Goal: Transaction & Acquisition: Purchase product/service

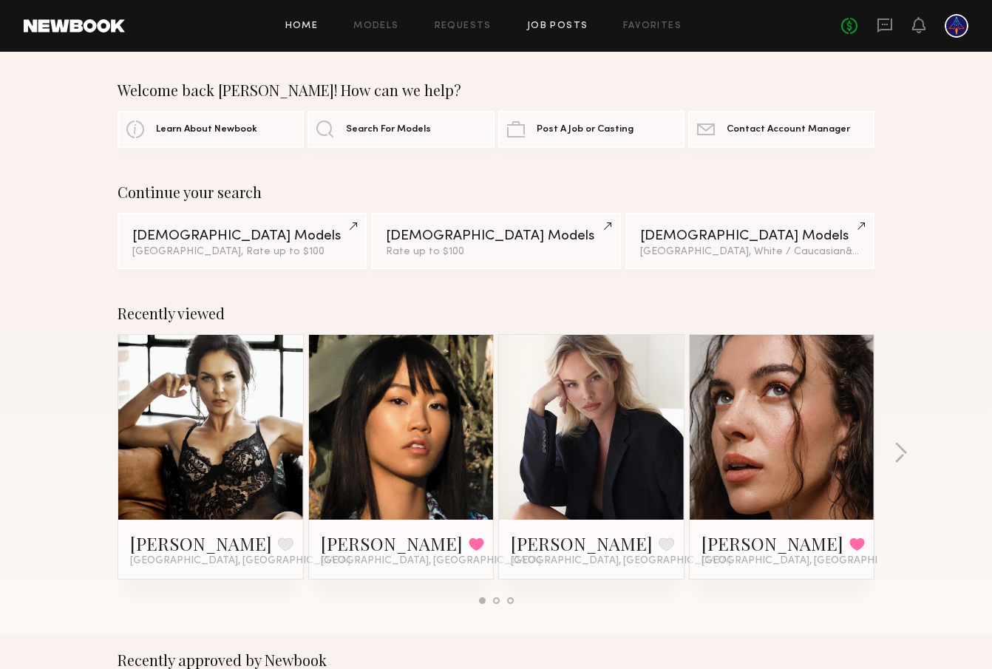
click at [552, 30] on link "Job Posts" at bounding box center [557, 26] width 61 height 10
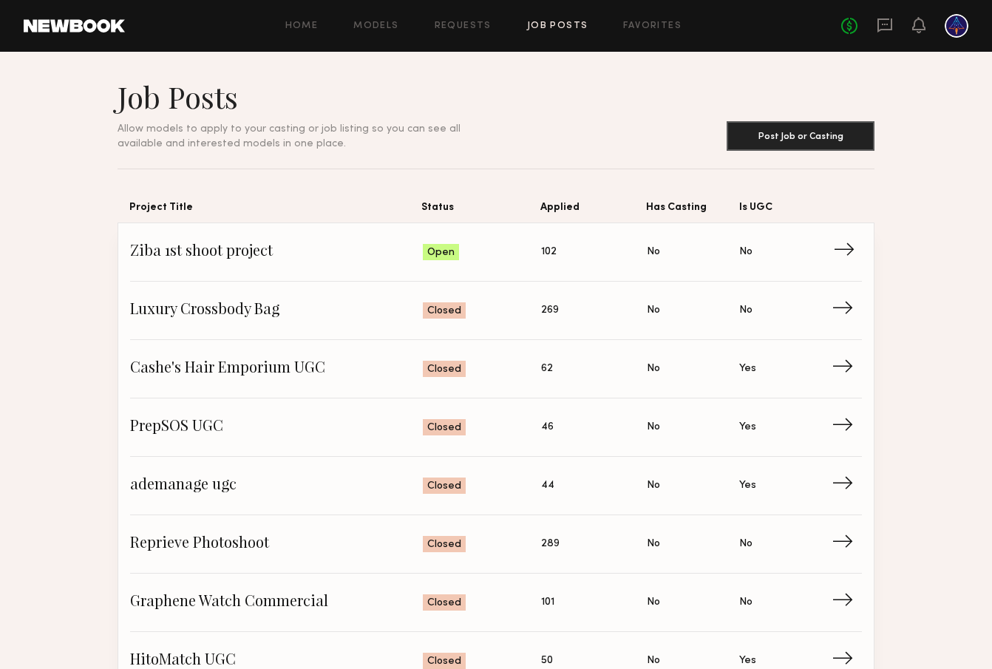
click at [217, 254] on span "Ziba 1st shoot project" at bounding box center [276, 252] width 293 height 22
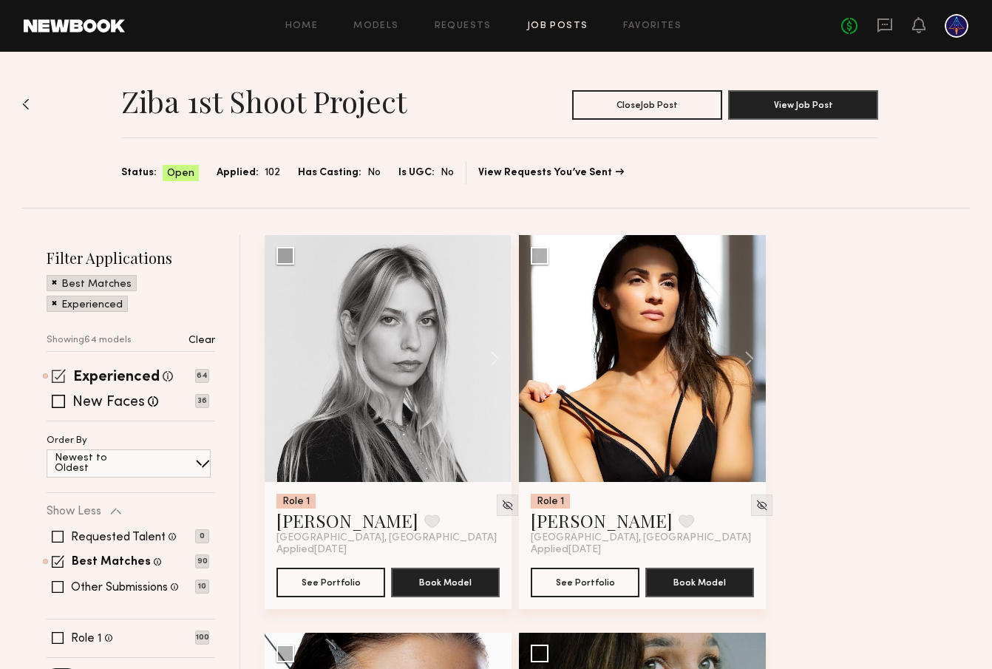
click at [60, 379] on span at bounding box center [59, 376] width 14 height 14
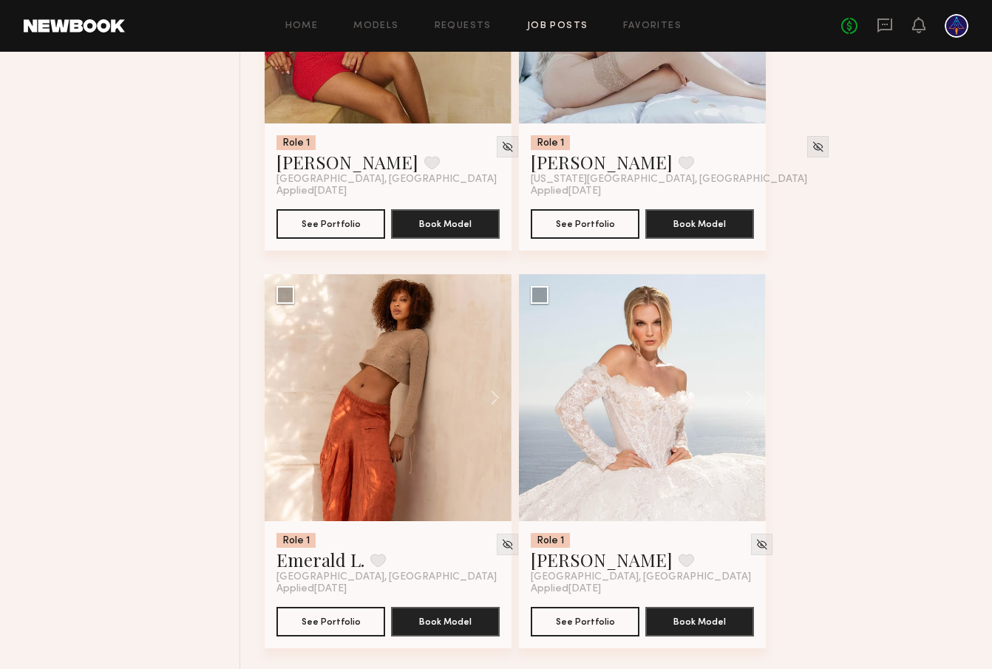
scroll to position [8730, 0]
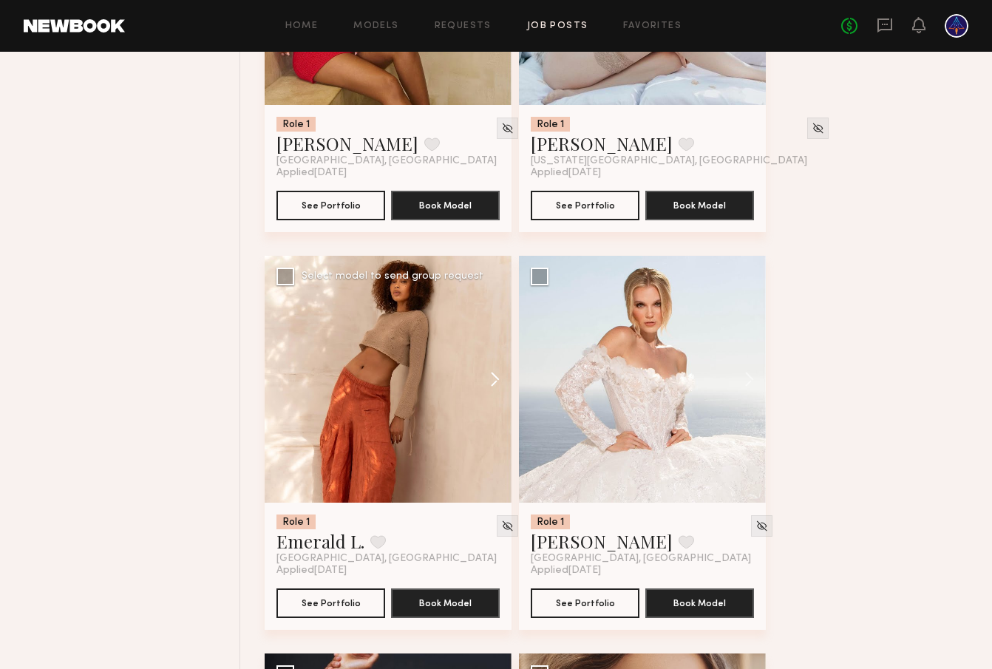
click at [489, 382] on button at bounding box center [487, 379] width 47 height 247
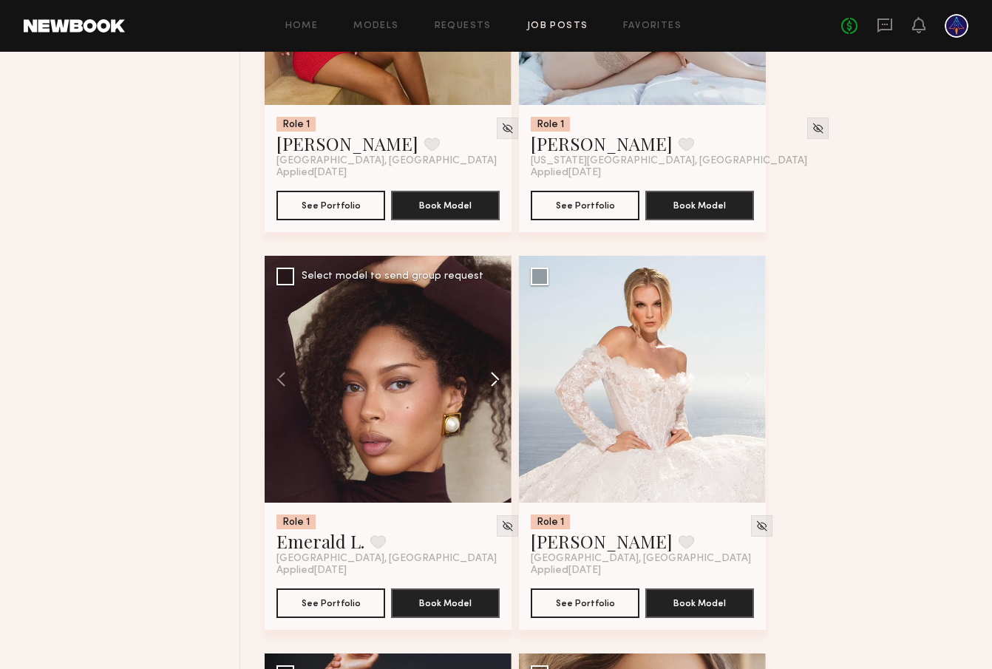
click at [489, 382] on button at bounding box center [487, 379] width 47 height 247
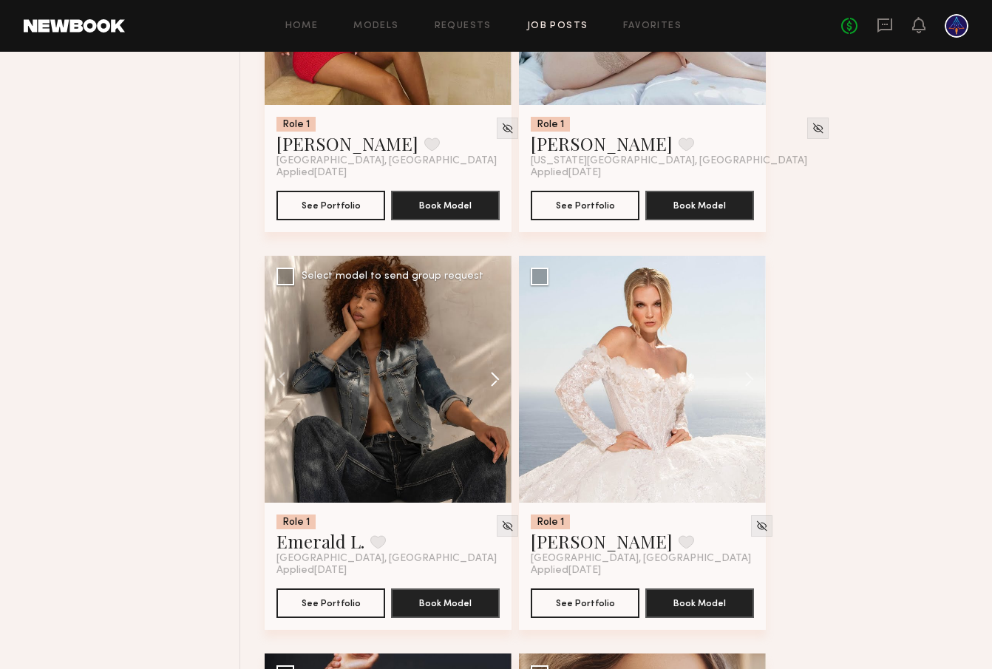
click at [489, 382] on button at bounding box center [487, 379] width 47 height 247
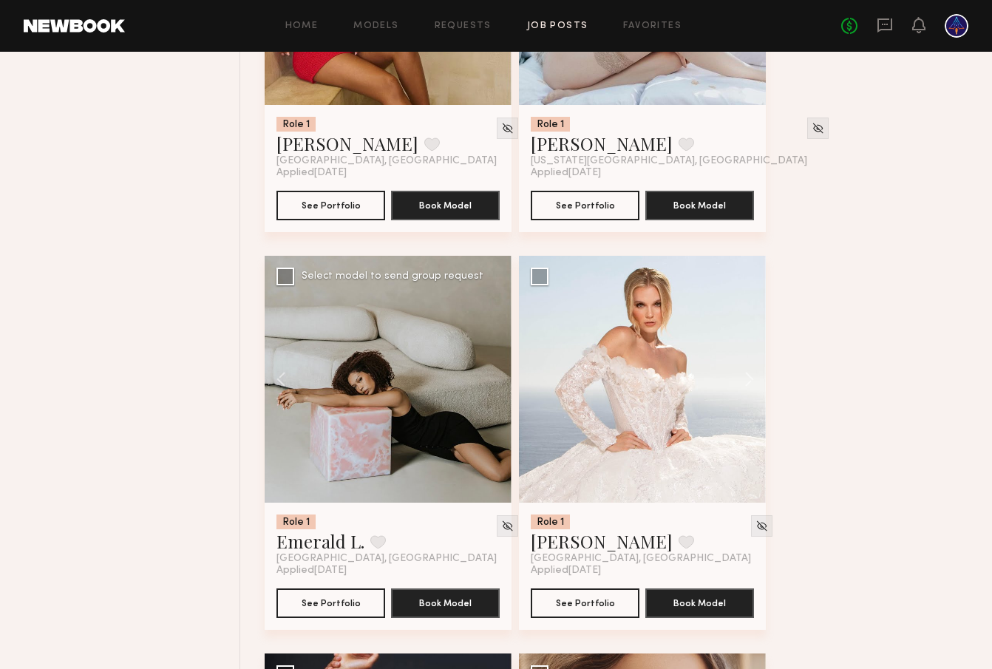
click at [489, 382] on div at bounding box center [388, 379] width 247 height 247
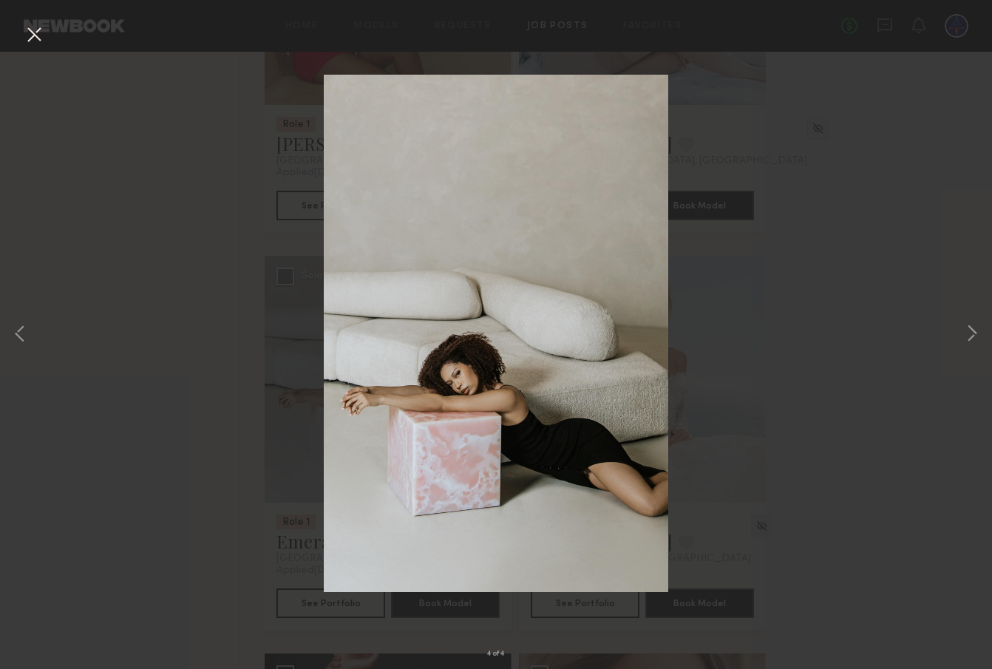
click at [35, 32] on button at bounding box center [34, 35] width 24 height 27
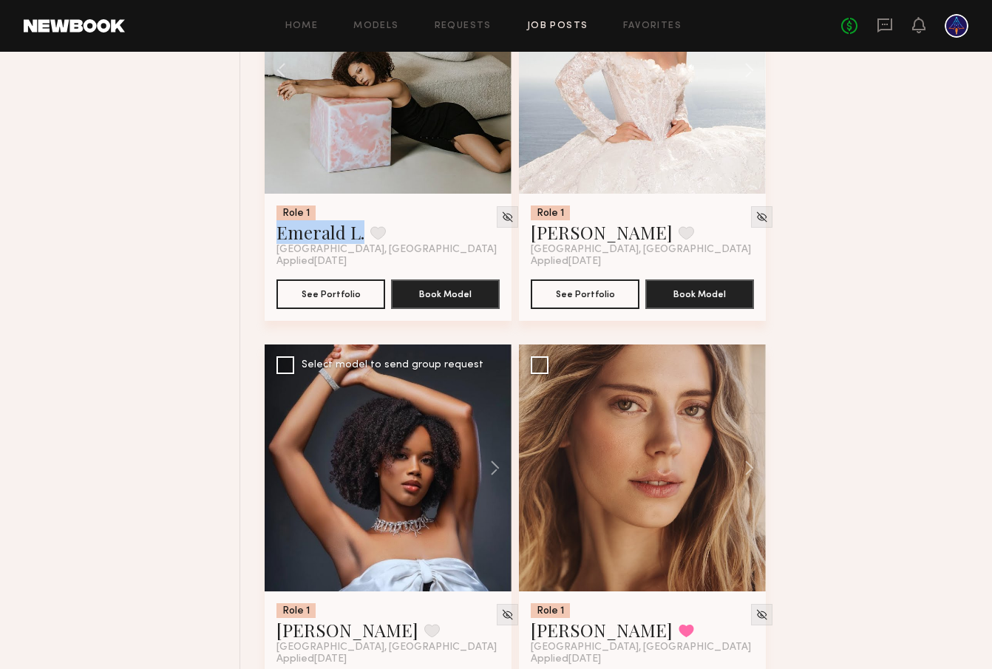
scroll to position [9053, 0]
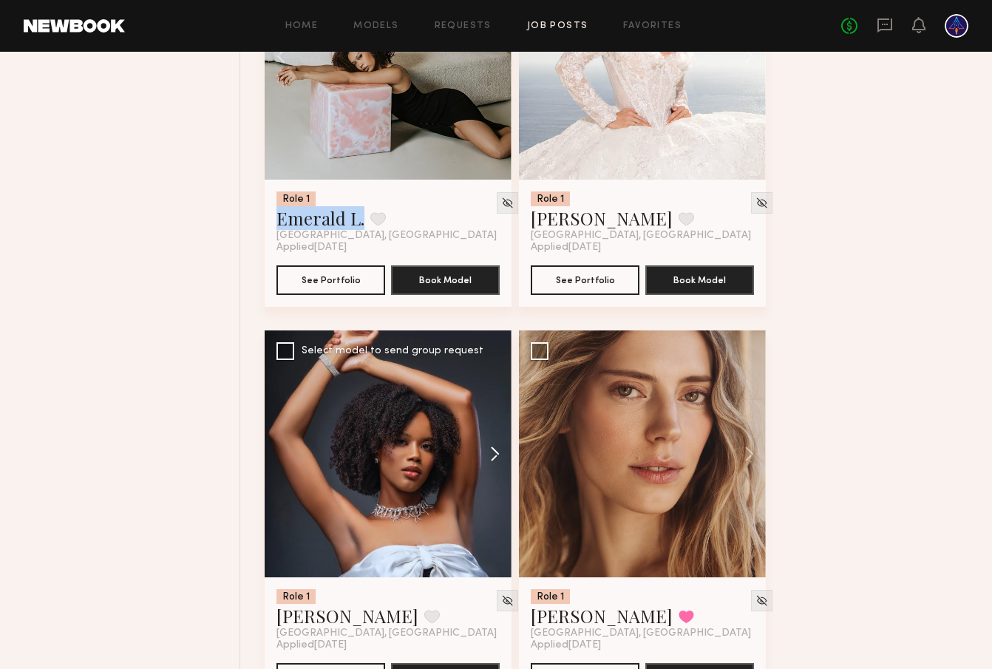
click at [482, 452] on button at bounding box center [487, 453] width 47 height 247
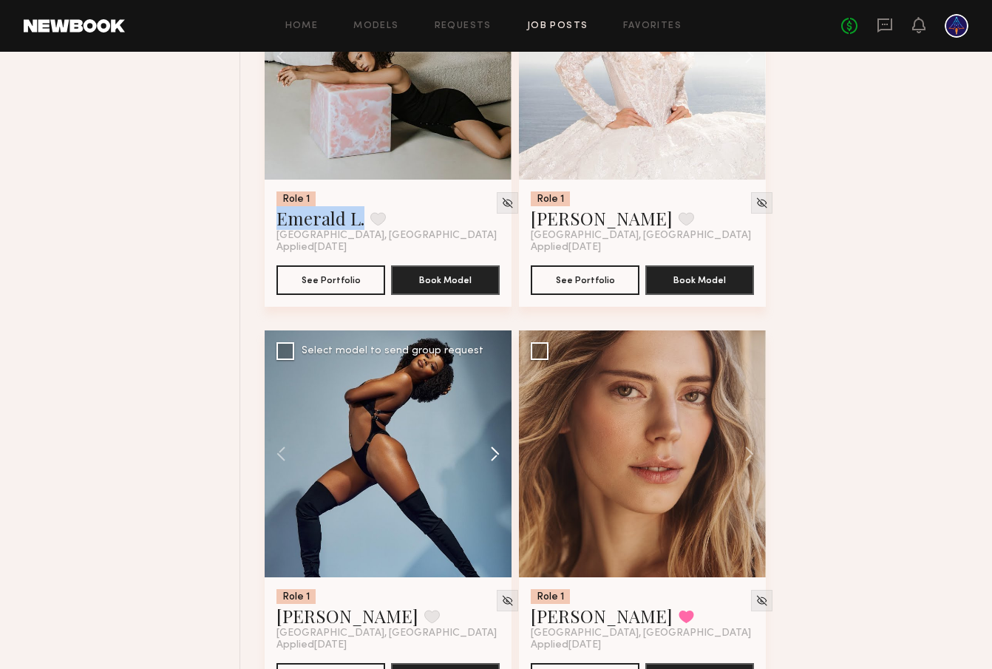
click at [484, 455] on button at bounding box center [487, 453] width 47 height 247
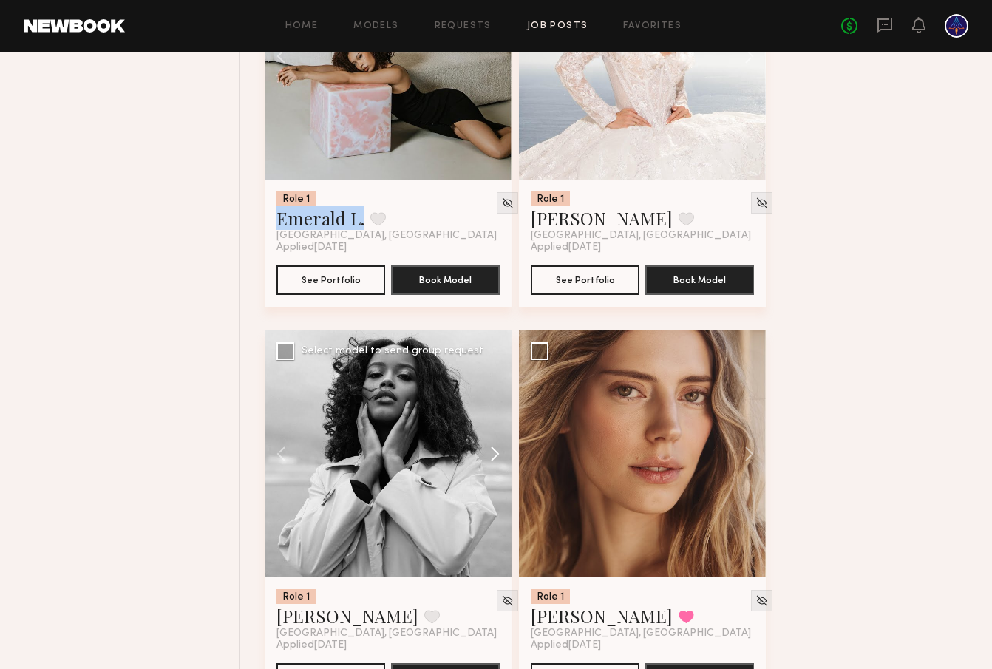
click at [484, 455] on button at bounding box center [487, 453] width 47 height 247
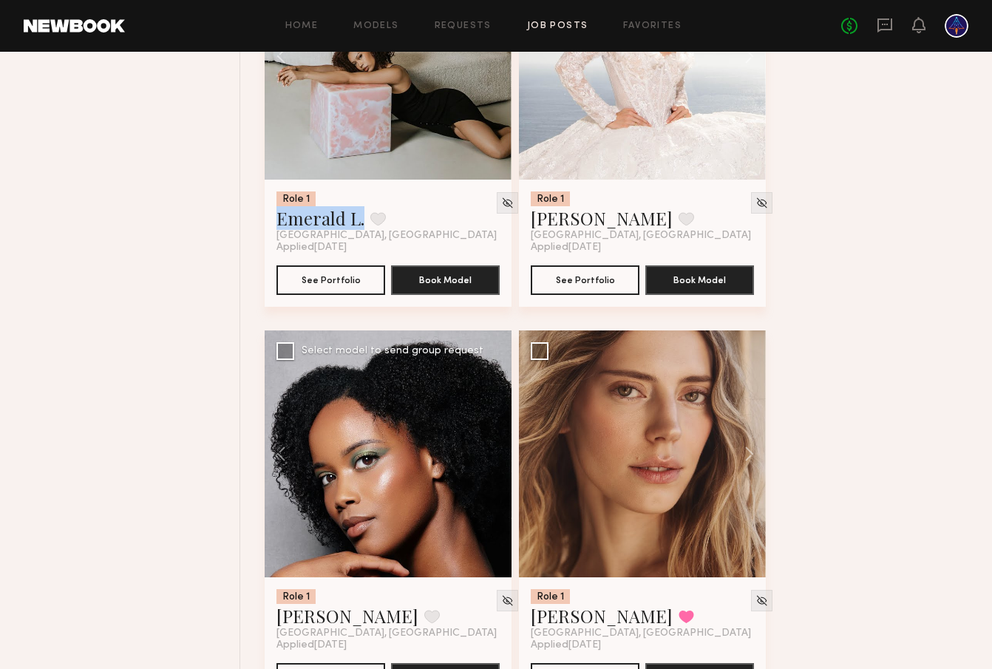
click at [484, 455] on div at bounding box center [388, 453] width 247 height 247
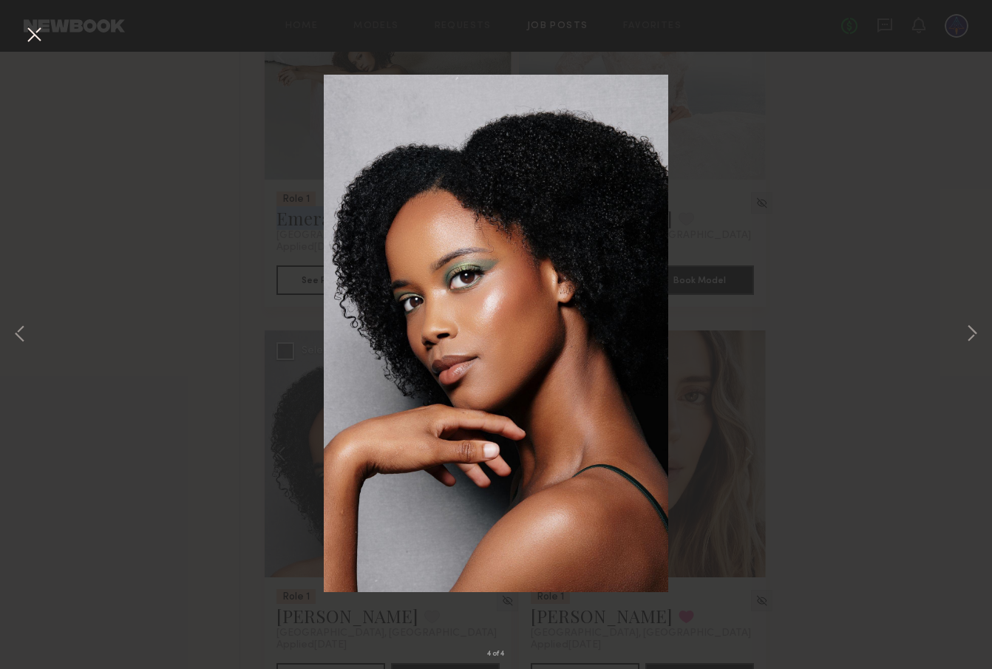
click at [24, 30] on button at bounding box center [34, 35] width 24 height 27
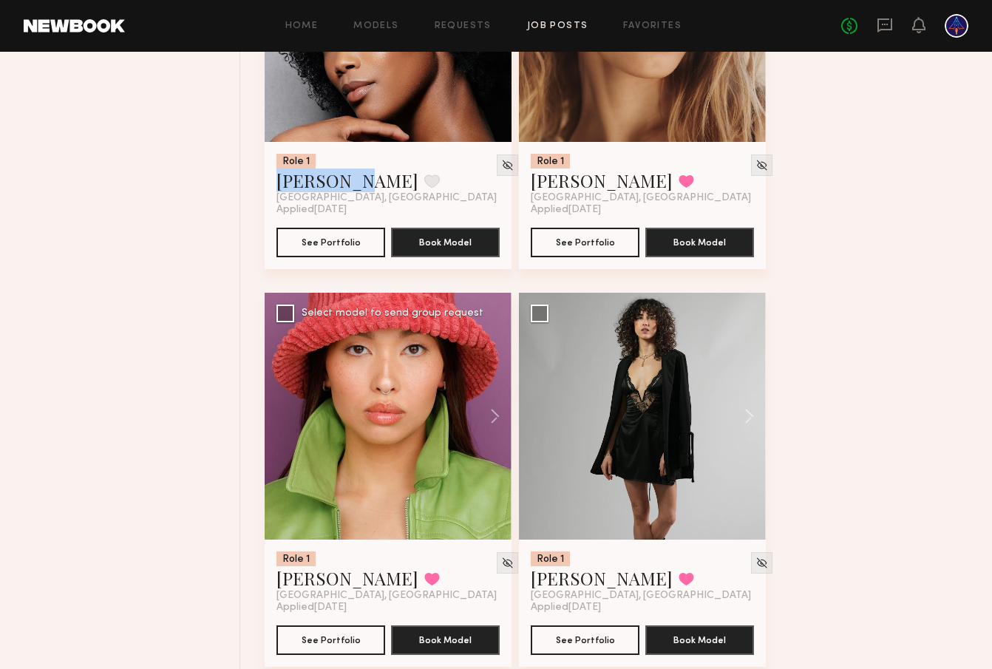
scroll to position [9479, 0]
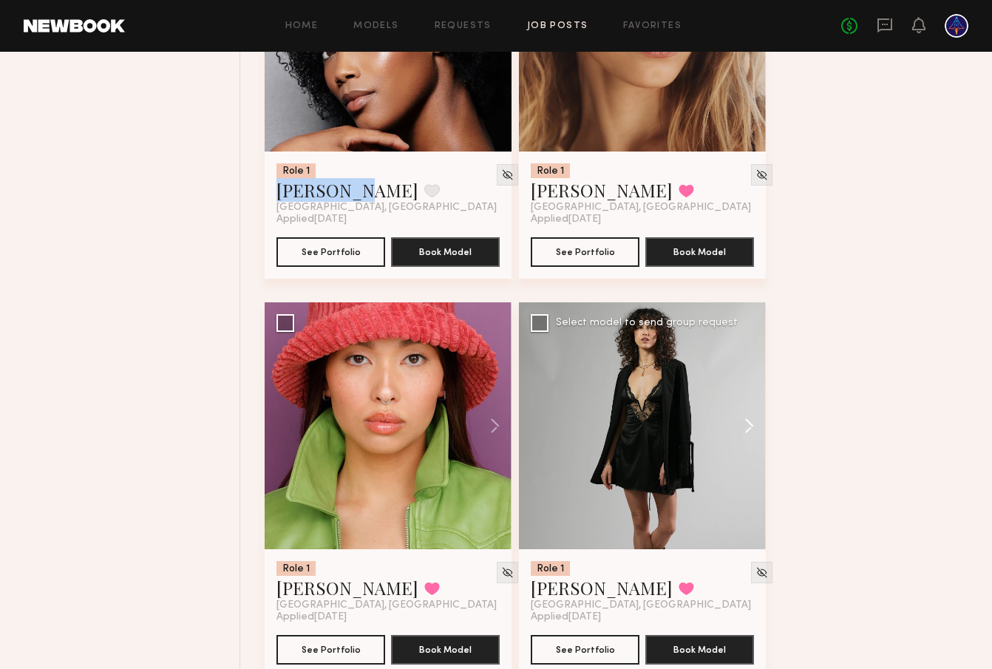
click at [747, 413] on button at bounding box center [742, 425] width 47 height 247
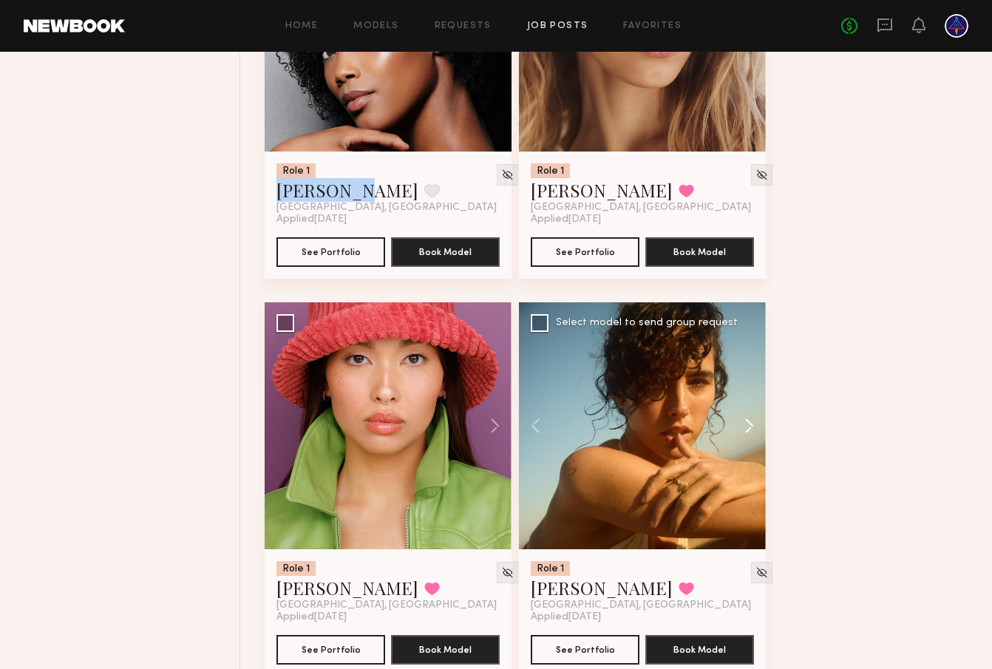
click at [748, 418] on button at bounding box center [742, 425] width 47 height 247
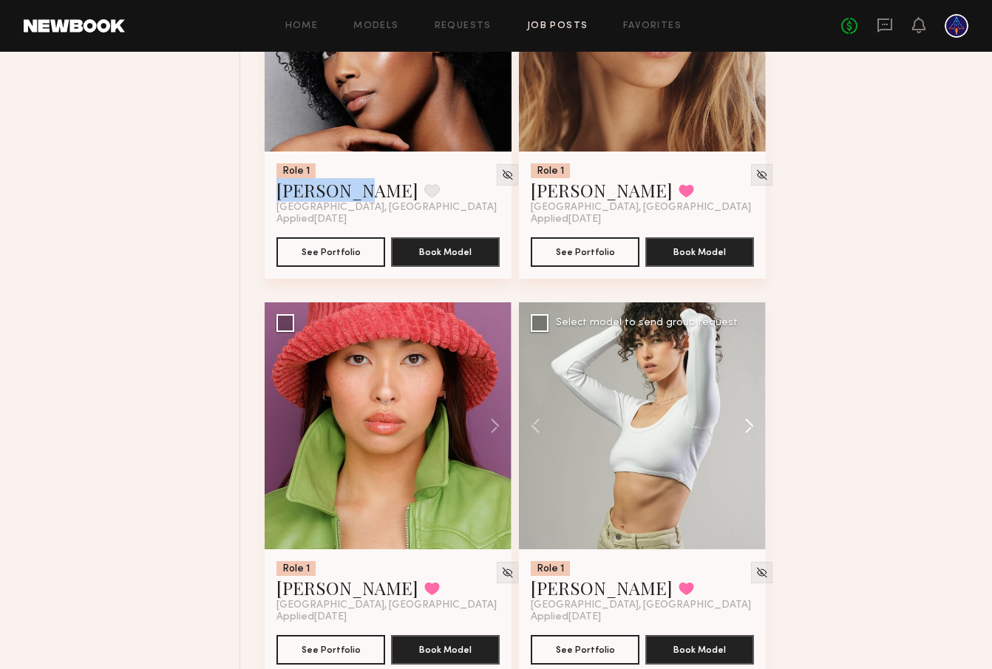
click at [748, 418] on button at bounding box center [742, 425] width 47 height 247
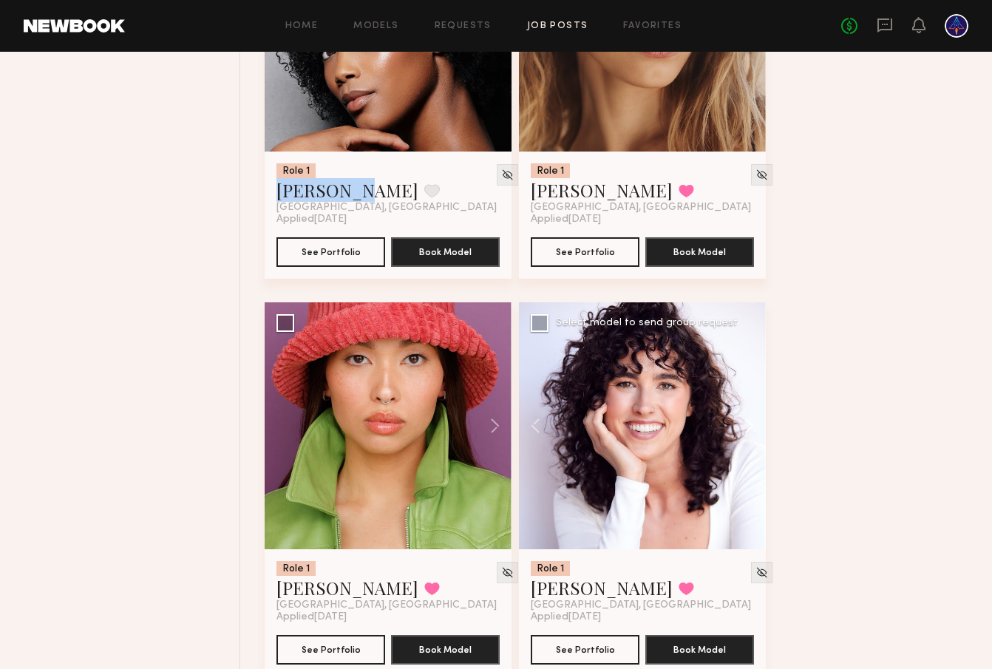
click at [748, 418] on button at bounding box center [742, 425] width 47 height 247
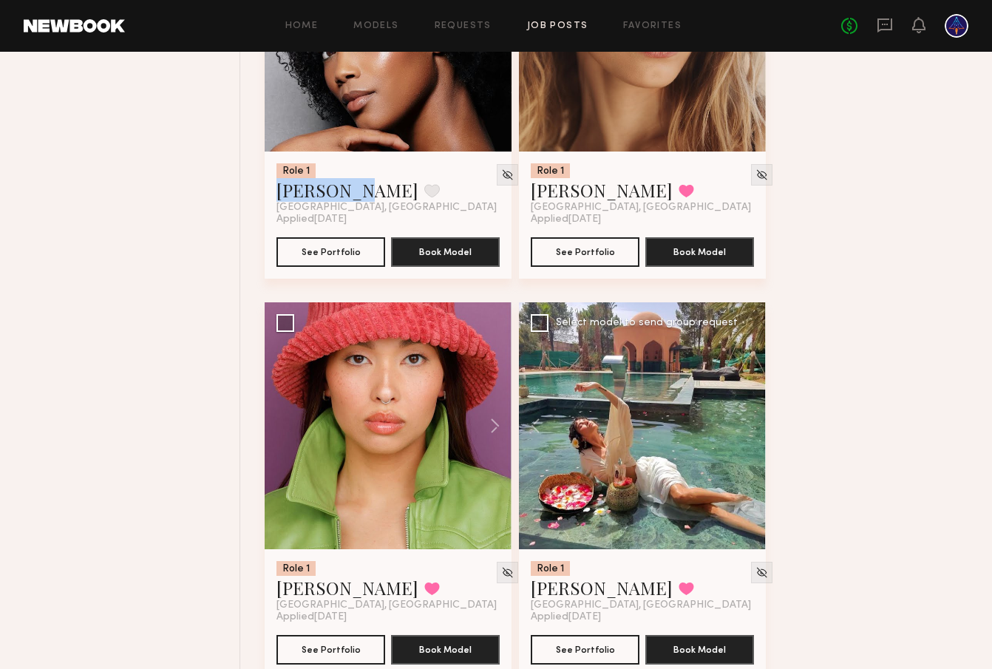
click at [748, 418] on div at bounding box center [642, 425] width 247 height 247
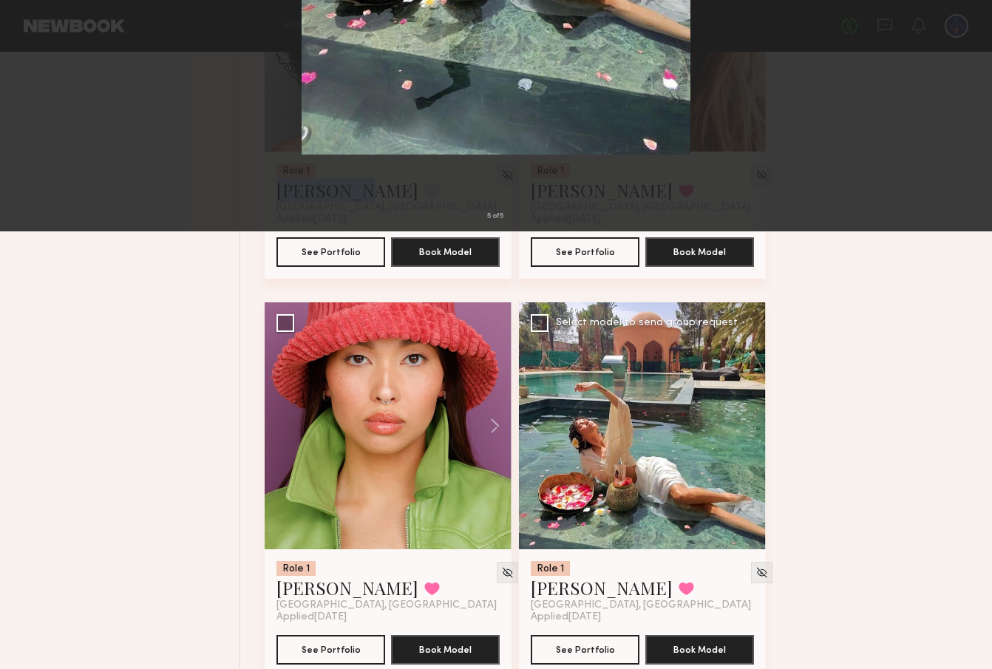
click at [30, 41] on button at bounding box center [34, 35] width 24 height 27
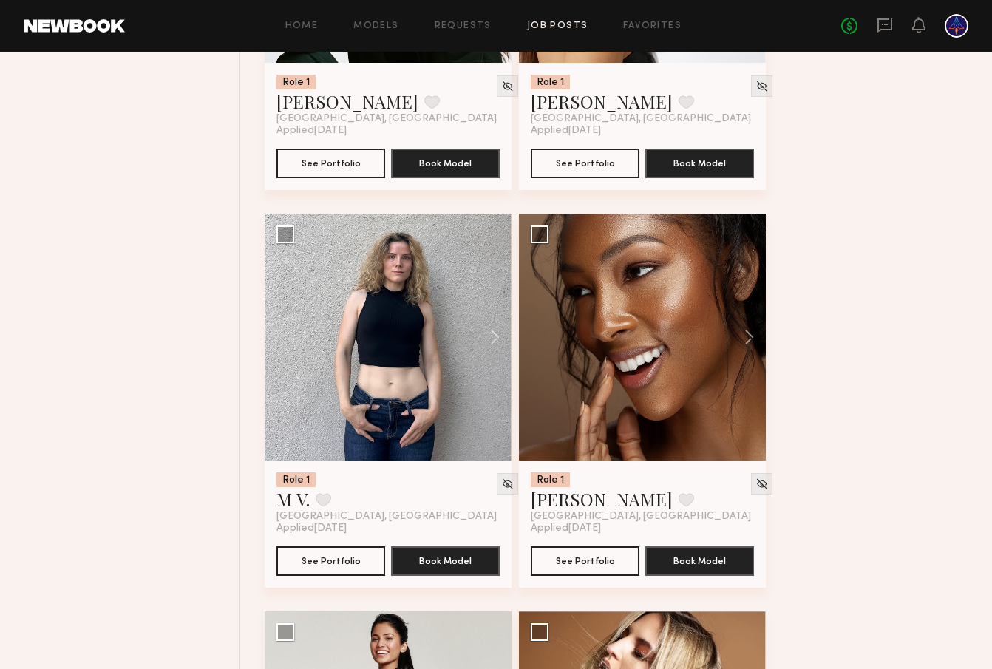
scroll to position [13141, 0]
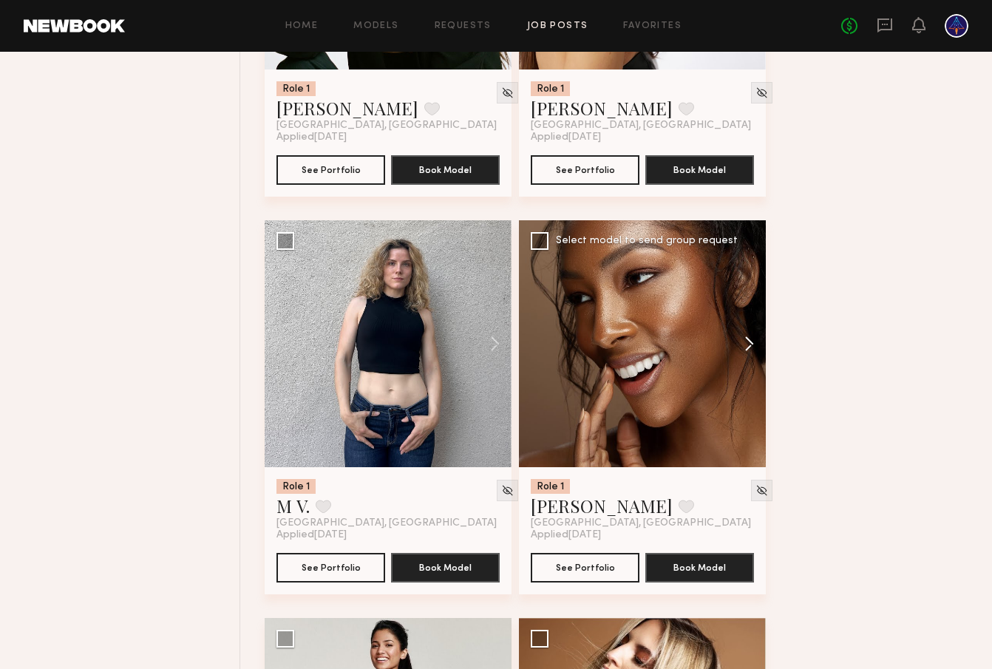
click at [752, 345] on button at bounding box center [742, 343] width 47 height 247
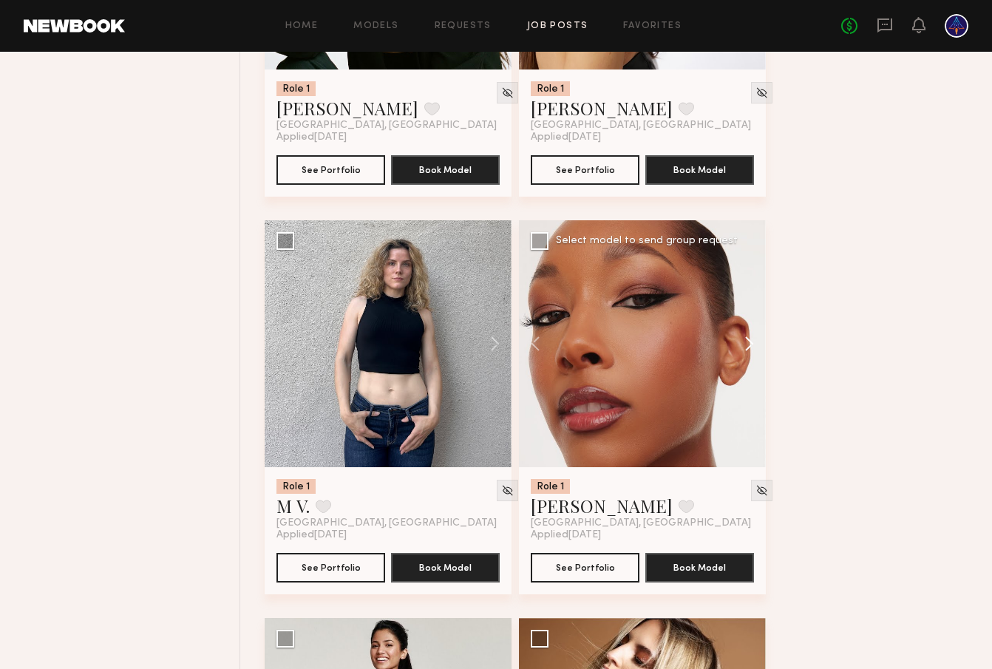
click at [752, 345] on button at bounding box center [742, 343] width 47 height 247
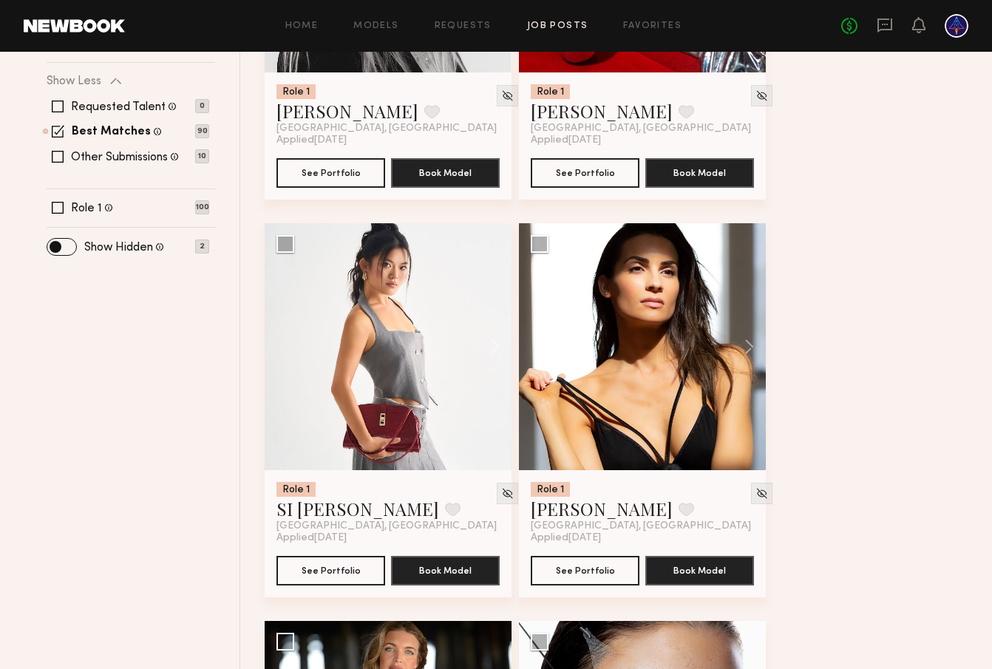
scroll to position [0, 0]
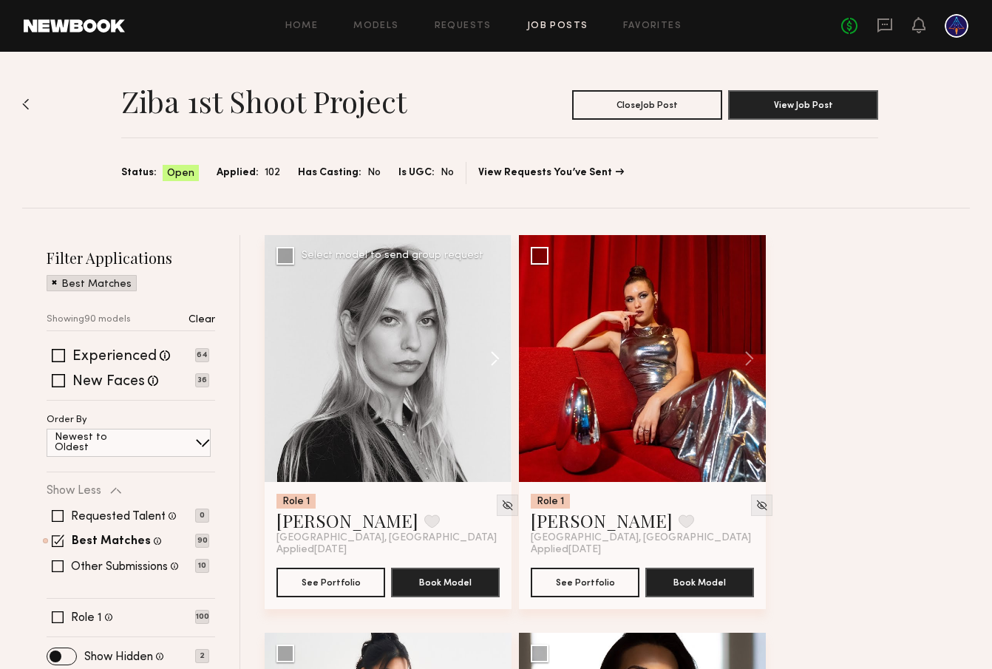
click at [480, 362] on button at bounding box center [487, 358] width 47 height 247
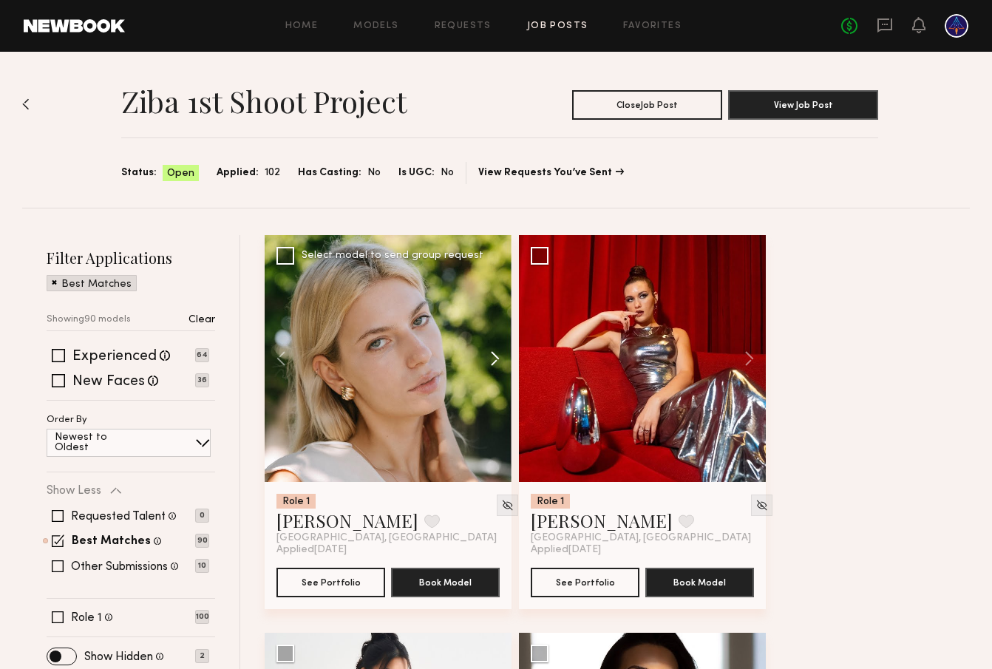
click at [480, 362] on button at bounding box center [487, 358] width 47 height 247
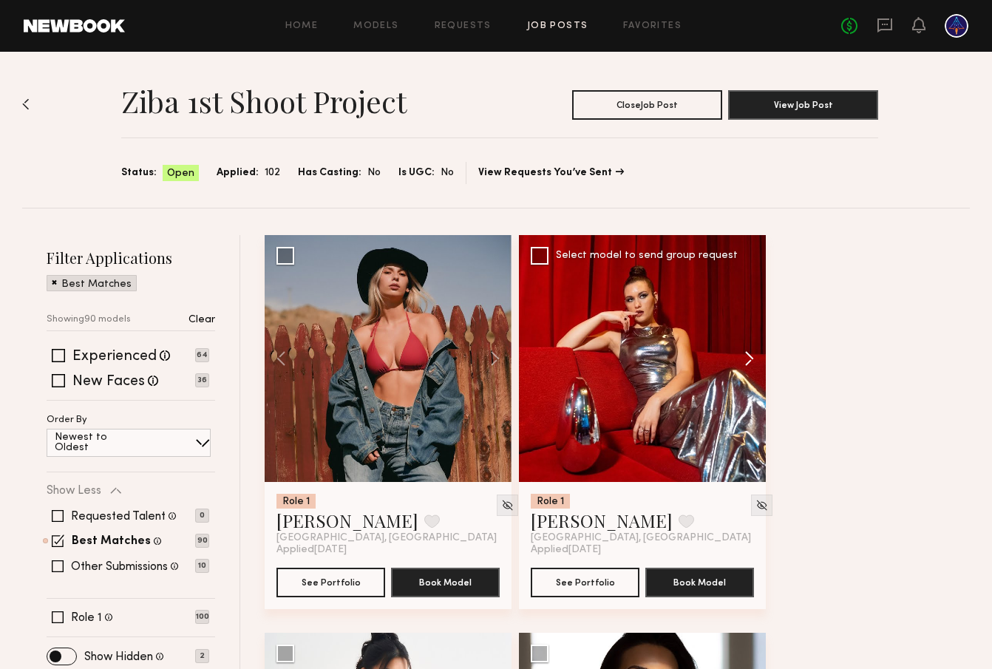
click at [755, 361] on button at bounding box center [742, 358] width 47 height 247
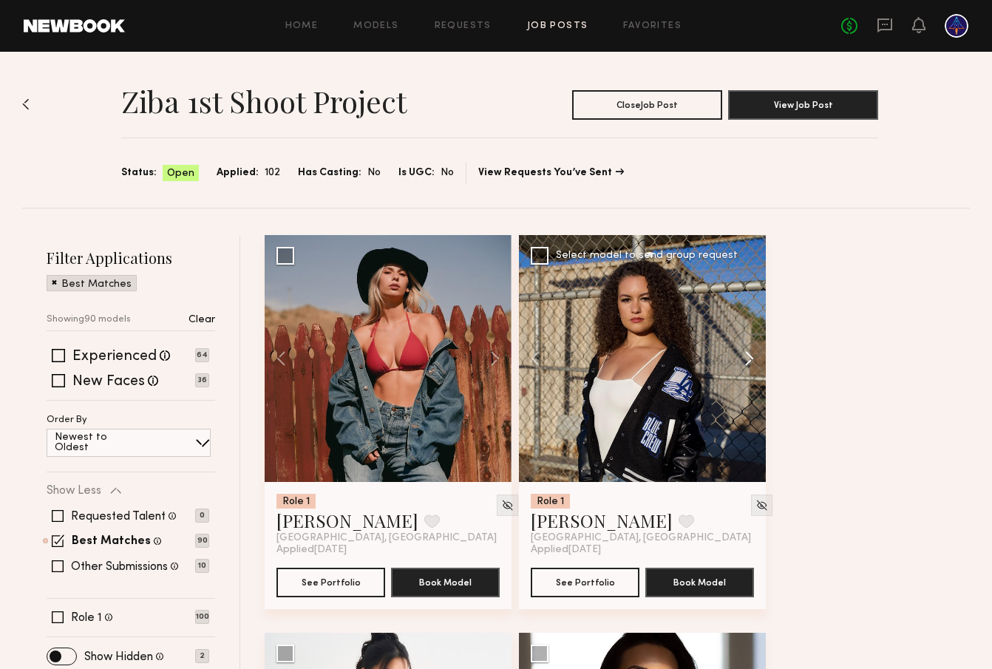
click at [755, 361] on button at bounding box center [742, 358] width 47 height 247
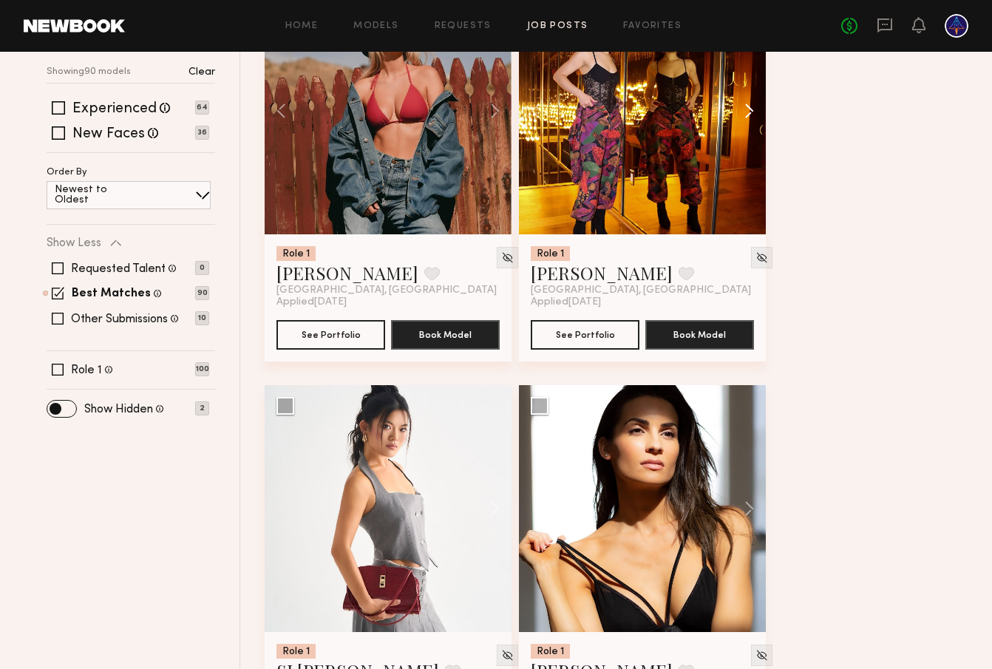
scroll to position [306, 0]
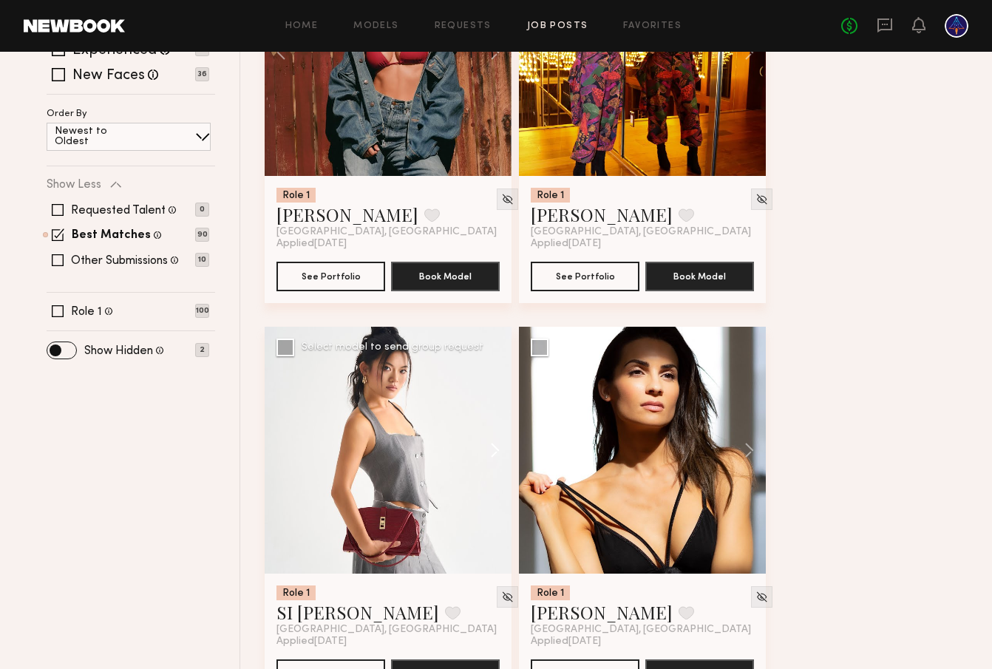
click at [495, 464] on button at bounding box center [487, 450] width 47 height 247
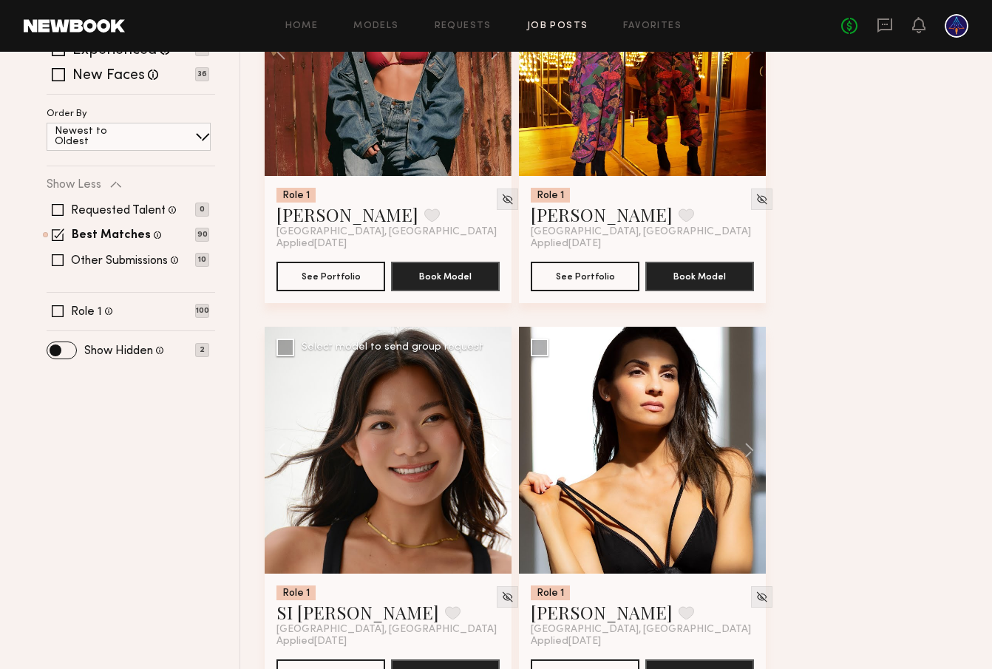
click at [495, 463] on button at bounding box center [487, 450] width 47 height 247
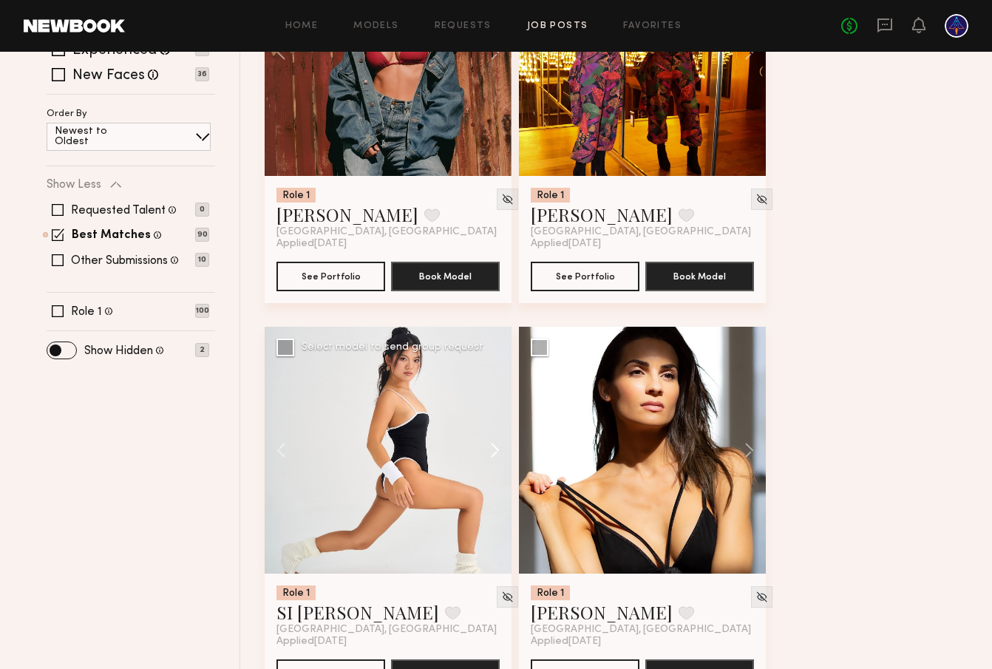
click at [495, 463] on button at bounding box center [487, 450] width 47 height 247
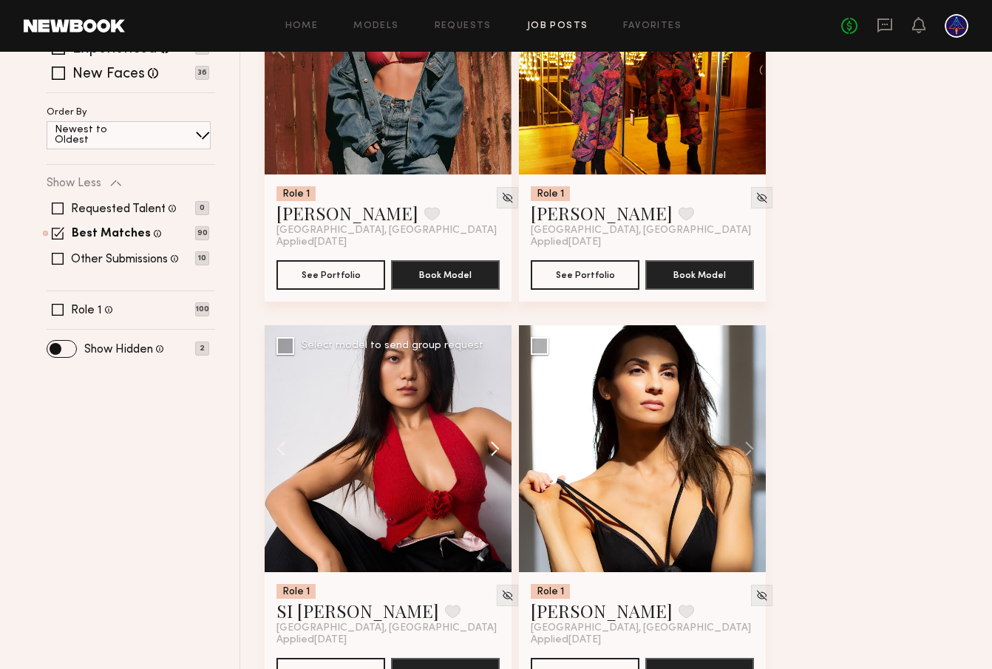
click at [489, 457] on button at bounding box center [487, 448] width 47 height 247
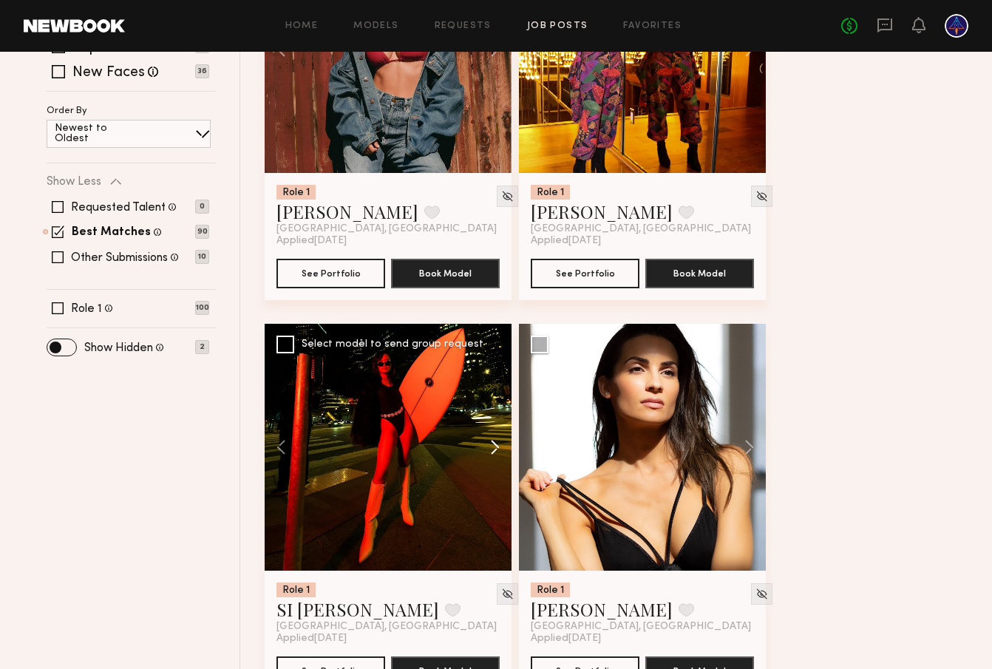
click at [487, 452] on button at bounding box center [487, 447] width 47 height 247
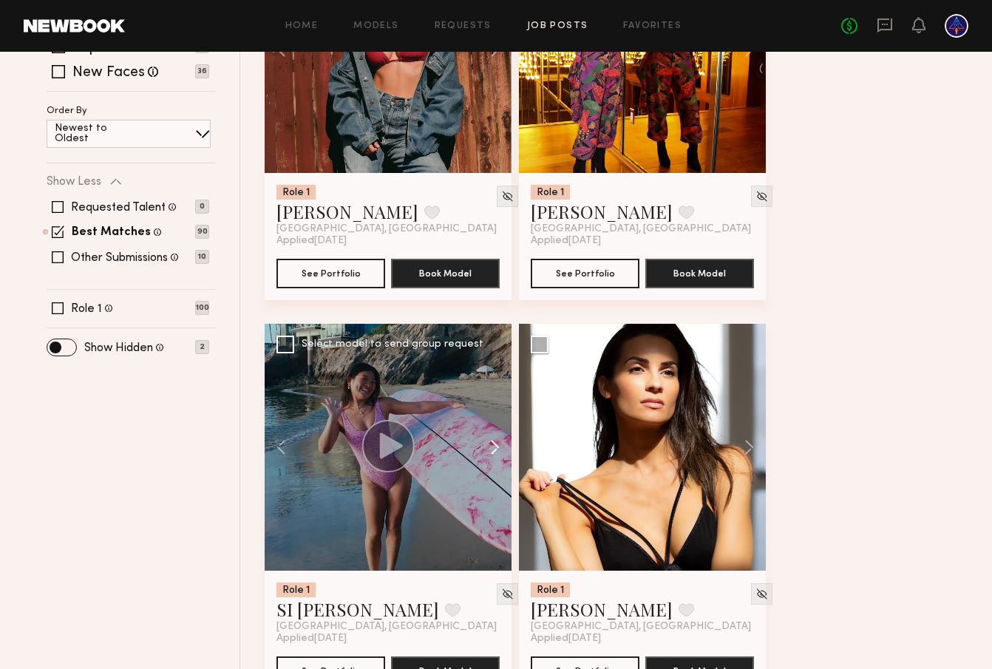
click at [487, 452] on button at bounding box center [487, 447] width 47 height 247
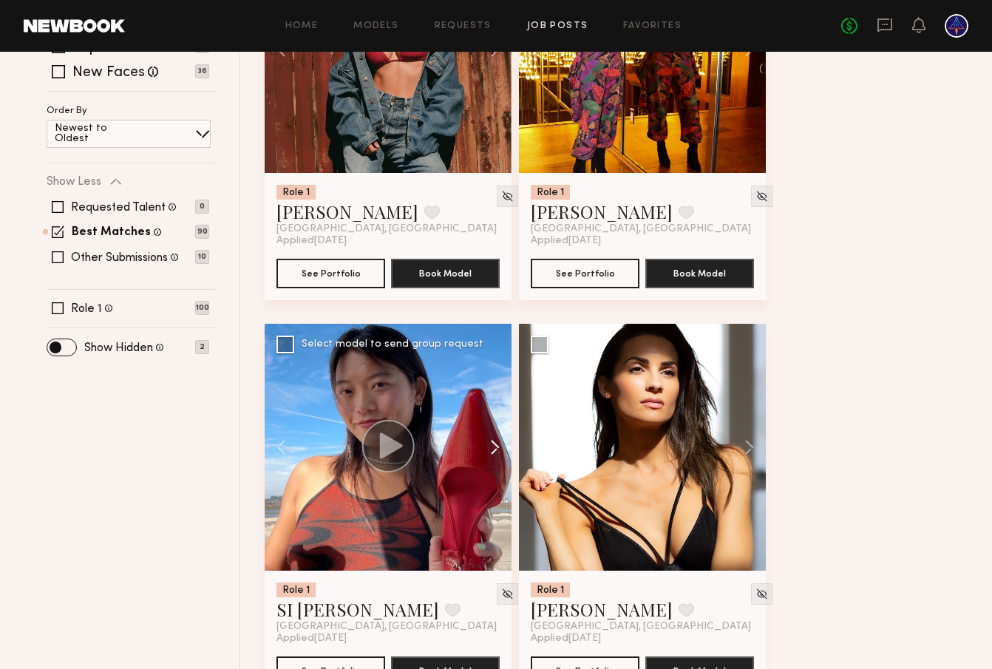
click at [487, 452] on button at bounding box center [487, 447] width 47 height 247
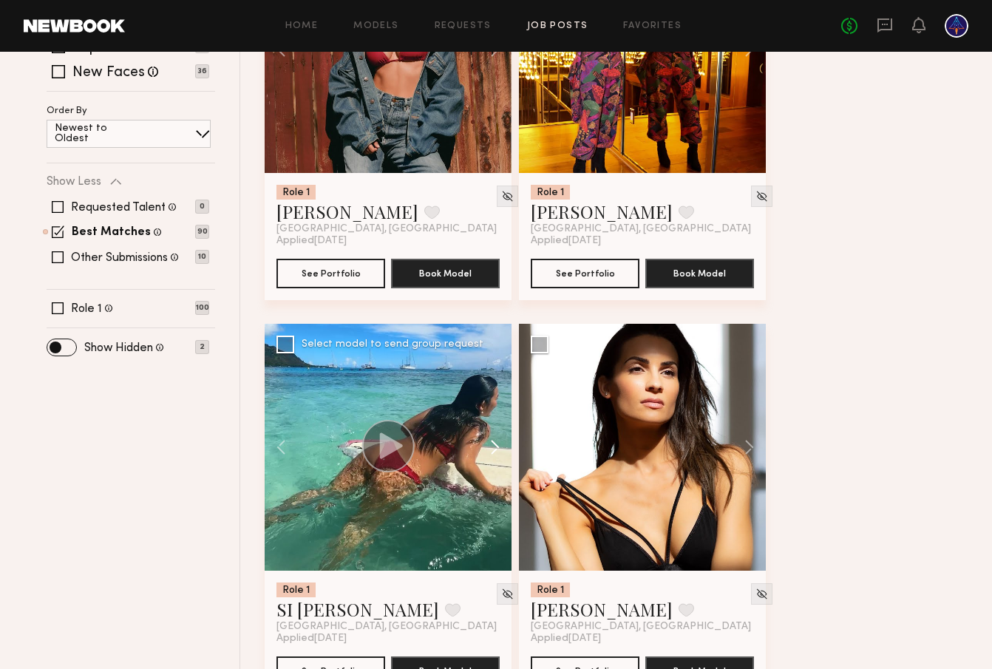
click at [487, 452] on button at bounding box center [487, 447] width 47 height 247
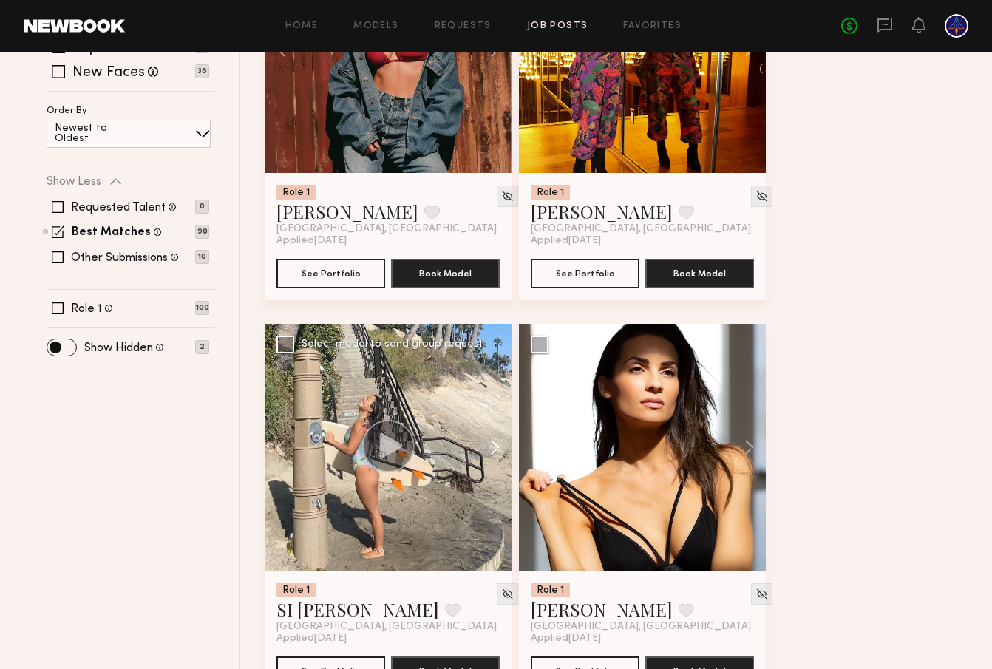
click at [487, 452] on button at bounding box center [487, 447] width 47 height 247
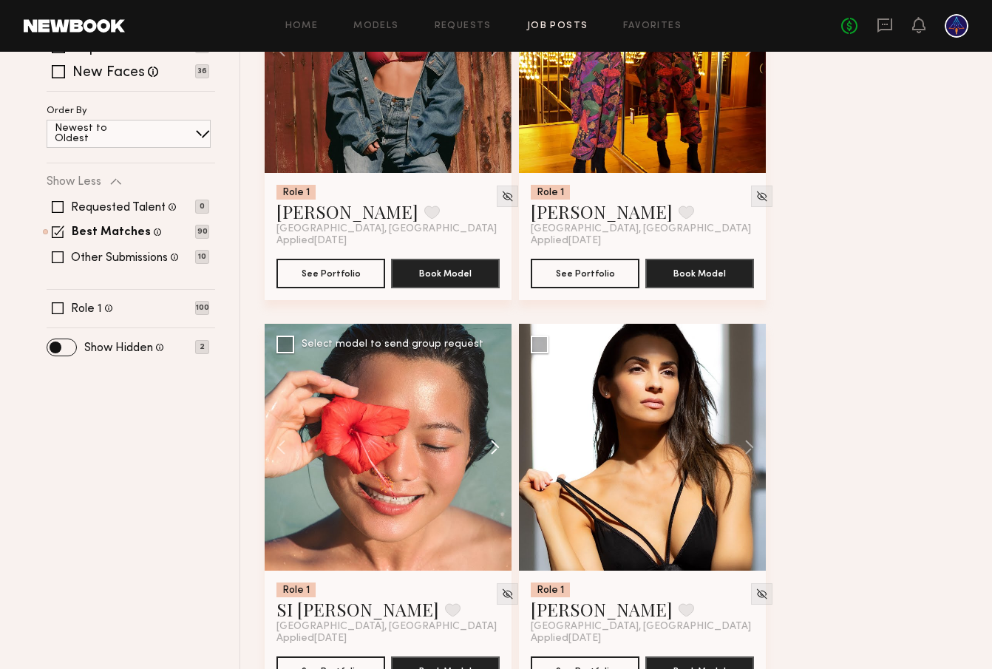
click at [487, 452] on button at bounding box center [487, 447] width 47 height 247
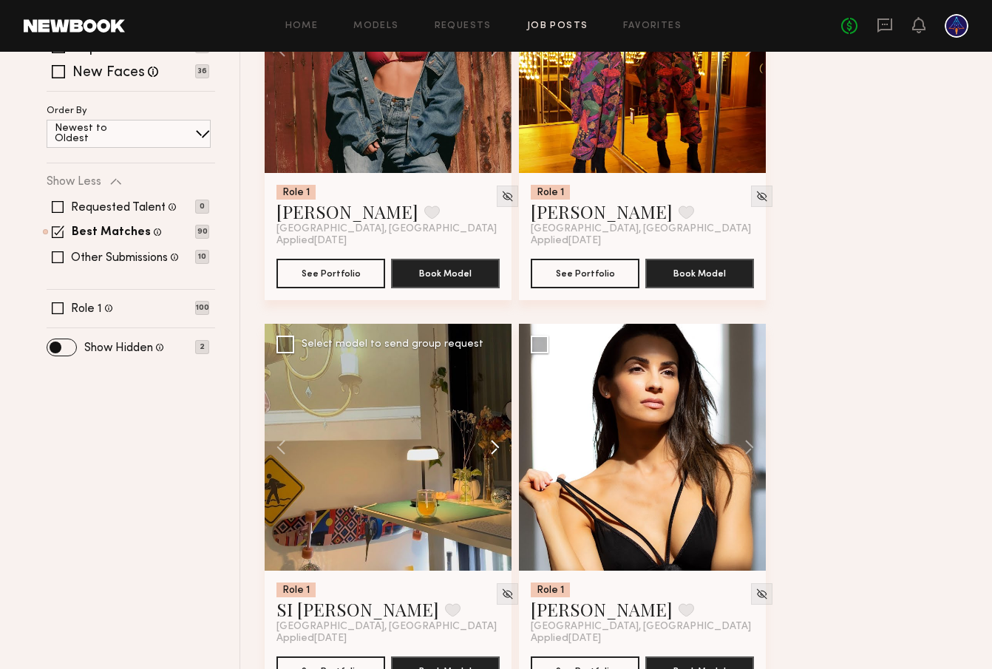
click at [487, 452] on button at bounding box center [487, 447] width 47 height 247
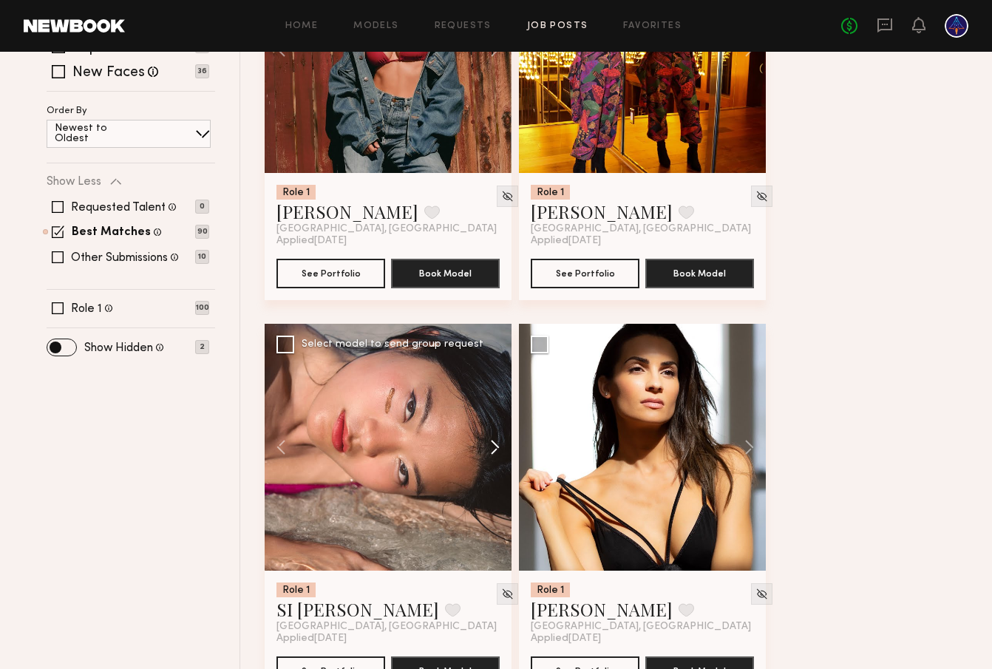
click at [487, 452] on button at bounding box center [487, 447] width 47 height 247
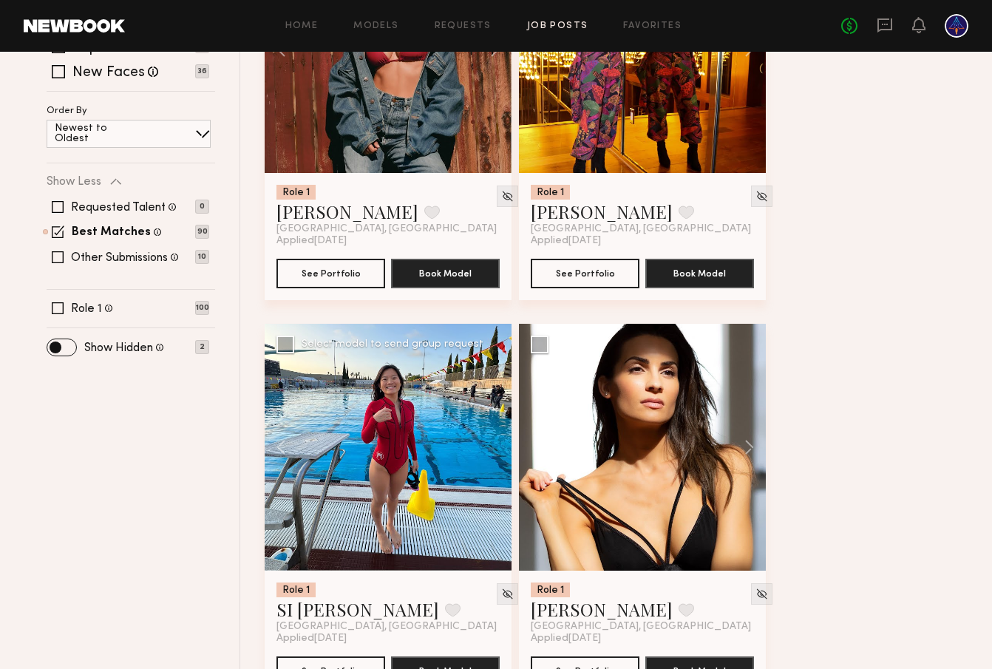
click at [487, 452] on div at bounding box center [388, 447] width 247 height 247
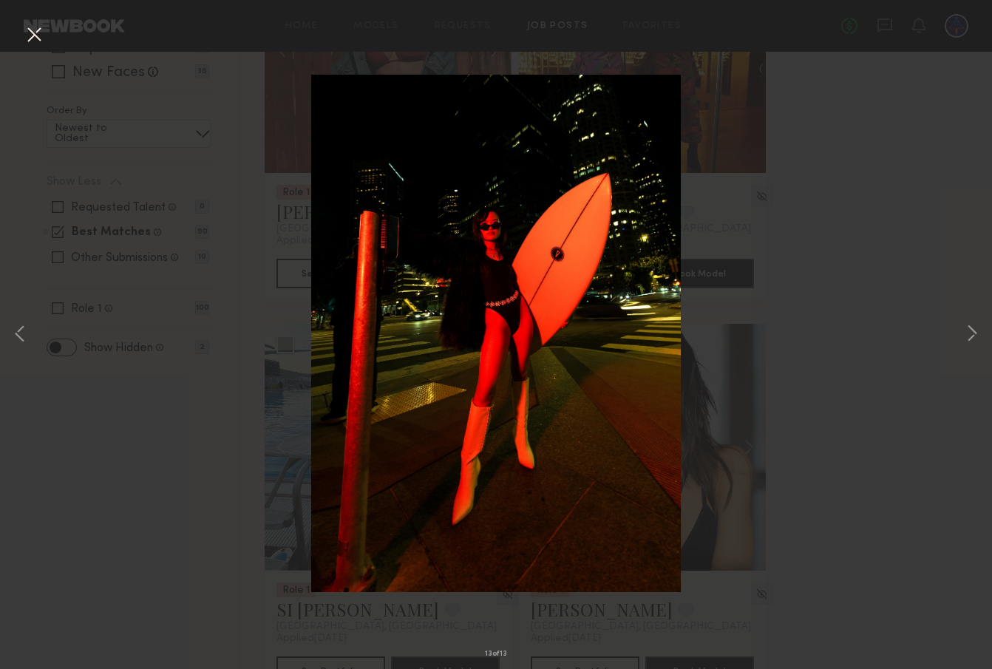
click at [16, 18] on div "13 of 13" at bounding box center [496, 334] width 992 height 669
click at [51, 33] on div "13 of 13" at bounding box center [496, 334] width 992 height 669
click at [42, 35] on button at bounding box center [34, 35] width 24 height 27
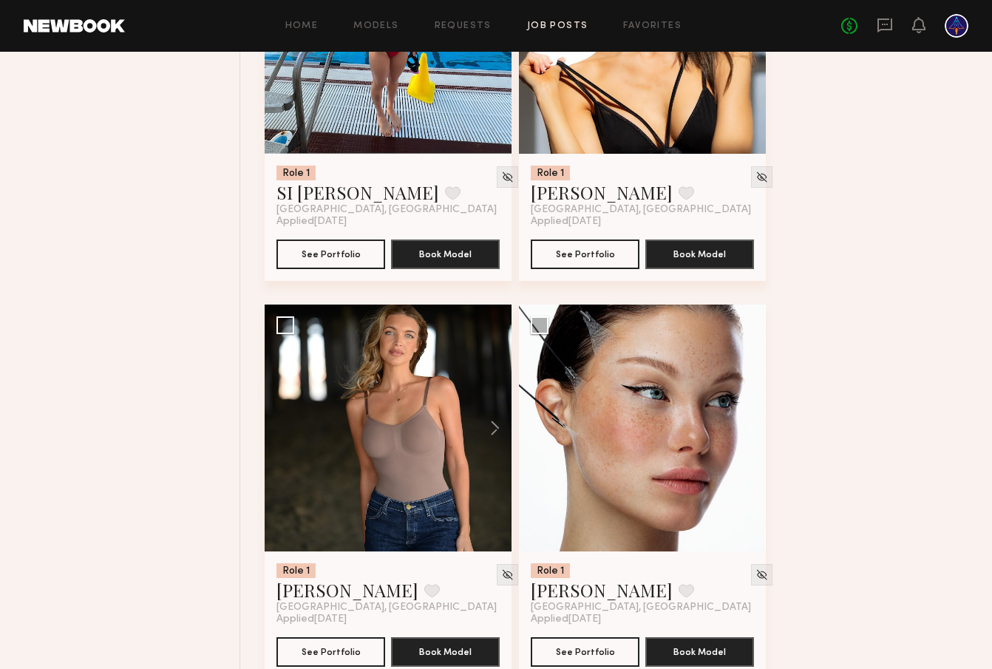
scroll to position [794, 0]
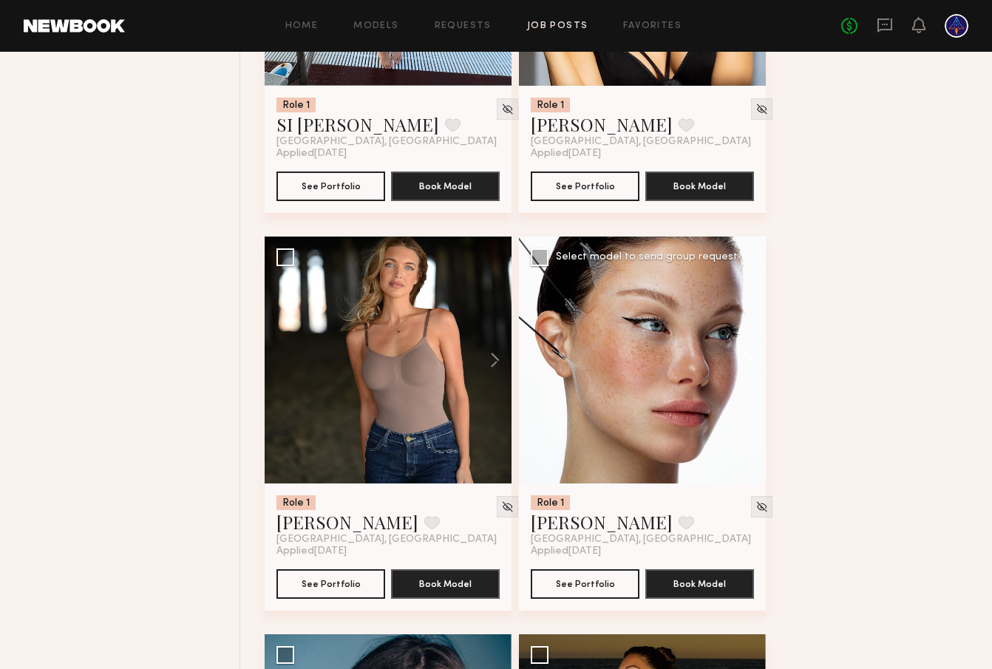
click at [745, 365] on button at bounding box center [742, 360] width 47 height 247
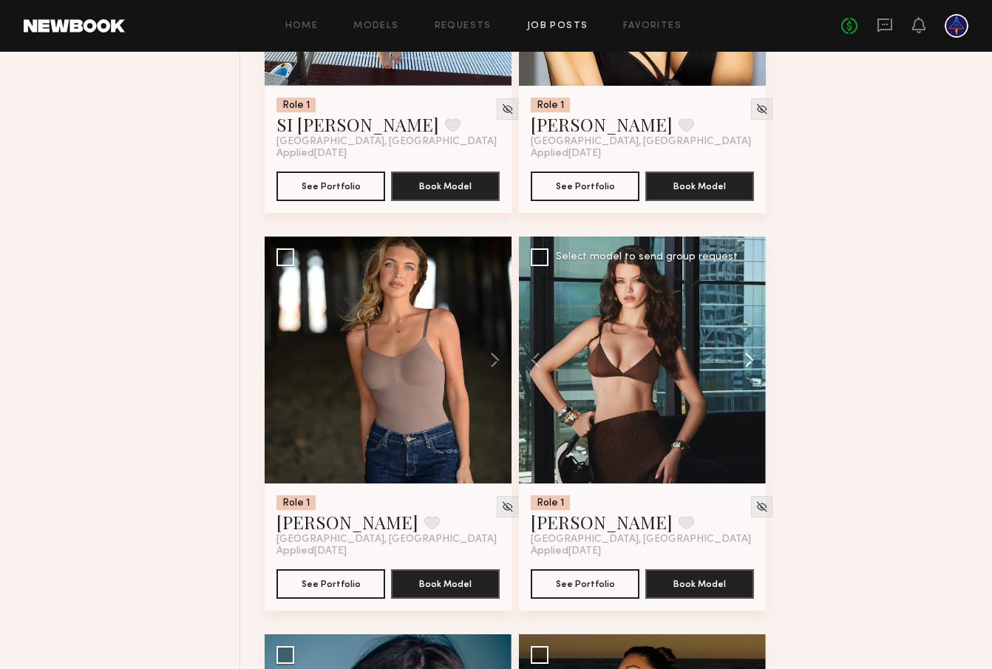
click at [745, 365] on button at bounding box center [742, 360] width 47 height 247
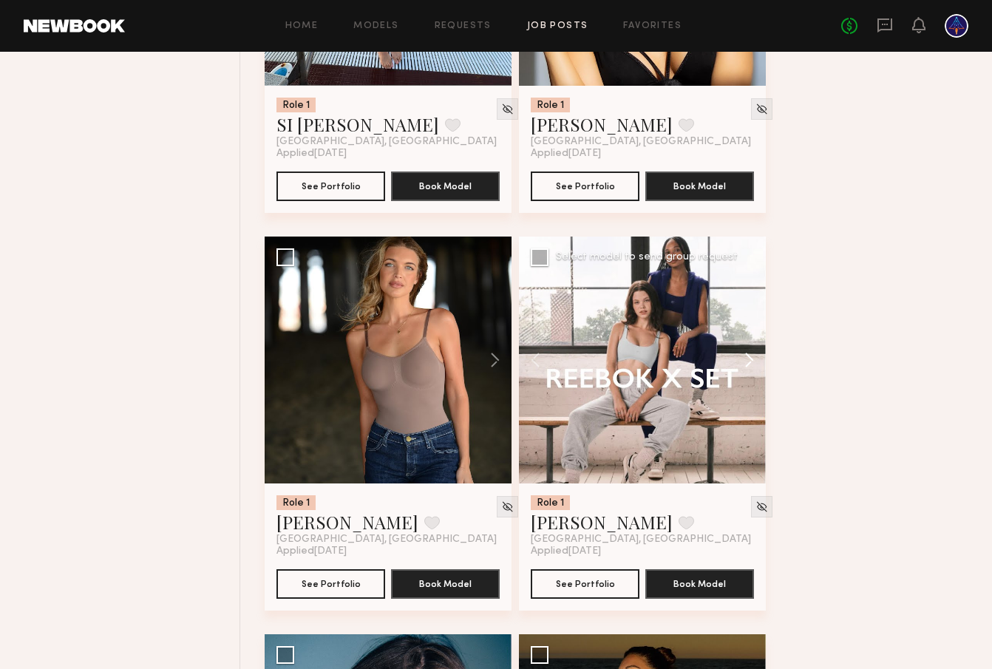
click at [745, 365] on button at bounding box center [742, 360] width 47 height 247
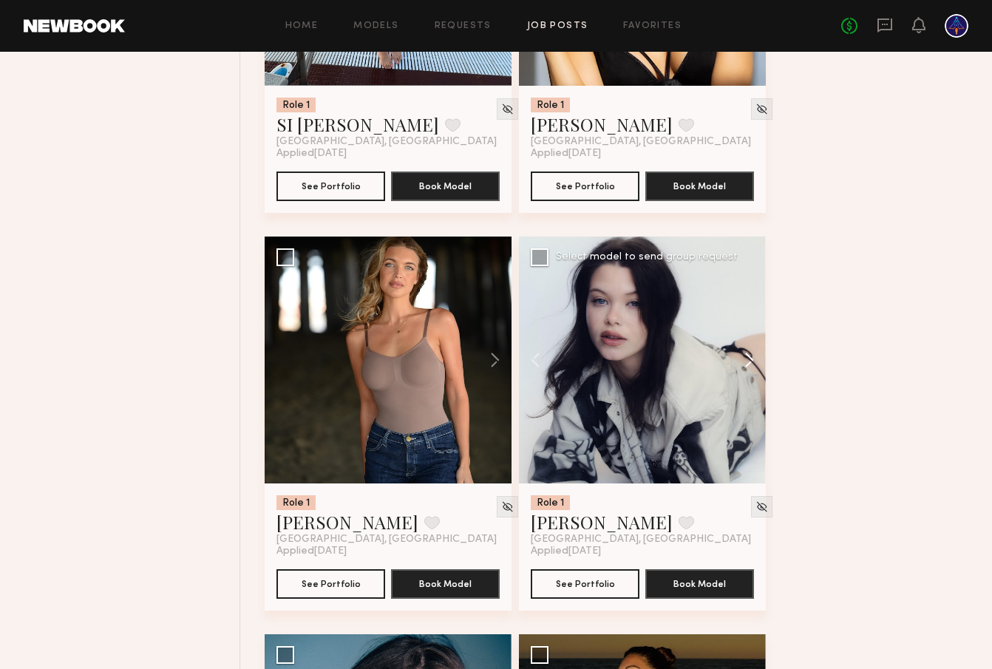
click at [745, 365] on button at bounding box center [742, 360] width 47 height 247
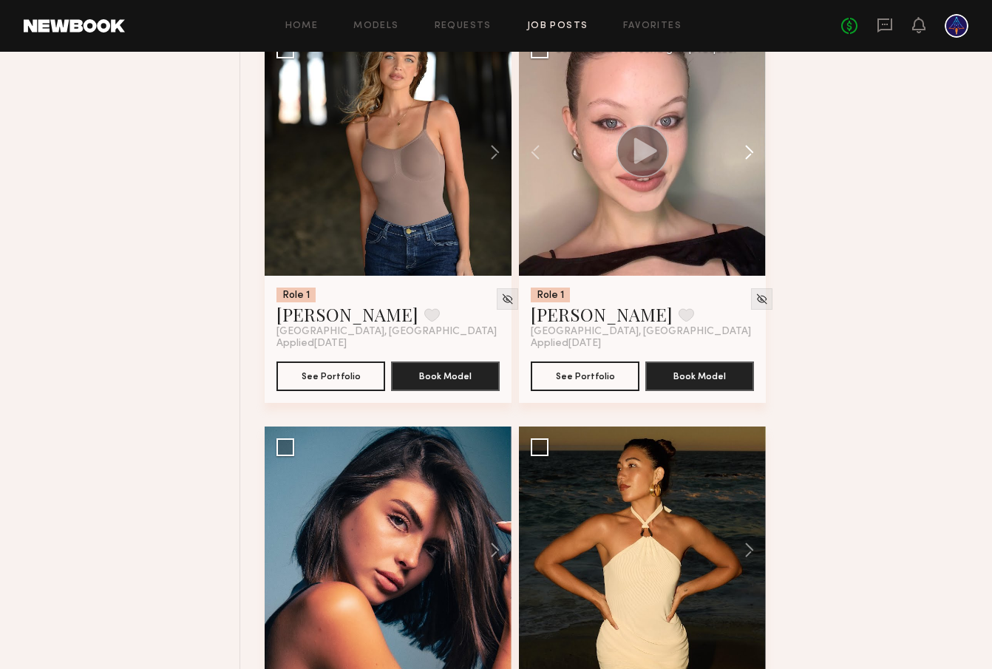
scroll to position [1113, 0]
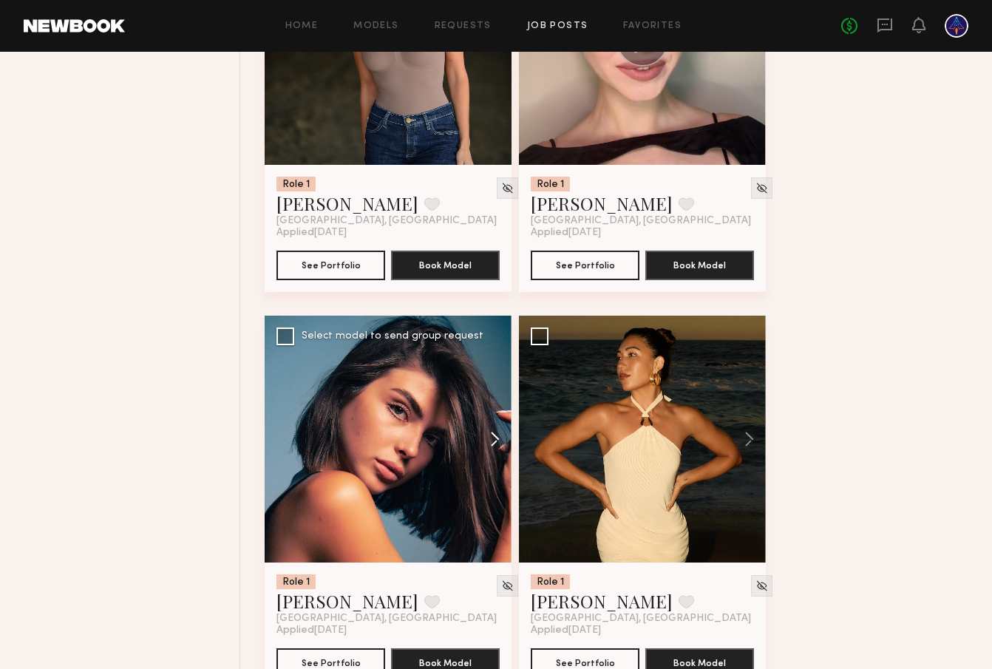
click at [495, 445] on button at bounding box center [487, 439] width 47 height 247
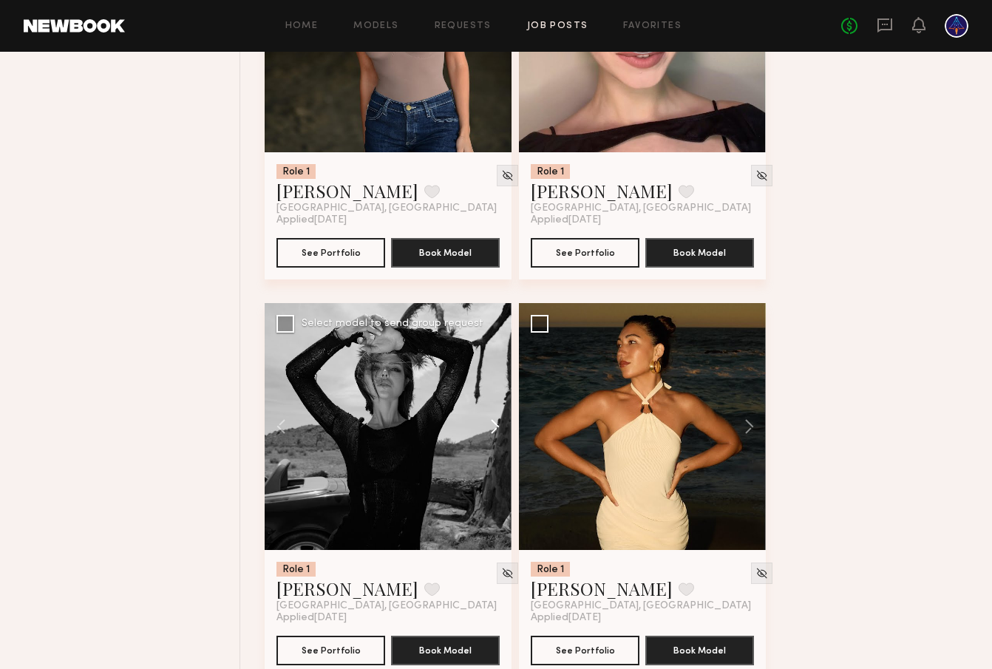
scroll to position [1127, 0]
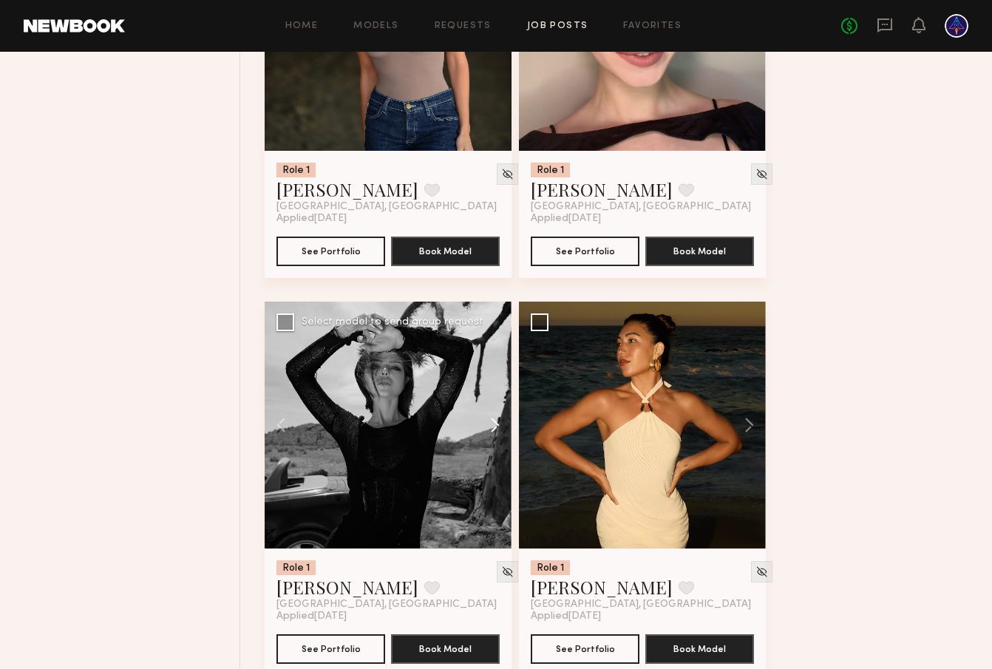
click at [492, 443] on button at bounding box center [487, 425] width 47 height 247
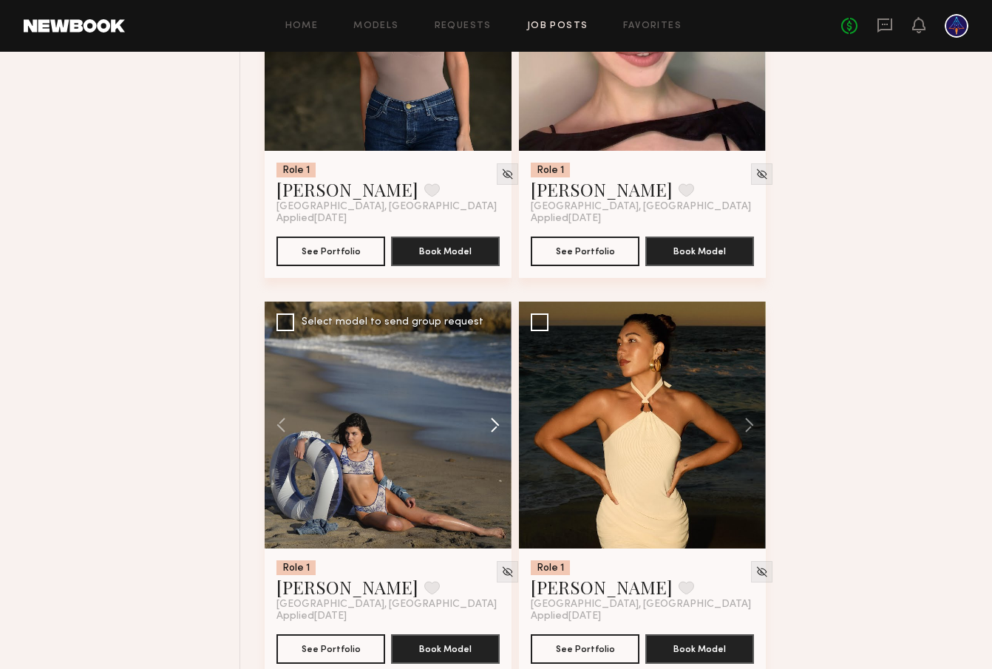
click at [493, 437] on button at bounding box center [487, 425] width 47 height 247
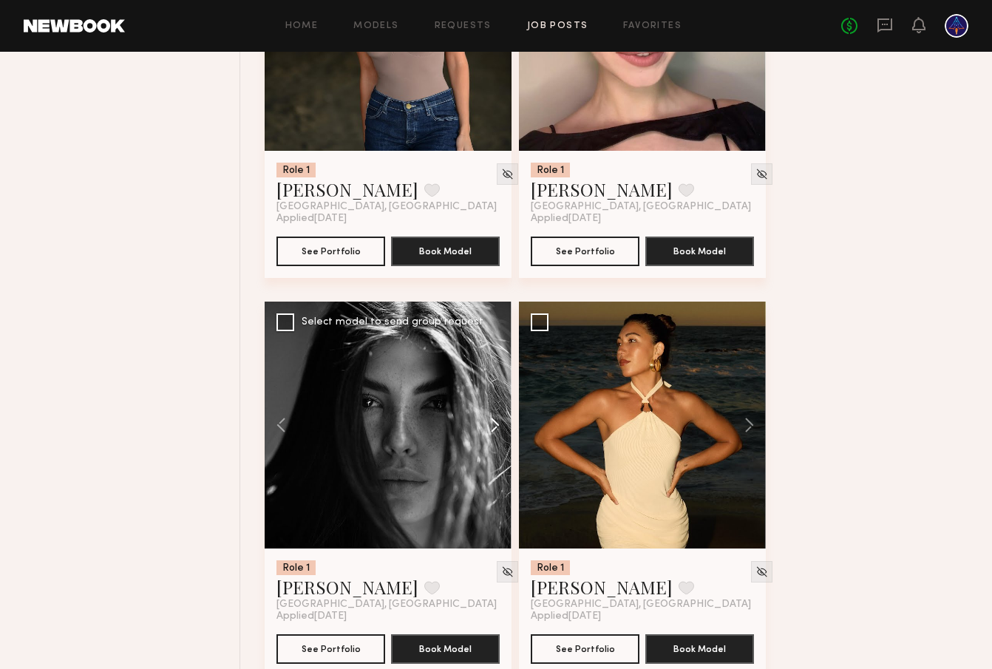
click at [493, 437] on button at bounding box center [487, 425] width 47 height 247
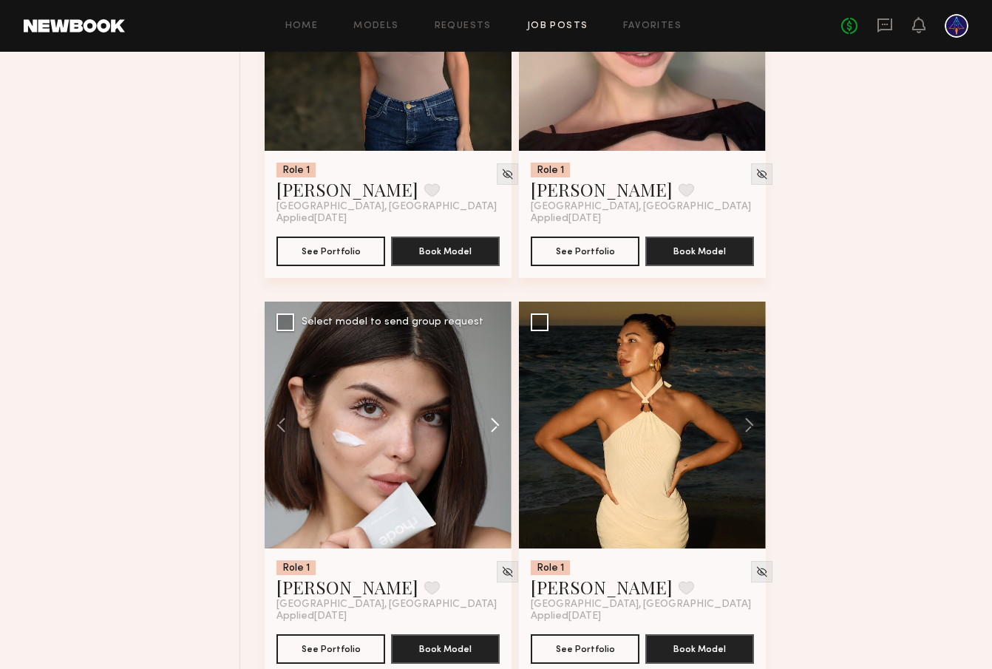
click at [493, 437] on button at bounding box center [487, 425] width 47 height 247
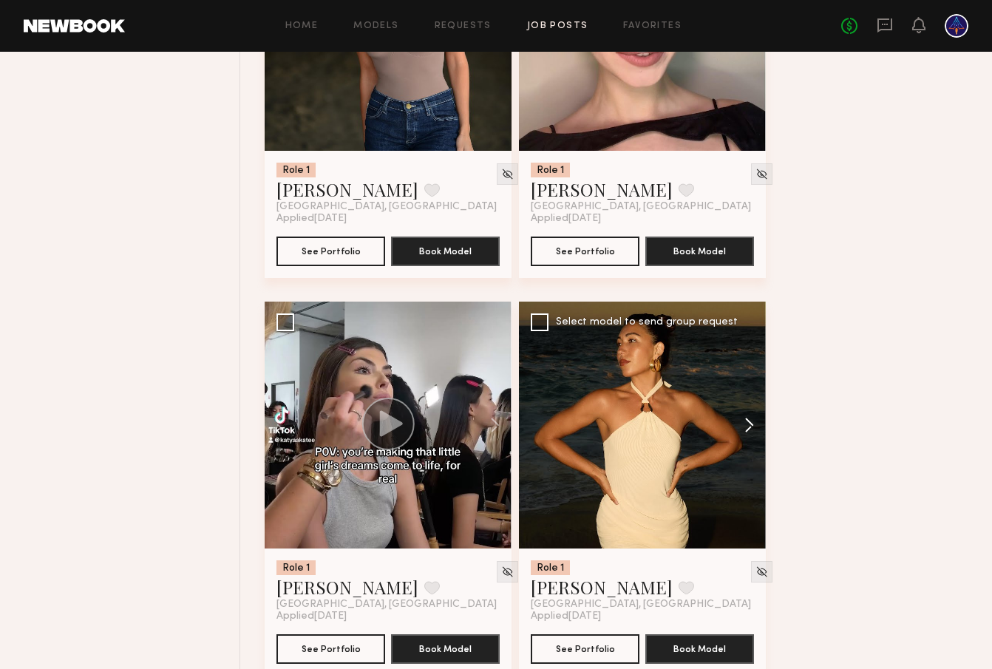
click at [753, 432] on button at bounding box center [742, 425] width 47 height 247
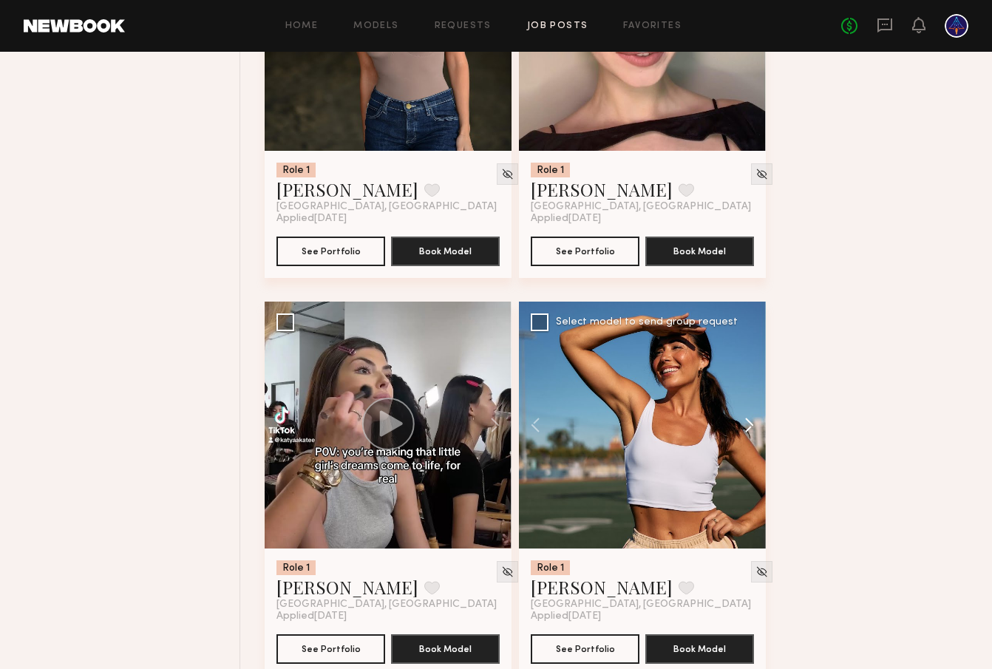
click at [753, 432] on button at bounding box center [742, 425] width 47 height 247
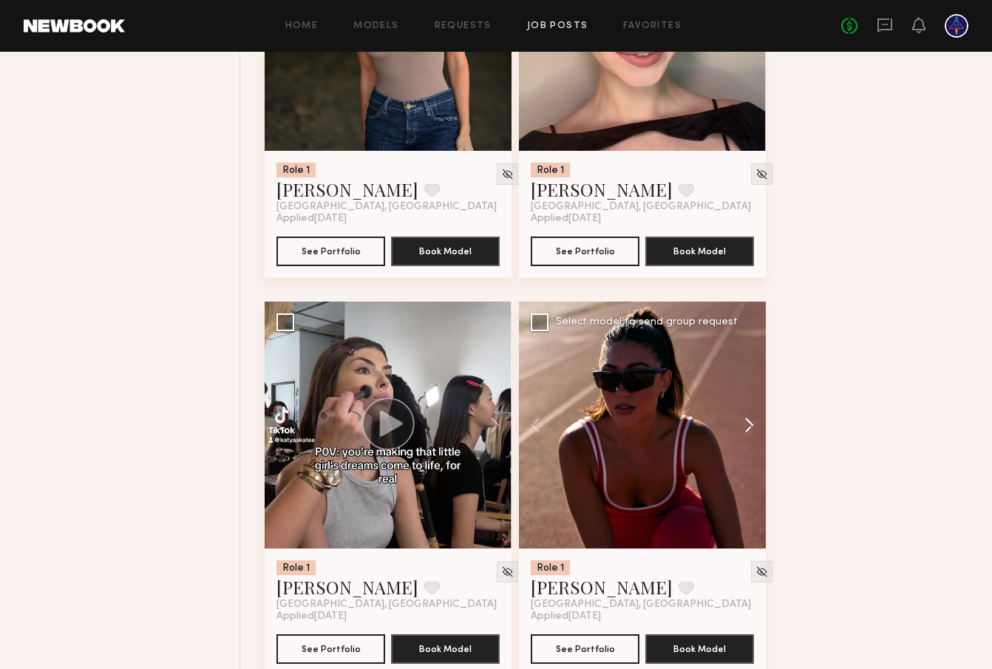
click at [753, 432] on button at bounding box center [742, 425] width 47 height 247
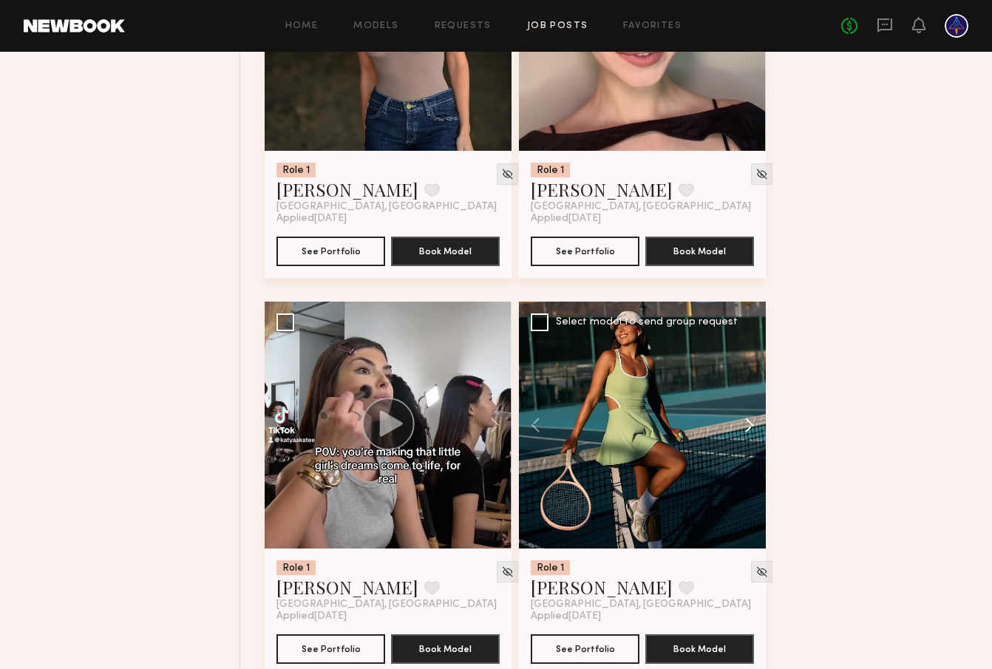
click at [753, 432] on button at bounding box center [742, 425] width 47 height 247
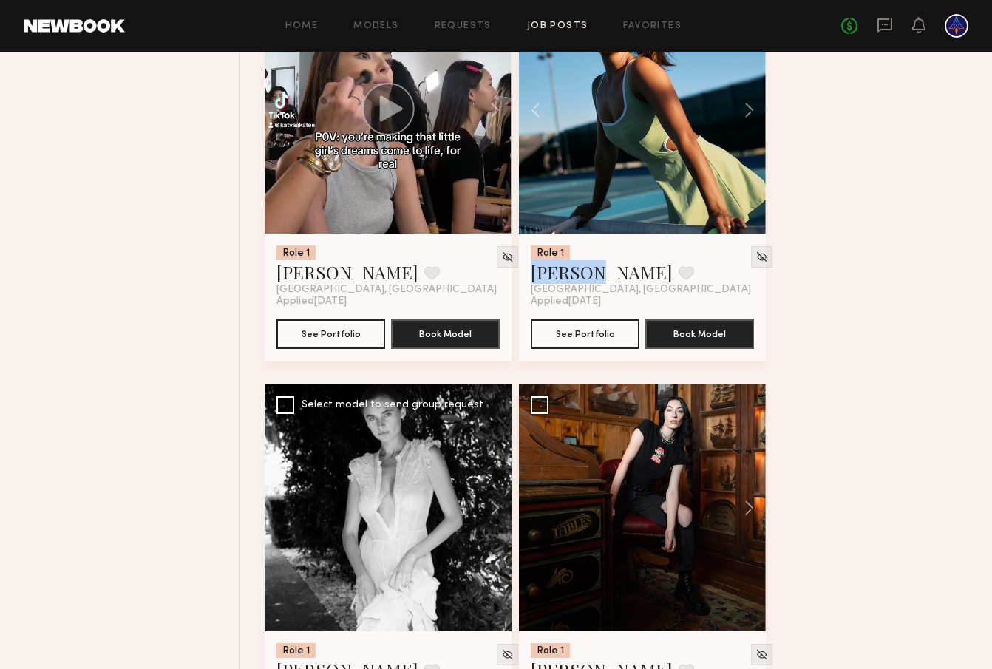
scroll to position [1542, 0]
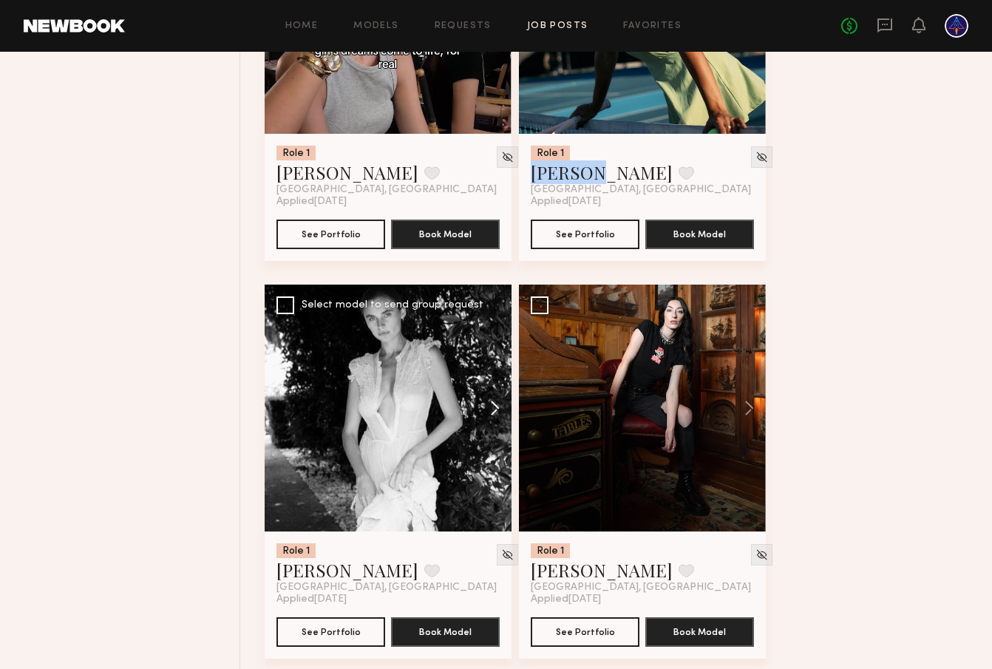
click at [492, 413] on button at bounding box center [487, 408] width 47 height 247
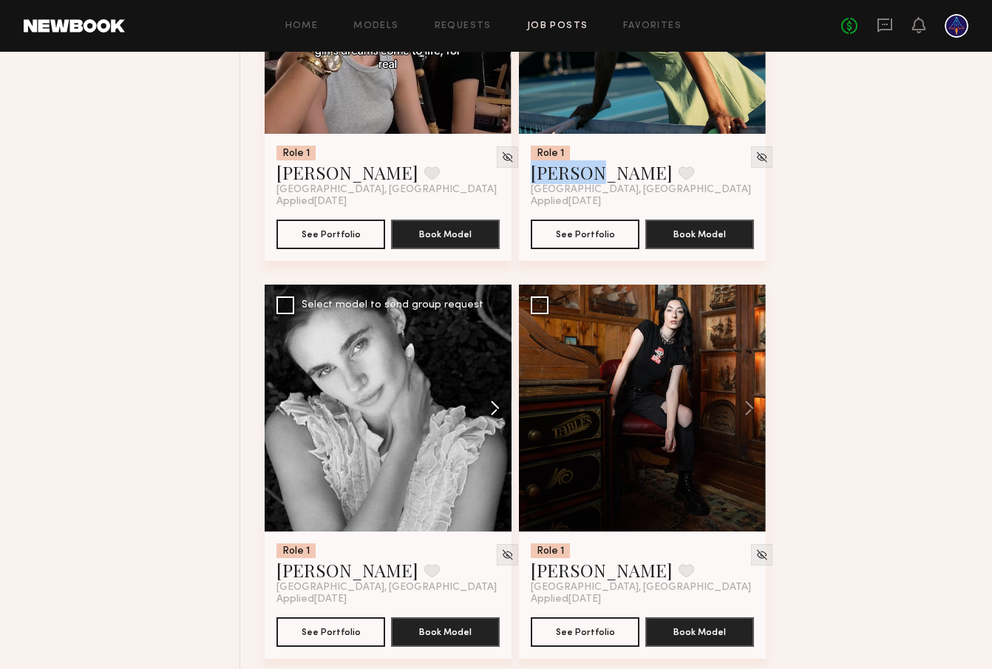
click at [492, 413] on button at bounding box center [487, 408] width 47 height 247
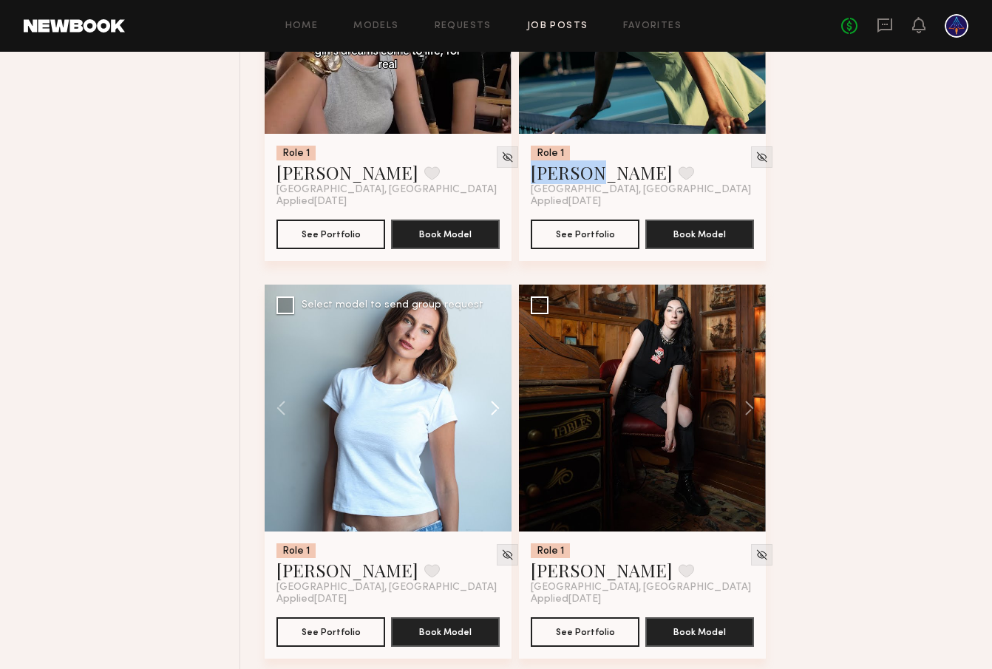
click at [492, 413] on button at bounding box center [487, 408] width 47 height 247
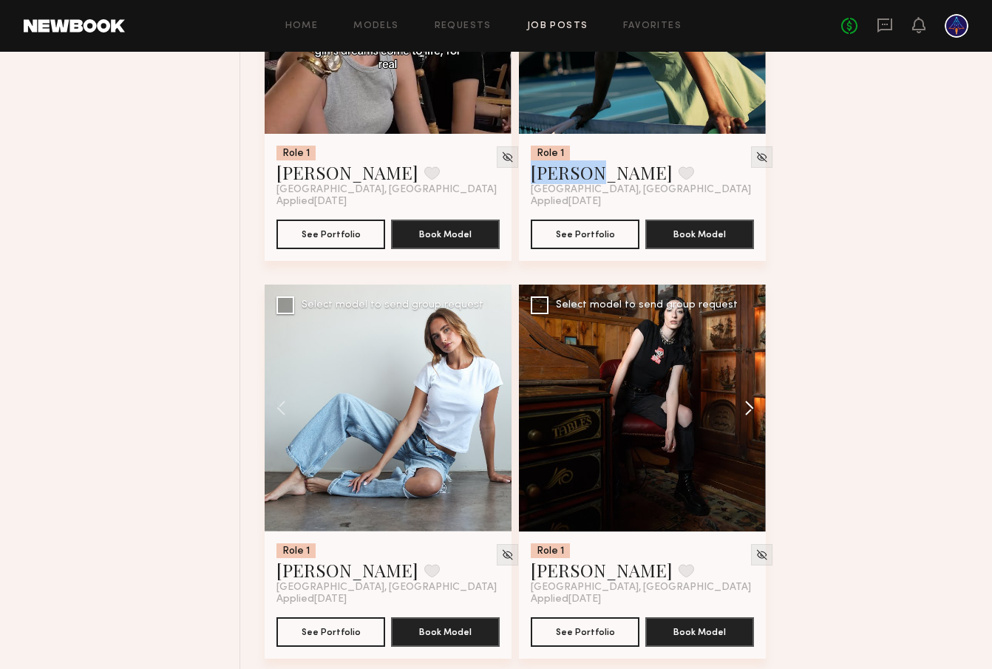
click at [739, 413] on button at bounding box center [742, 408] width 47 height 247
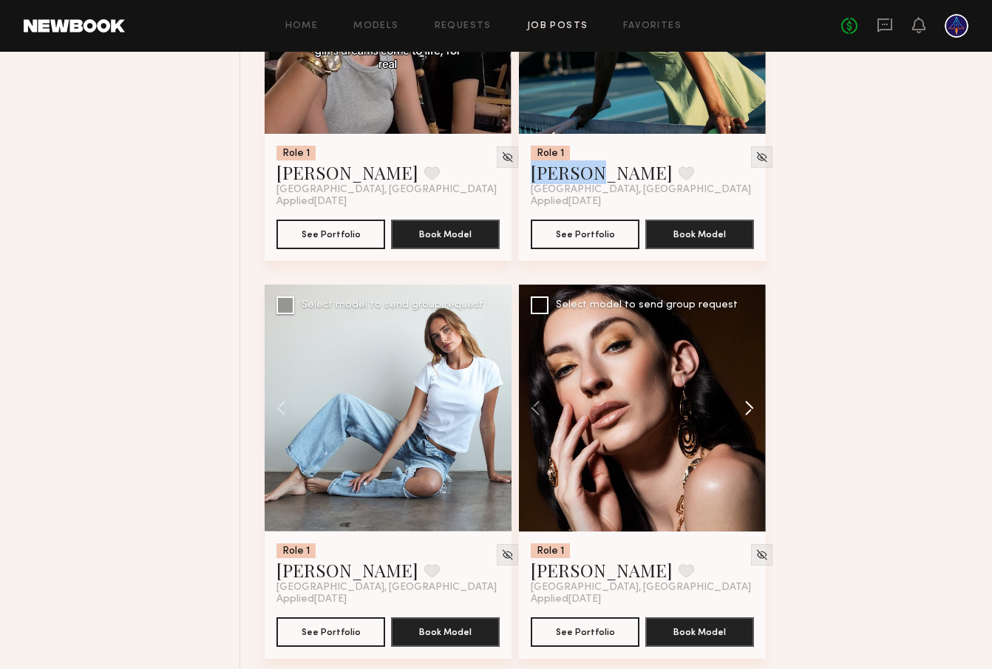
click at [739, 413] on button at bounding box center [742, 408] width 47 height 247
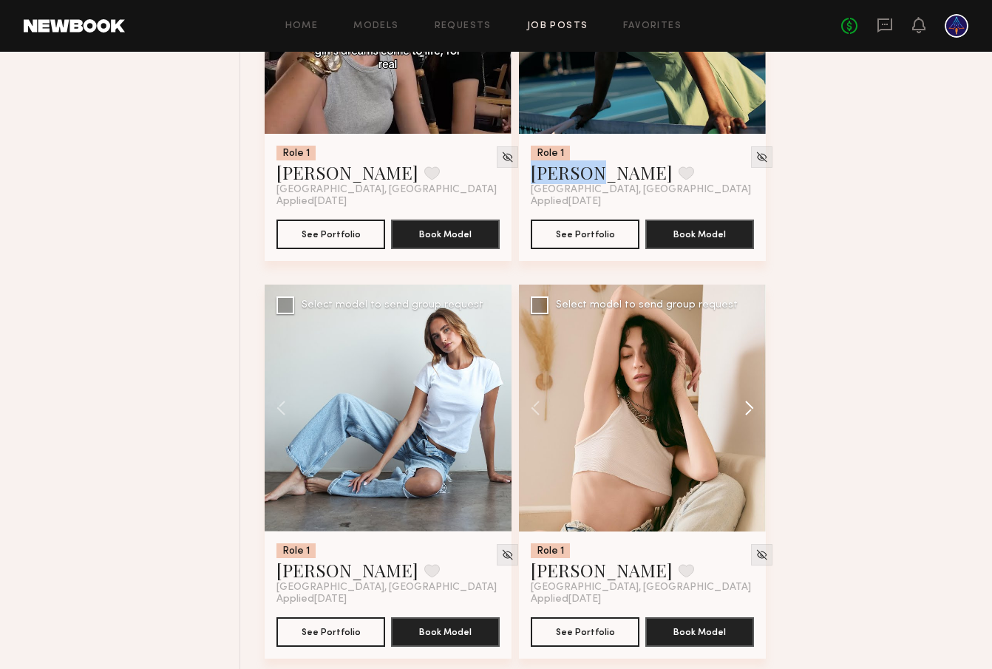
click at [739, 413] on button at bounding box center [742, 408] width 47 height 247
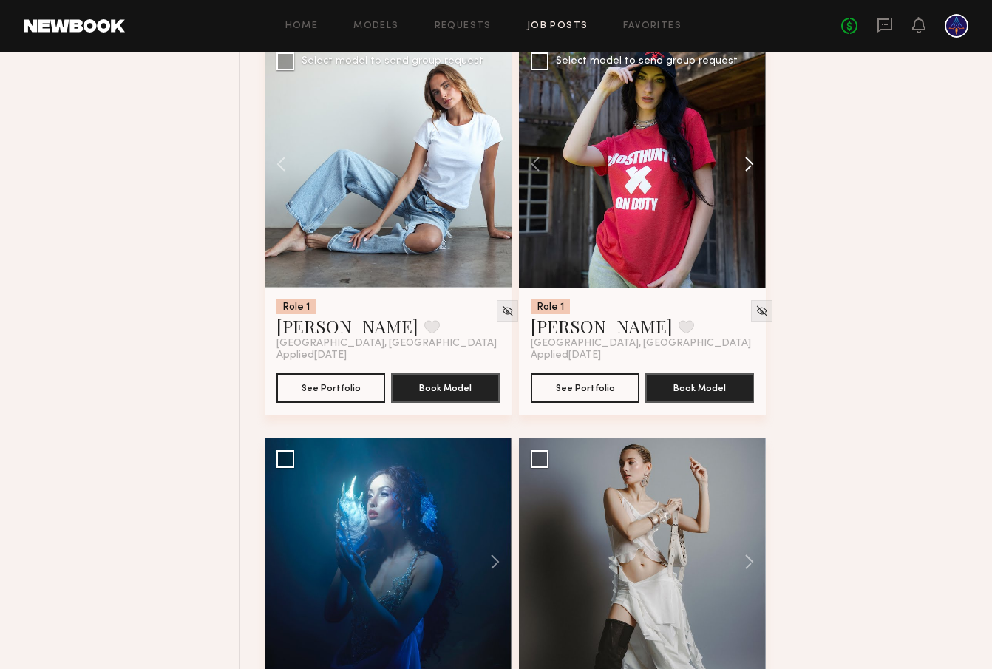
scroll to position [1930, 0]
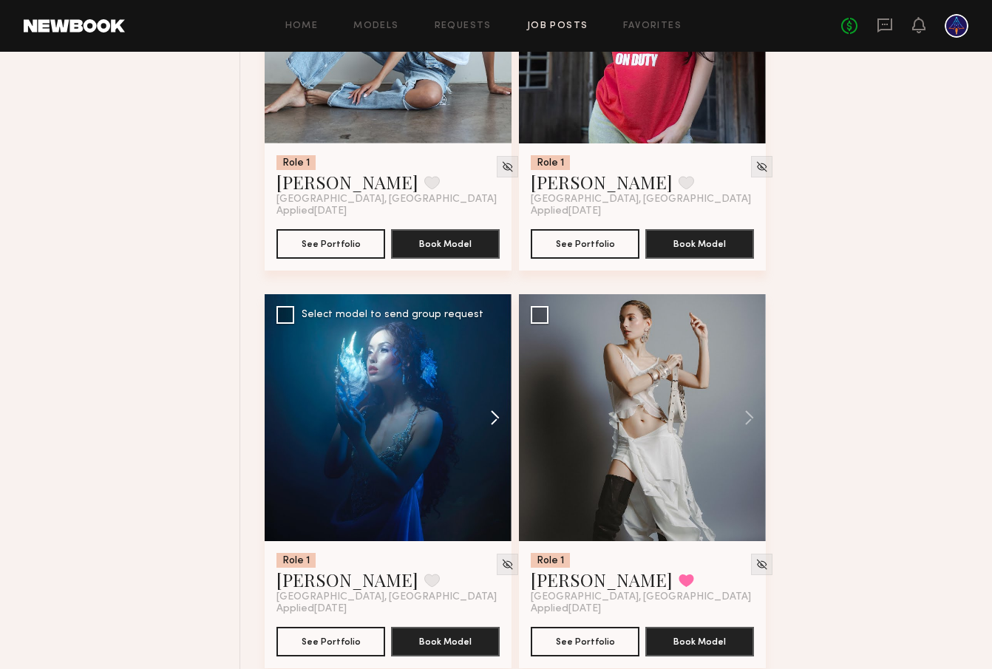
click at [505, 427] on button at bounding box center [487, 417] width 47 height 247
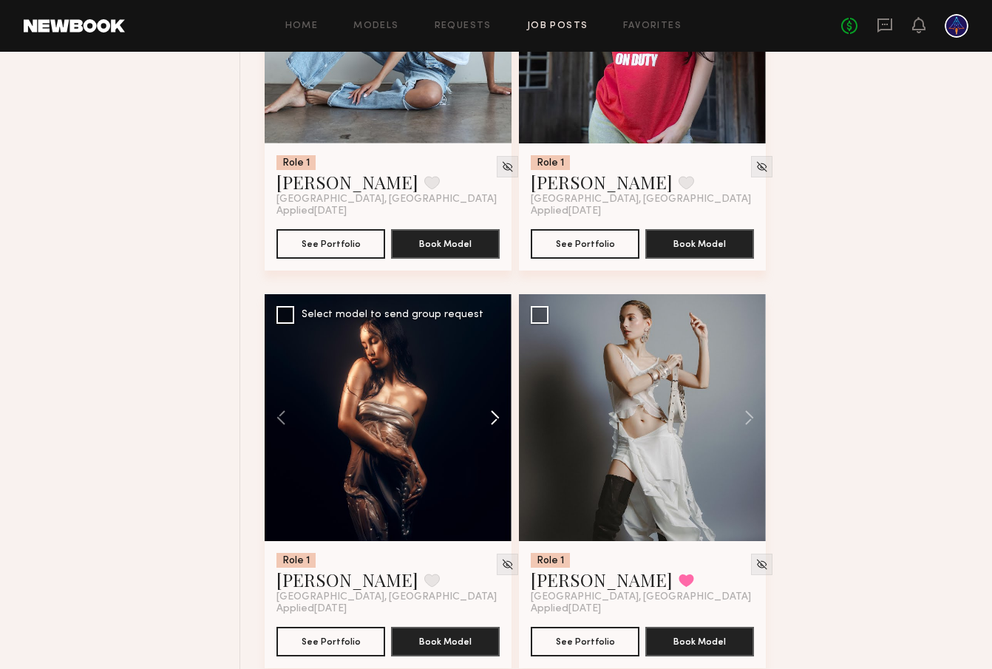
click at [497, 420] on button at bounding box center [487, 417] width 47 height 247
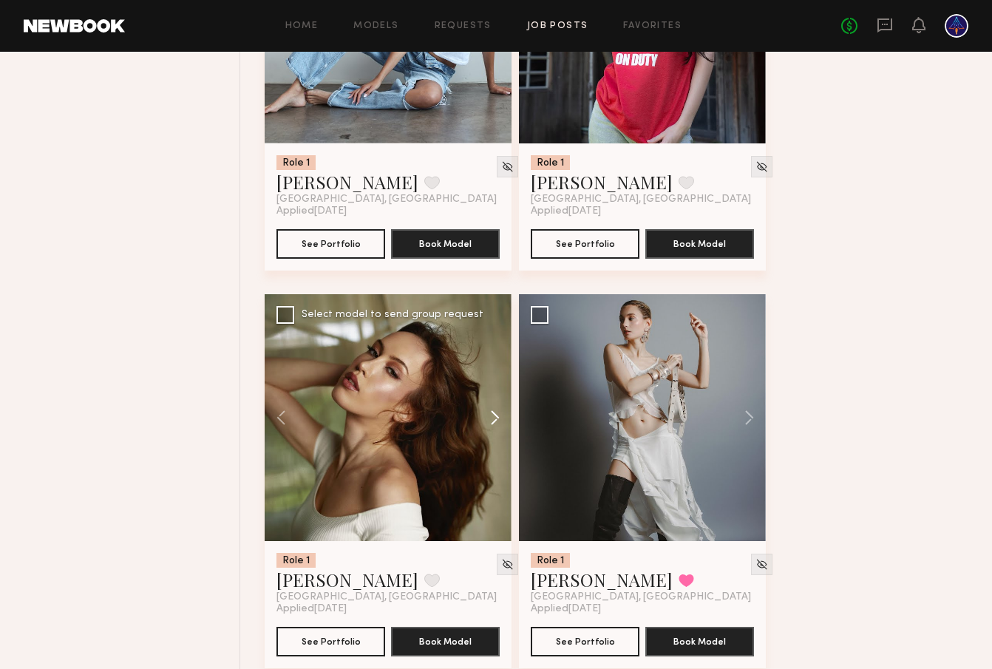
click at [496, 419] on button at bounding box center [487, 417] width 47 height 247
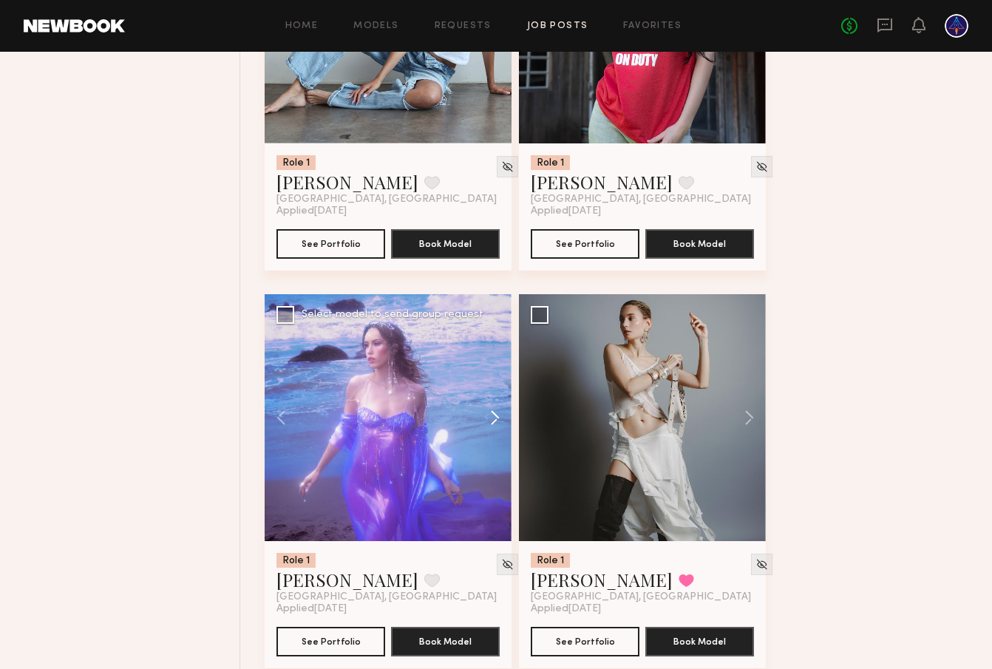
click at [496, 419] on button at bounding box center [487, 417] width 47 height 247
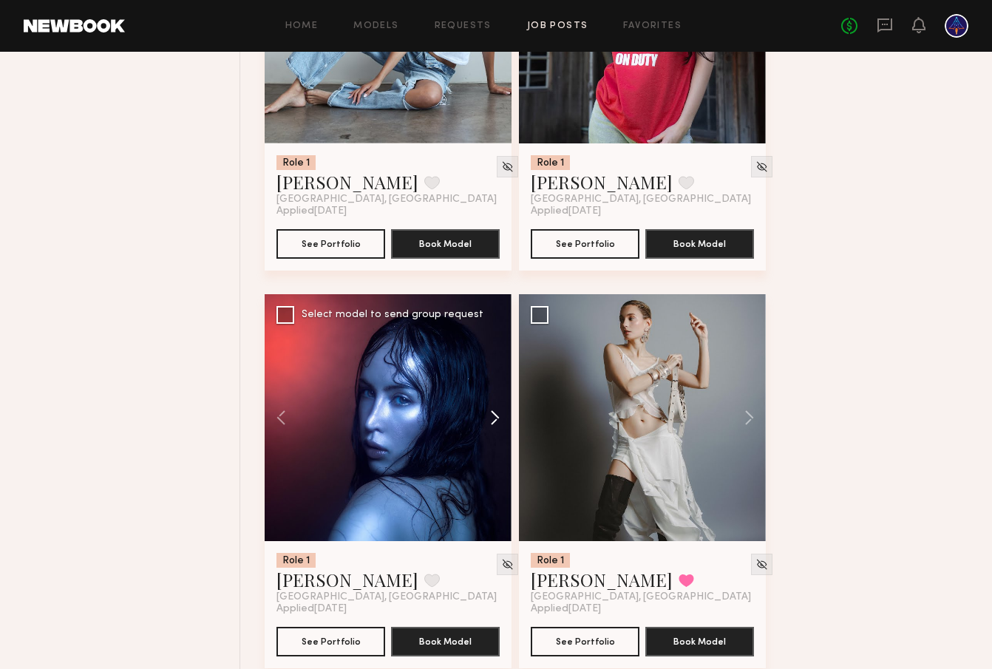
click at [496, 419] on button at bounding box center [487, 417] width 47 height 247
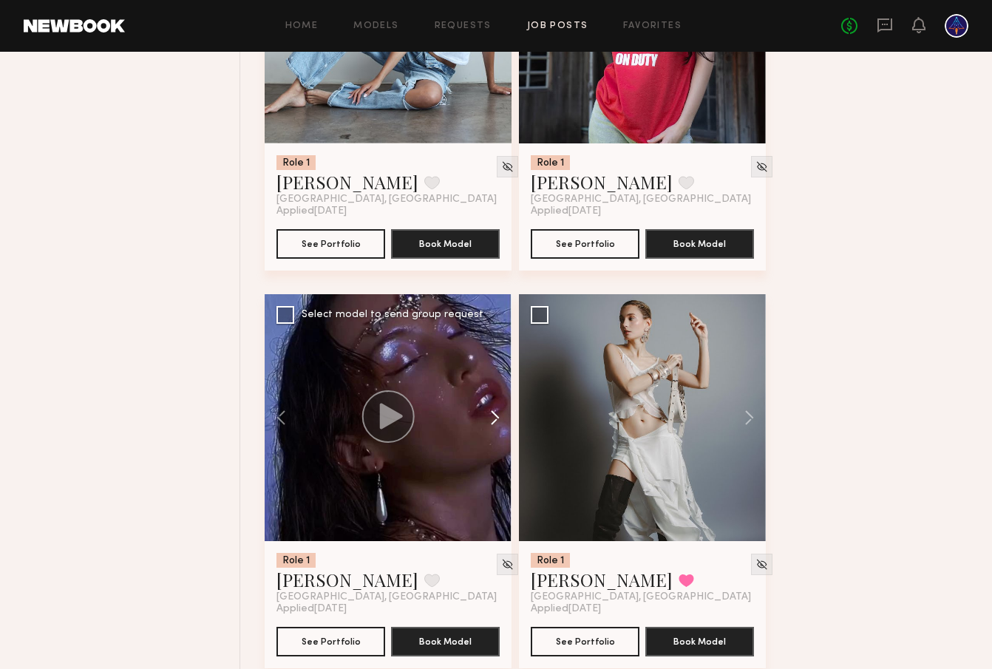
click at [496, 419] on button at bounding box center [487, 417] width 47 height 247
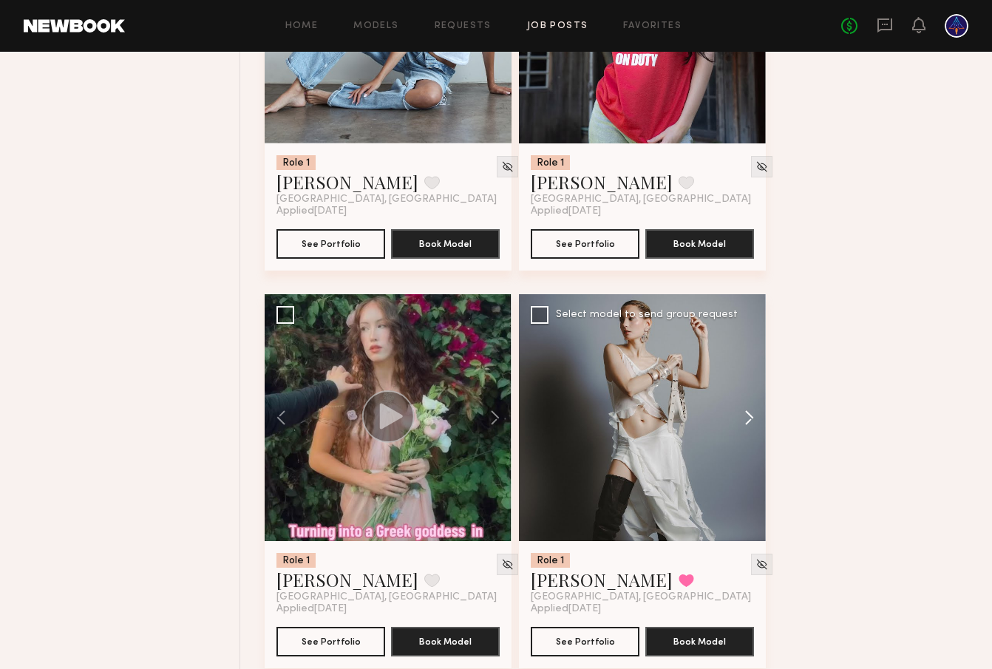
click at [752, 421] on button at bounding box center [742, 417] width 47 height 247
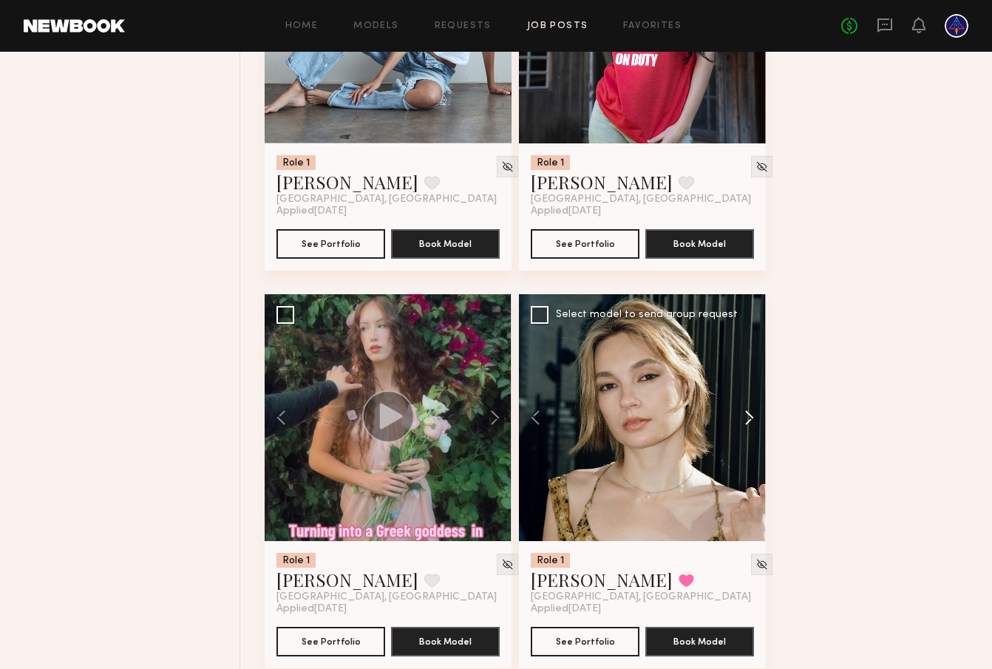
click at [752, 422] on button at bounding box center [742, 417] width 47 height 247
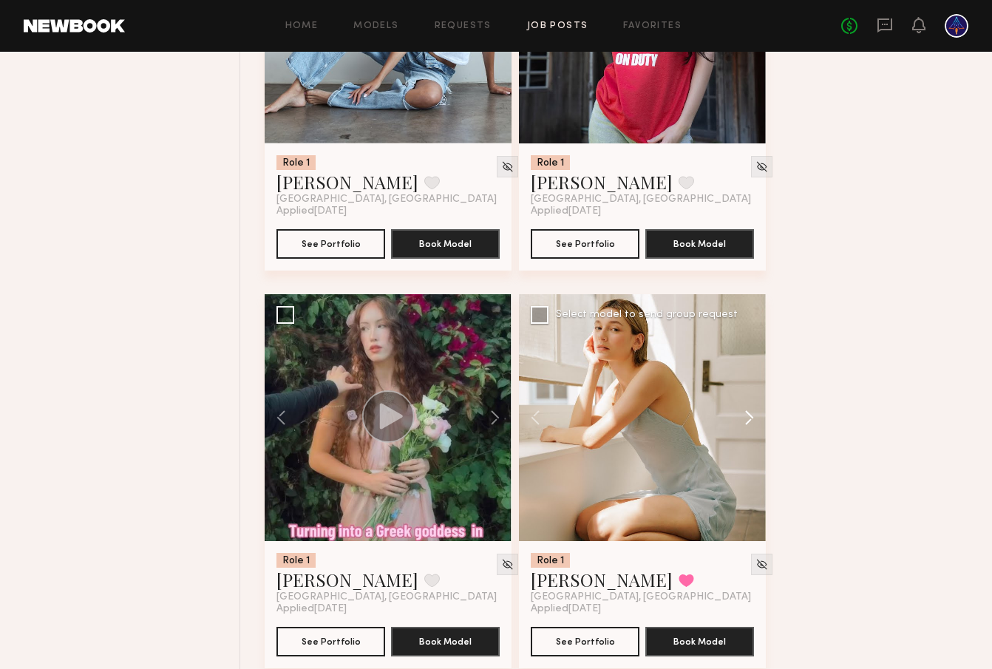
click at [752, 422] on button at bounding box center [742, 417] width 47 height 247
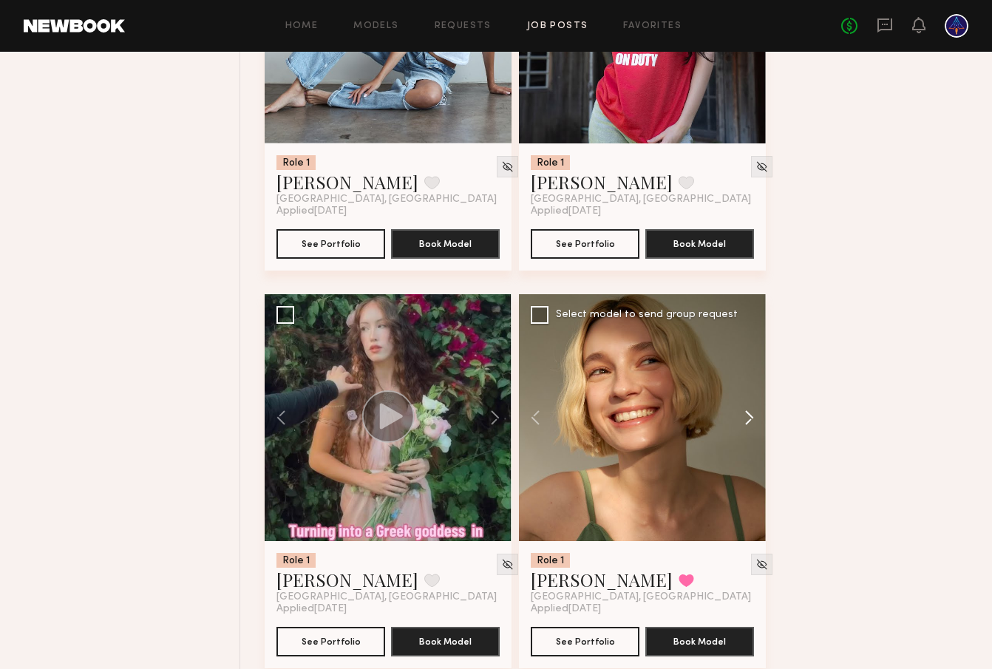
click at [752, 422] on button at bounding box center [742, 417] width 47 height 247
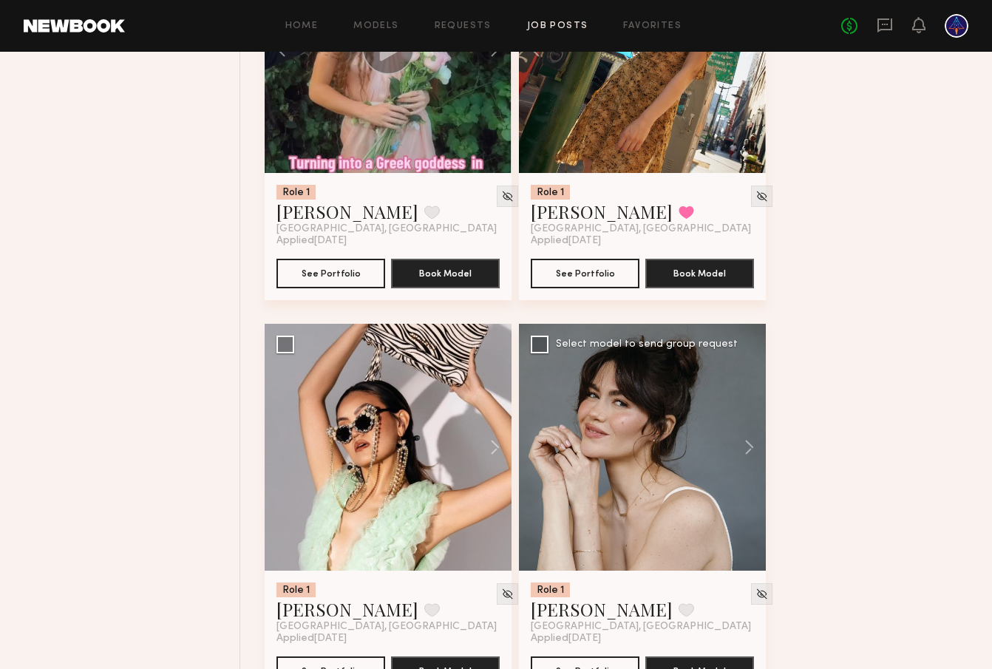
scroll to position [2383, 0]
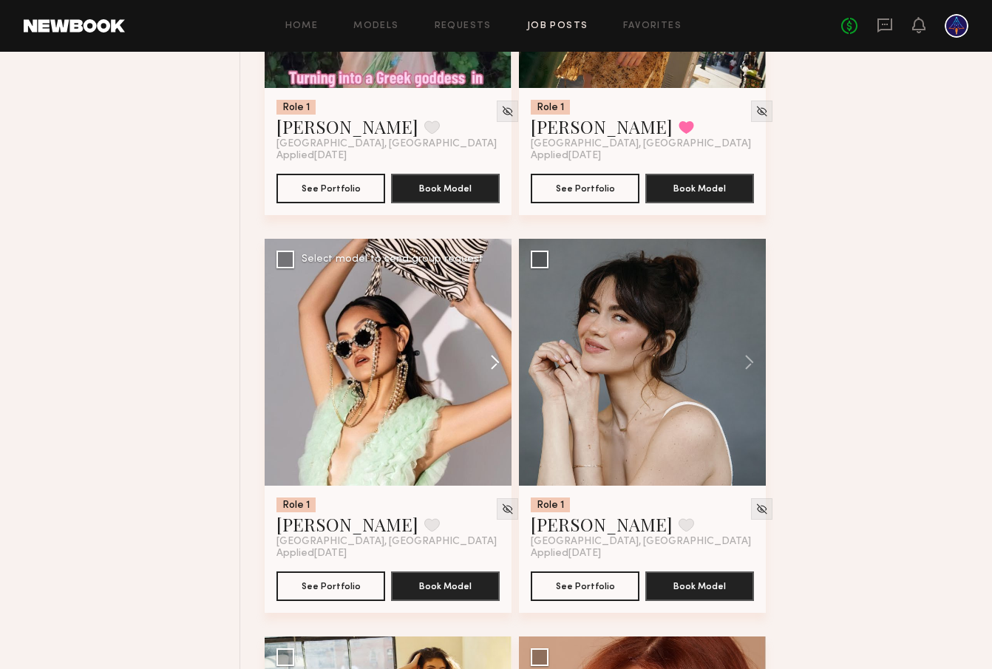
click at [489, 359] on button at bounding box center [487, 362] width 47 height 247
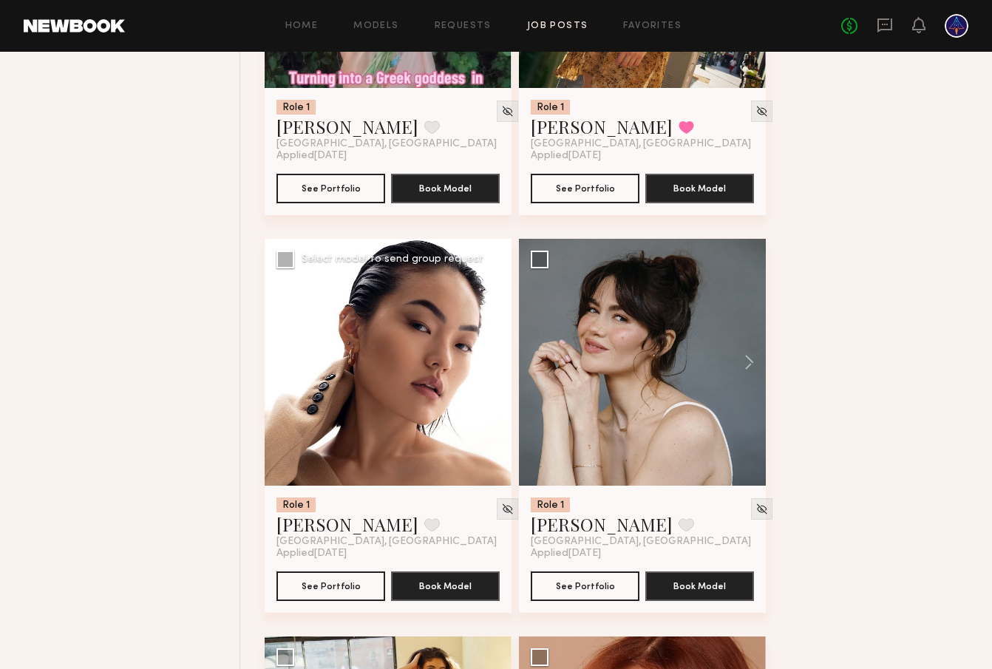
click at [490, 363] on button at bounding box center [487, 362] width 47 height 247
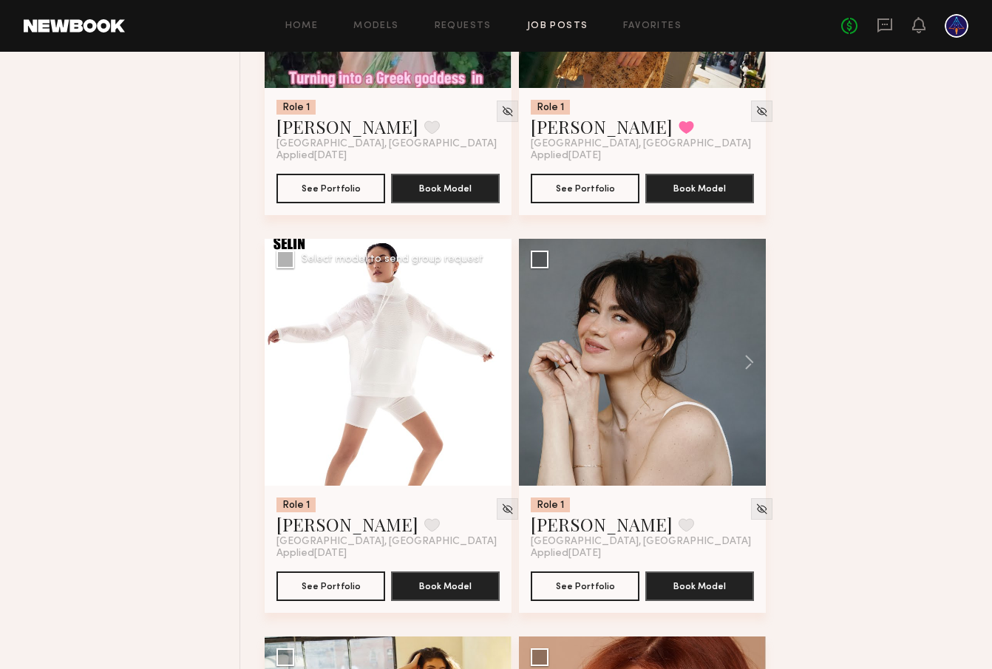
click at [490, 363] on button at bounding box center [487, 362] width 47 height 247
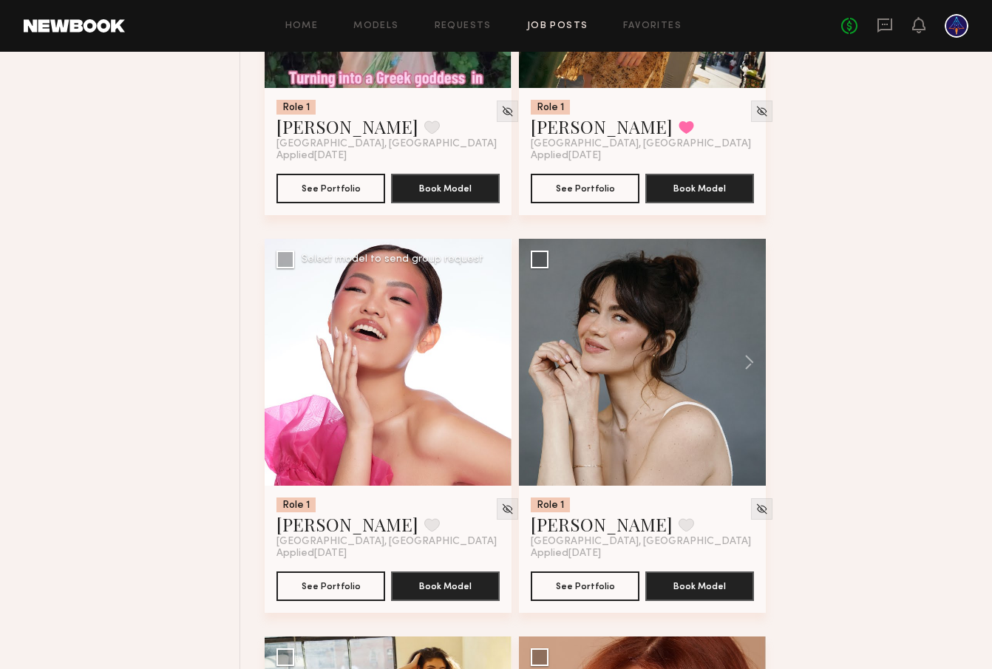
click at [490, 363] on button at bounding box center [487, 362] width 47 height 247
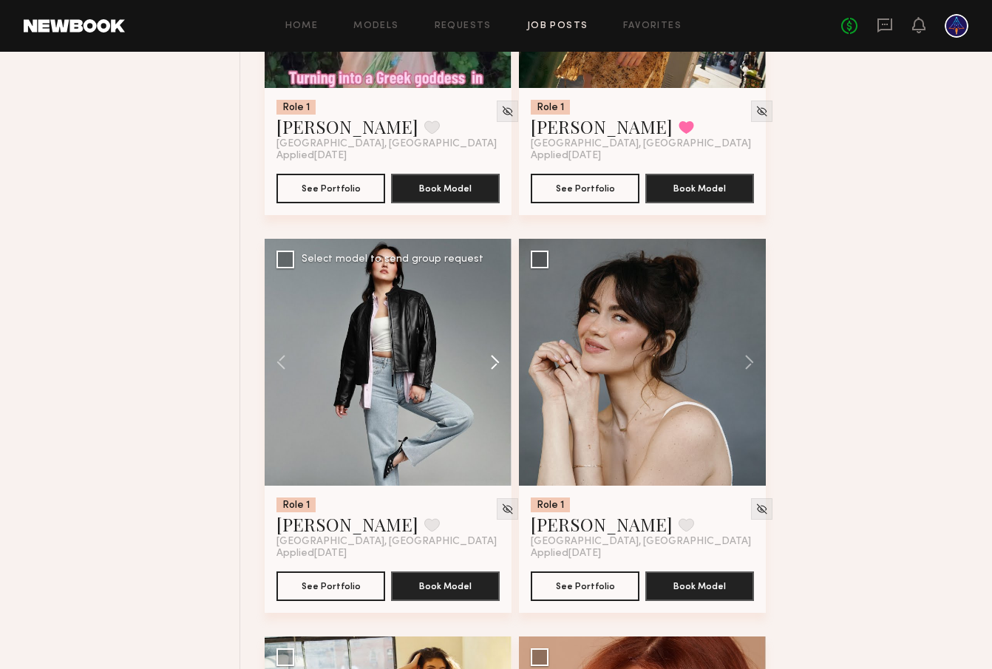
click at [490, 363] on button at bounding box center [487, 362] width 47 height 247
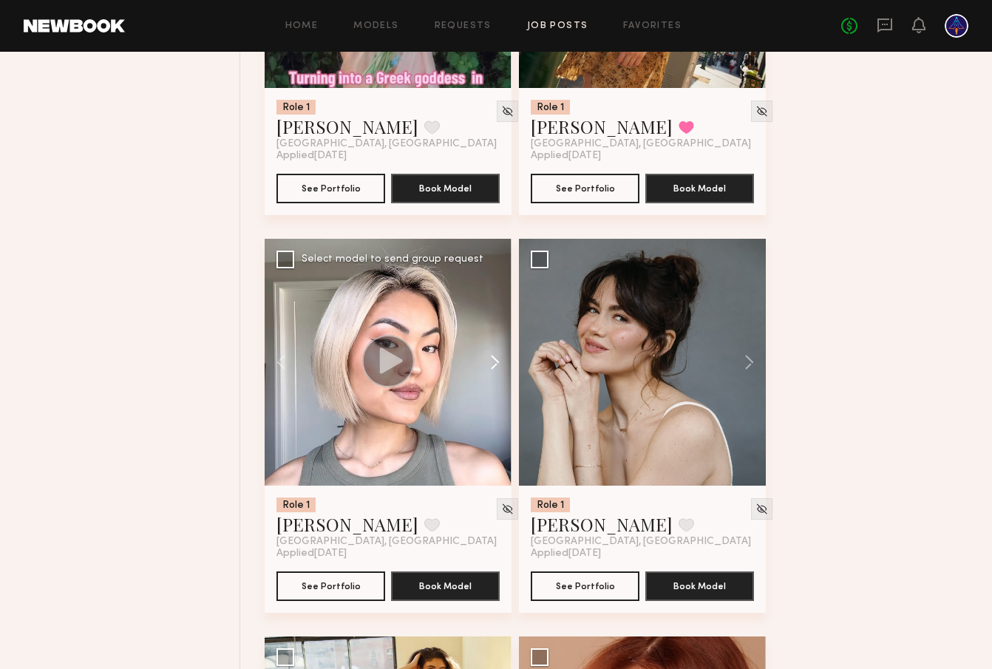
click at [490, 363] on button at bounding box center [487, 362] width 47 height 247
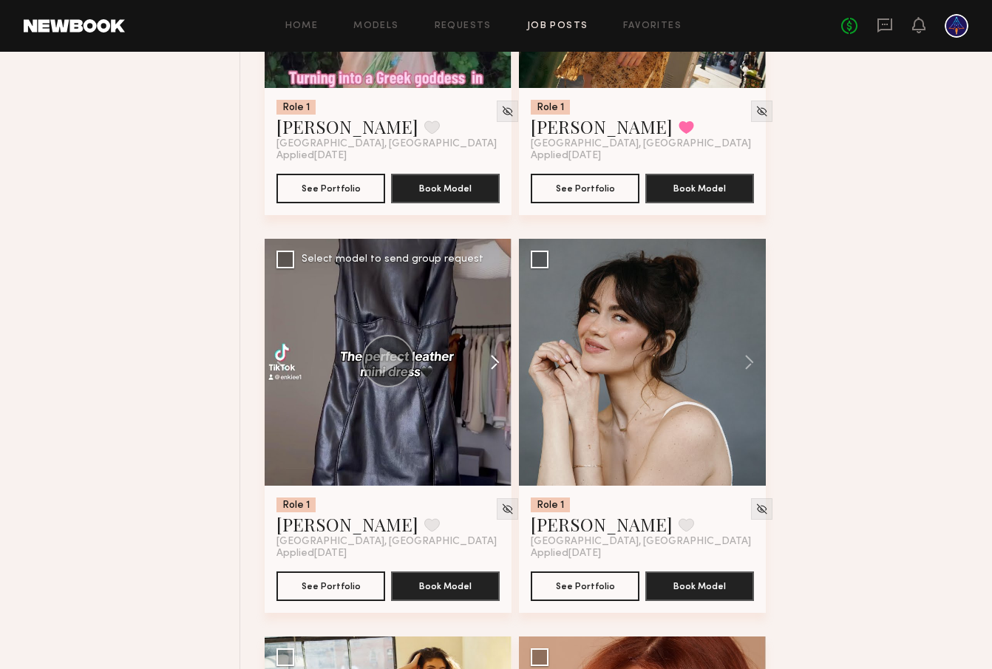
click at [490, 363] on button at bounding box center [487, 362] width 47 height 247
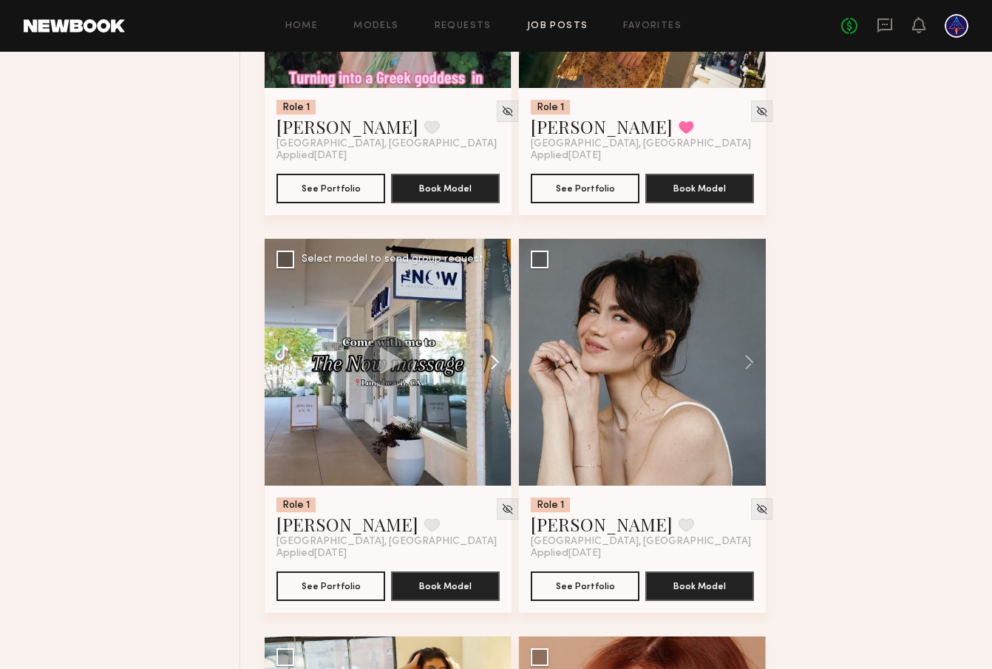
click at [490, 363] on button at bounding box center [487, 362] width 47 height 247
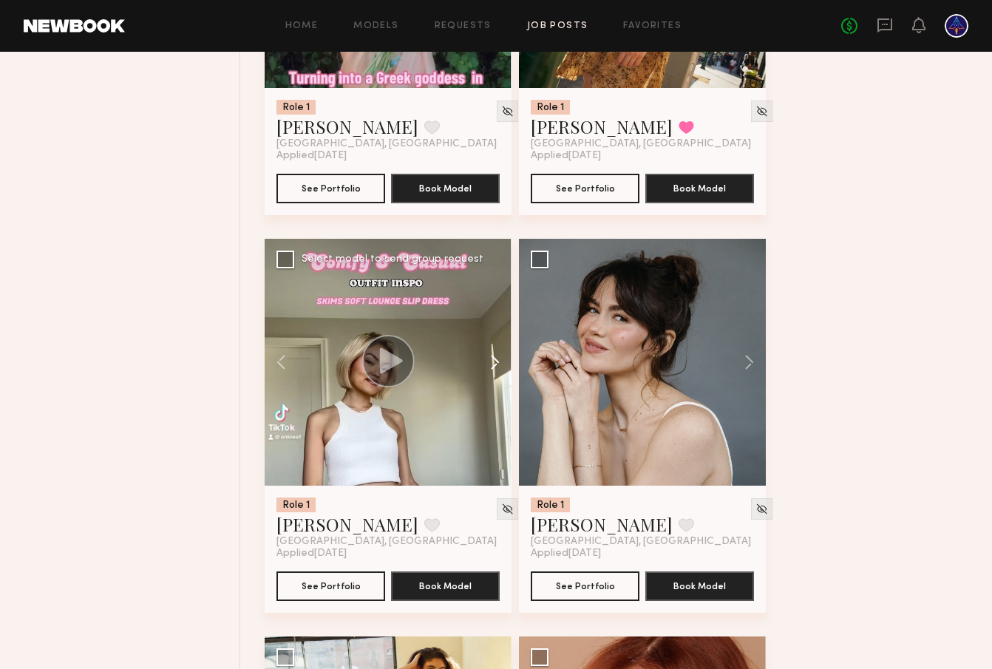
click at [490, 363] on button at bounding box center [487, 362] width 47 height 247
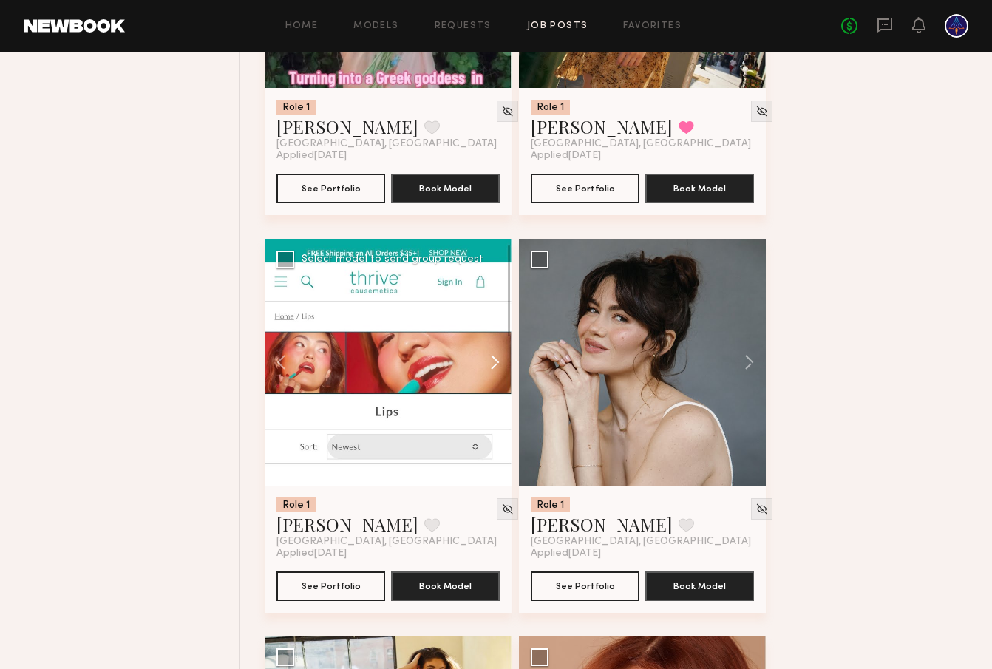
click at [490, 363] on button at bounding box center [487, 362] width 47 height 247
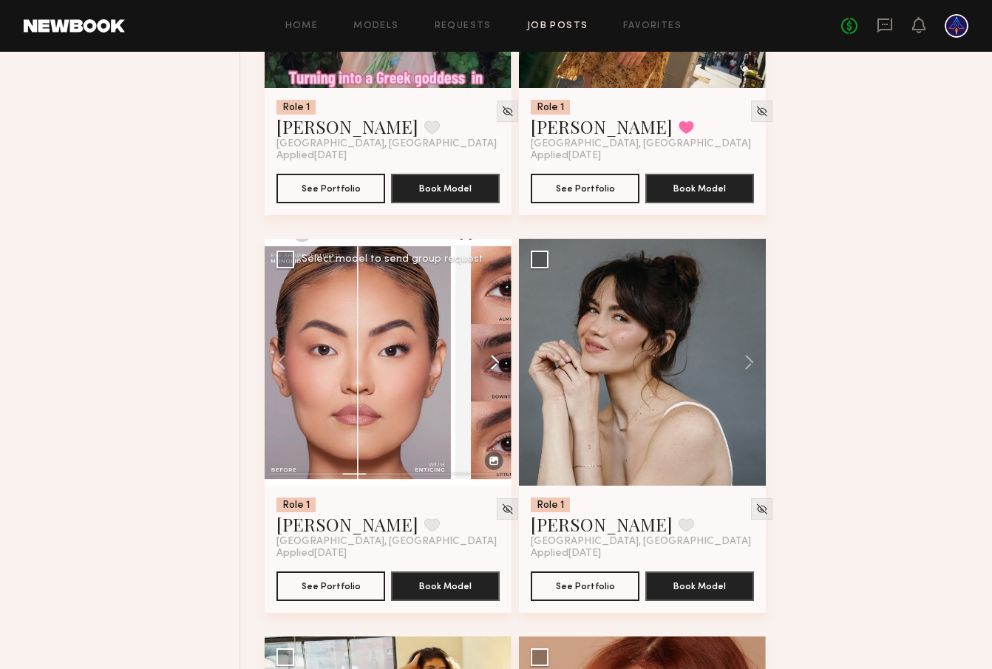
click at [490, 363] on button at bounding box center [487, 362] width 47 height 247
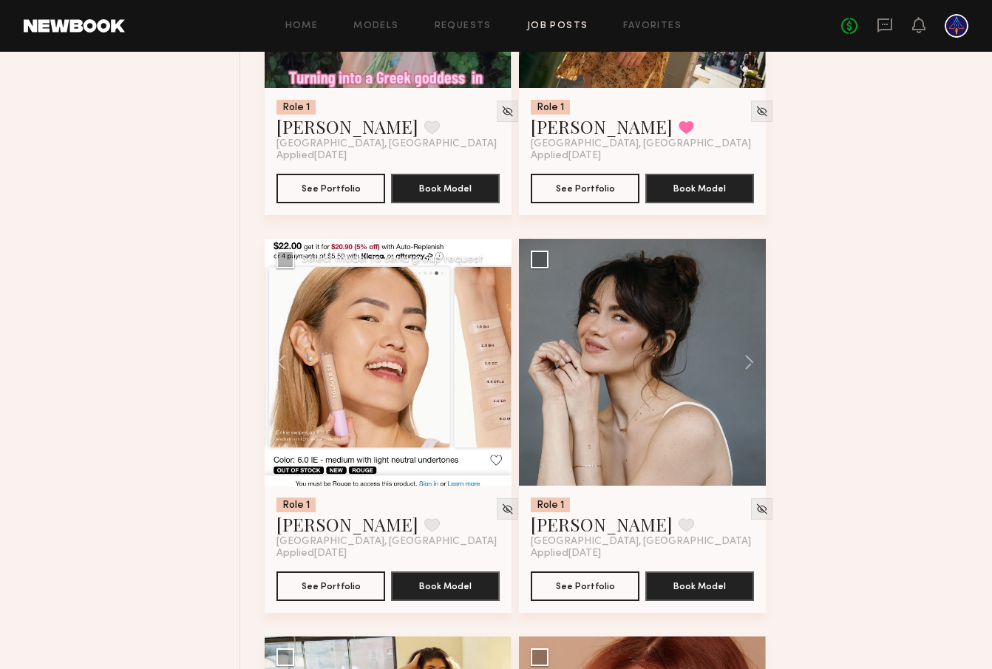
click at [490, 363] on div at bounding box center [388, 362] width 247 height 247
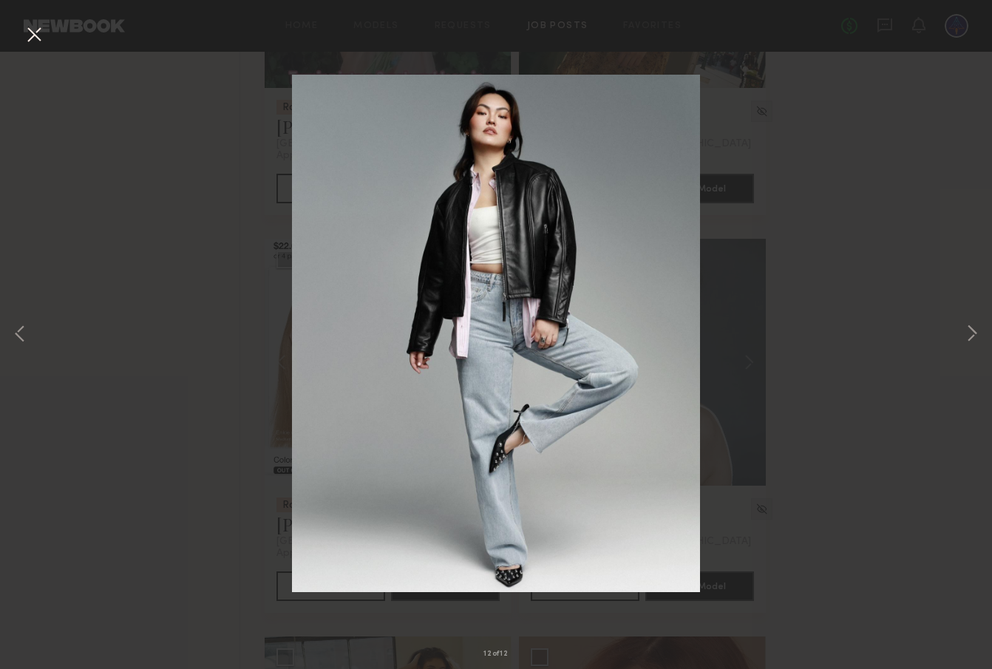
click at [27, 36] on button at bounding box center [34, 35] width 24 height 27
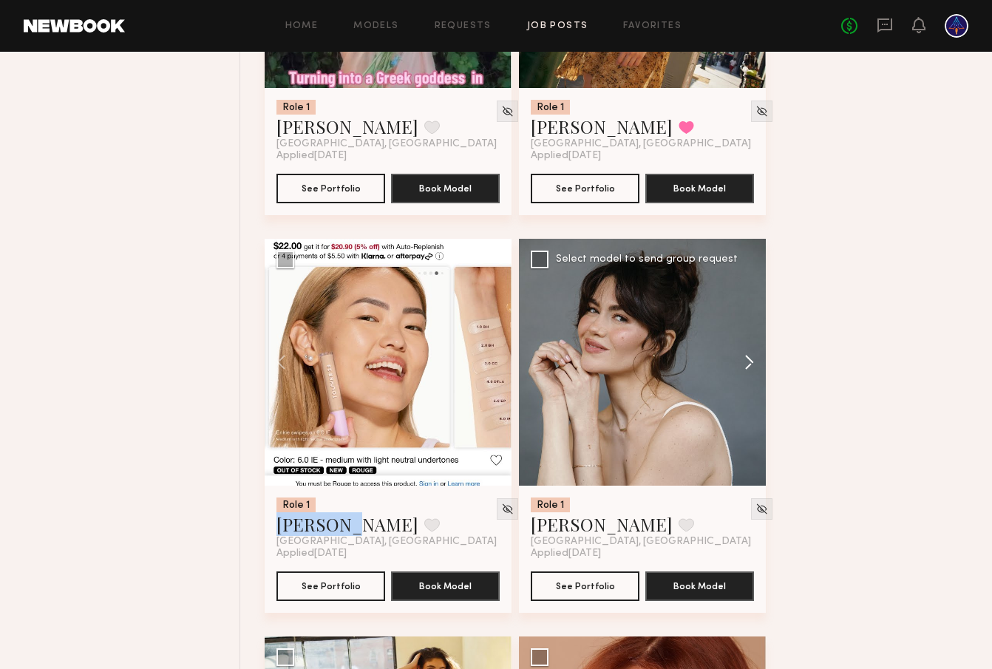
click at [742, 368] on button at bounding box center [742, 362] width 47 height 247
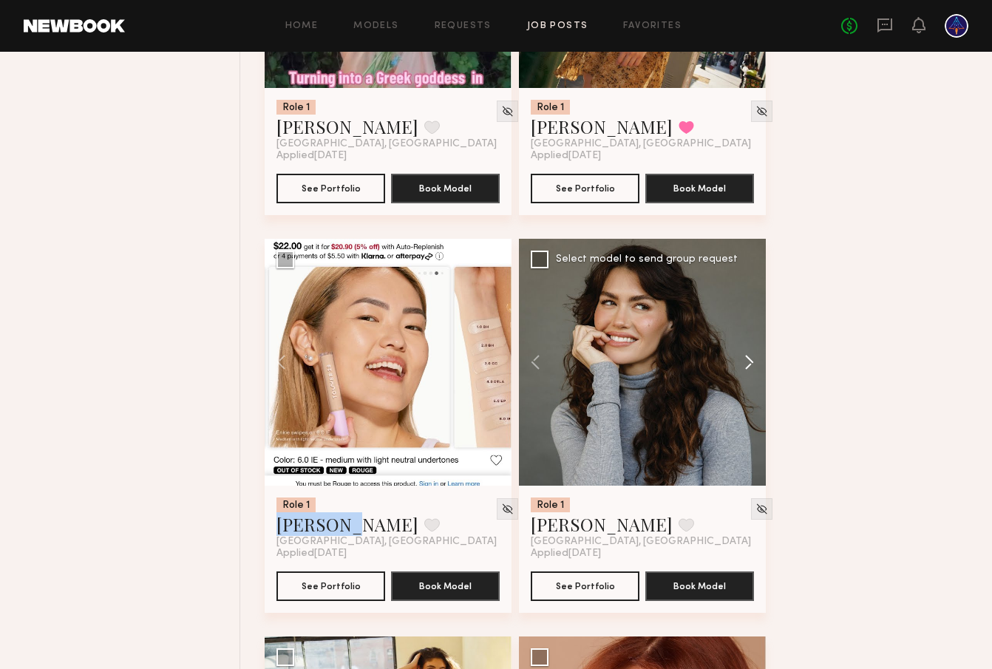
click at [742, 368] on button at bounding box center [742, 362] width 47 height 247
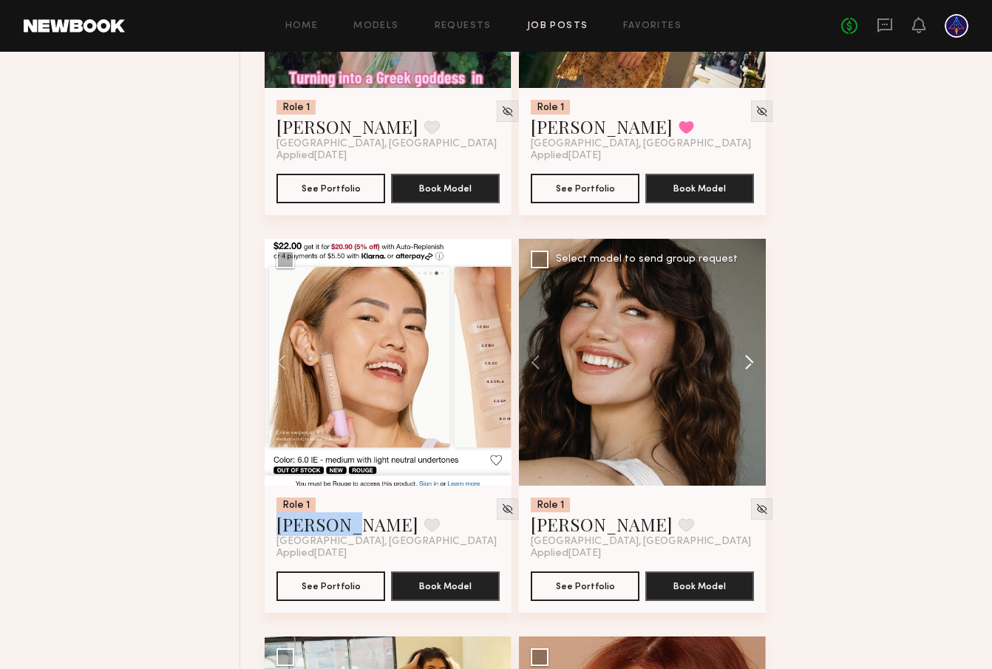
click at [742, 368] on button at bounding box center [742, 362] width 47 height 247
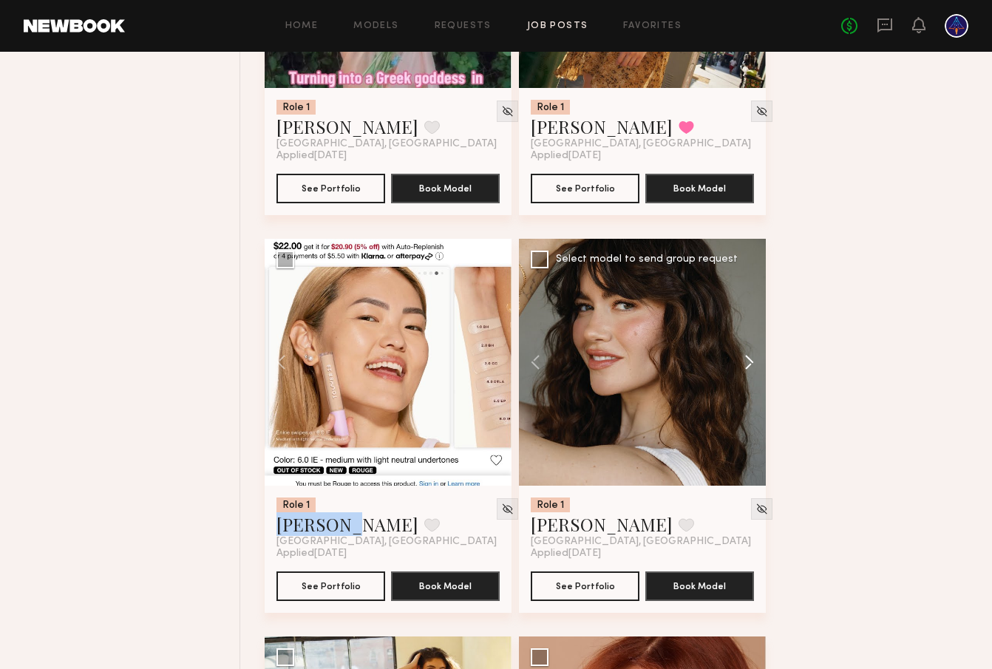
click at [742, 368] on button at bounding box center [742, 362] width 47 height 247
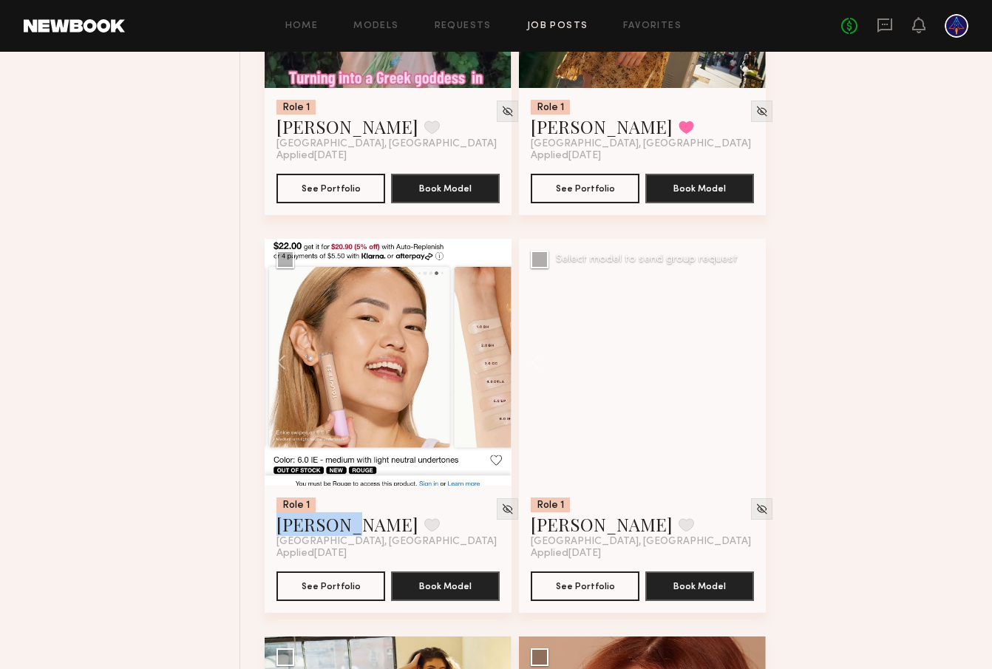
click at [742, 368] on div at bounding box center [642, 362] width 247 height 247
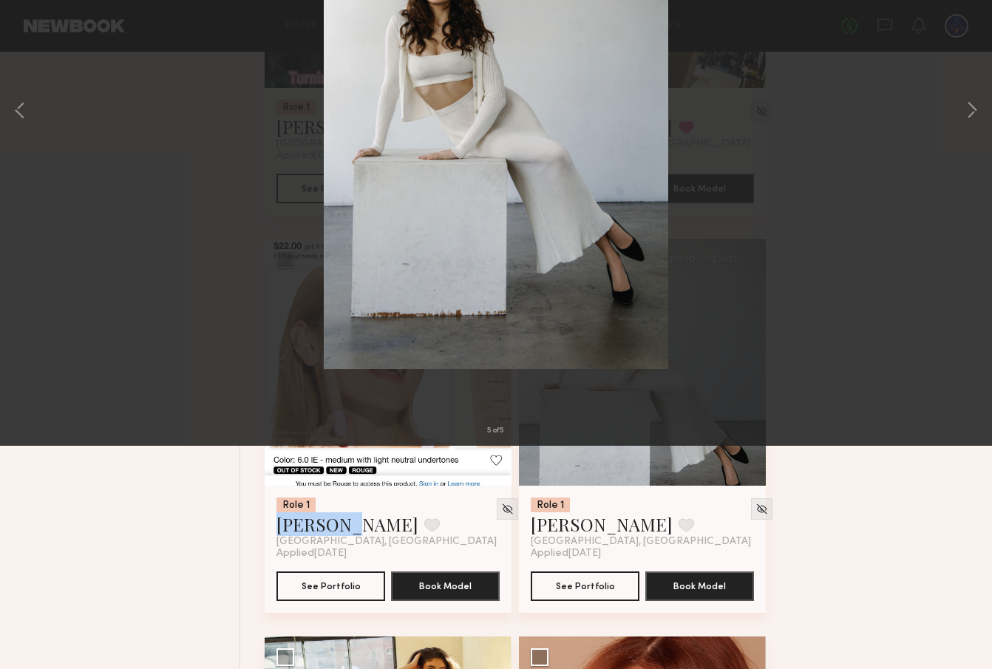
click at [39, 33] on button at bounding box center [34, 35] width 24 height 27
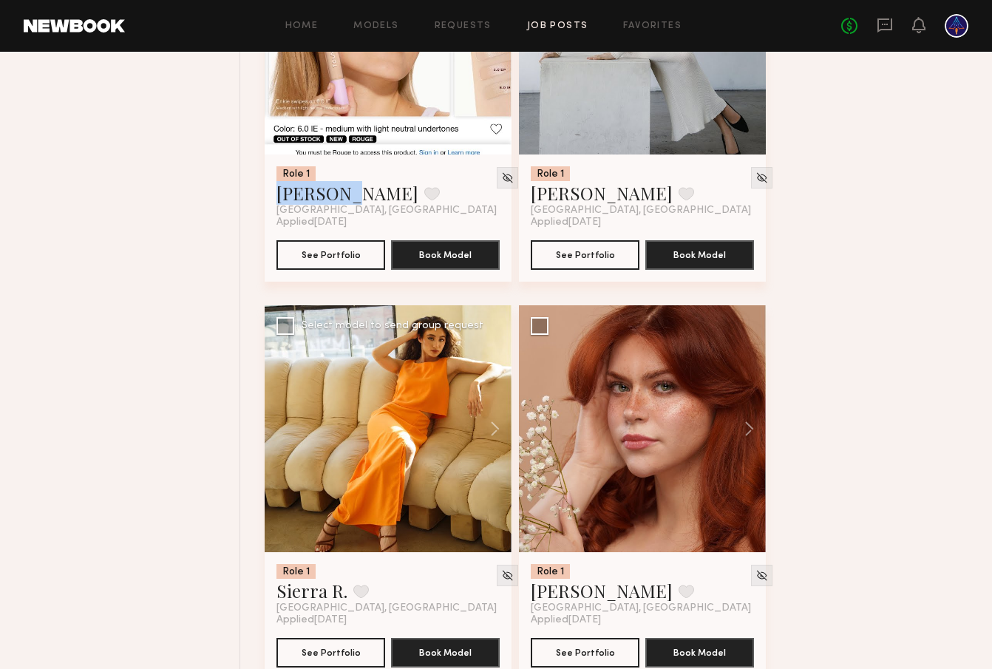
scroll to position [2719, 0]
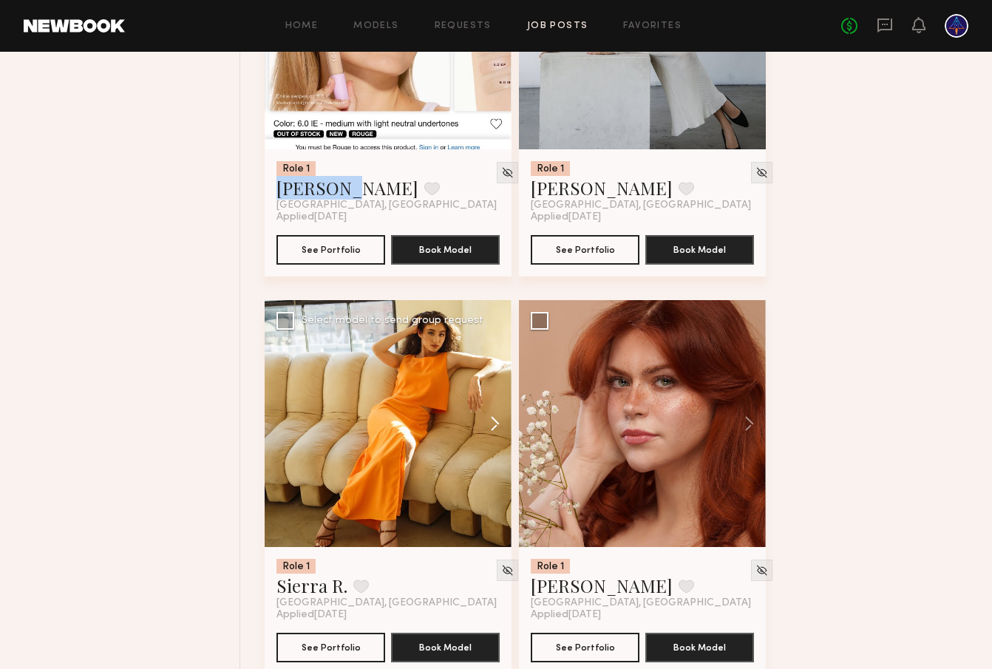
click at [492, 425] on button at bounding box center [487, 423] width 47 height 247
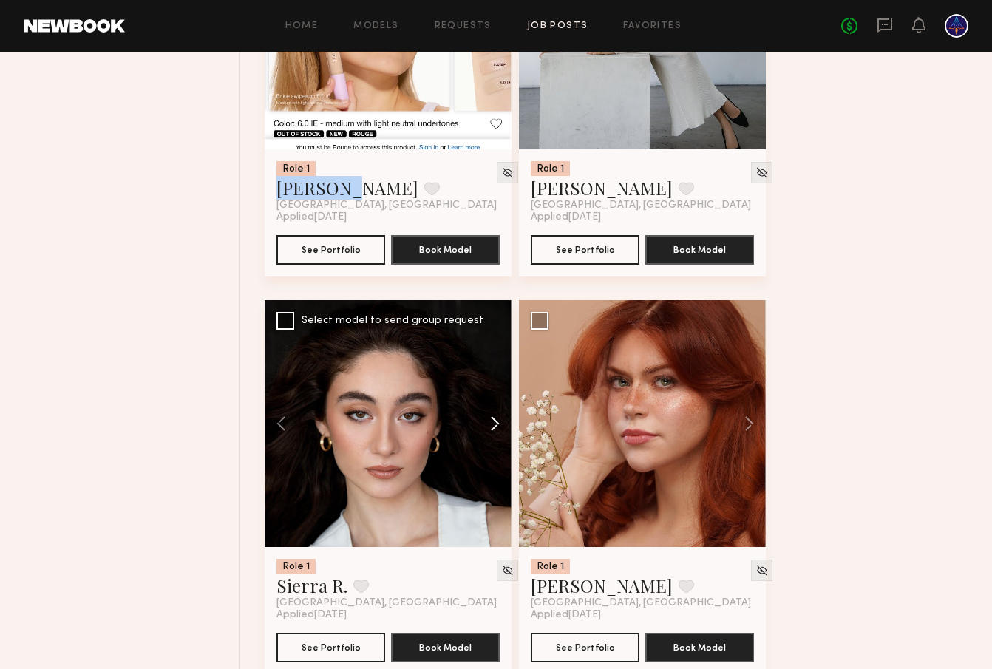
click at [492, 425] on button at bounding box center [487, 423] width 47 height 247
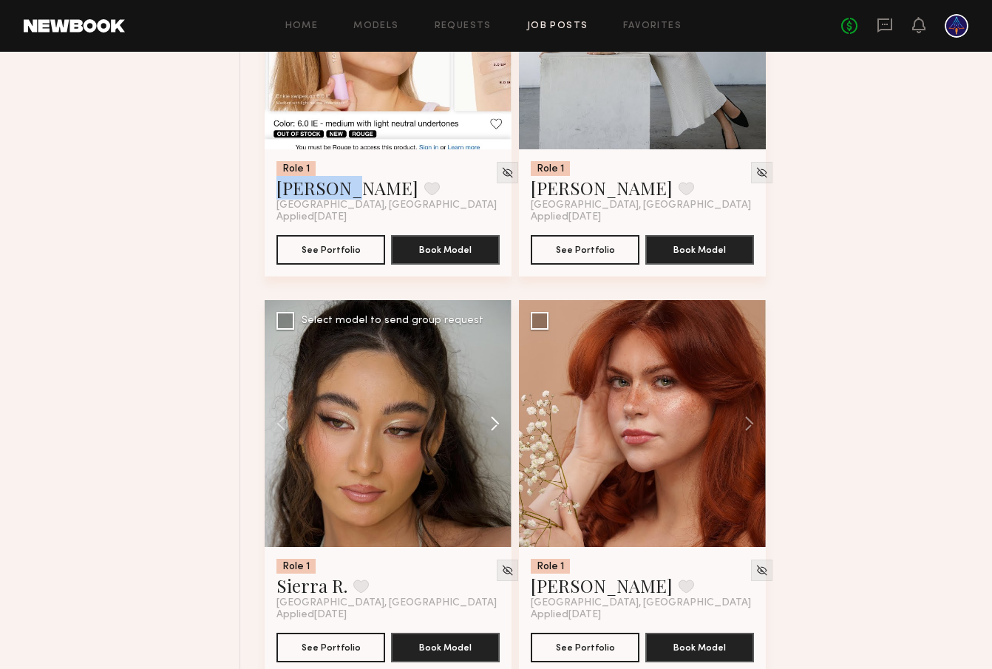
click at [492, 425] on button at bounding box center [487, 423] width 47 height 247
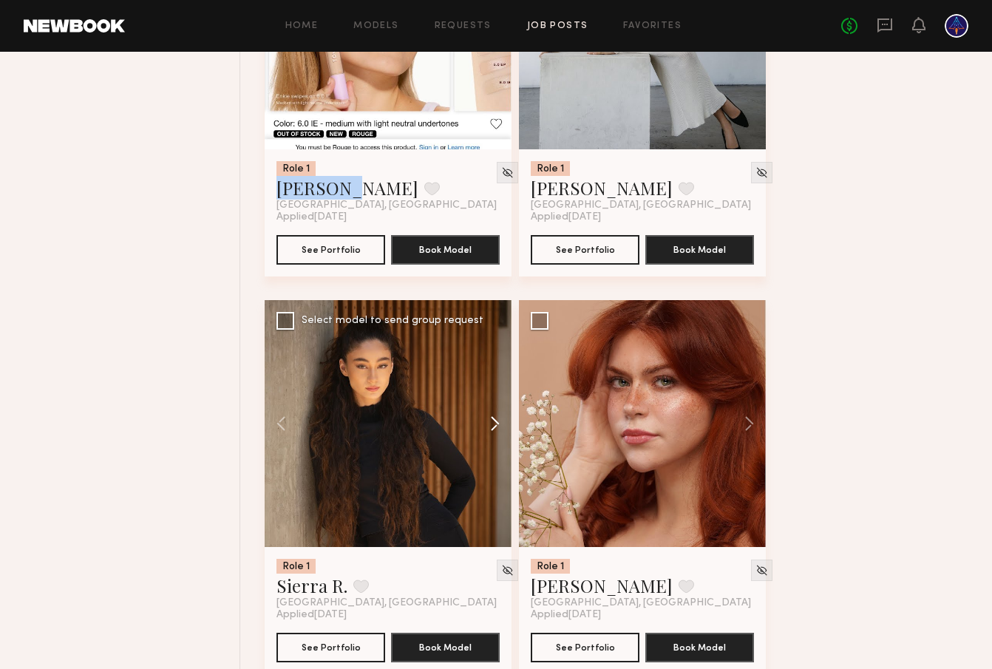
click at [492, 425] on button at bounding box center [487, 423] width 47 height 247
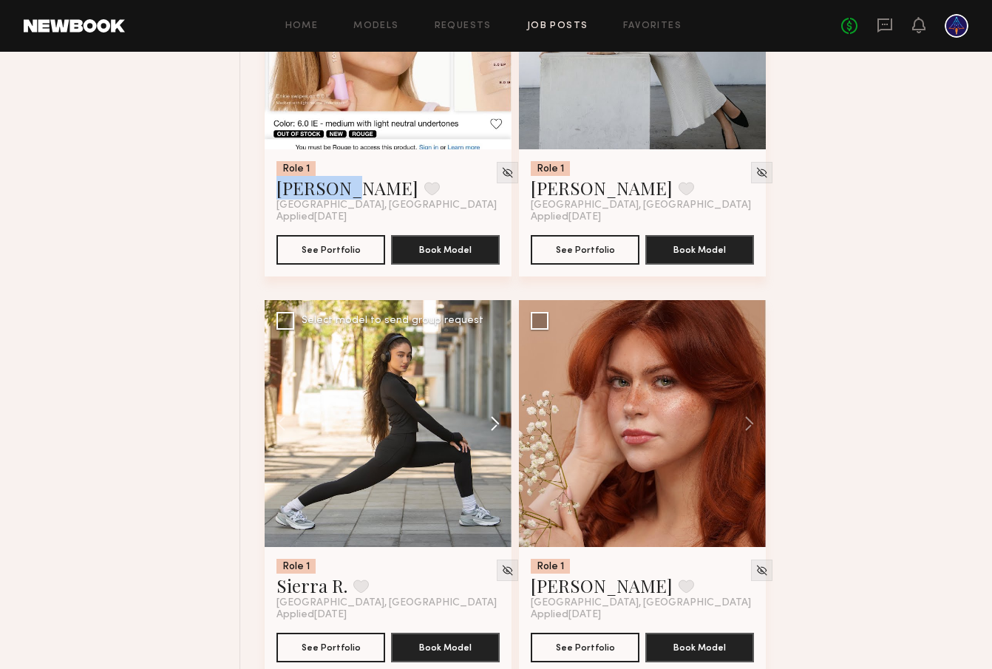
click at [492, 425] on button at bounding box center [487, 423] width 47 height 247
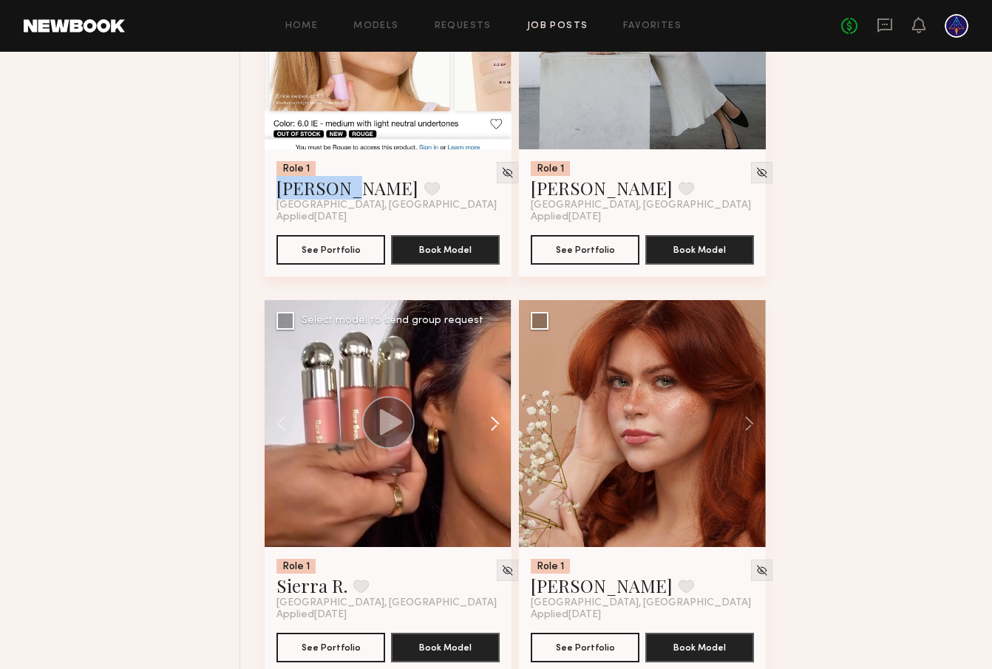
click at [492, 425] on button at bounding box center [487, 423] width 47 height 247
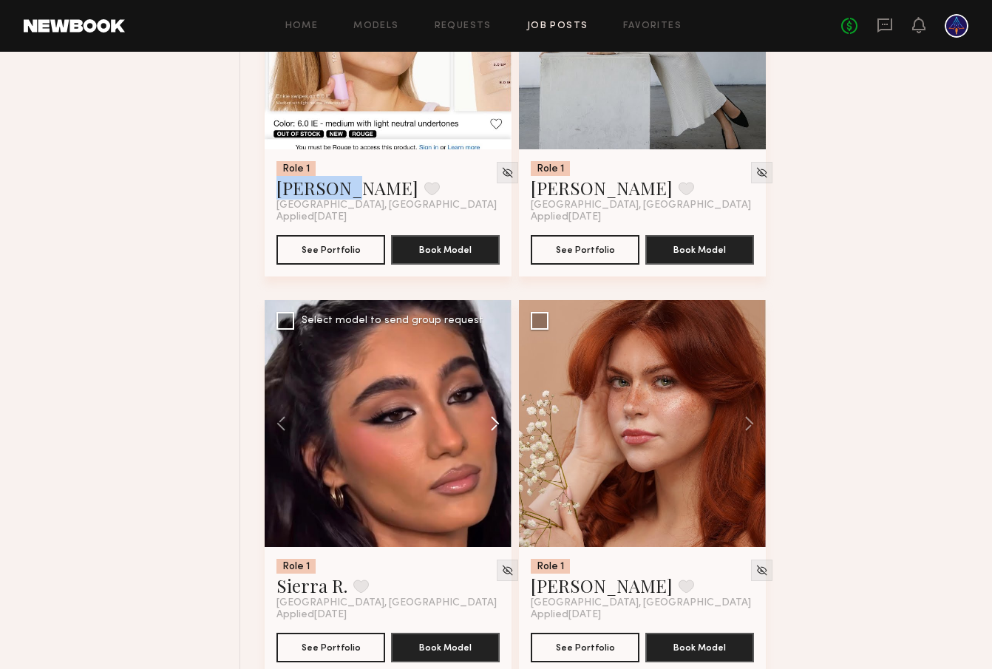
click at [492, 425] on button at bounding box center [487, 423] width 47 height 247
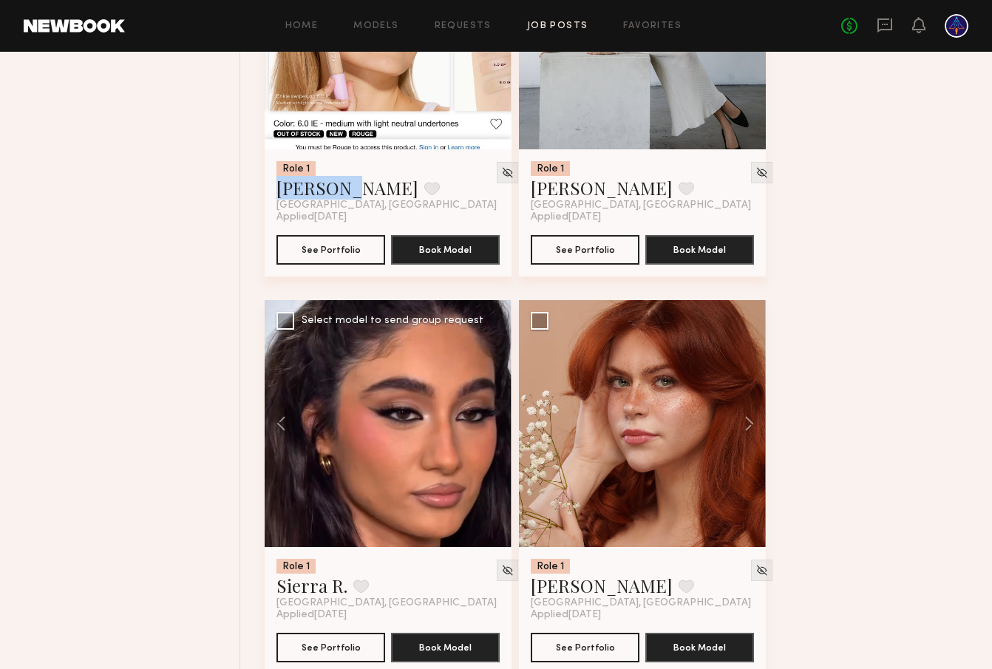
click at [492, 425] on div at bounding box center [388, 423] width 247 height 247
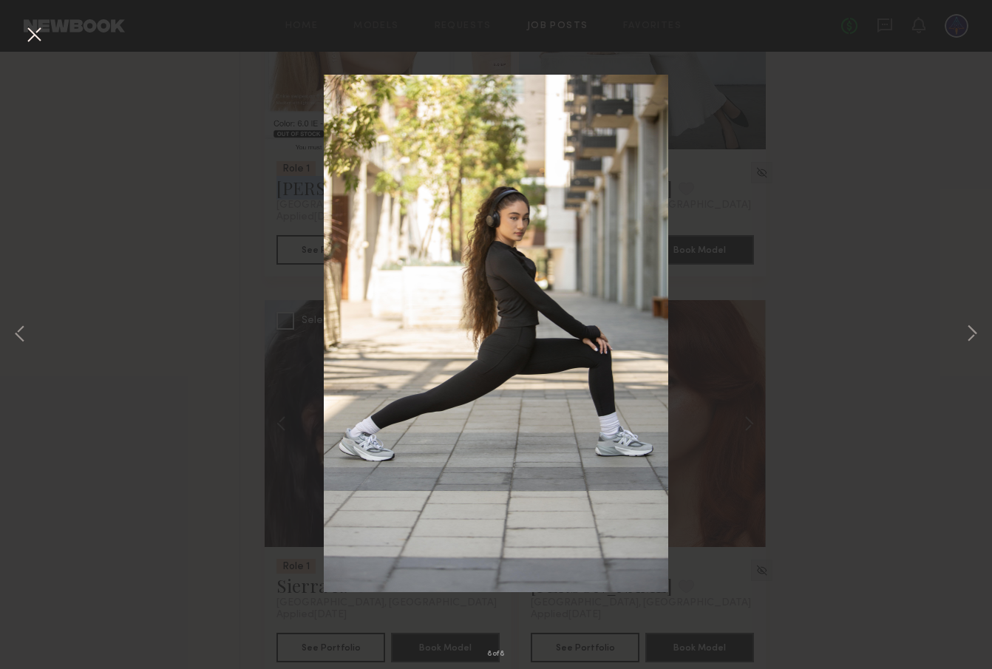
click at [37, 34] on button at bounding box center [34, 35] width 24 height 27
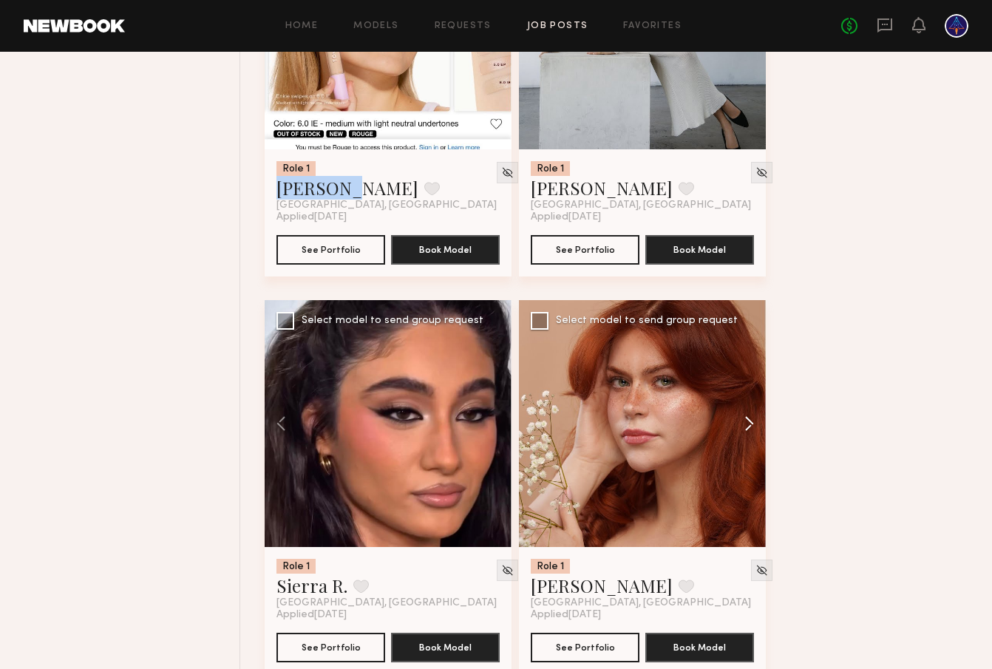
click at [745, 414] on button at bounding box center [742, 423] width 47 height 247
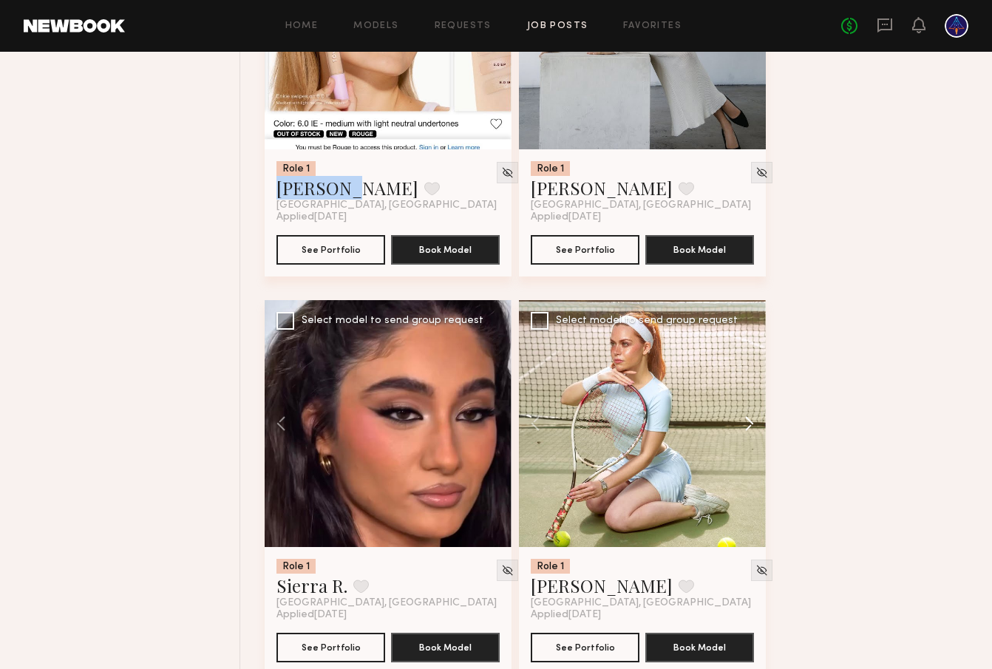
click at [745, 414] on button at bounding box center [742, 423] width 47 height 247
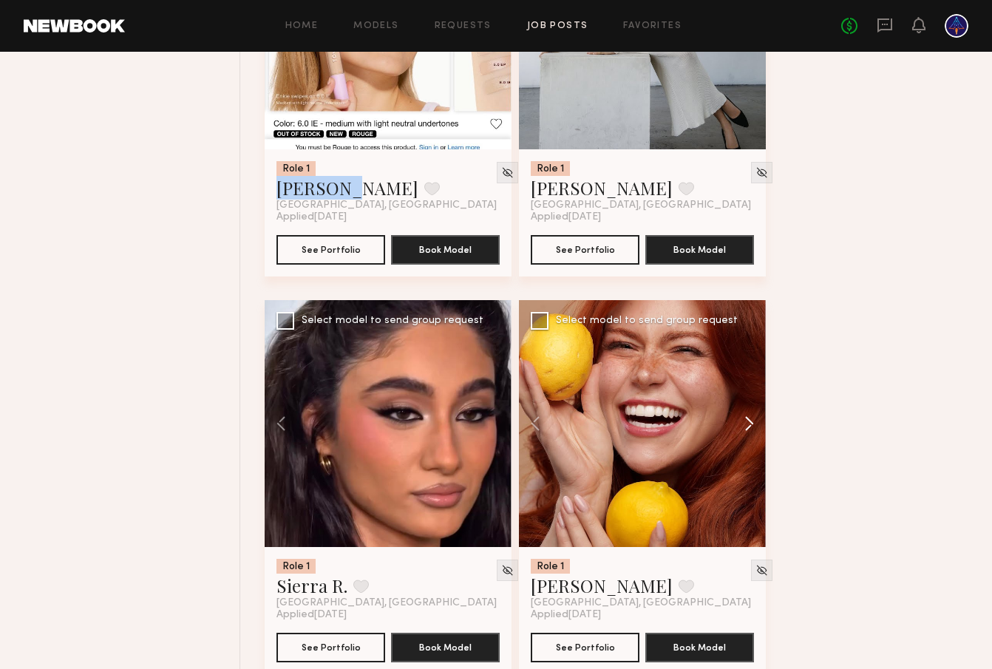
click at [745, 414] on button at bounding box center [742, 423] width 47 height 247
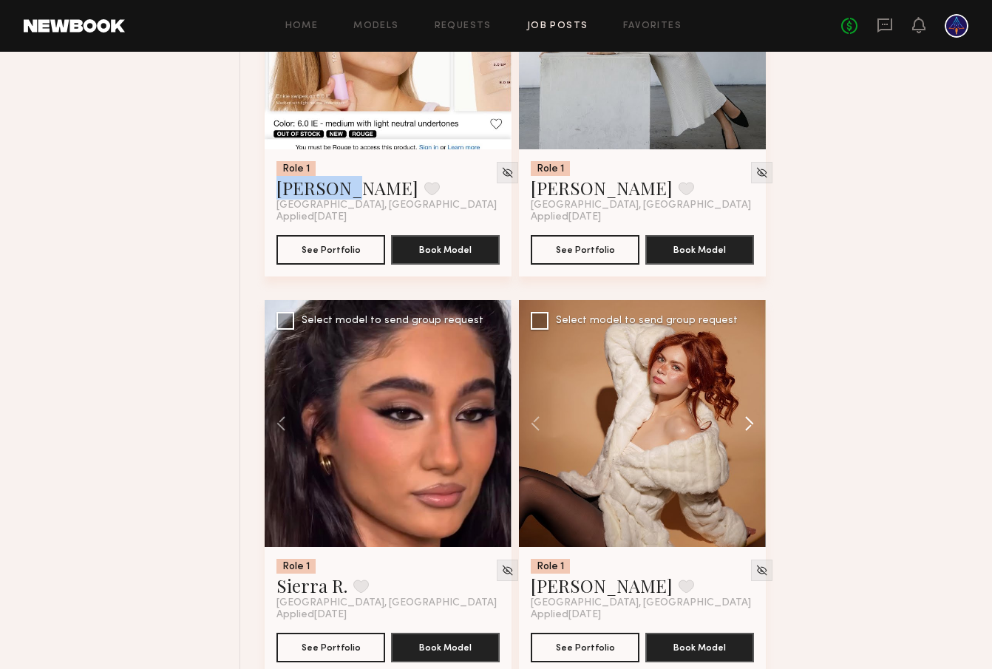
click at [745, 414] on button at bounding box center [742, 423] width 47 height 247
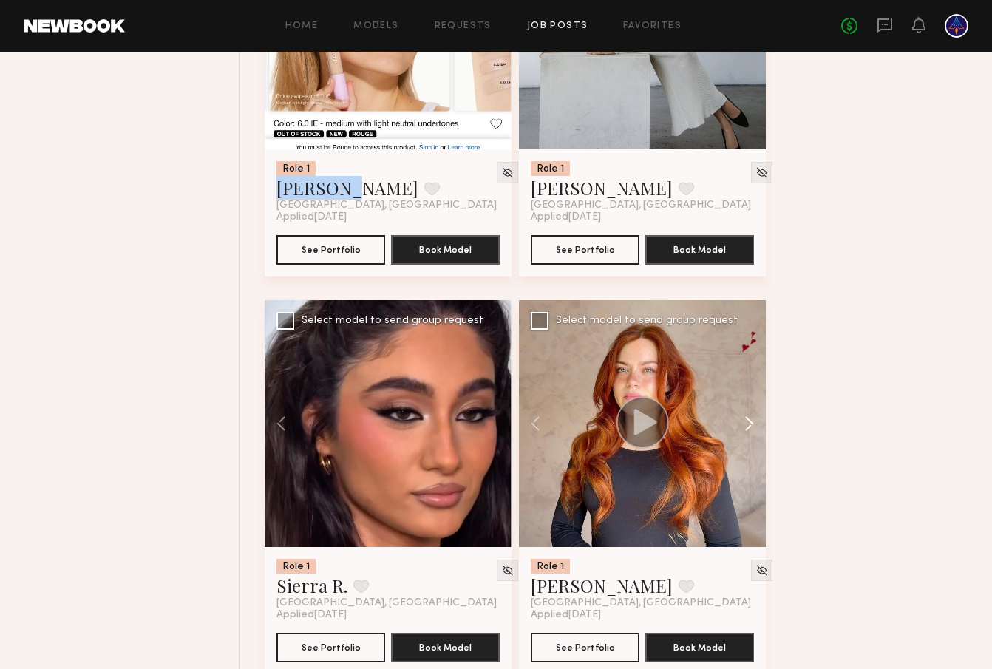
click at [745, 414] on button at bounding box center [742, 423] width 47 height 247
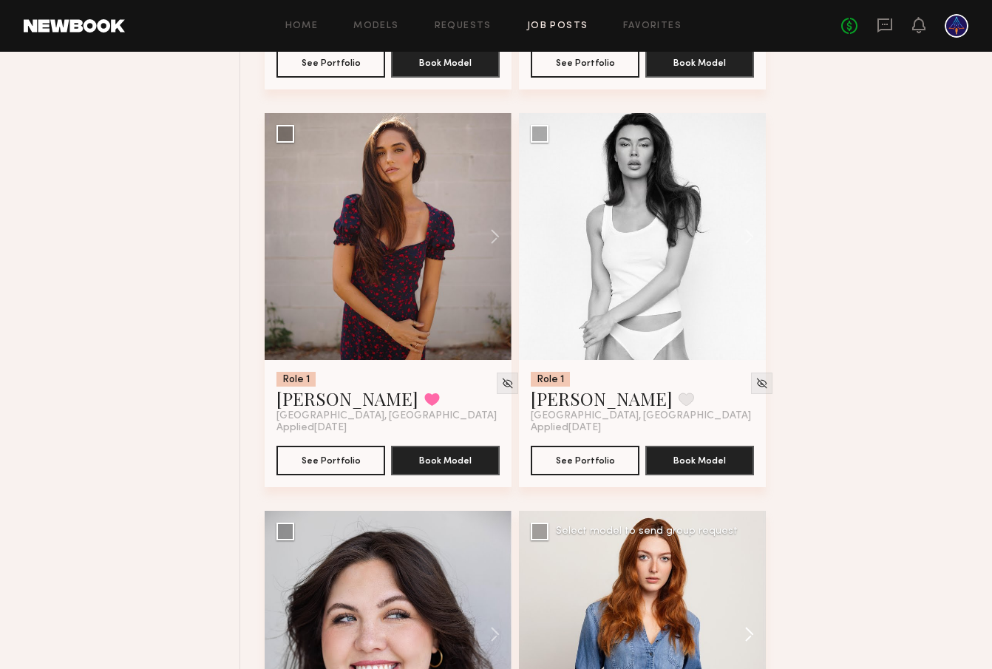
scroll to position [3303, 0]
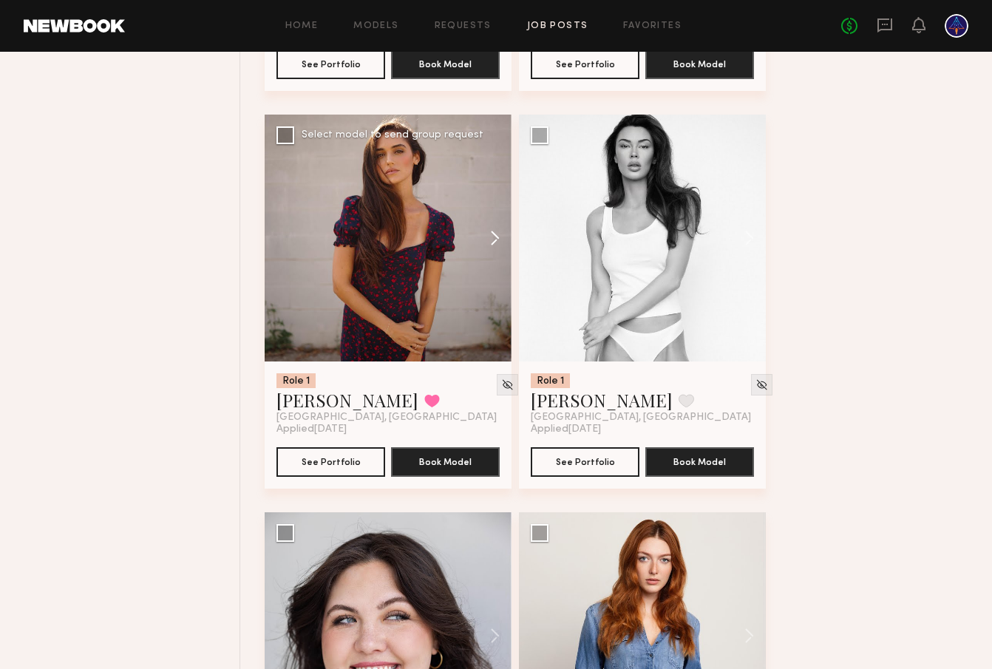
click at [498, 229] on button at bounding box center [487, 238] width 47 height 247
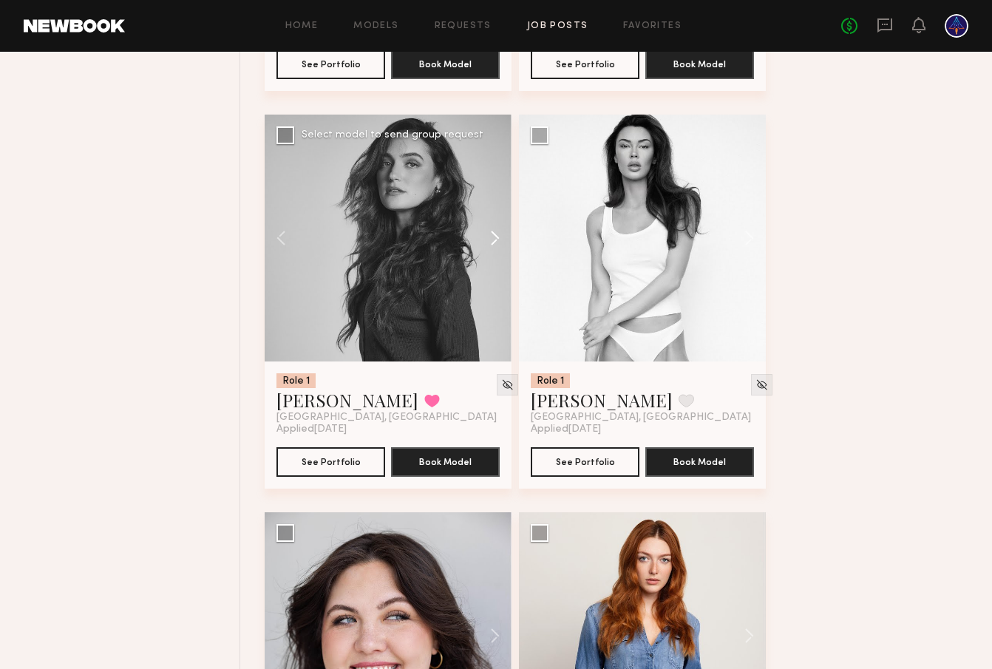
click at [495, 234] on button at bounding box center [487, 238] width 47 height 247
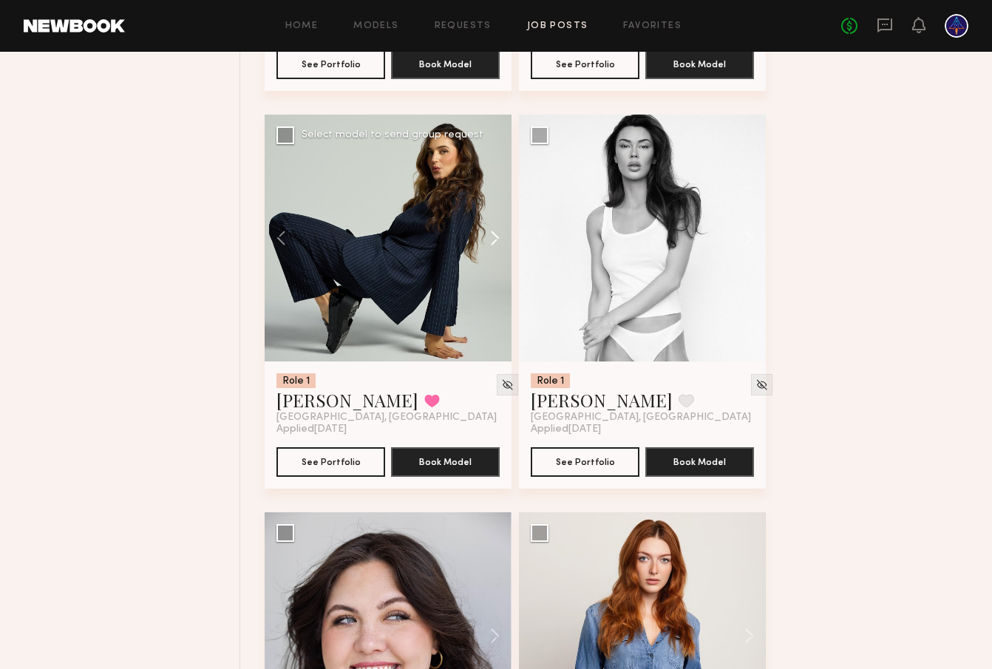
click at [495, 234] on button at bounding box center [487, 238] width 47 height 247
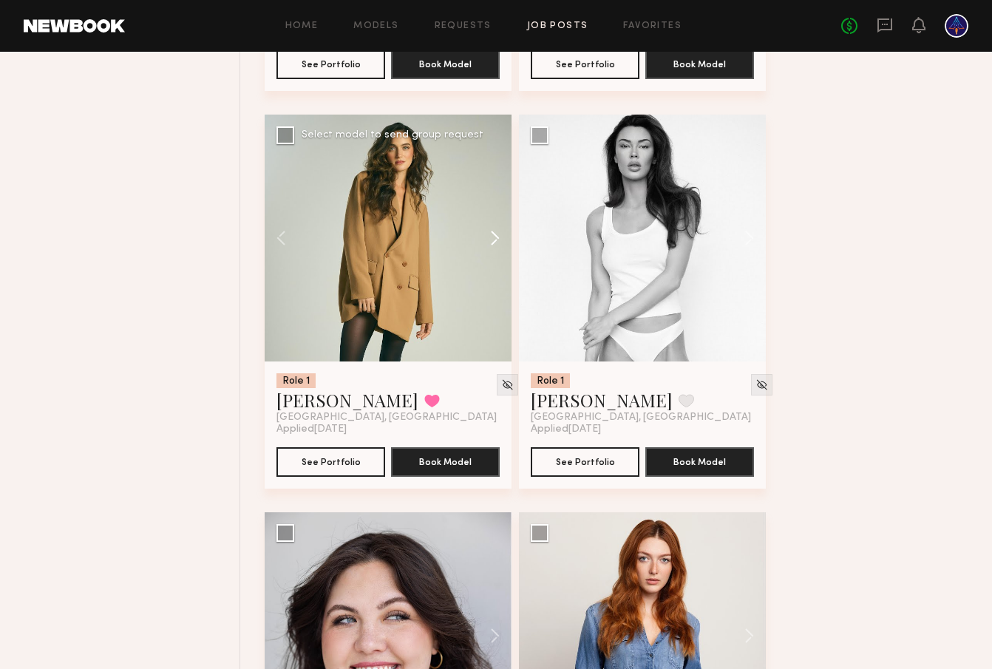
click at [495, 234] on button at bounding box center [487, 238] width 47 height 247
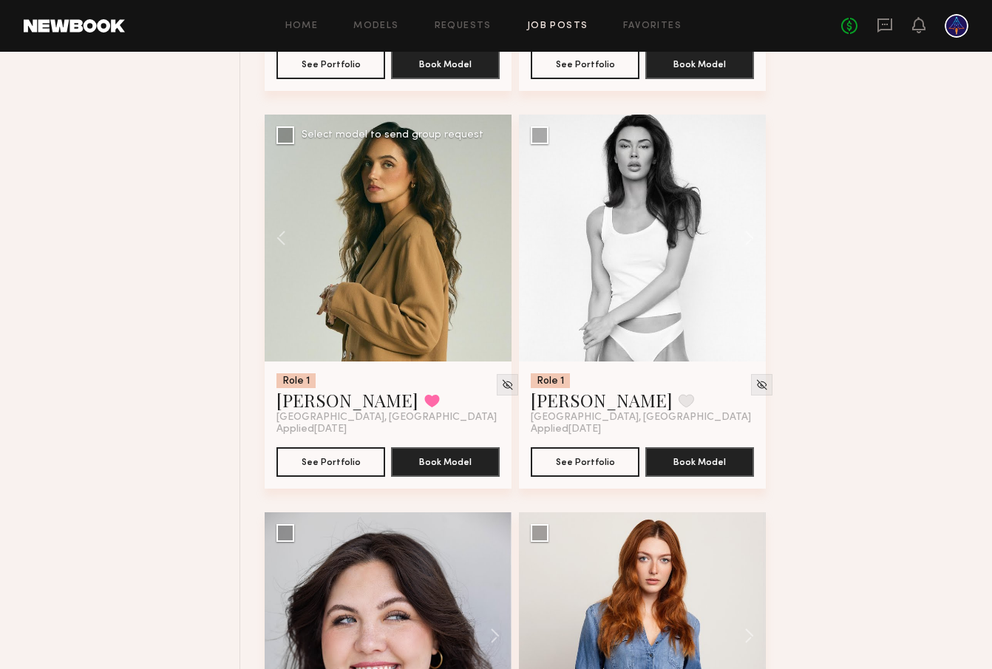
click at [493, 235] on div at bounding box center [388, 238] width 247 height 247
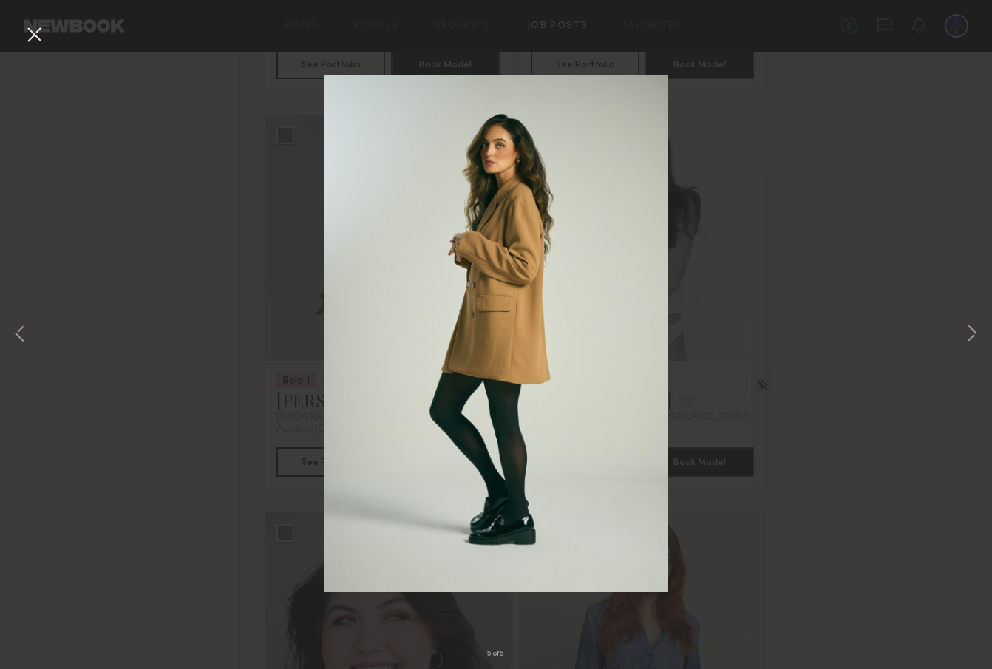
click at [39, 39] on button at bounding box center [34, 35] width 24 height 27
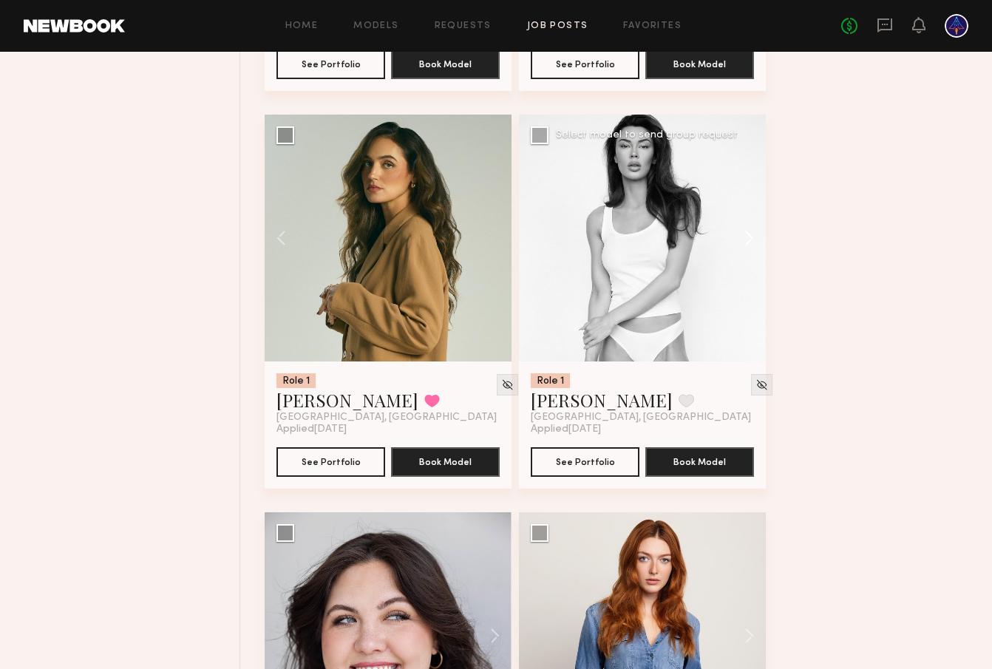
click at [741, 245] on button at bounding box center [742, 238] width 47 height 247
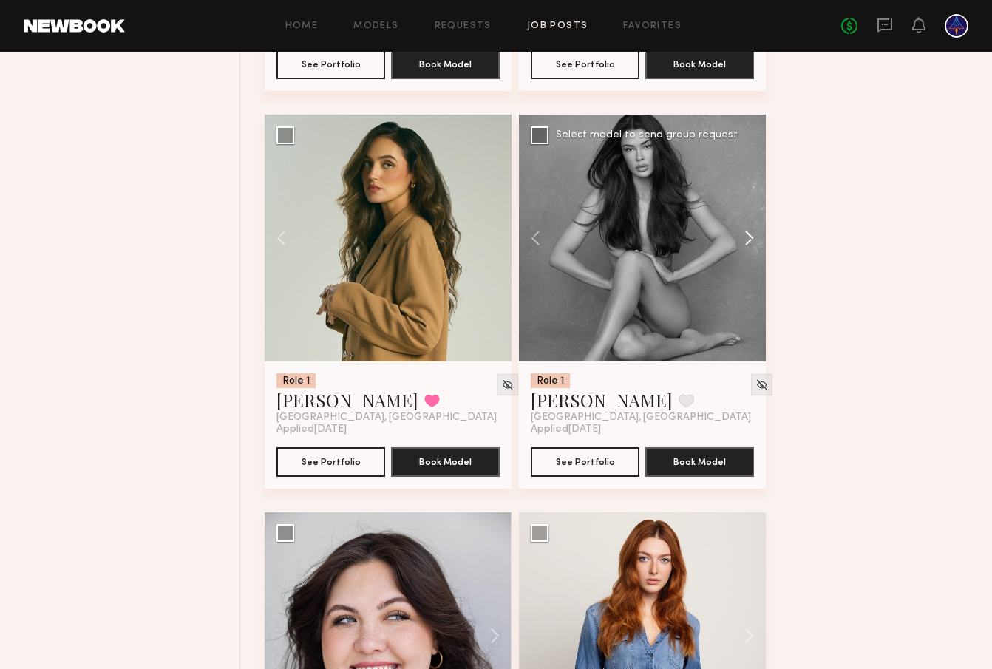
click at [742, 243] on button at bounding box center [742, 238] width 47 height 247
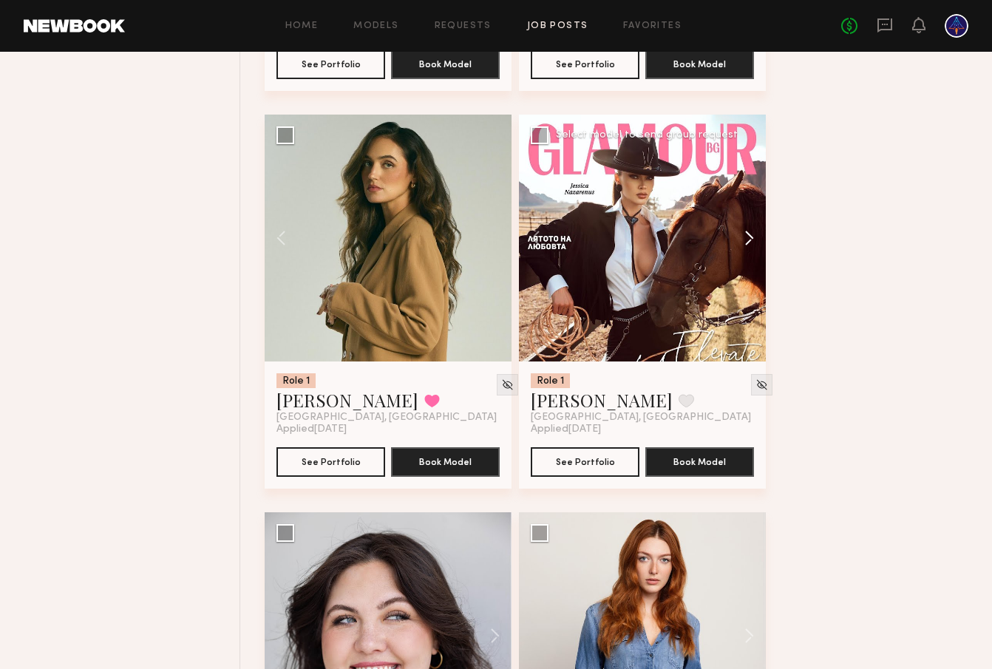
click at [742, 243] on button at bounding box center [742, 238] width 47 height 247
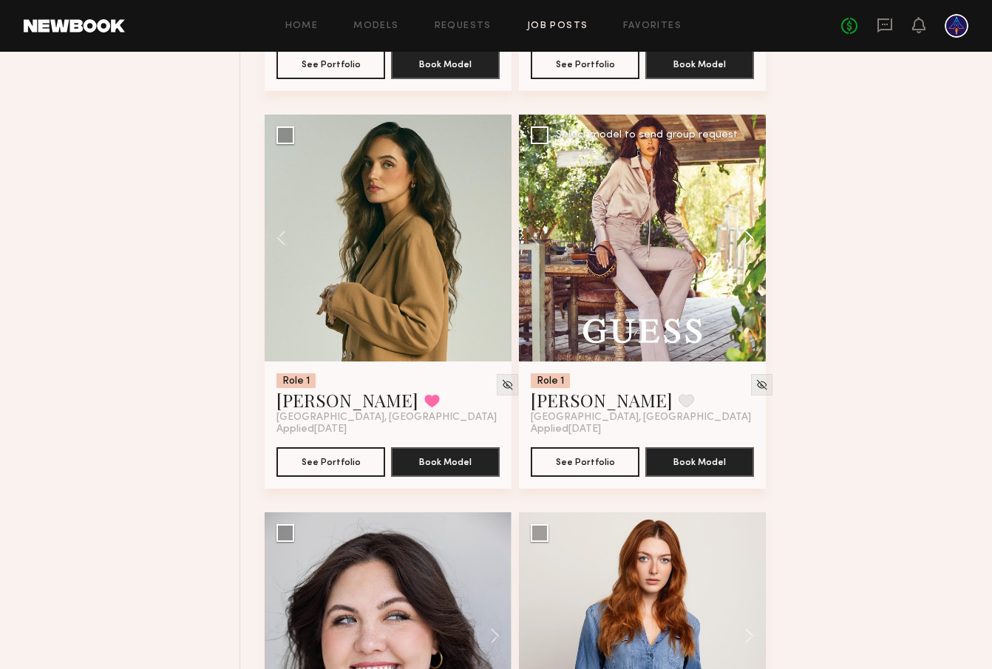
click at [742, 243] on button at bounding box center [742, 238] width 47 height 247
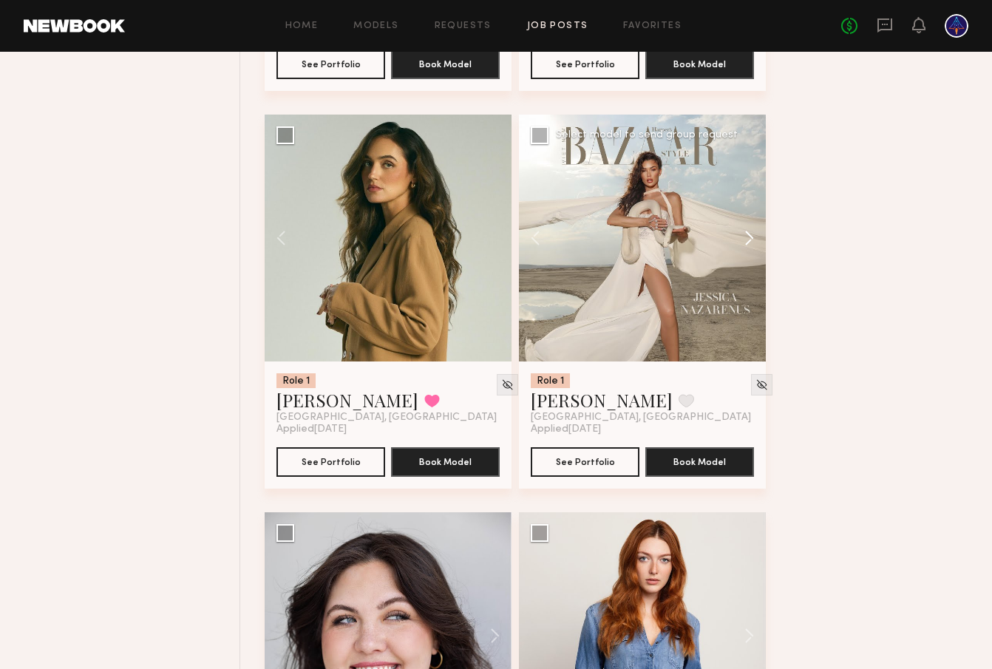
click at [742, 243] on button at bounding box center [742, 238] width 47 height 247
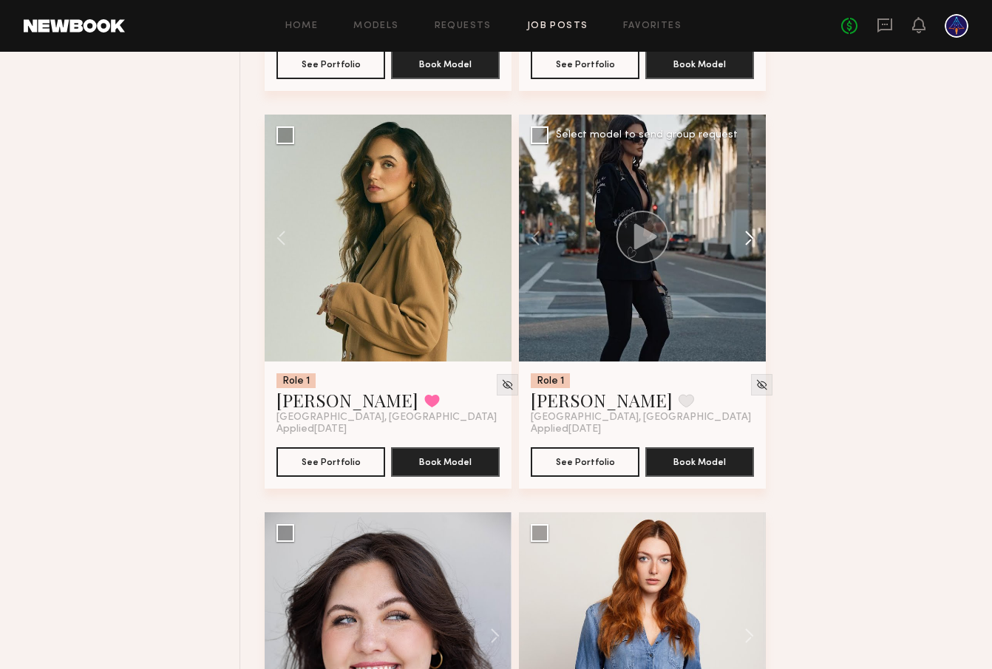
click at [742, 243] on button at bounding box center [742, 238] width 47 height 247
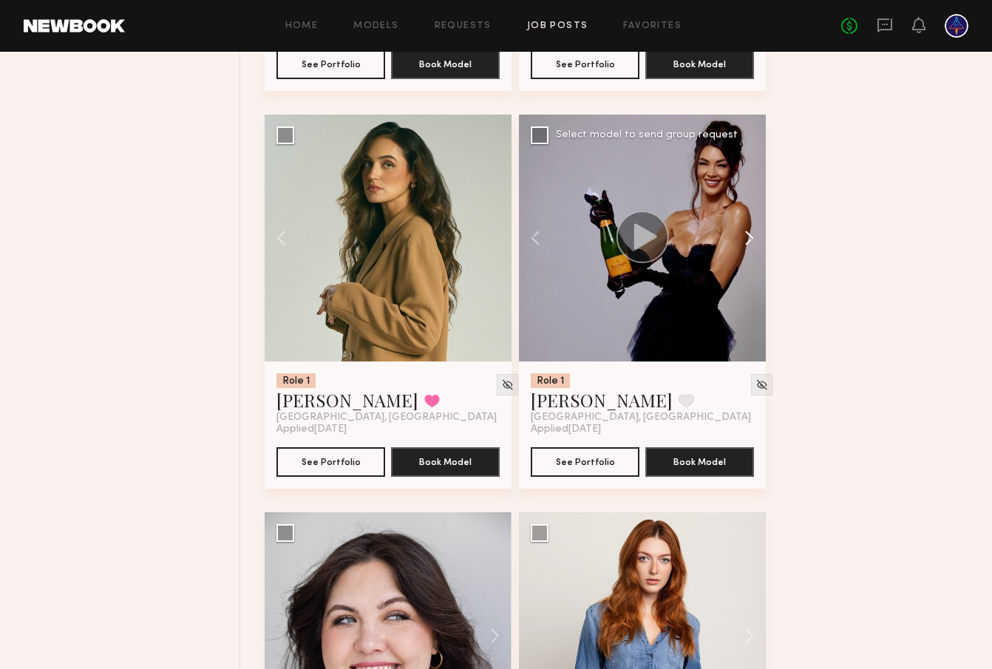
click at [742, 243] on button at bounding box center [742, 238] width 47 height 247
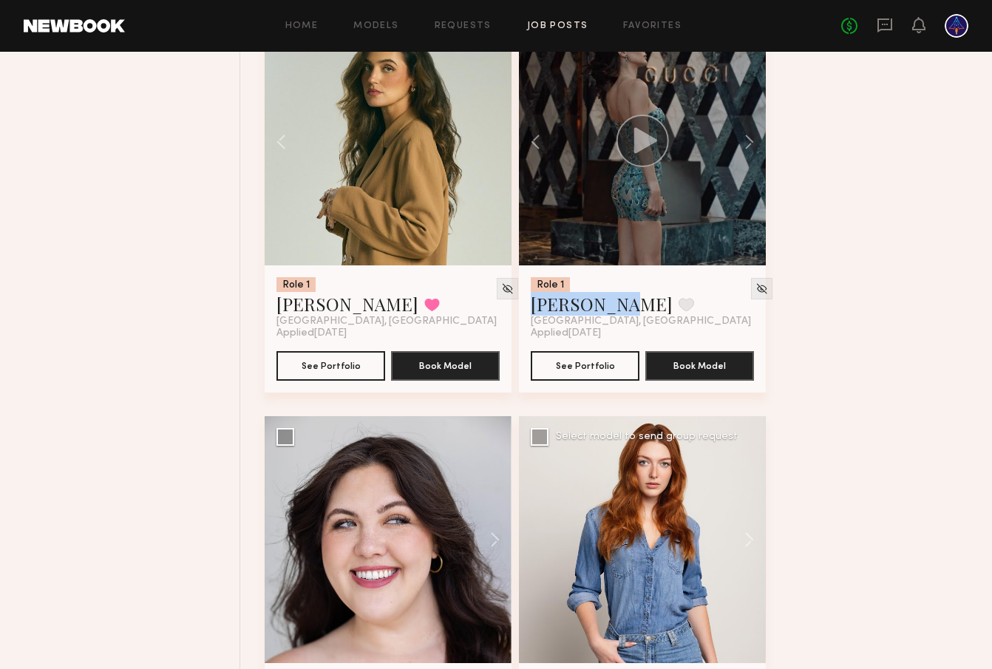
scroll to position [3605, 0]
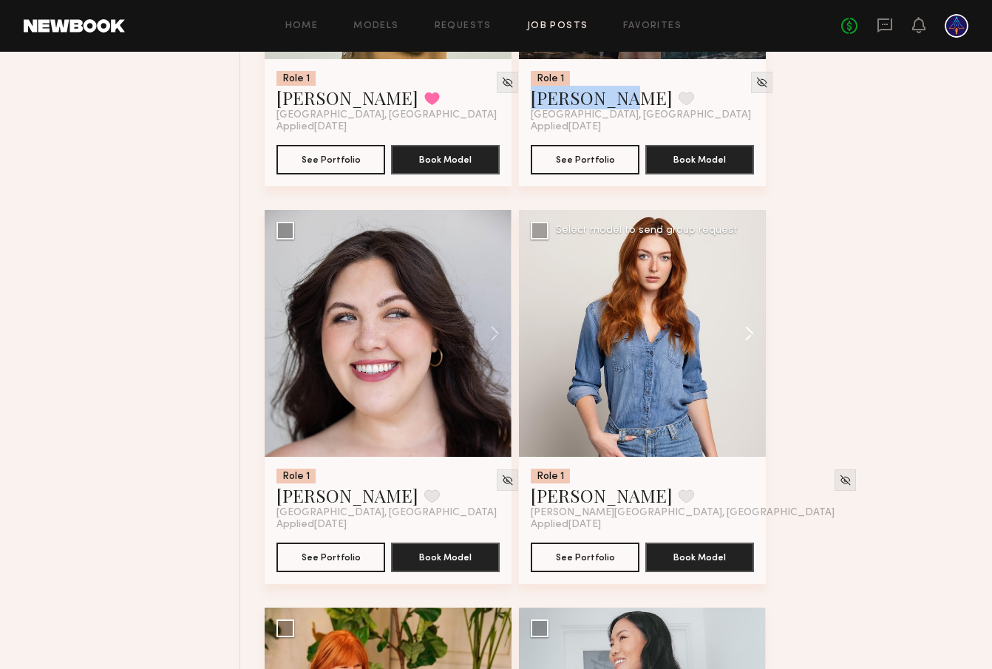
click at [739, 345] on button at bounding box center [742, 333] width 47 height 247
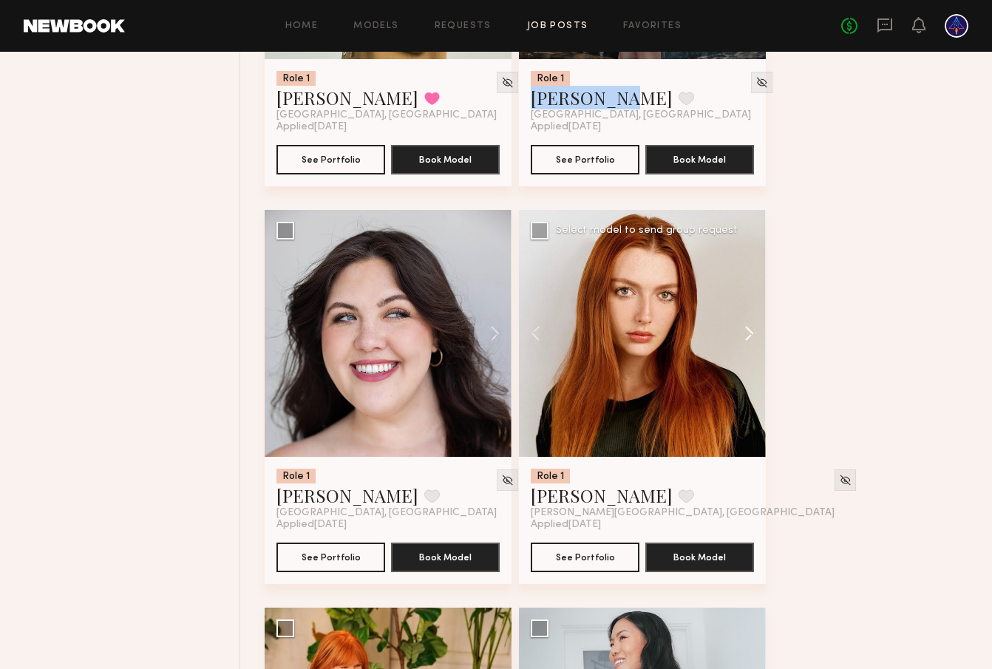
click at [739, 345] on button at bounding box center [742, 333] width 47 height 247
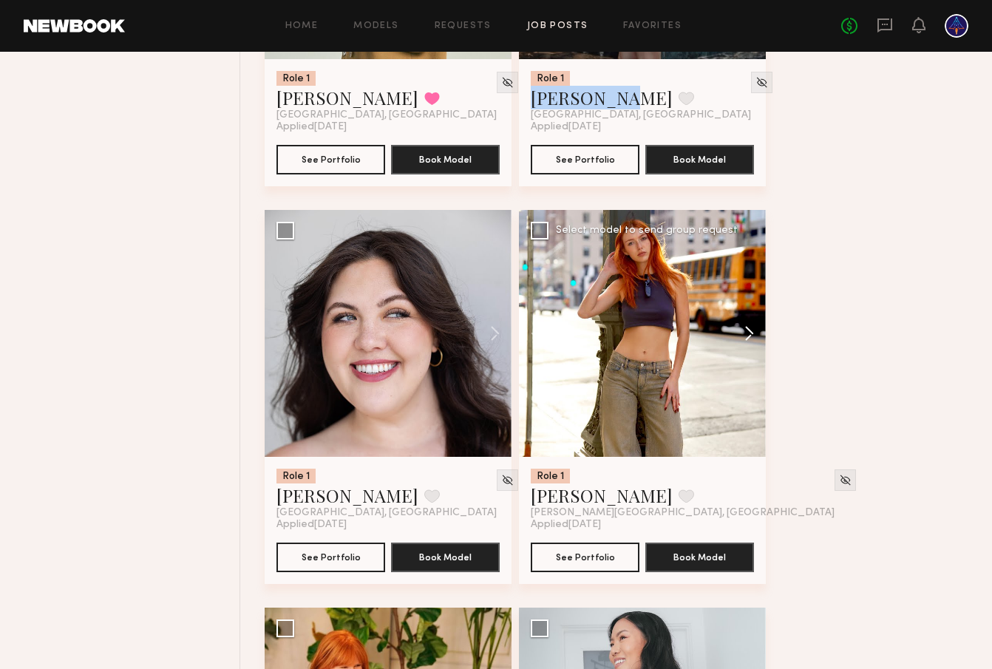
click at [737, 345] on button at bounding box center [742, 333] width 47 height 247
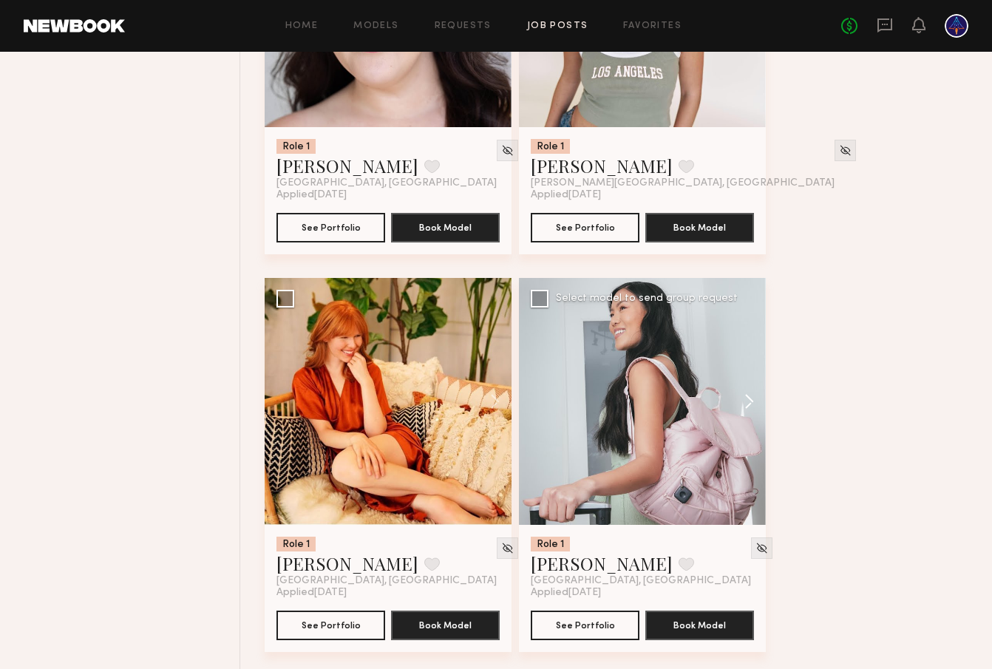
scroll to position [3927, 0]
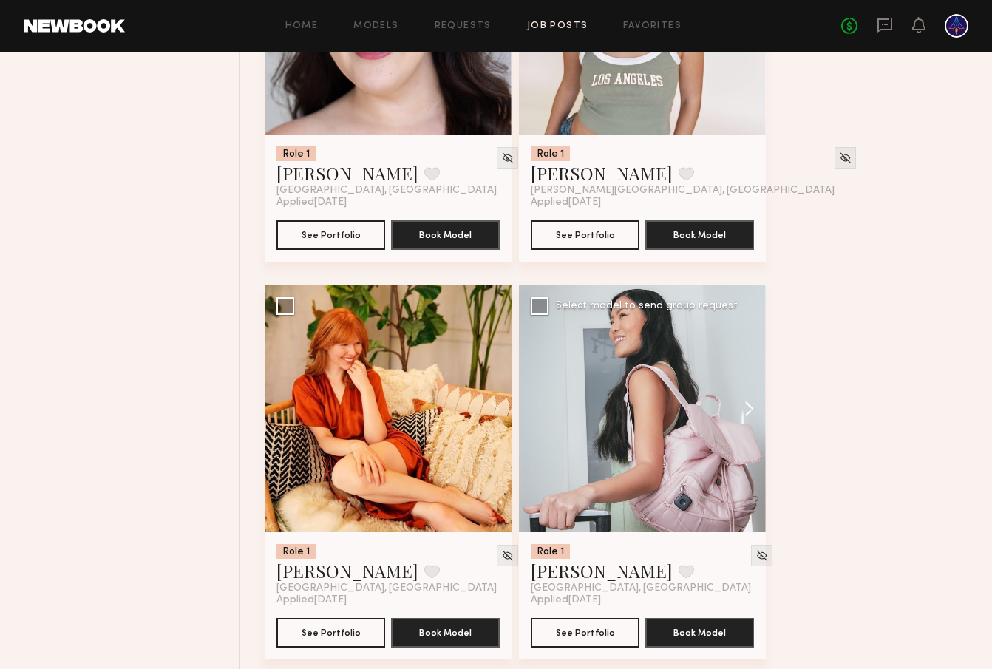
click at [753, 413] on button at bounding box center [742, 408] width 47 height 247
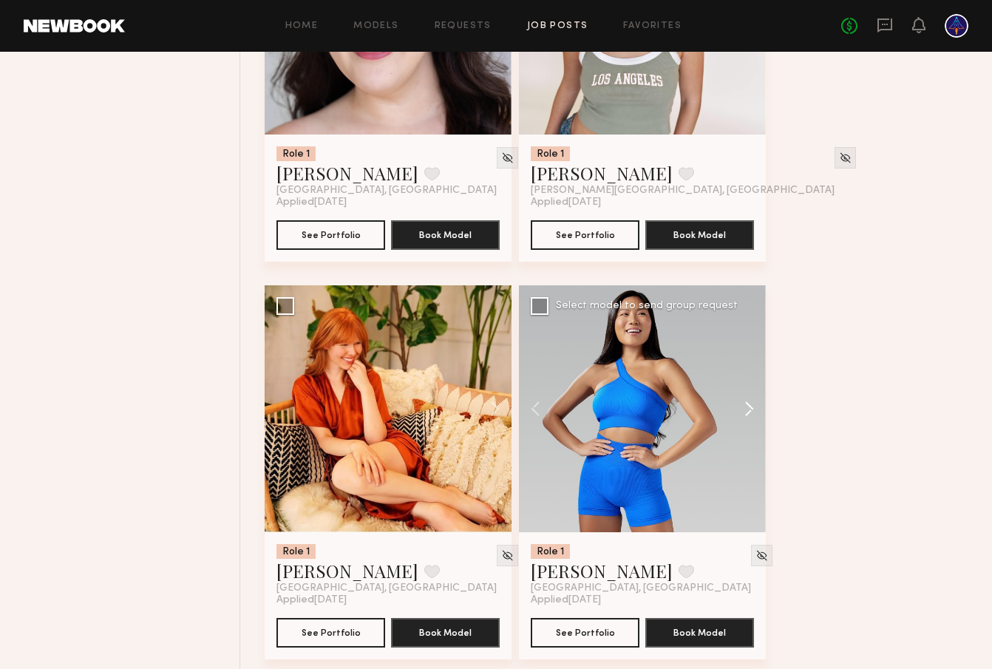
click at [753, 413] on button at bounding box center [742, 408] width 47 height 247
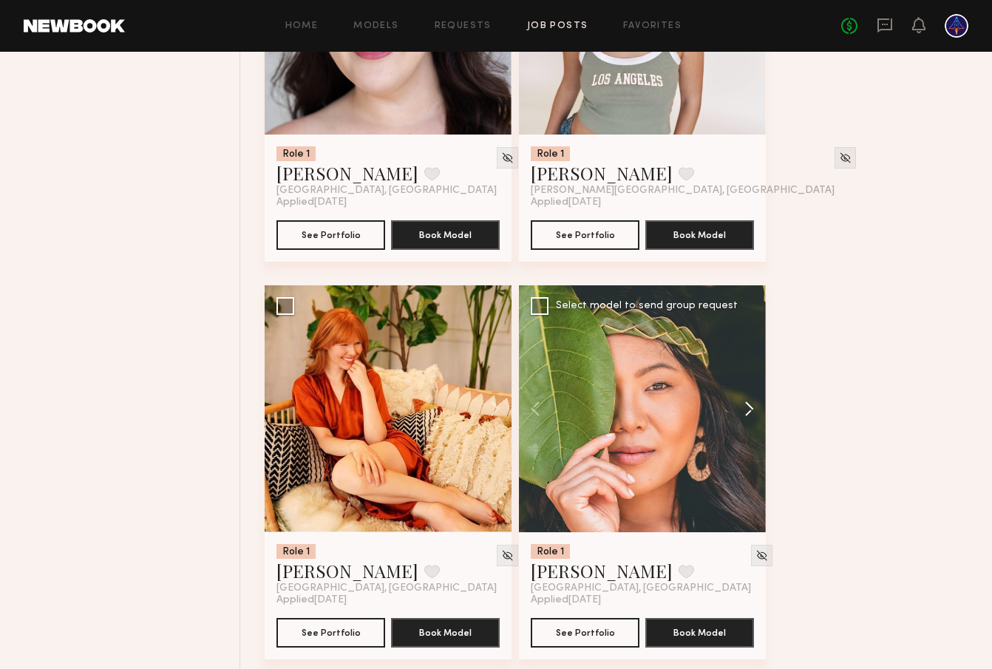
click at [753, 413] on button at bounding box center [742, 408] width 47 height 247
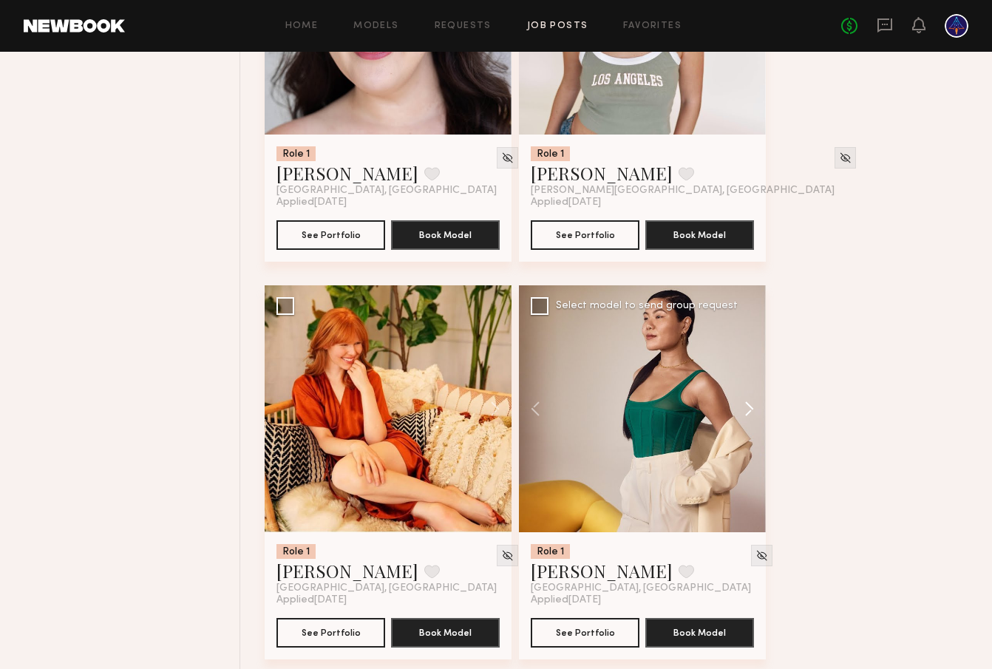
click at [753, 413] on button at bounding box center [742, 408] width 47 height 247
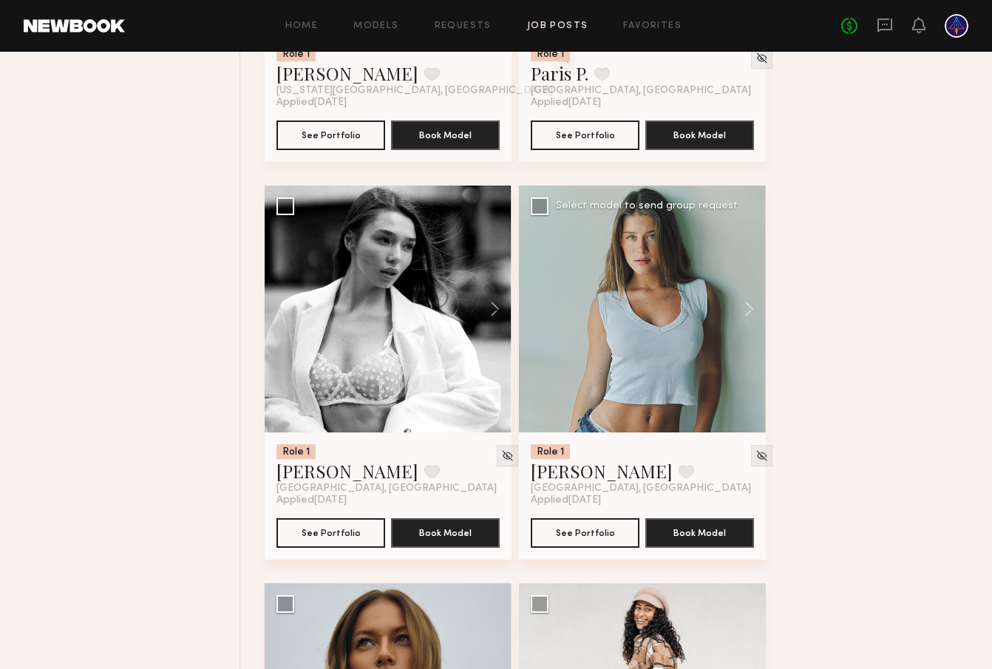
scroll to position [4882, 0]
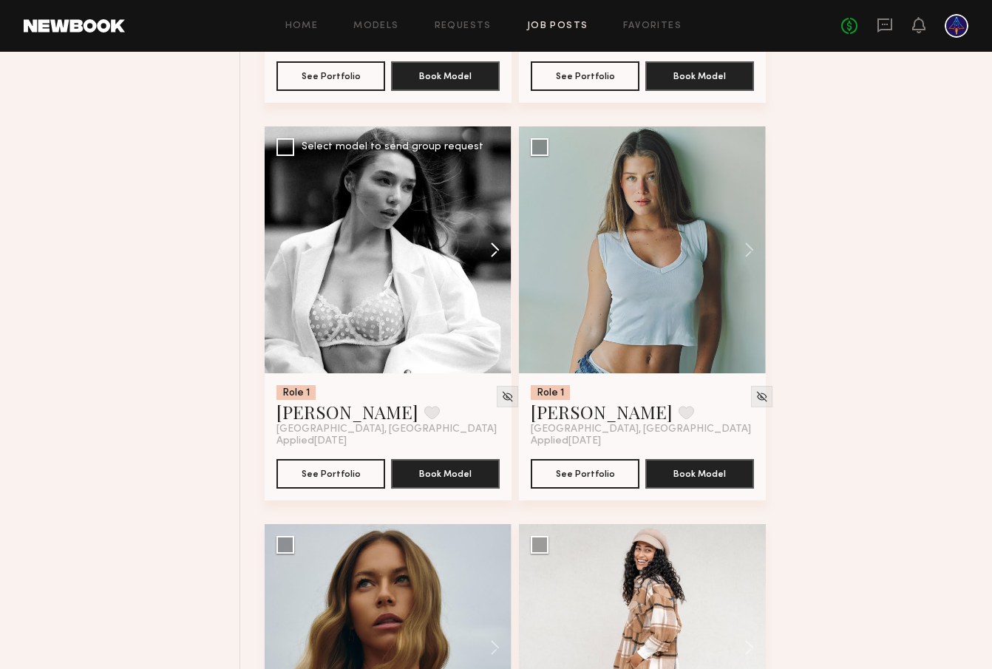
click at [492, 251] on button at bounding box center [487, 249] width 47 height 247
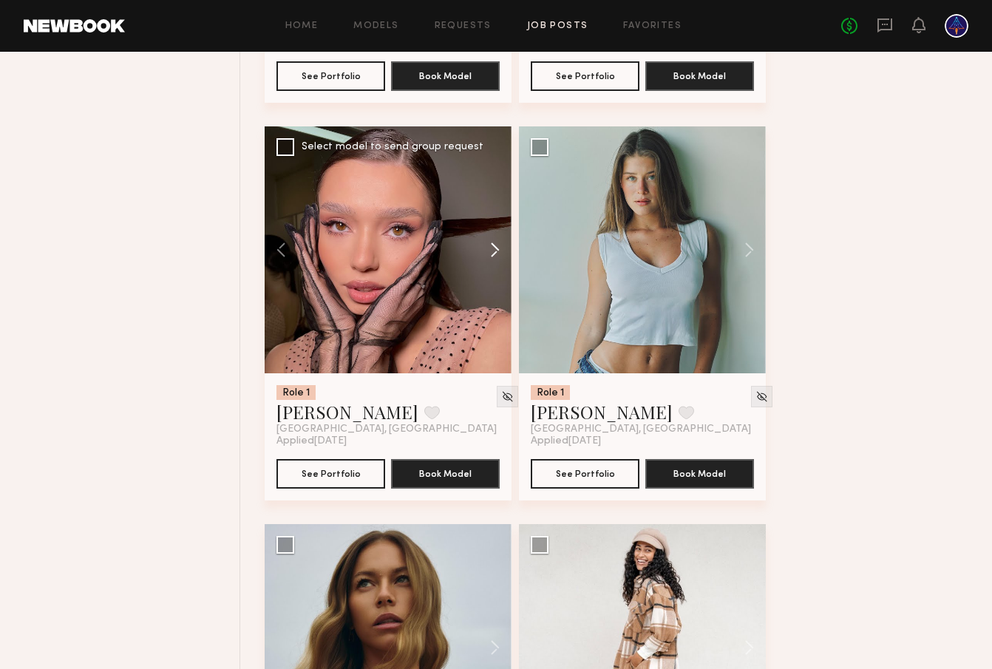
click at [492, 251] on button at bounding box center [487, 249] width 47 height 247
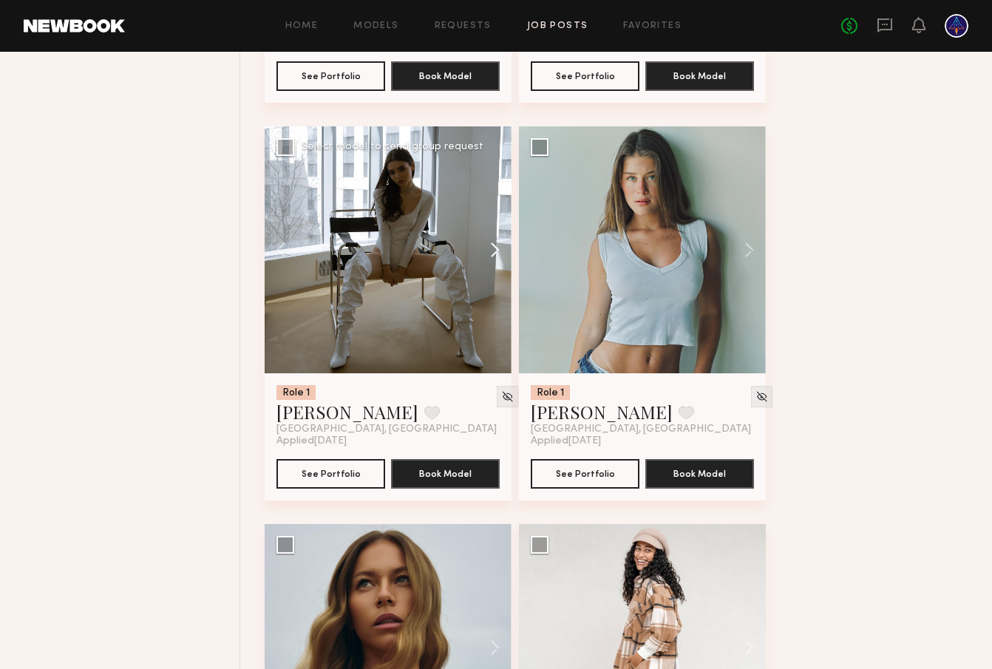
click at [492, 251] on button at bounding box center [487, 249] width 47 height 247
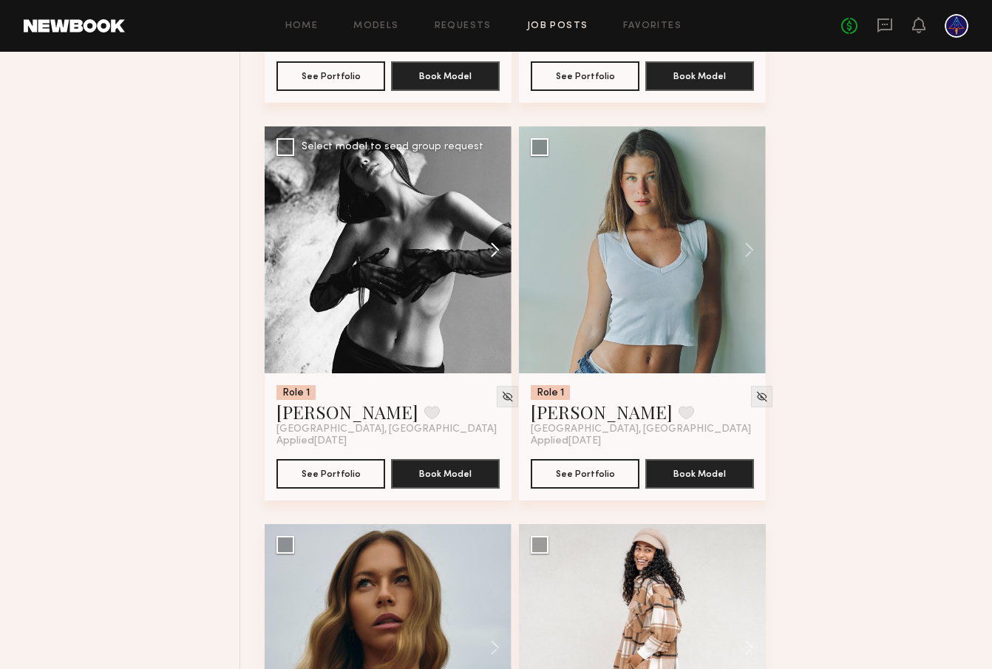
click at [492, 251] on button at bounding box center [487, 249] width 47 height 247
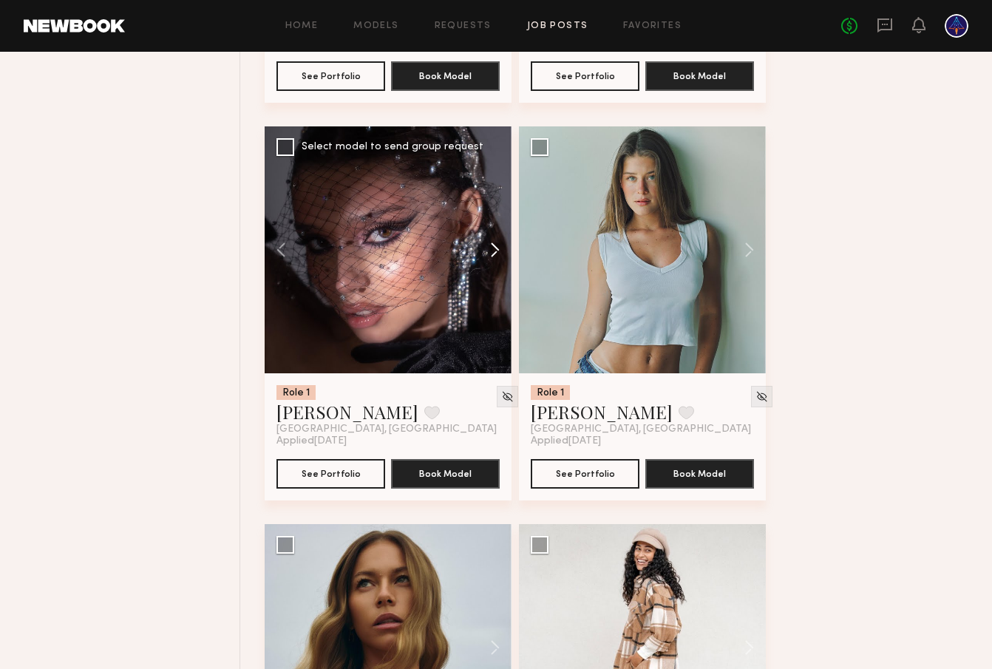
click at [492, 251] on button at bounding box center [487, 249] width 47 height 247
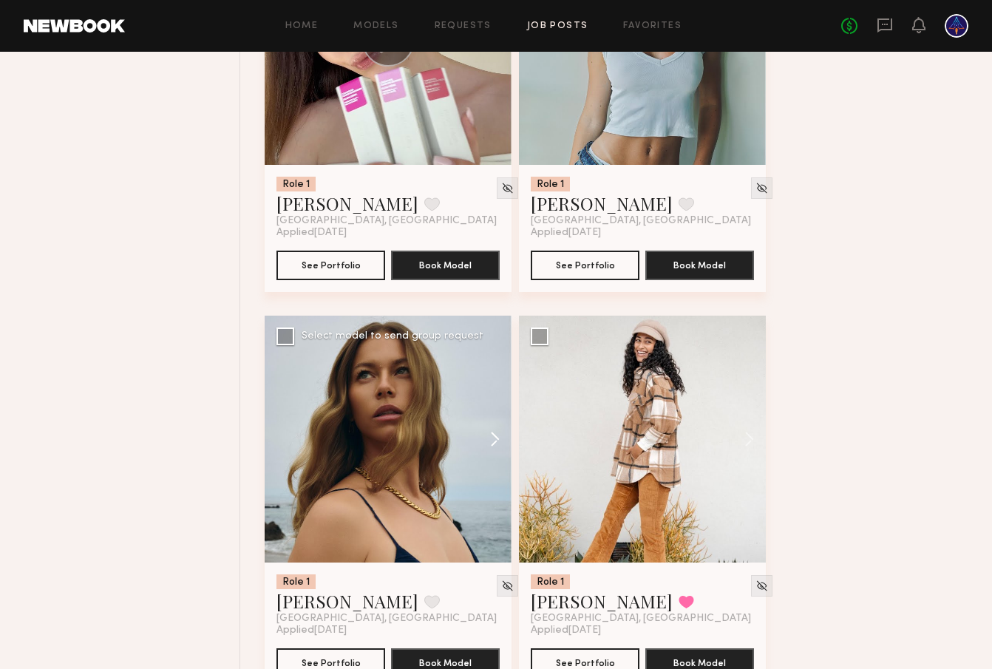
scroll to position [5228, 0]
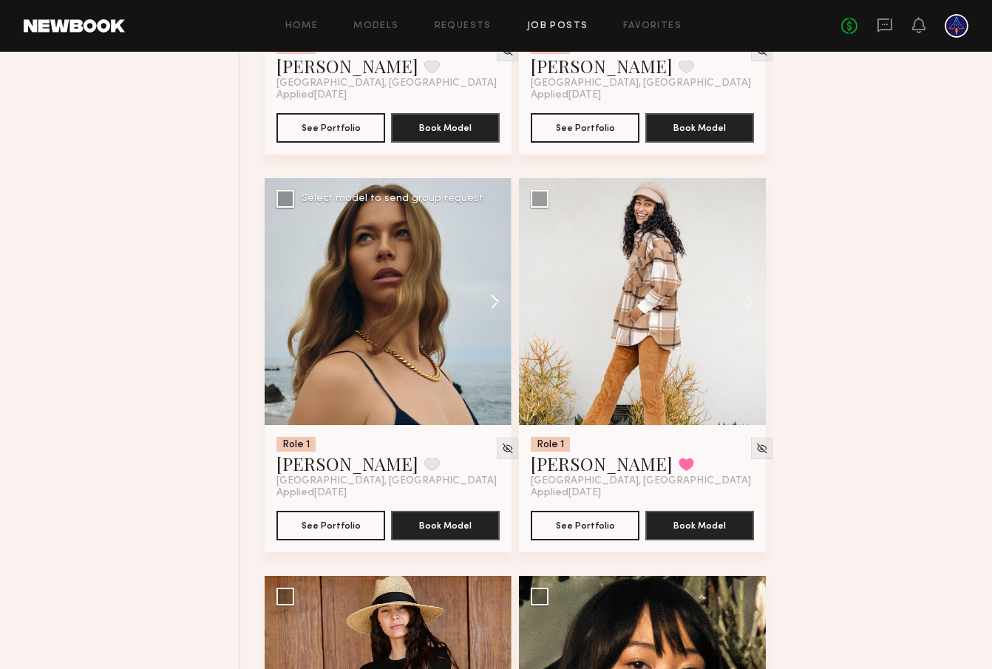
click at [498, 307] on button at bounding box center [487, 301] width 47 height 247
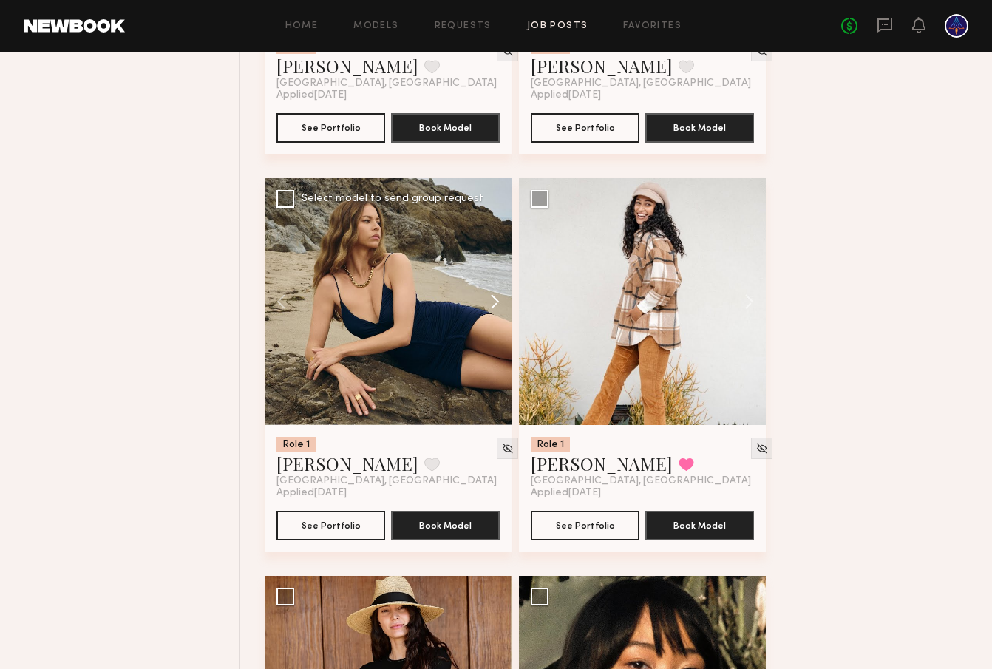
click at [498, 305] on button at bounding box center [487, 301] width 47 height 247
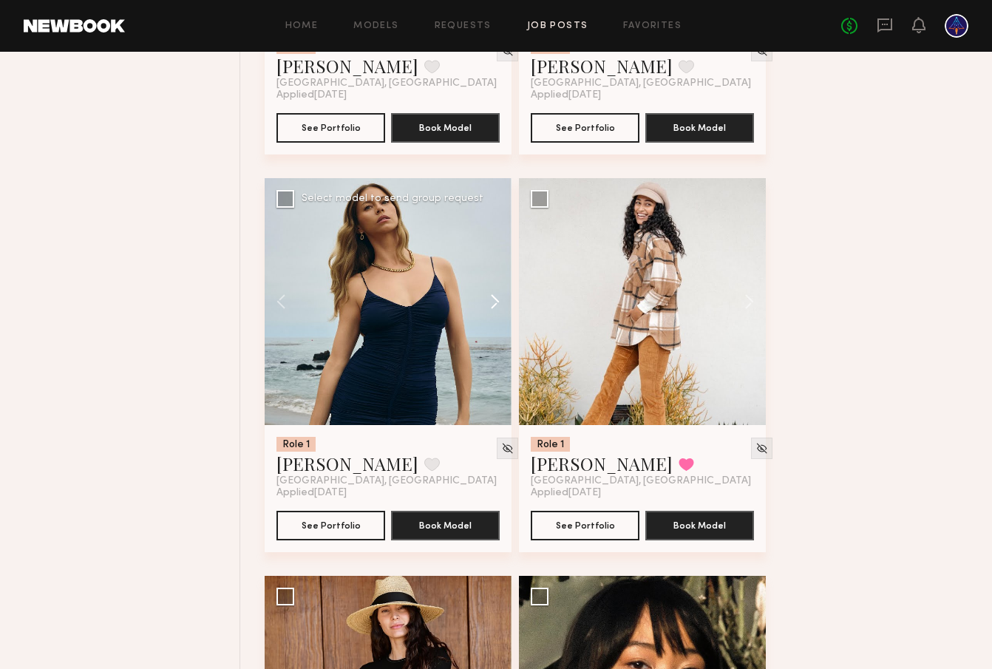
click at [498, 305] on button at bounding box center [487, 301] width 47 height 247
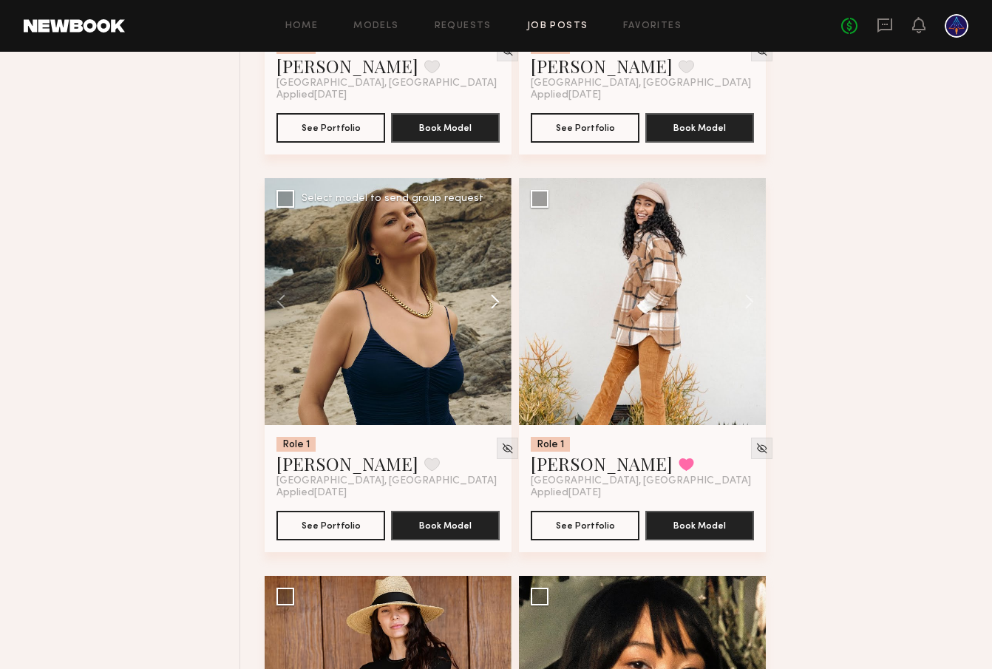
click at [498, 305] on button at bounding box center [487, 301] width 47 height 247
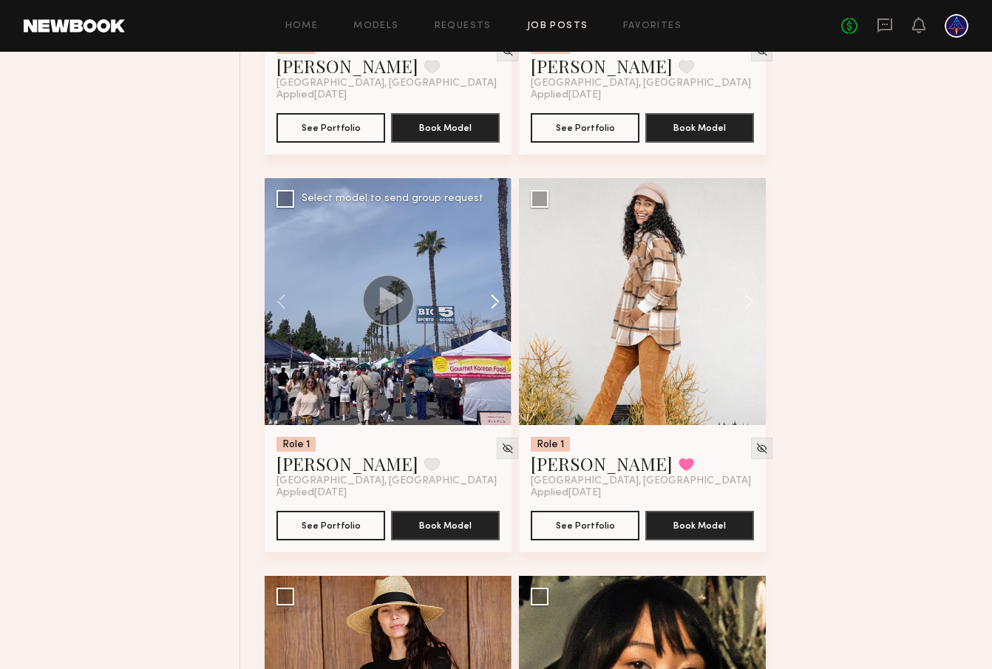
click at [498, 305] on button at bounding box center [487, 301] width 47 height 247
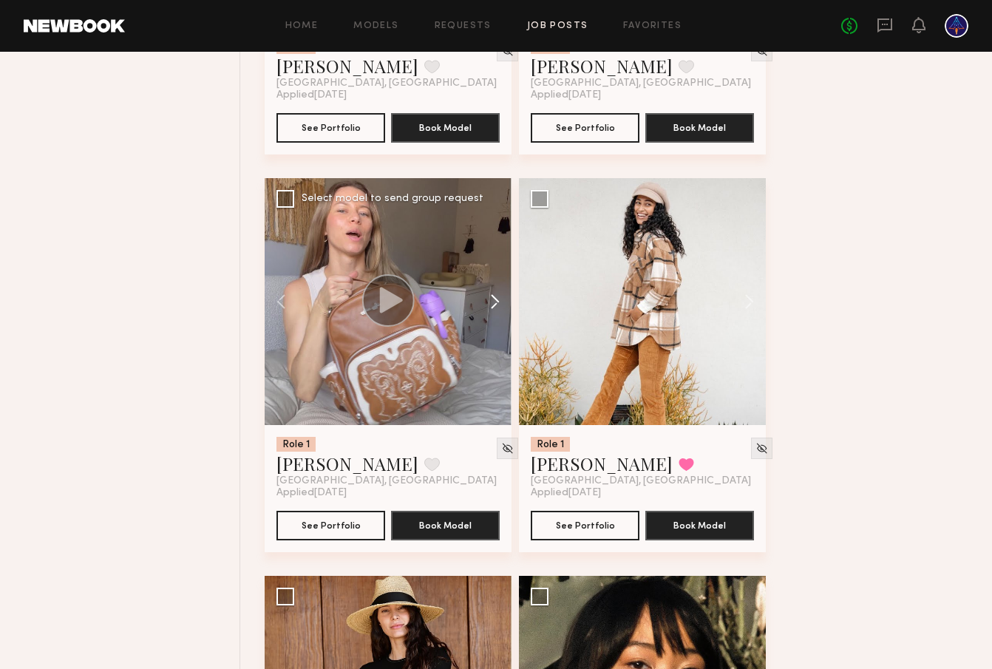
click at [498, 305] on button at bounding box center [487, 301] width 47 height 247
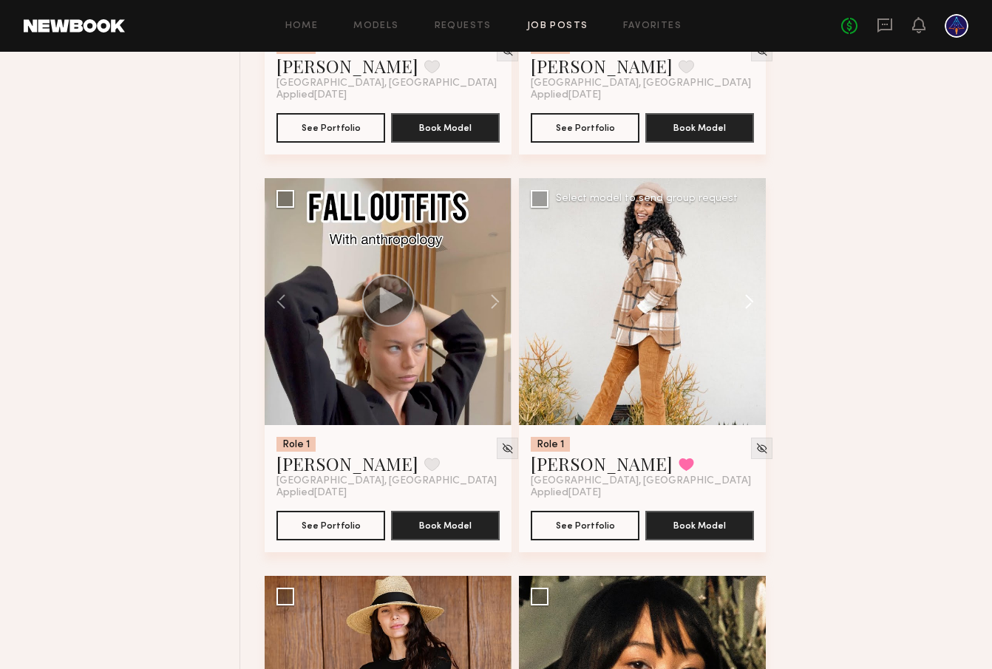
click at [747, 310] on button at bounding box center [742, 301] width 47 height 247
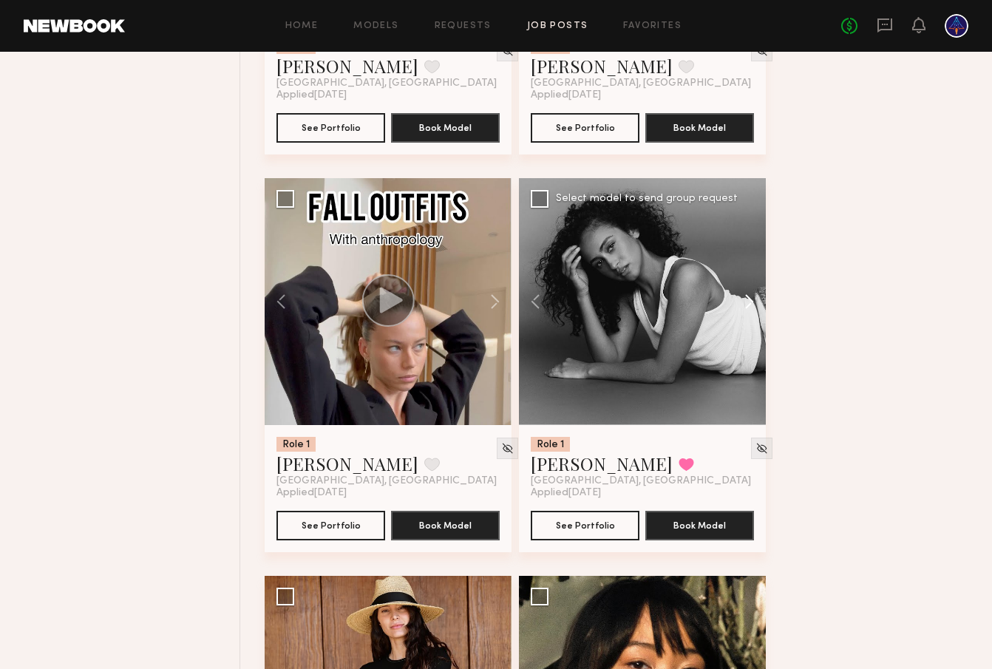
click at [747, 310] on button at bounding box center [742, 301] width 47 height 247
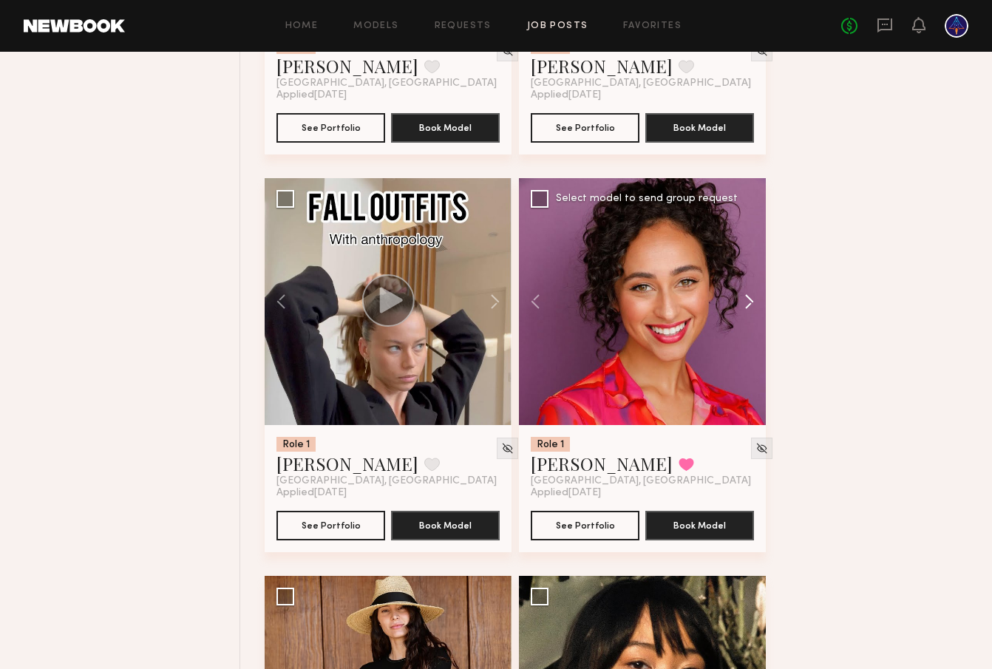
click at [747, 310] on button at bounding box center [742, 301] width 47 height 247
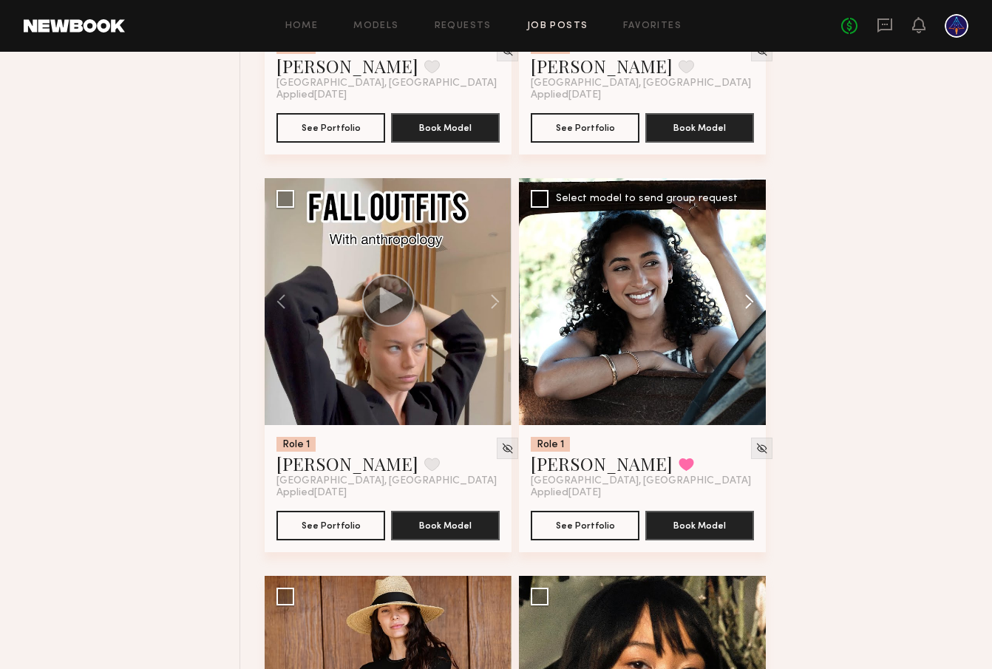
click at [747, 310] on button at bounding box center [742, 301] width 47 height 247
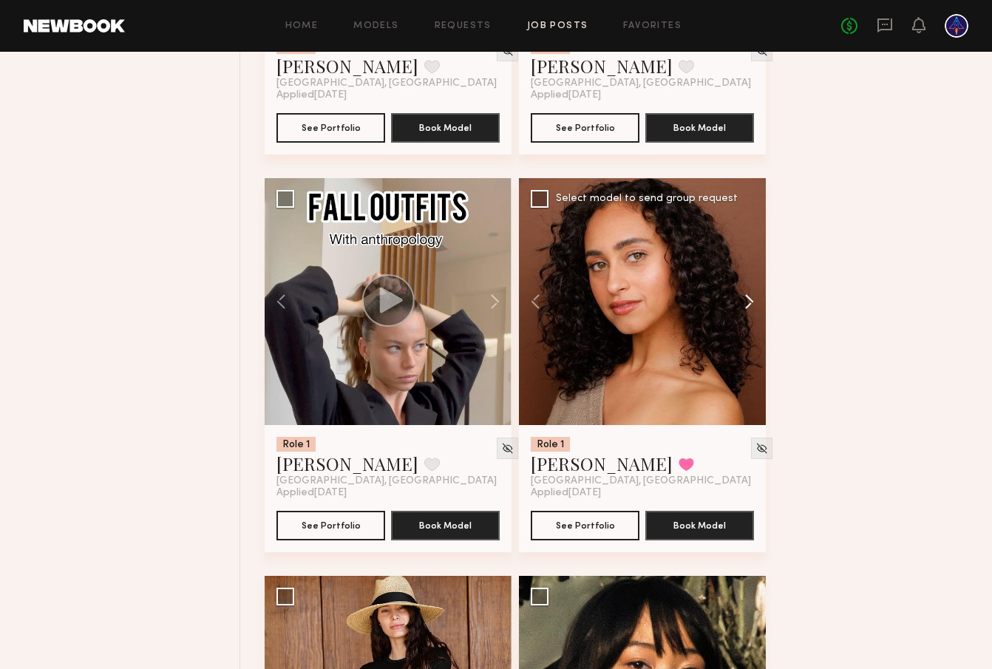
click at [747, 310] on button at bounding box center [742, 301] width 47 height 247
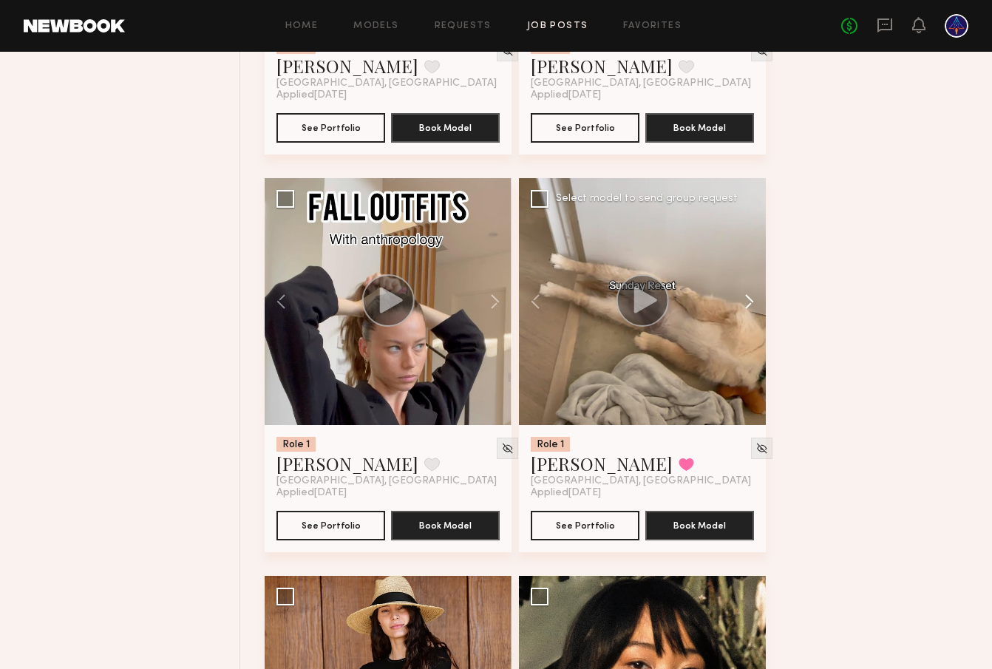
click at [747, 310] on button at bounding box center [742, 301] width 47 height 247
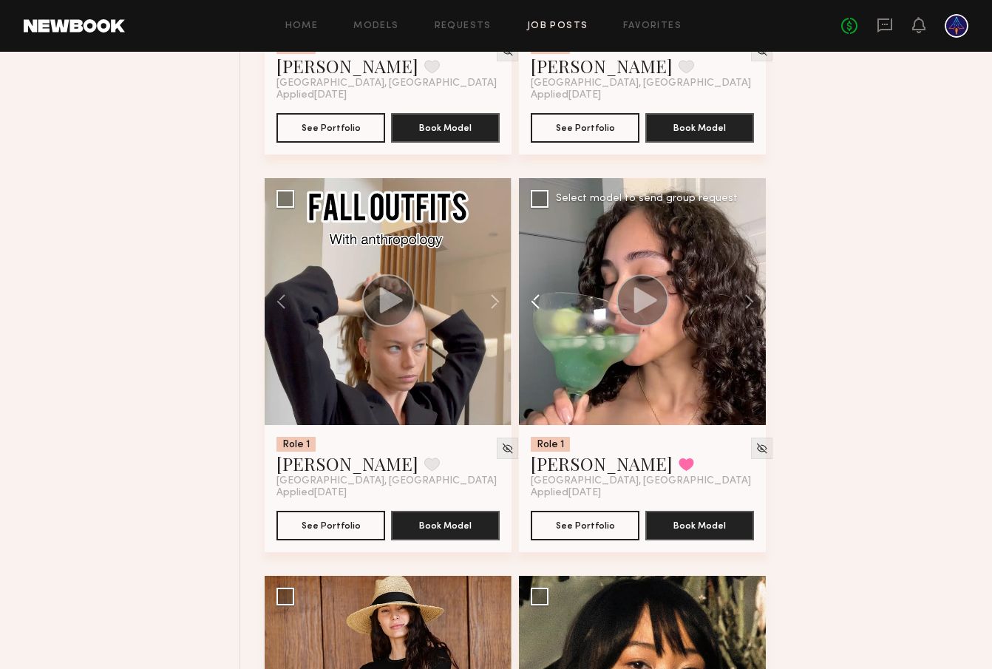
click at [546, 300] on button at bounding box center [542, 301] width 47 height 247
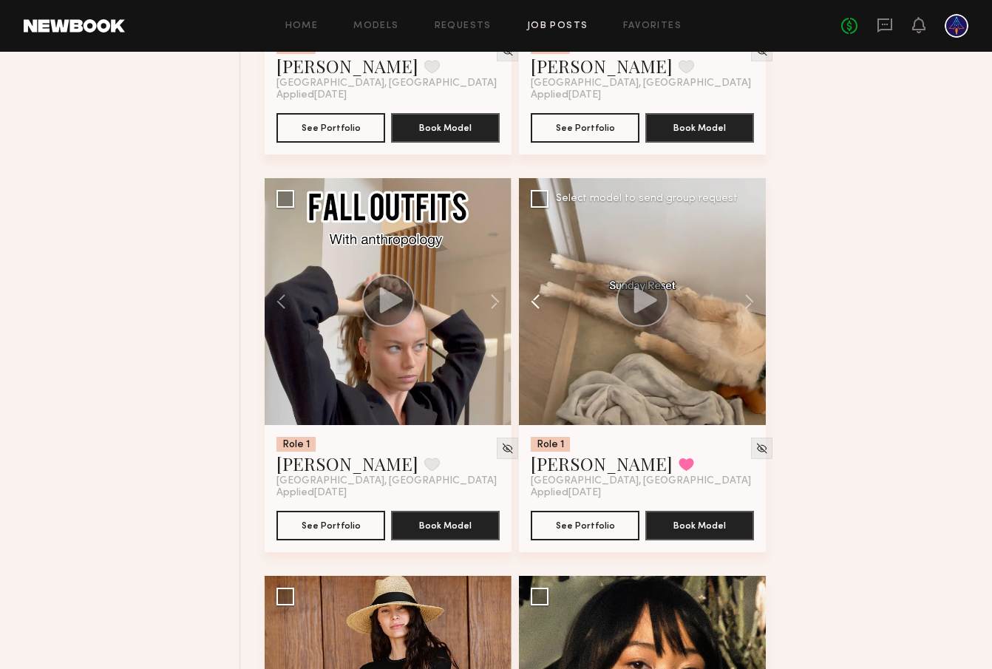
click at [542, 300] on button at bounding box center [542, 301] width 47 height 247
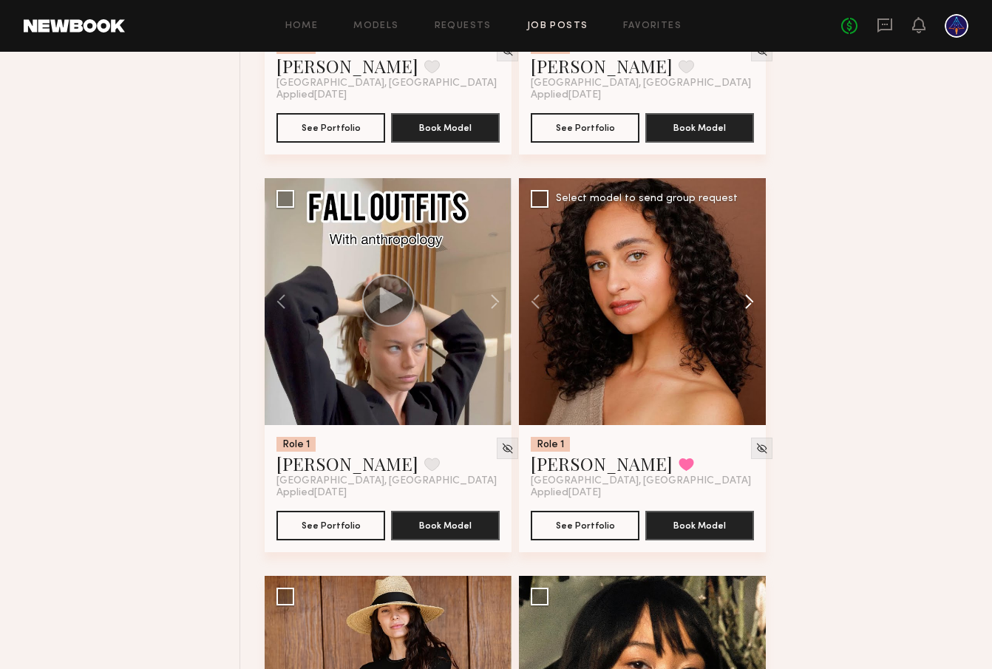
click at [750, 308] on button at bounding box center [742, 301] width 47 height 247
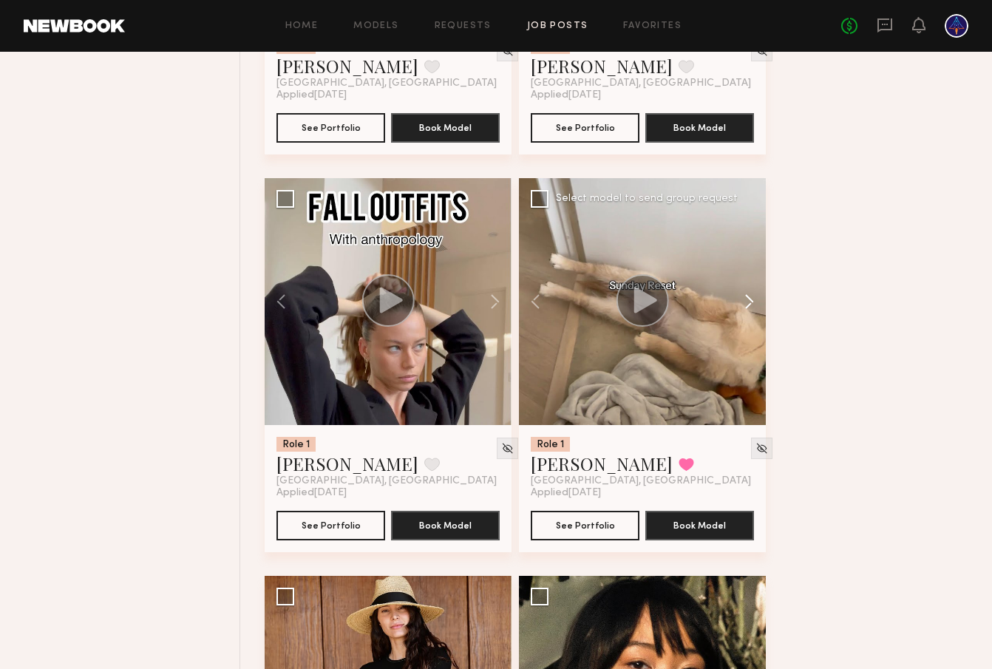
click at [750, 308] on button at bounding box center [742, 301] width 47 height 247
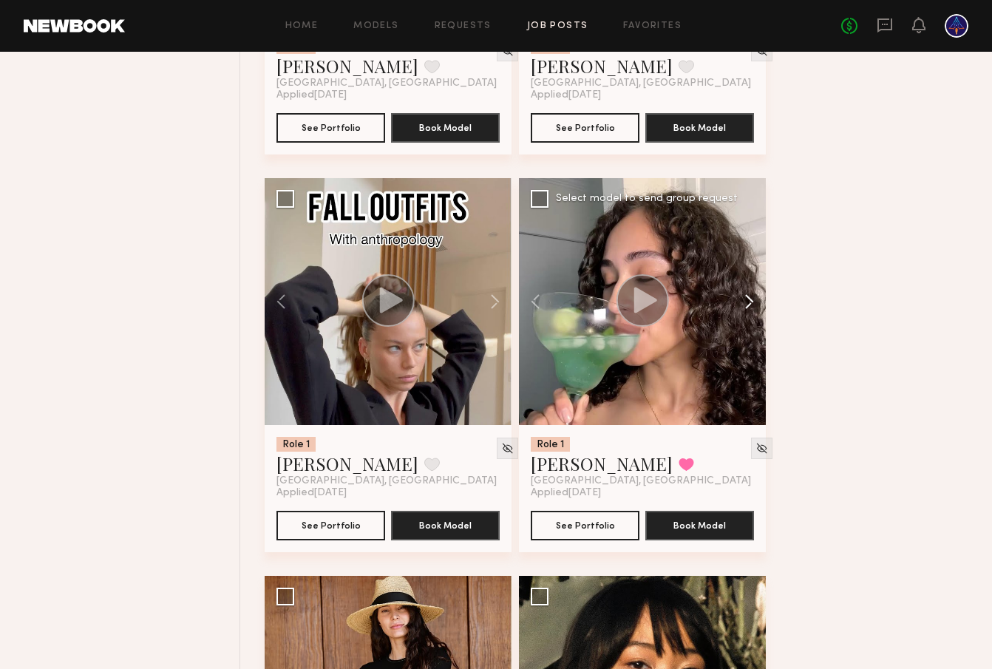
click at [750, 308] on button at bounding box center [742, 301] width 47 height 247
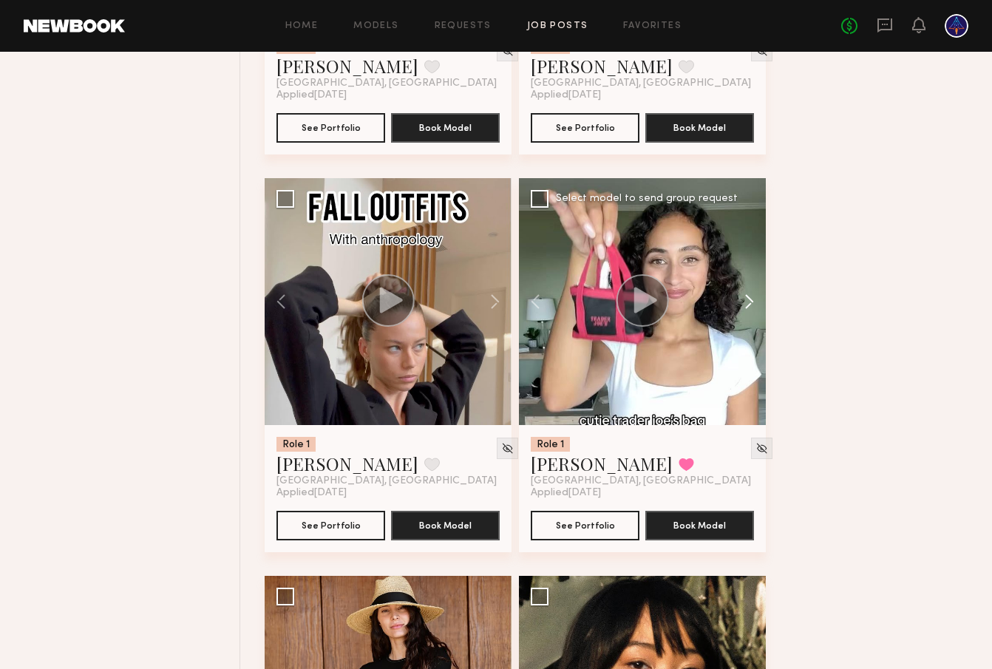
click at [750, 308] on button at bounding box center [742, 301] width 47 height 247
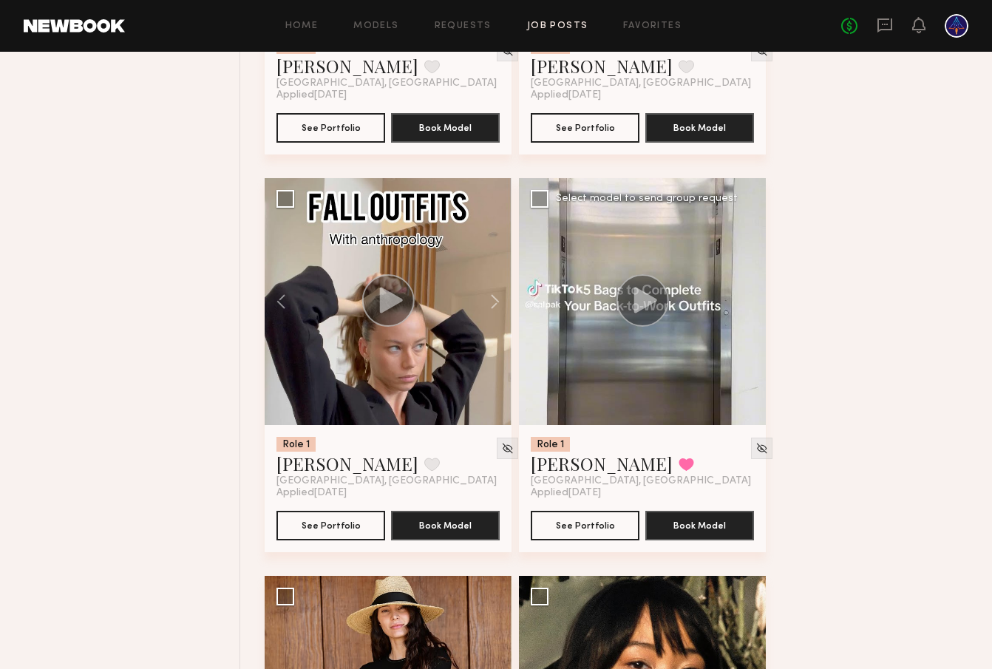
click at [750, 308] on div at bounding box center [642, 301] width 247 height 247
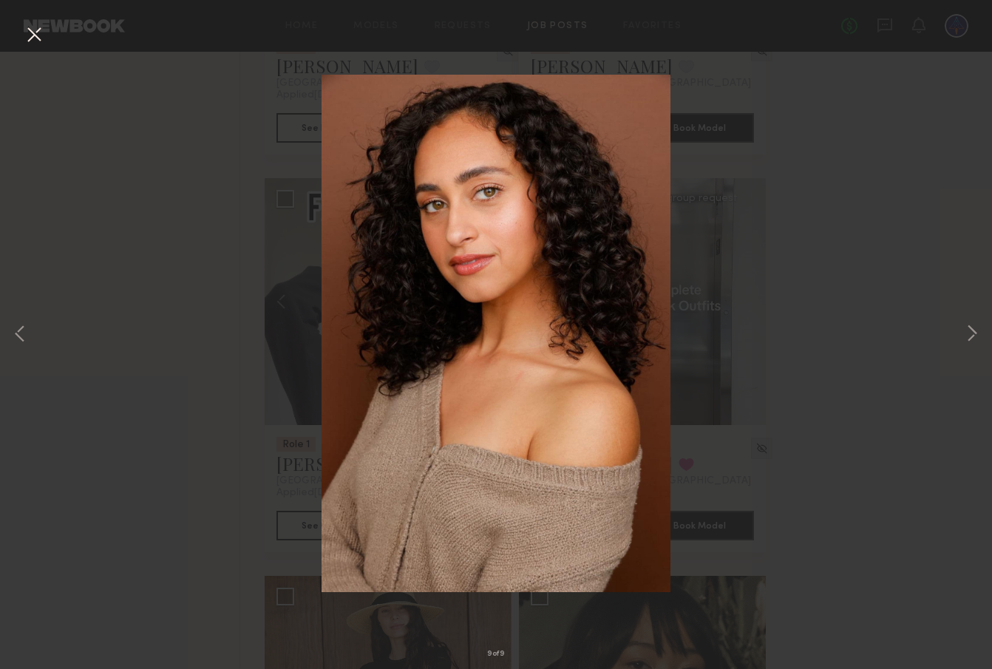
click at [40, 37] on button at bounding box center [34, 35] width 24 height 27
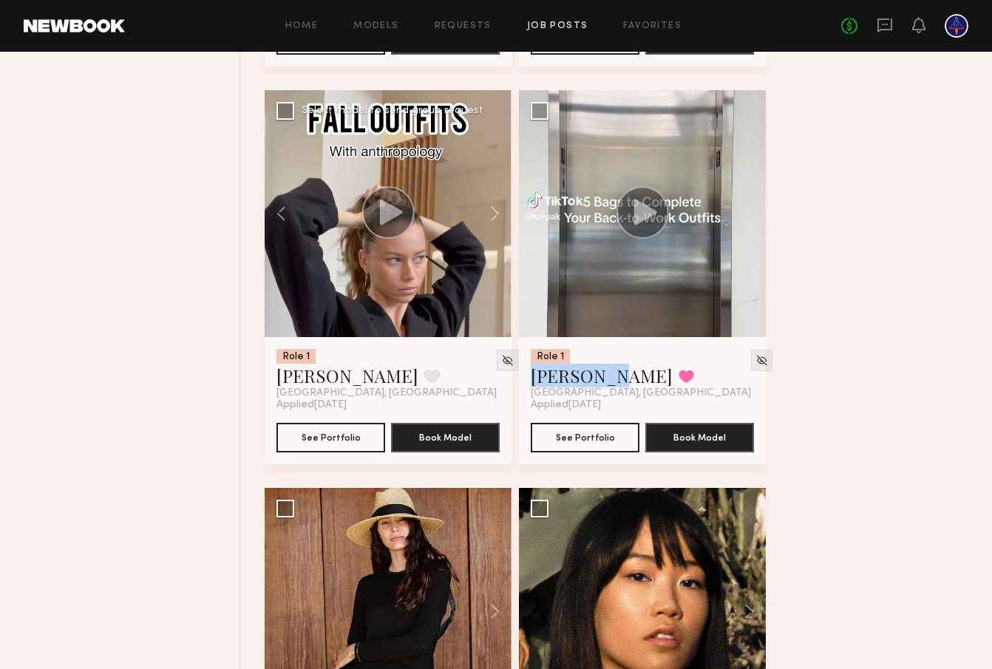
scroll to position [5571, 0]
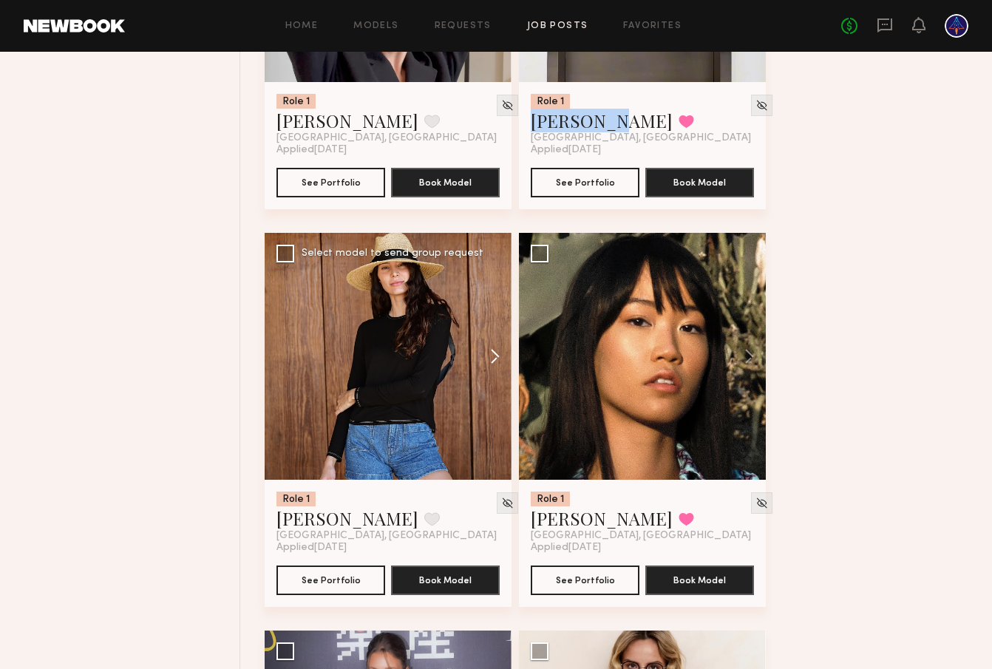
click at [497, 361] on button at bounding box center [487, 356] width 47 height 247
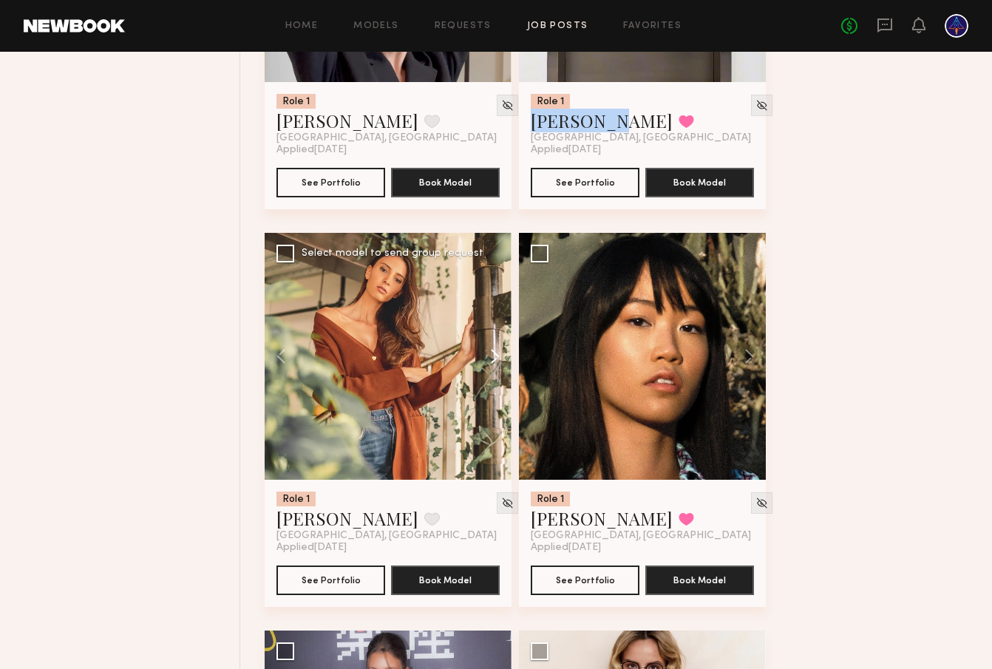
click at [494, 359] on button at bounding box center [487, 356] width 47 height 247
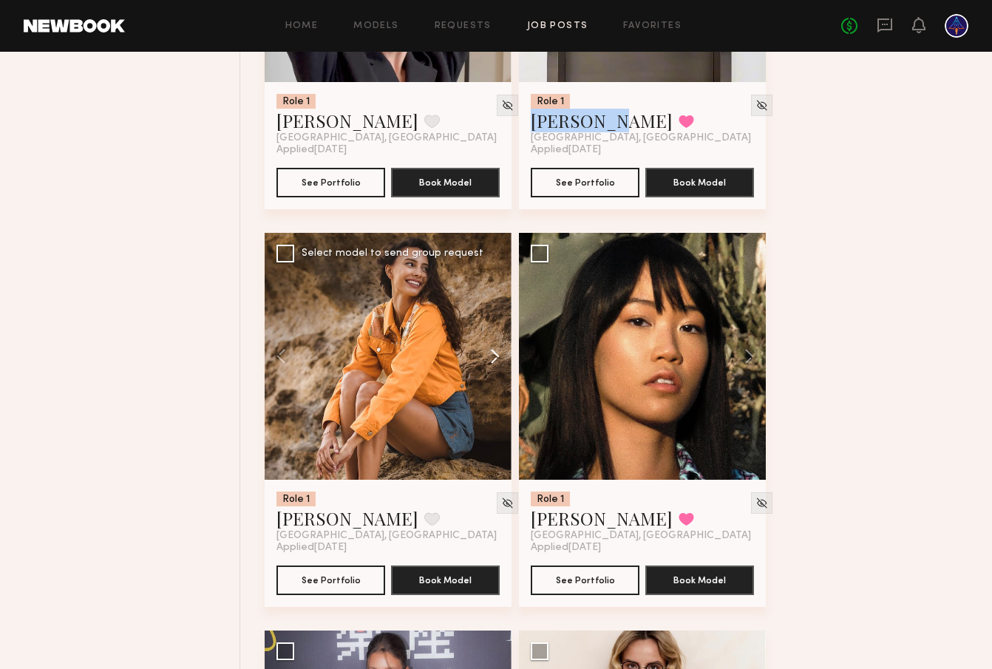
click at [494, 359] on button at bounding box center [487, 356] width 47 height 247
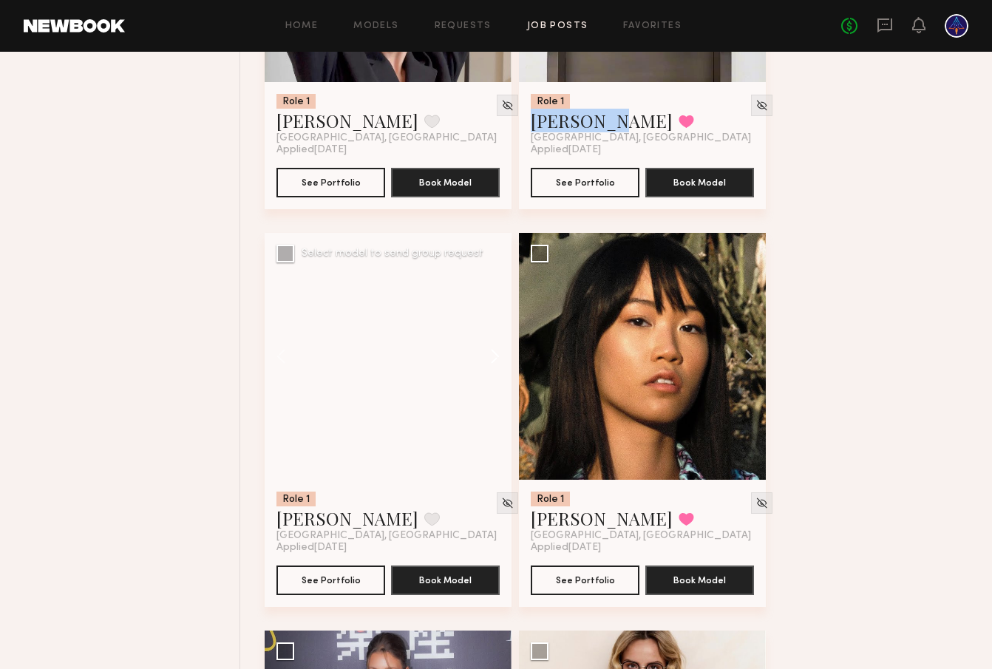
click at [494, 359] on button at bounding box center [487, 356] width 47 height 247
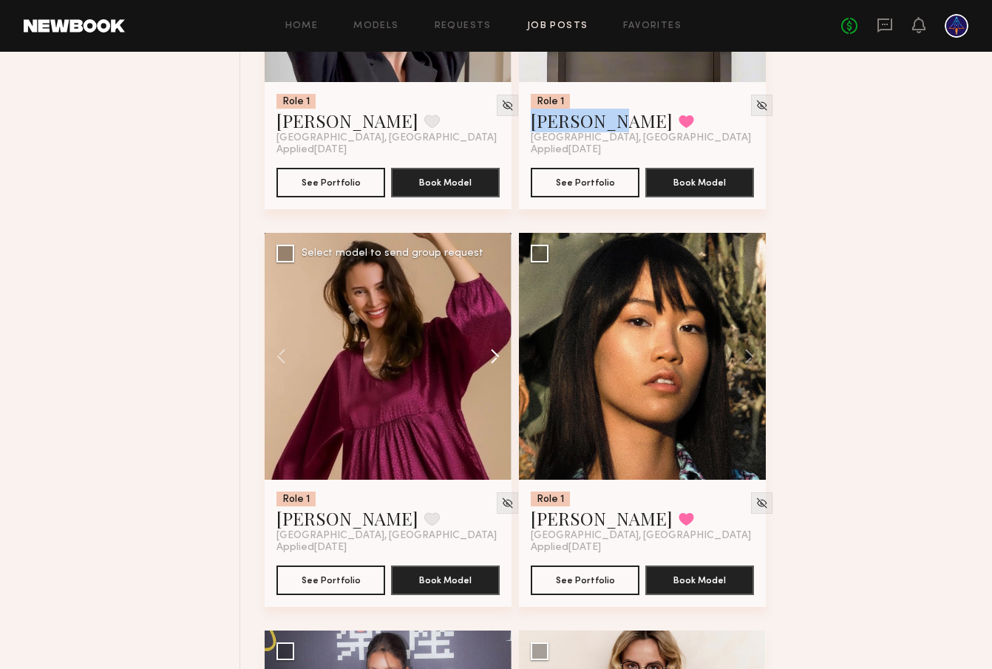
click at [494, 359] on button at bounding box center [487, 356] width 47 height 247
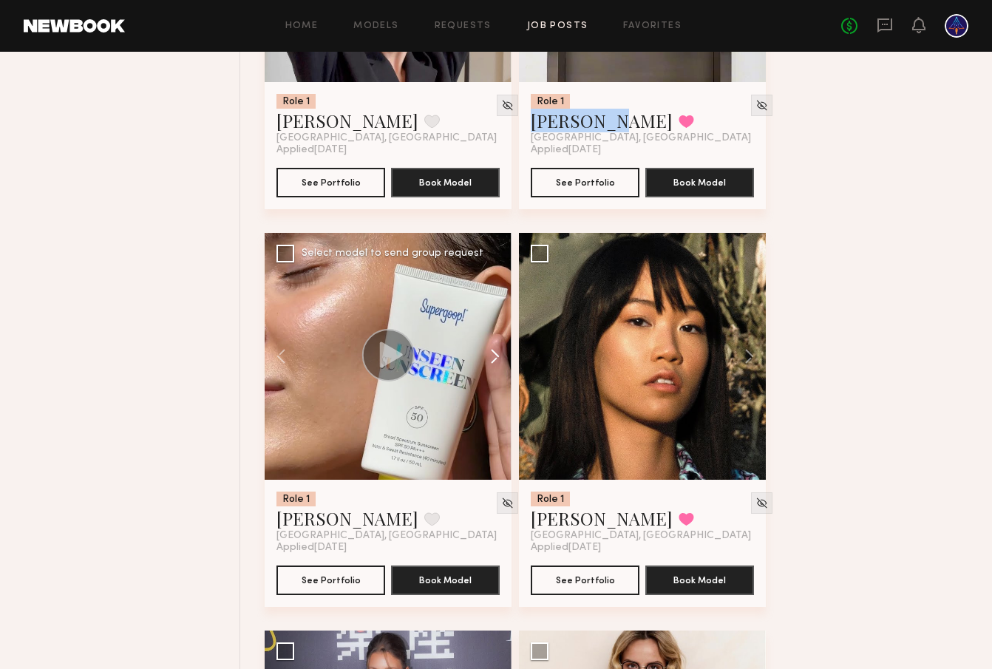
click at [494, 359] on button at bounding box center [487, 356] width 47 height 247
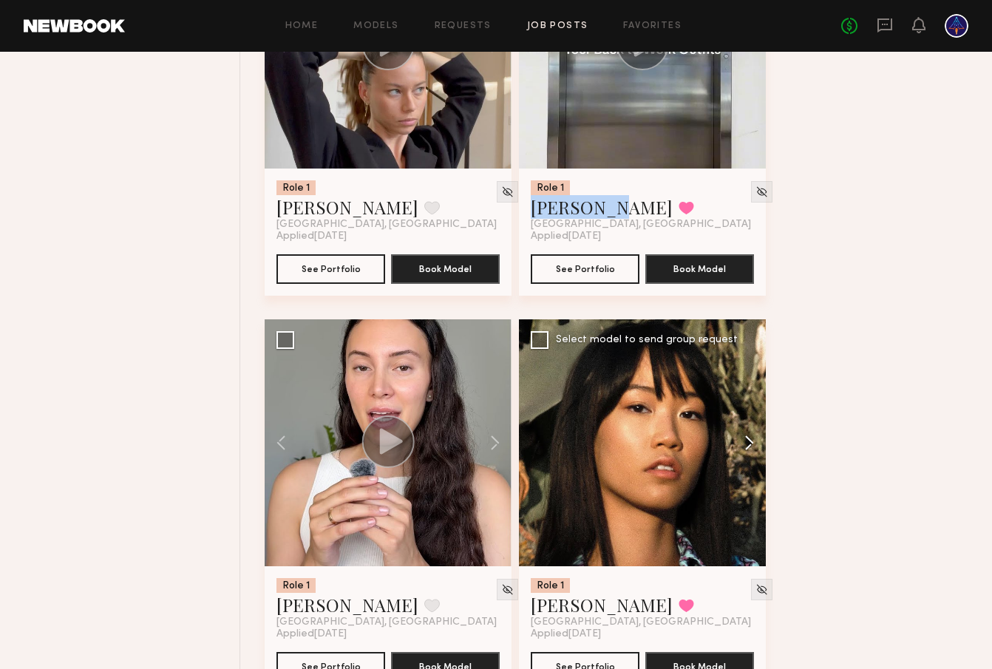
scroll to position [5481, 0]
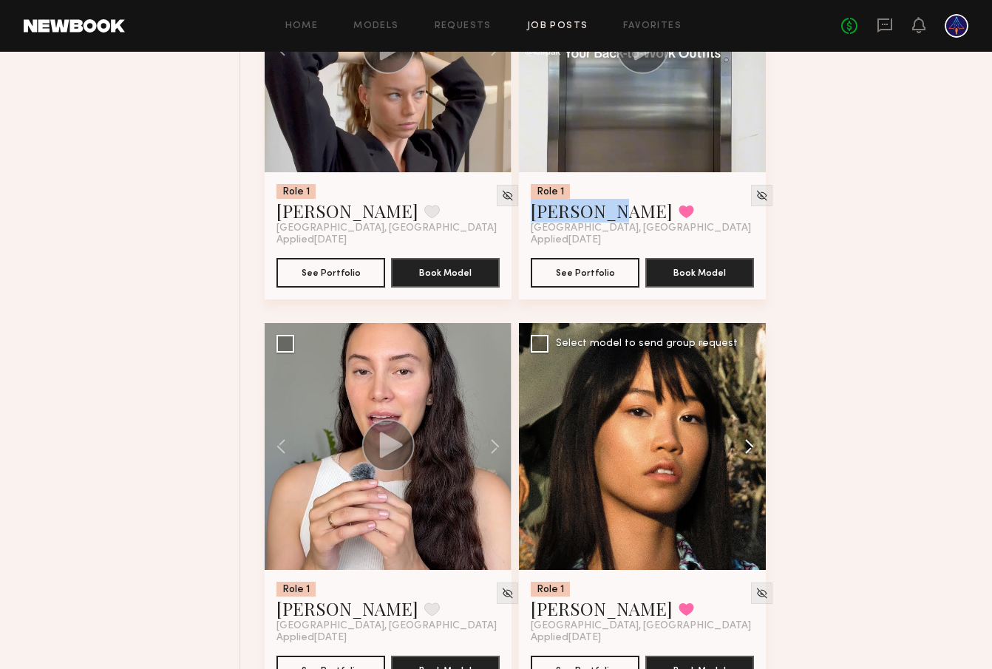
click at [761, 447] on button at bounding box center [742, 446] width 47 height 247
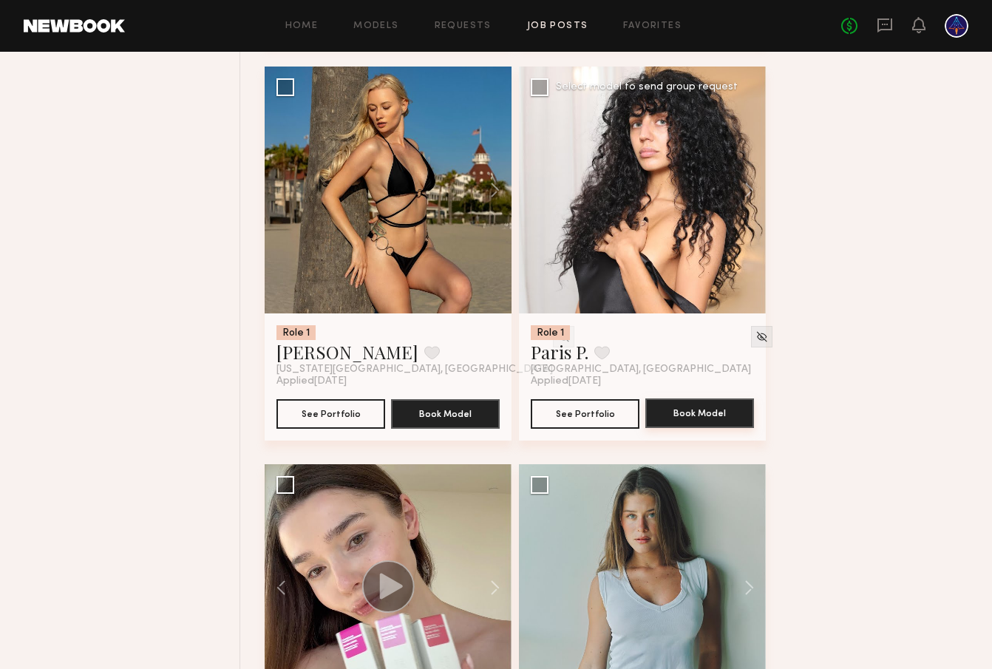
scroll to position [4457, 0]
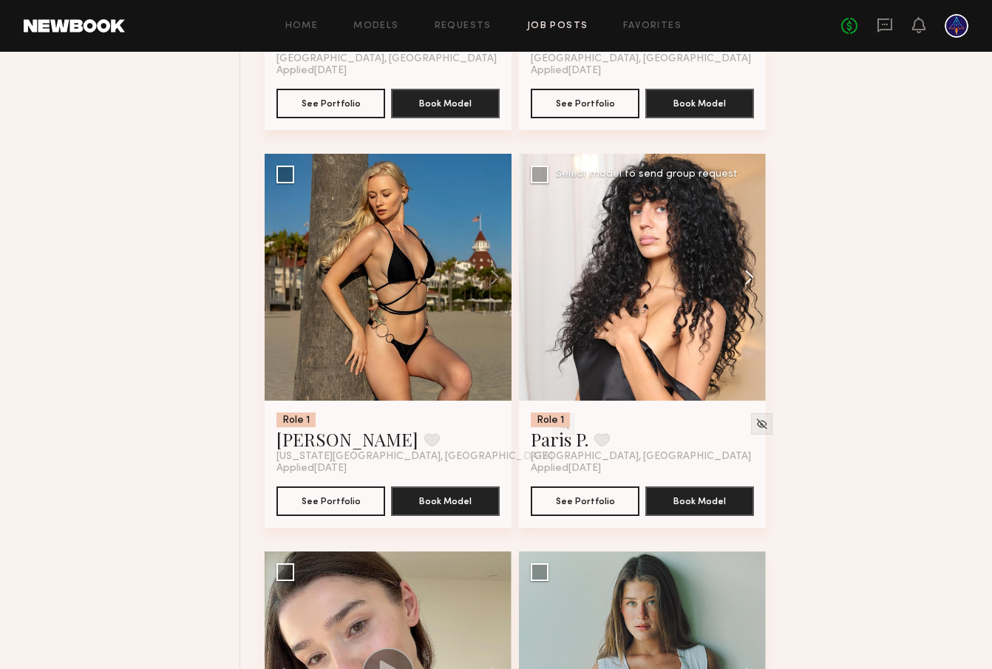
click at [746, 290] on button at bounding box center [742, 277] width 47 height 247
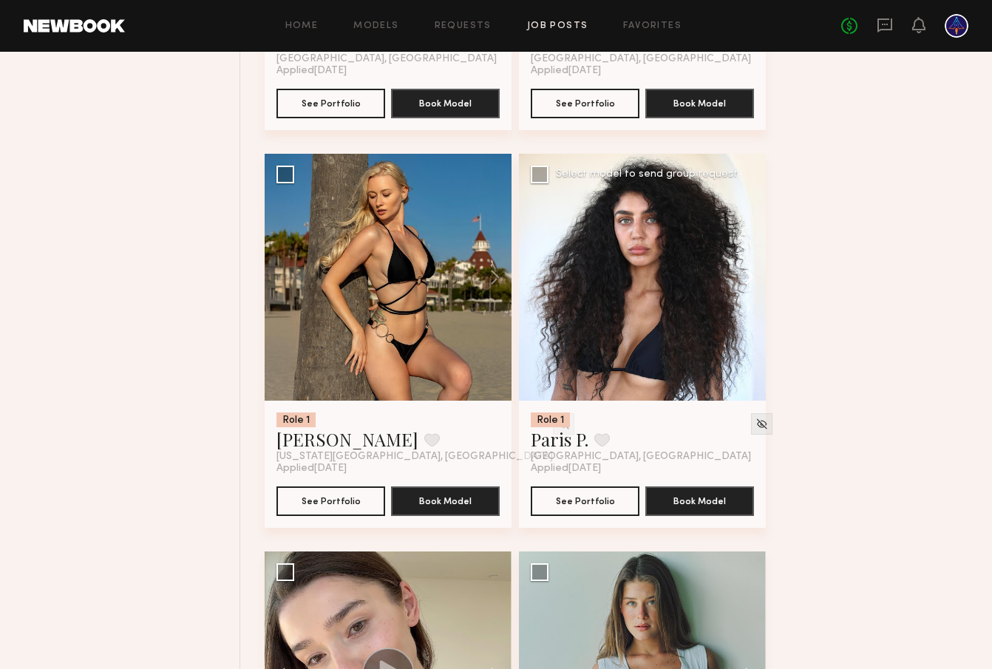
click at [747, 288] on button at bounding box center [742, 277] width 47 height 247
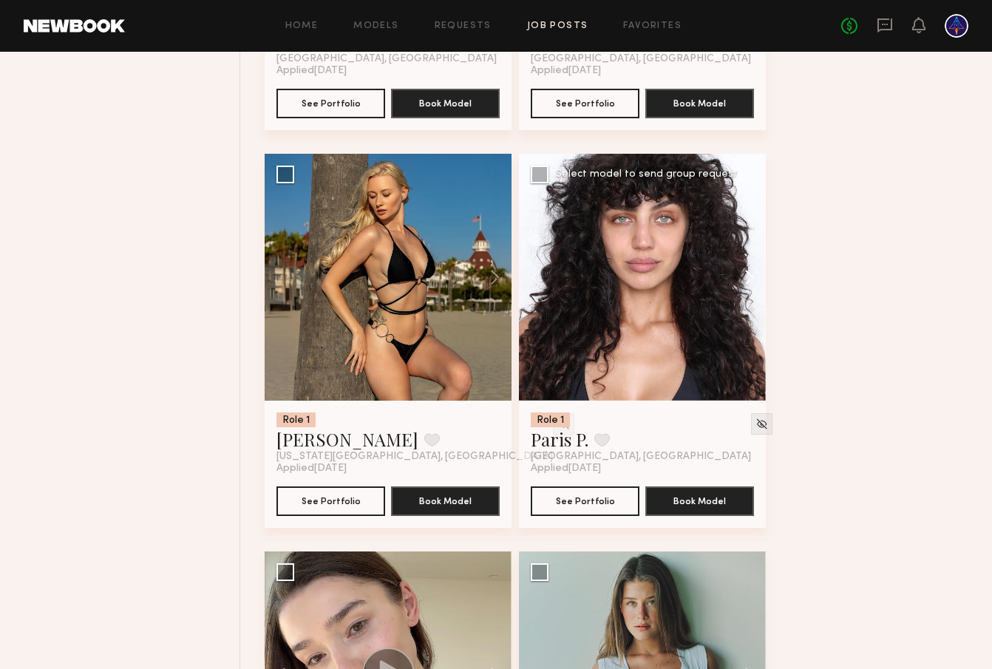
click at [747, 288] on button at bounding box center [742, 277] width 47 height 247
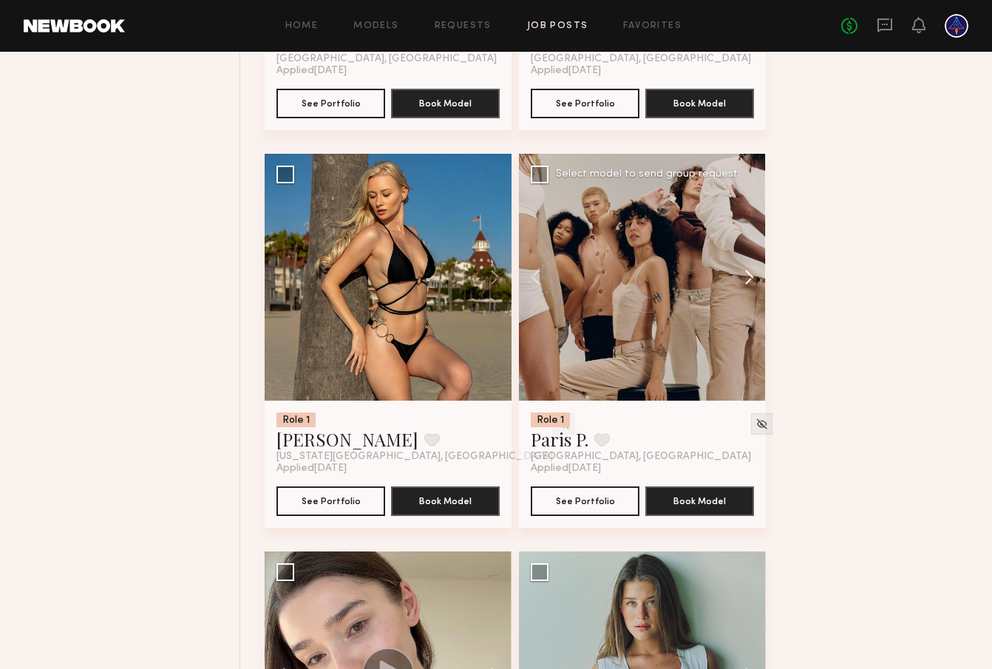
click at [747, 288] on button at bounding box center [742, 277] width 47 height 247
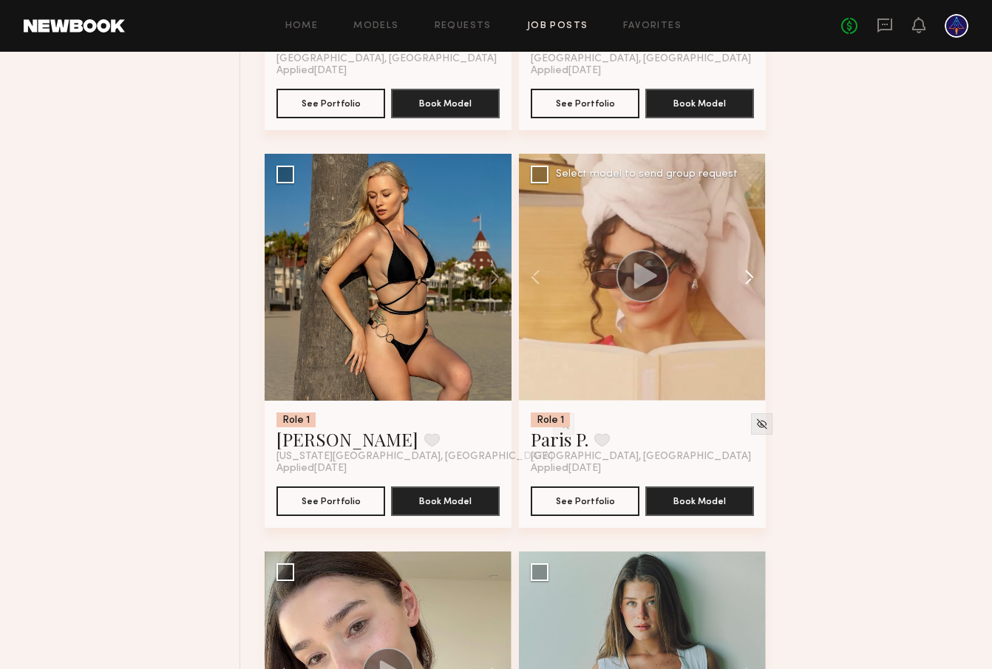
scroll to position [4447, 0]
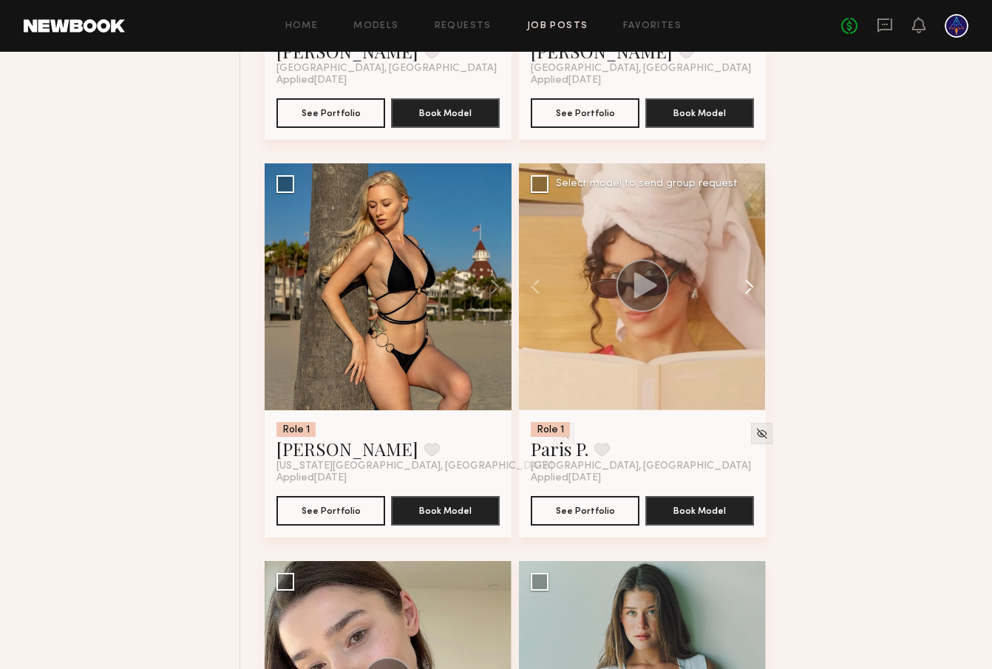
click at [753, 285] on button at bounding box center [742, 286] width 47 height 247
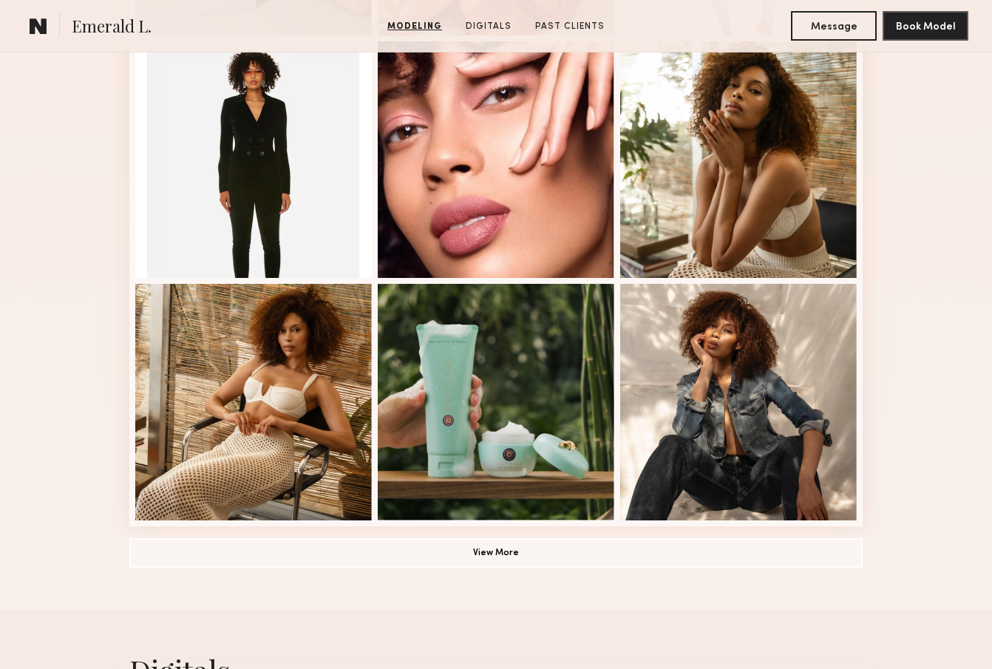
scroll to position [877, 0]
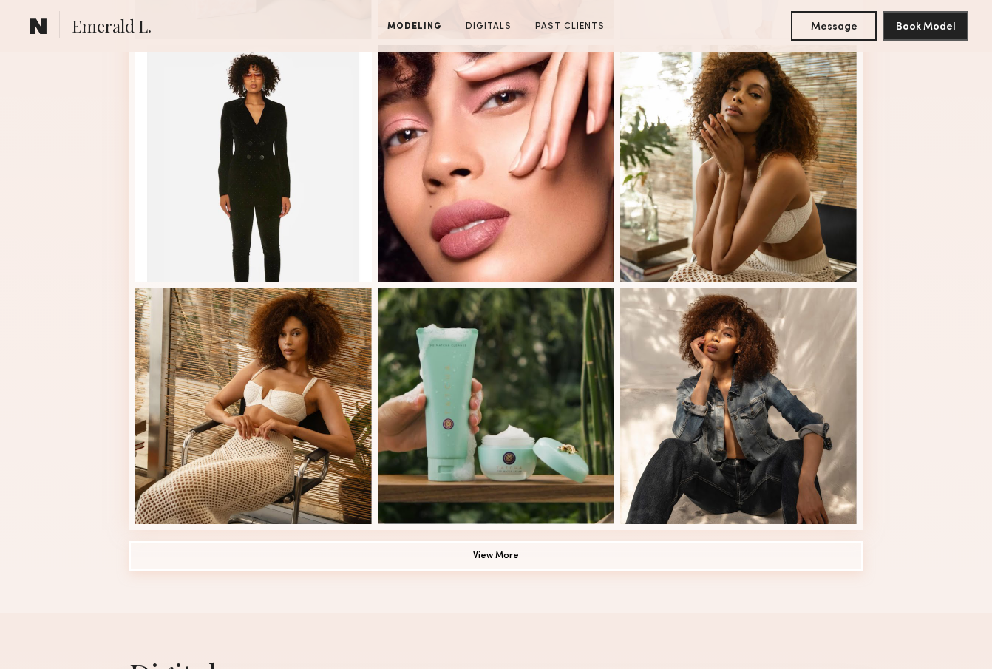
click at [475, 549] on button "View More" at bounding box center [495, 556] width 733 height 30
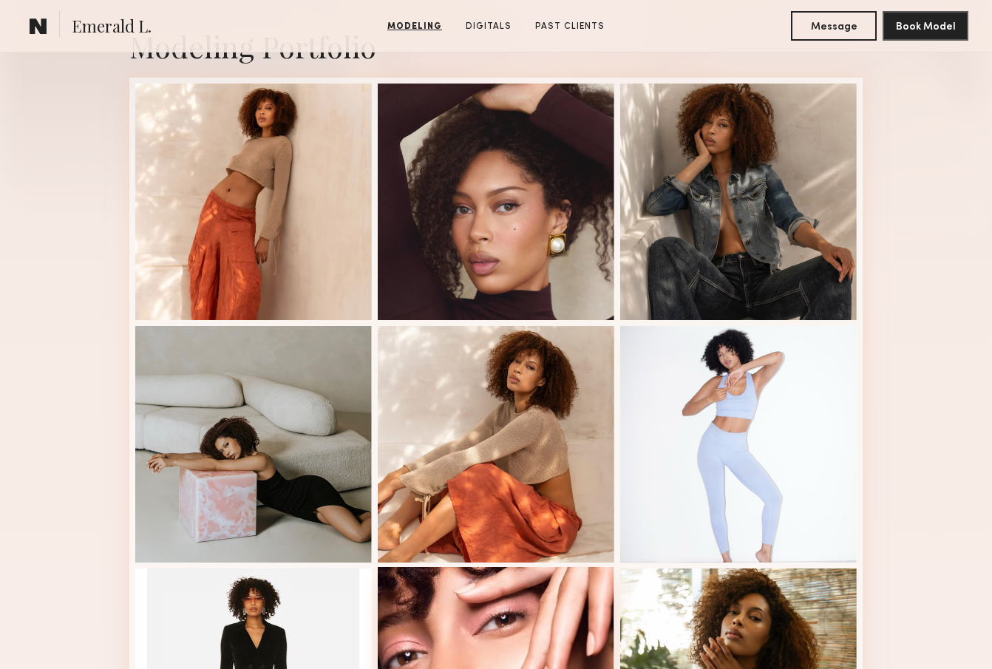
scroll to position [410, 0]
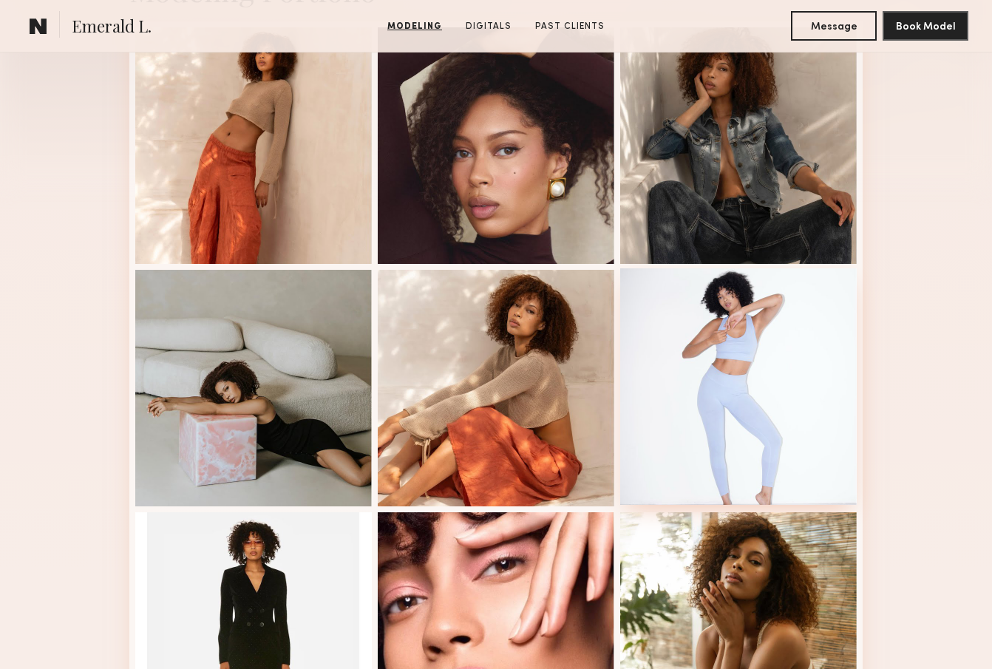
click at [719, 418] on div at bounding box center [738, 386] width 237 height 237
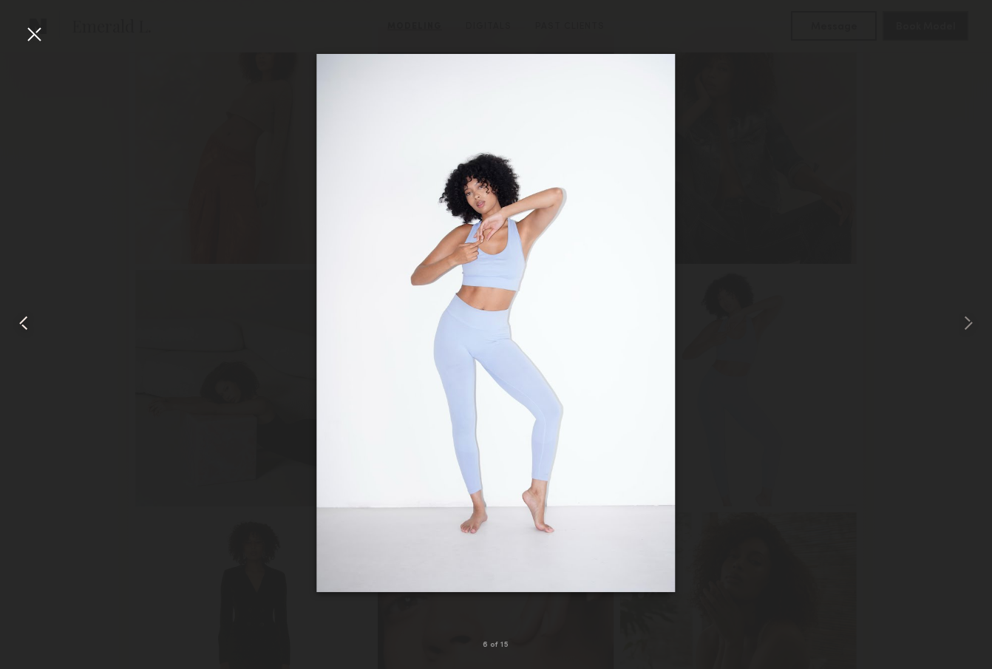
click at [21, 28] on div at bounding box center [20, 323] width 40 height 598
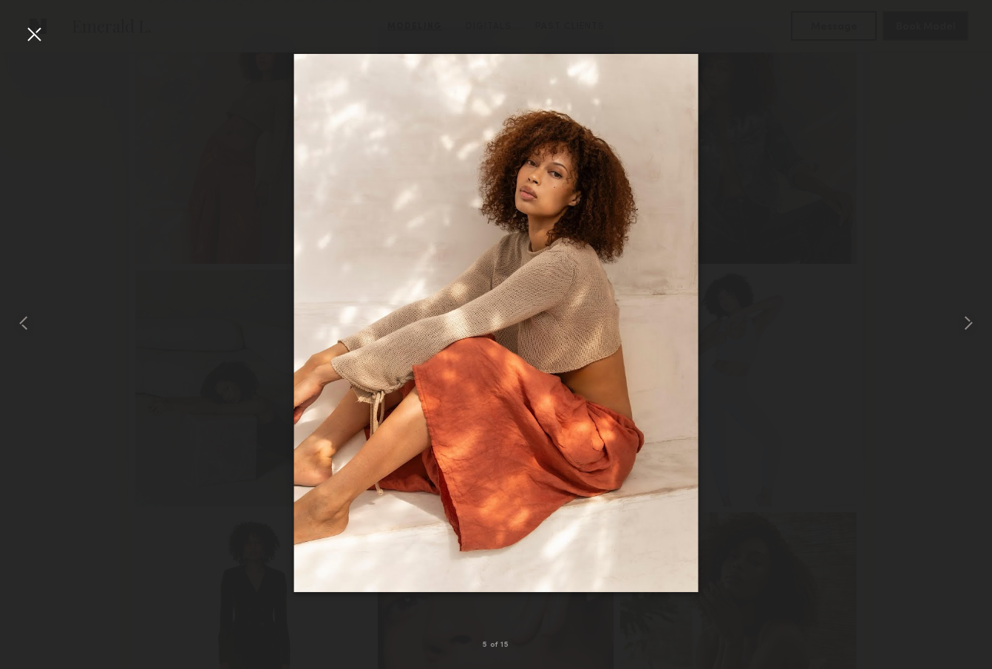
click at [37, 37] on div at bounding box center [34, 34] width 24 height 24
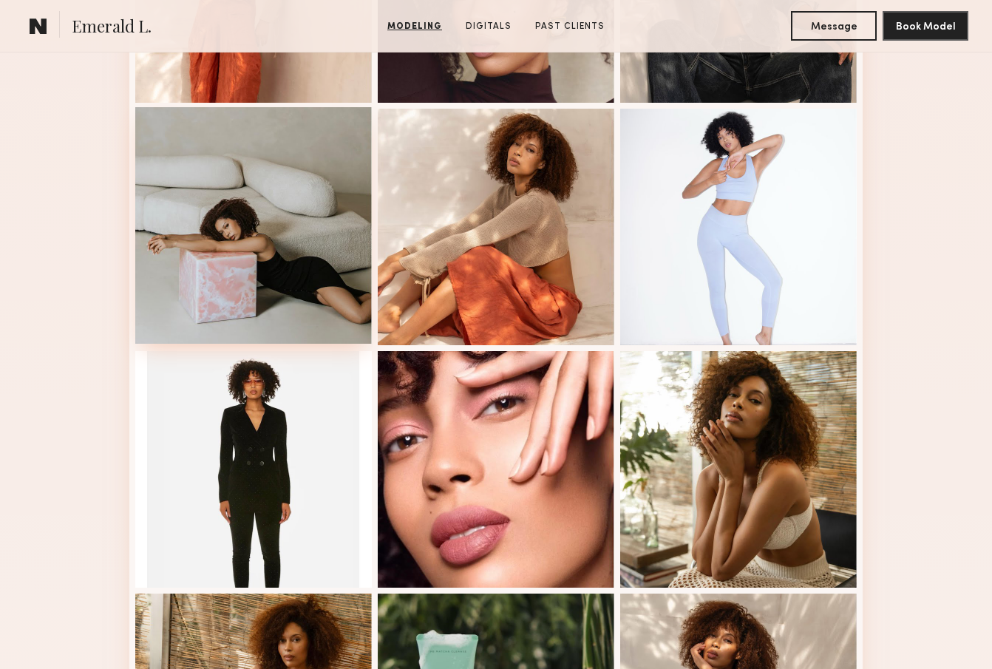
scroll to position [588, 0]
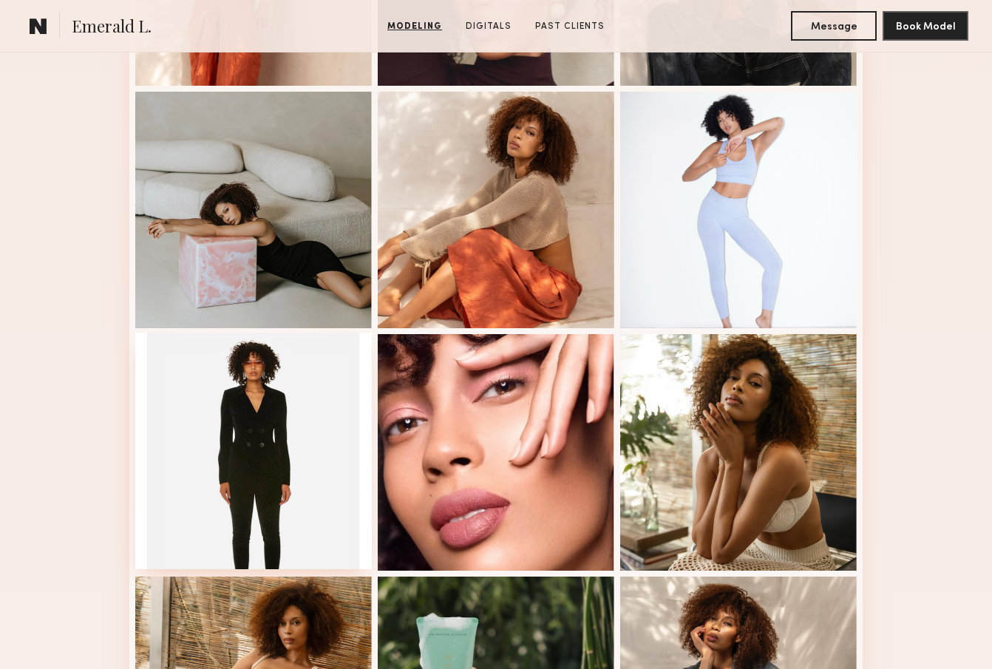
click at [252, 419] on div at bounding box center [253, 451] width 237 height 237
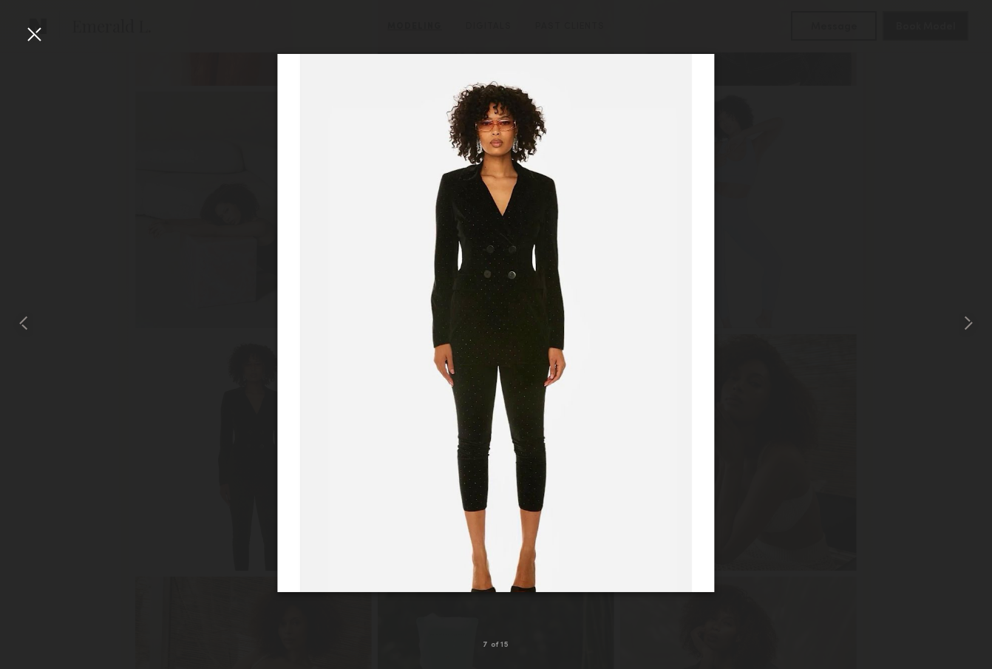
click at [39, 38] on div at bounding box center [34, 34] width 24 height 24
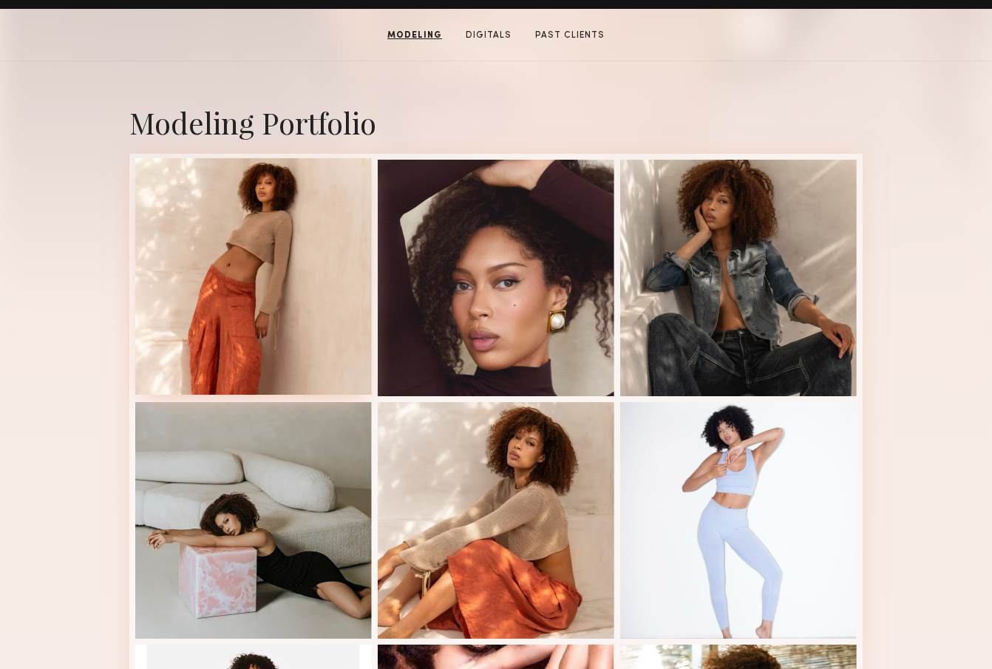
scroll to position [254, 0]
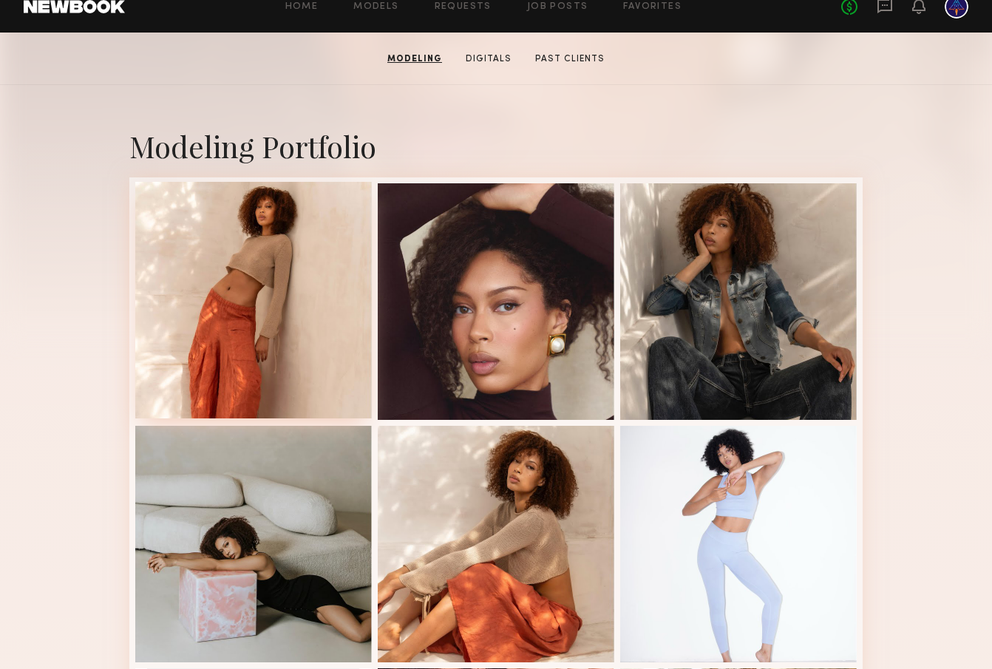
click at [264, 290] on div at bounding box center [253, 300] width 237 height 237
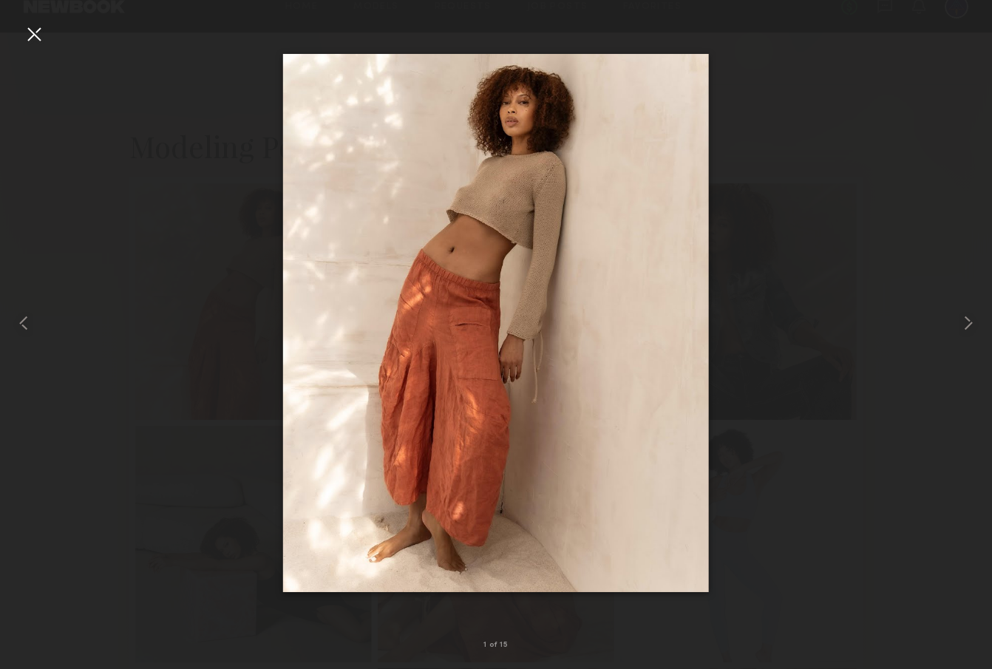
click at [33, 35] on div at bounding box center [34, 34] width 24 height 24
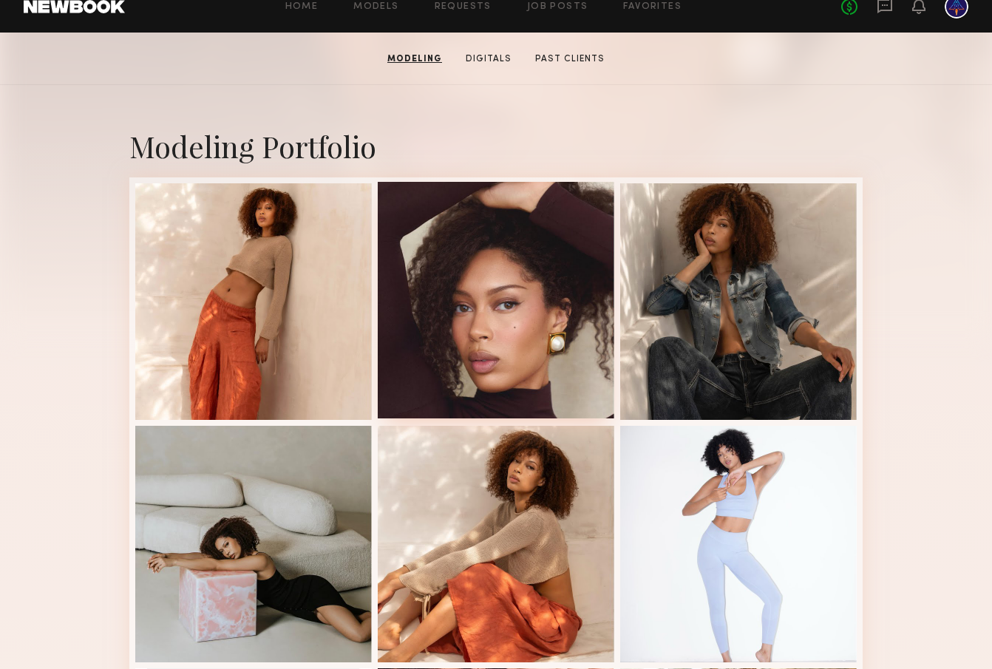
scroll to position [0, 0]
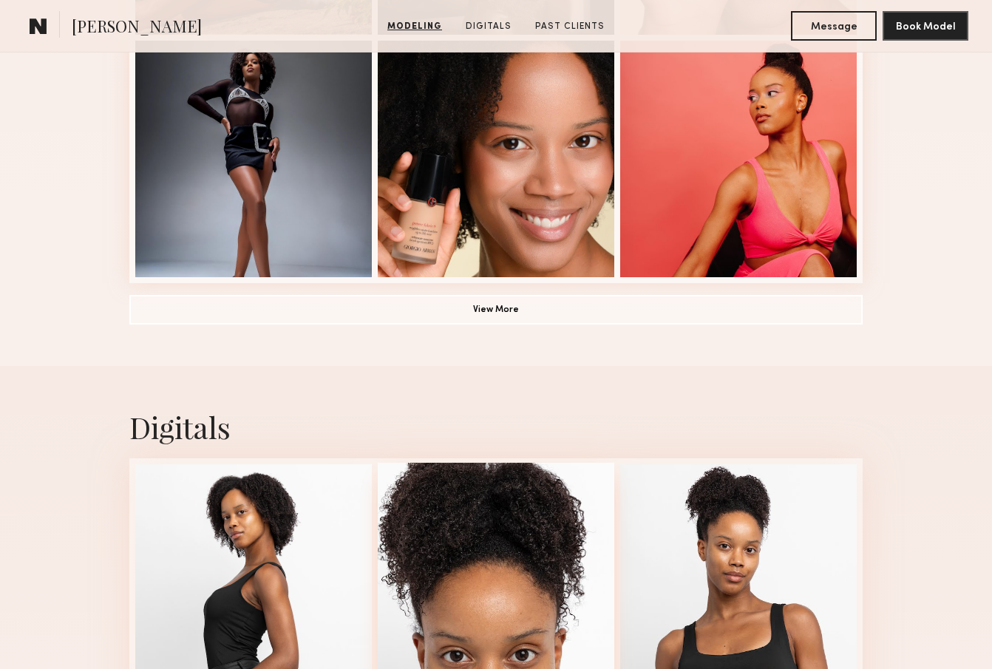
scroll to position [1334, 0]
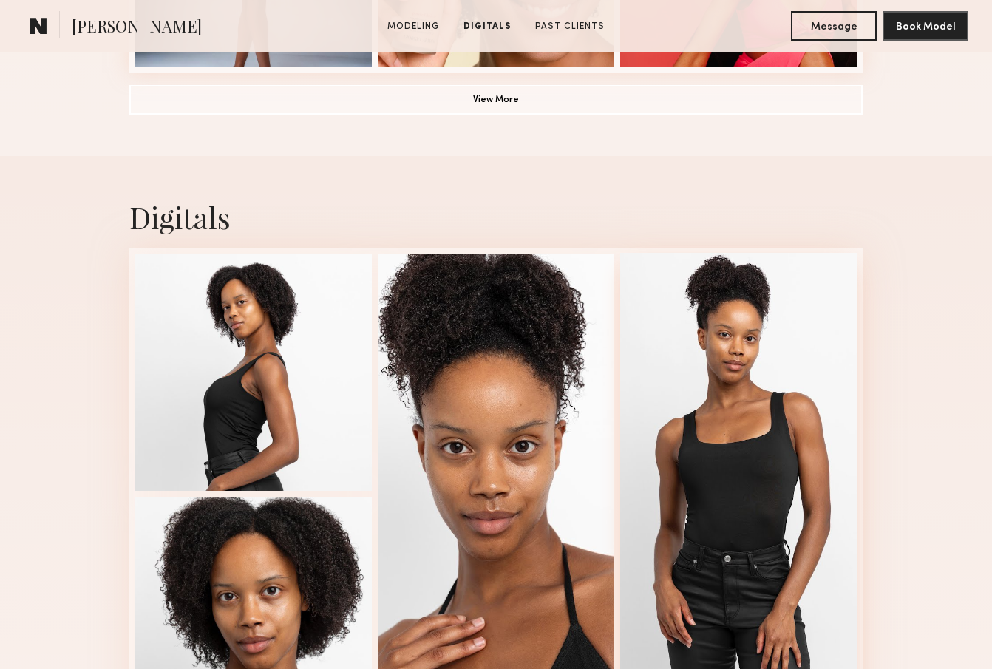
click at [791, 367] on div at bounding box center [738, 492] width 237 height 479
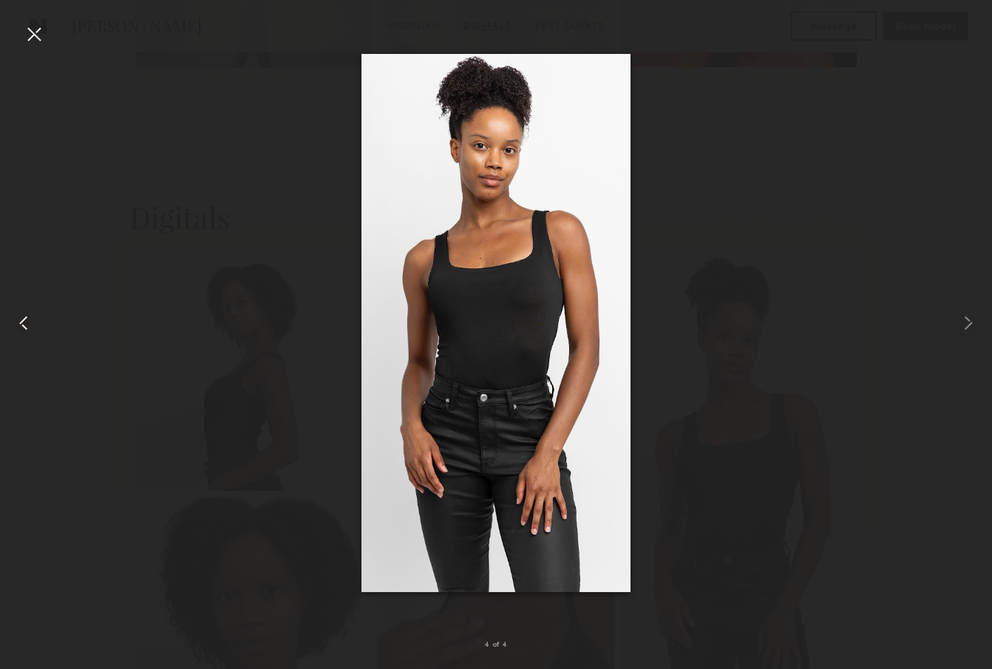
click at [21, 36] on div at bounding box center [20, 323] width 40 height 598
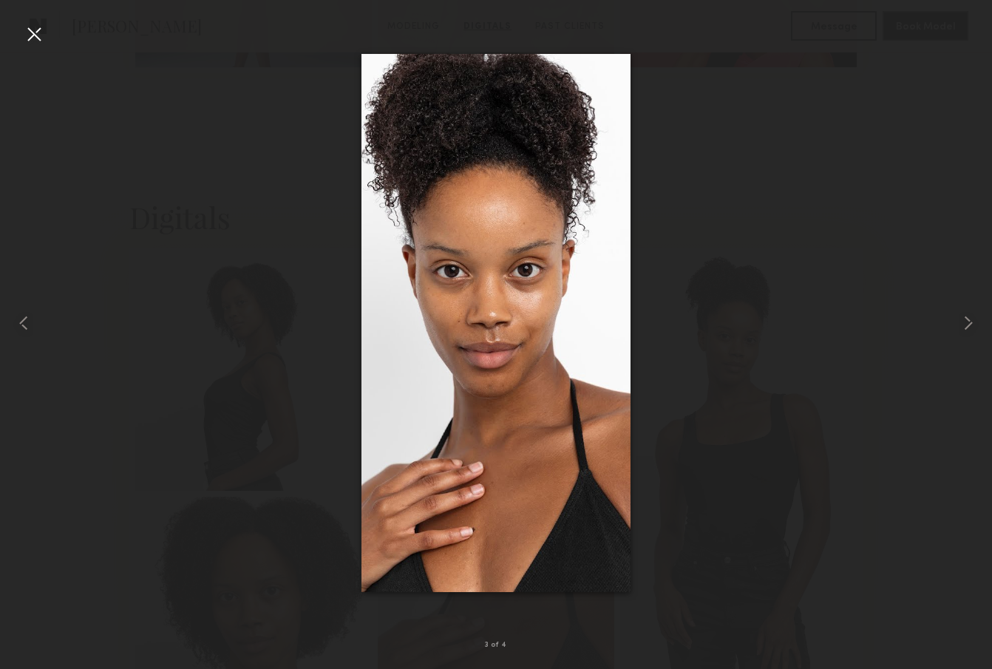
click at [33, 36] on div at bounding box center [34, 34] width 24 height 24
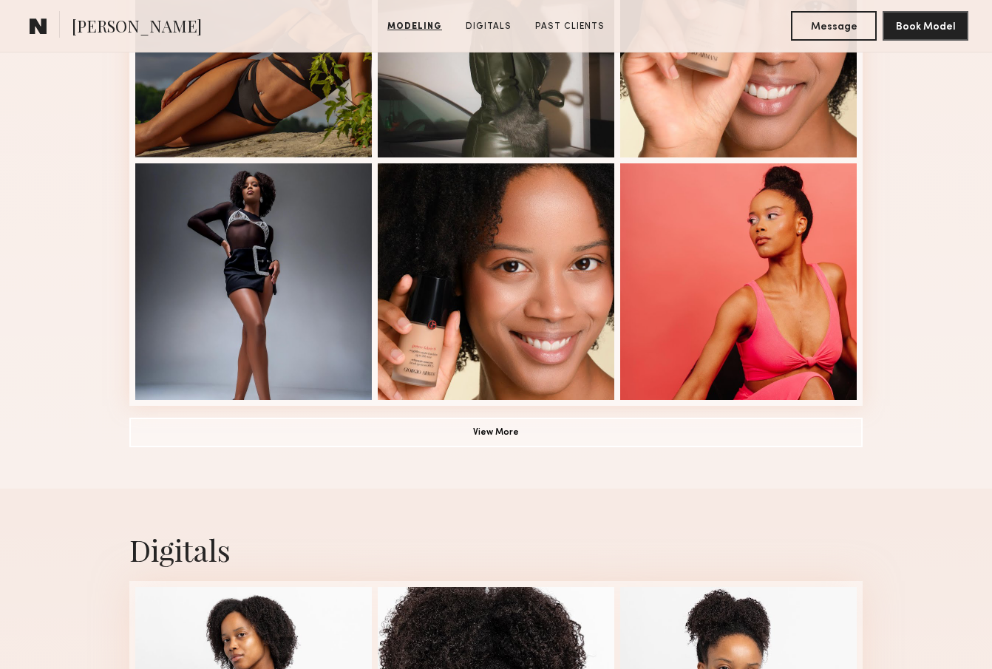
scroll to position [1103, 0]
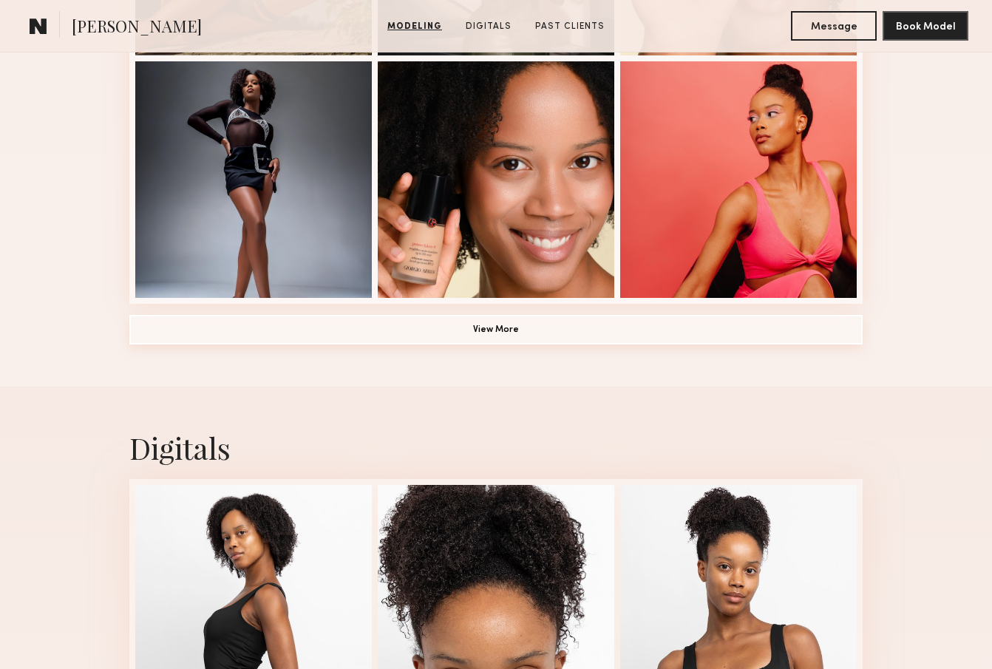
click at [554, 330] on button "View More" at bounding box center [495, 330] width 733 height 30
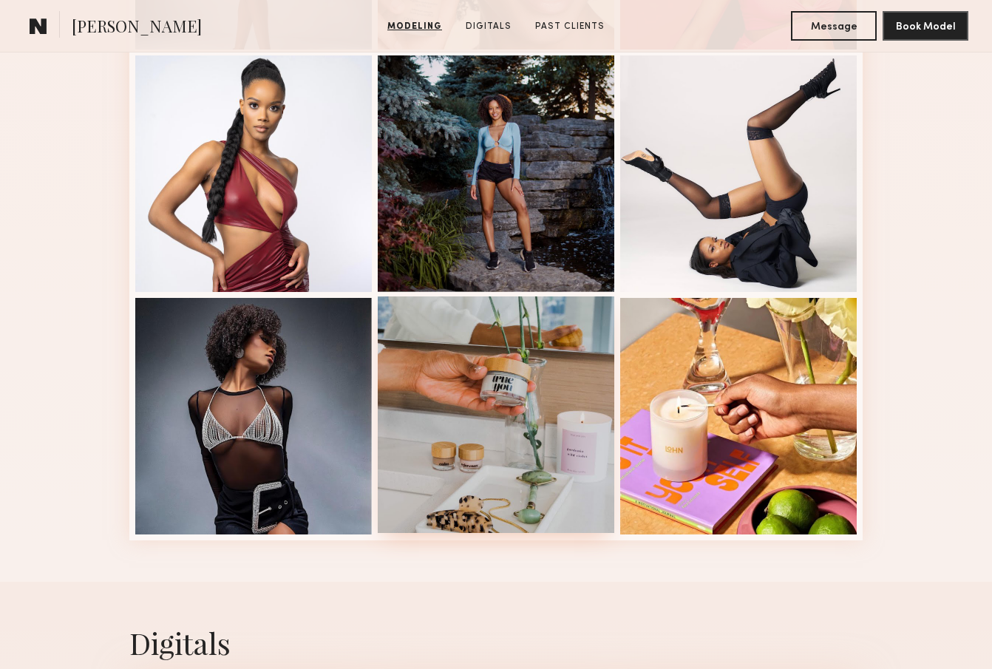
scroll to position [1292, 0]
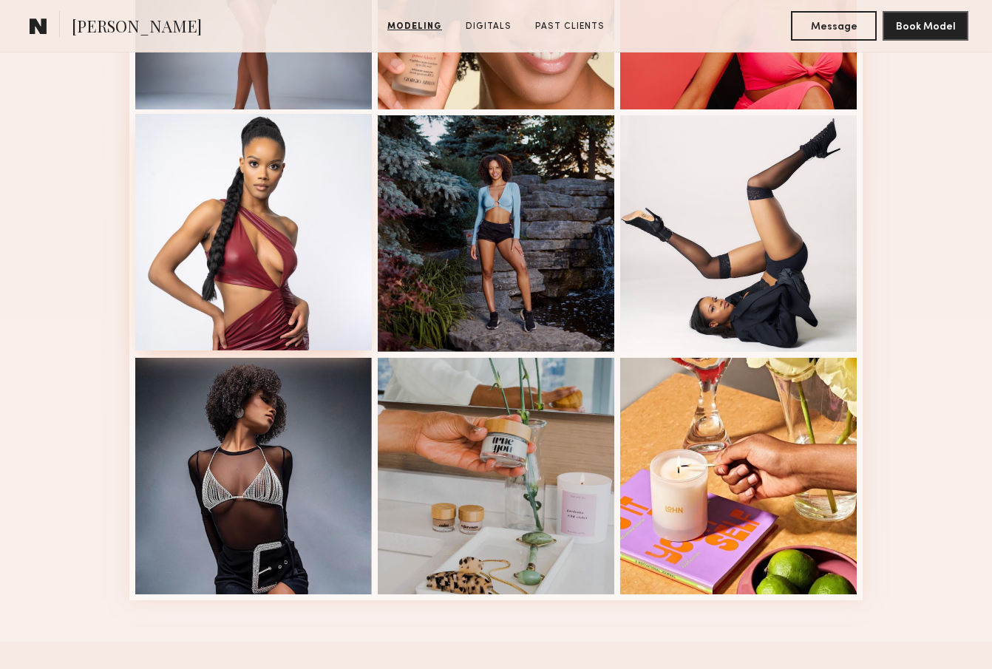
click at [291, 265] on div at bounding box center [253, 232] width 237 height 237
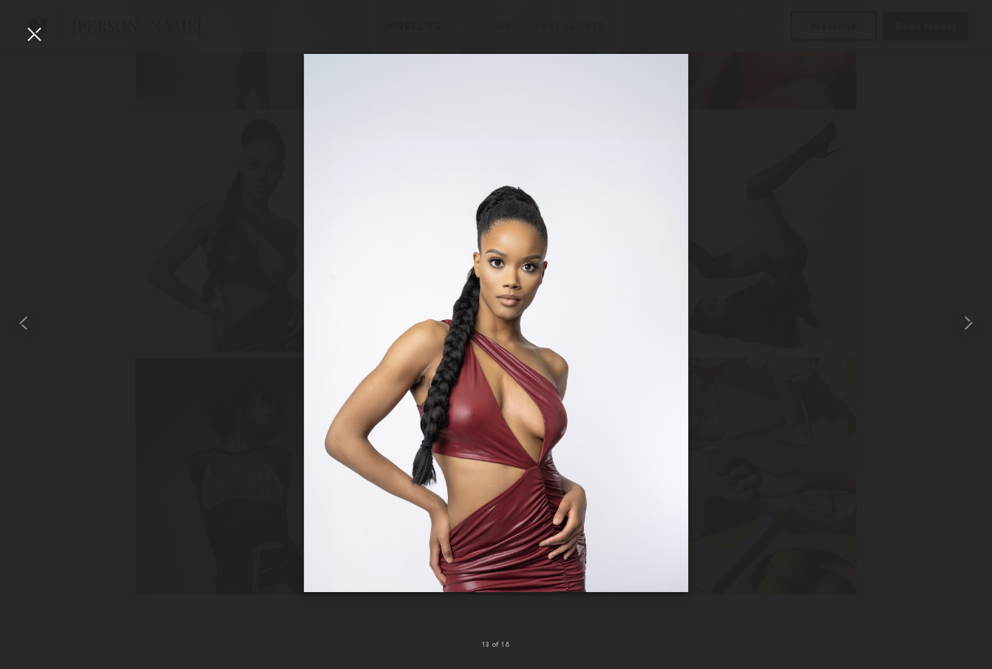
click at [33, 36] on div at bounding box center [34, 34] width 24 height 24
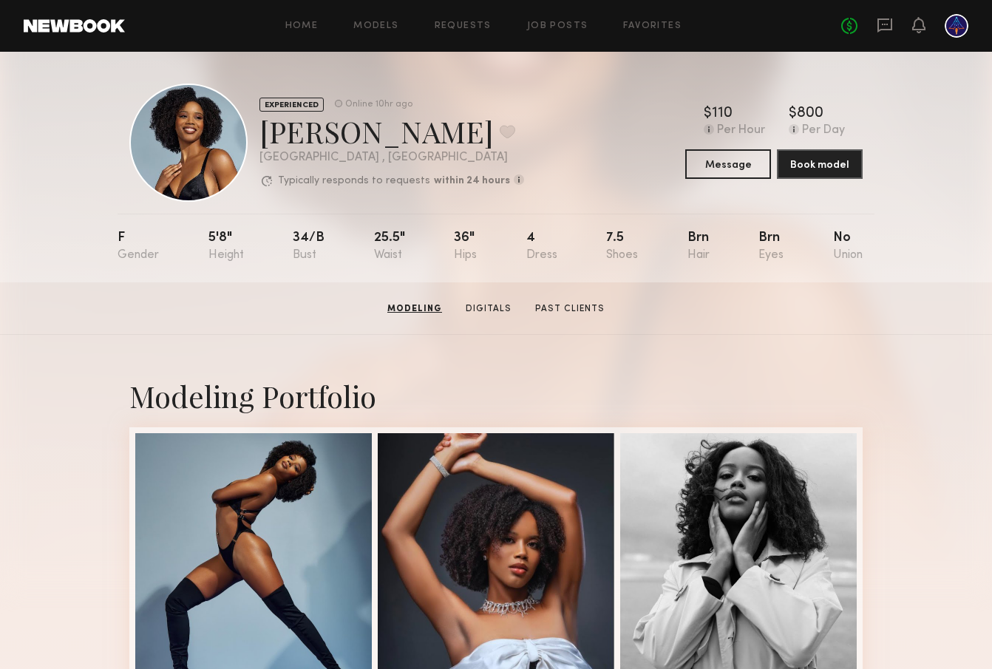
scroll to position [0, 0]
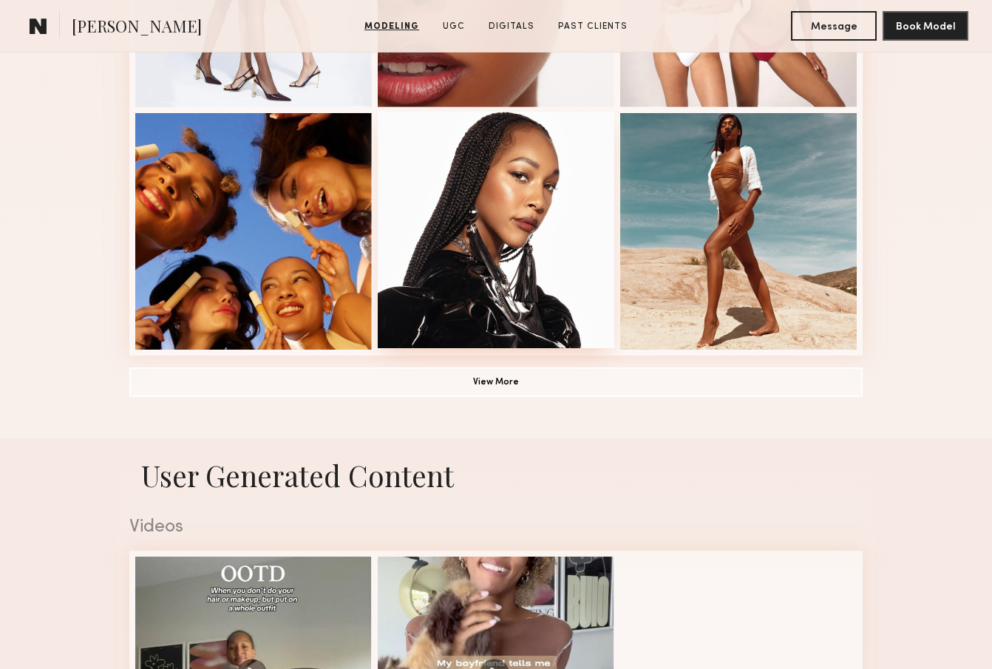
scroll to position [1102, 0]
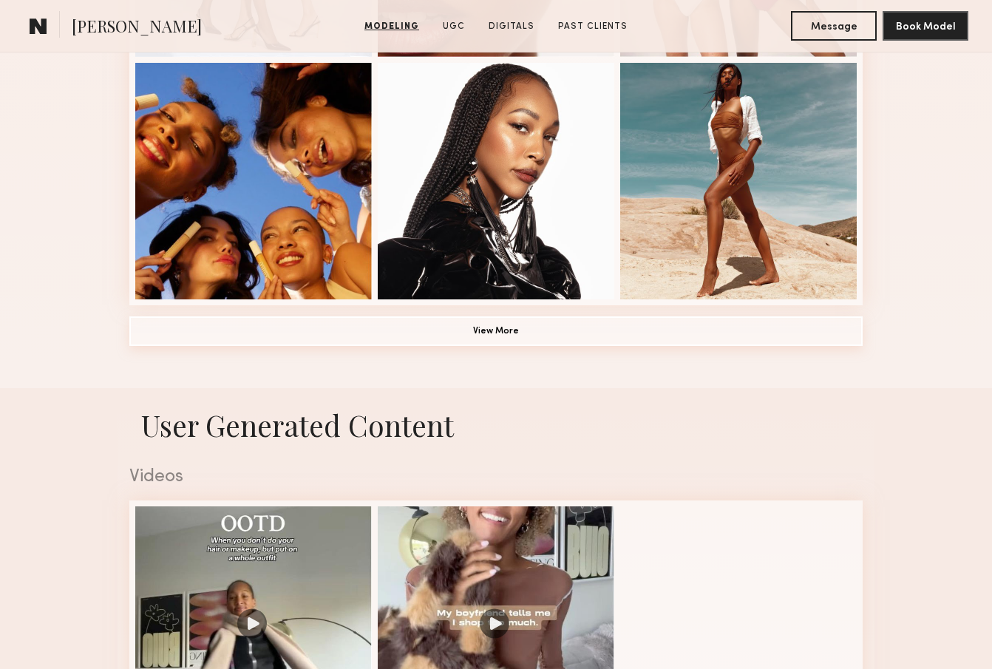
click at [467, 329] on button "View More" at bounding box center [495, 331] width 733 height 30
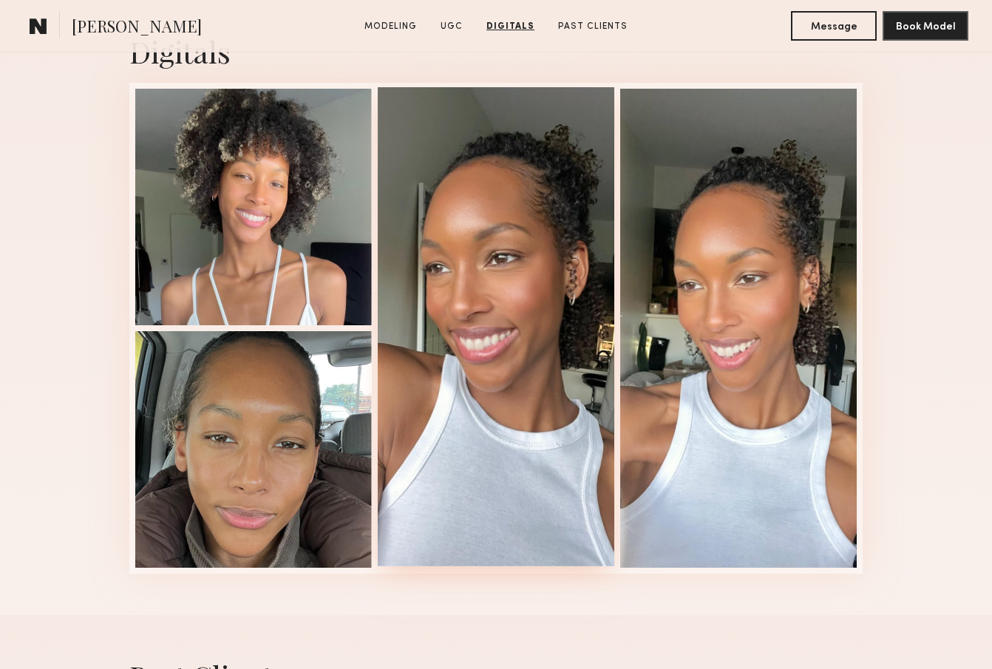
scroll to position [2818, 0]
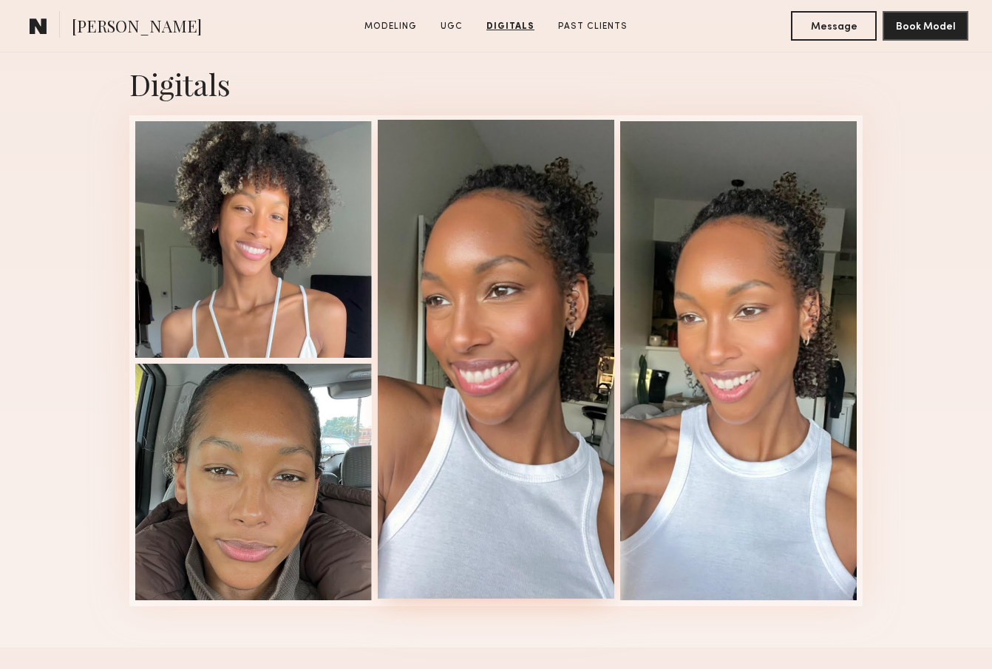
click at [486, 262] on div at bounding box center [496, 359] width 237 height 479
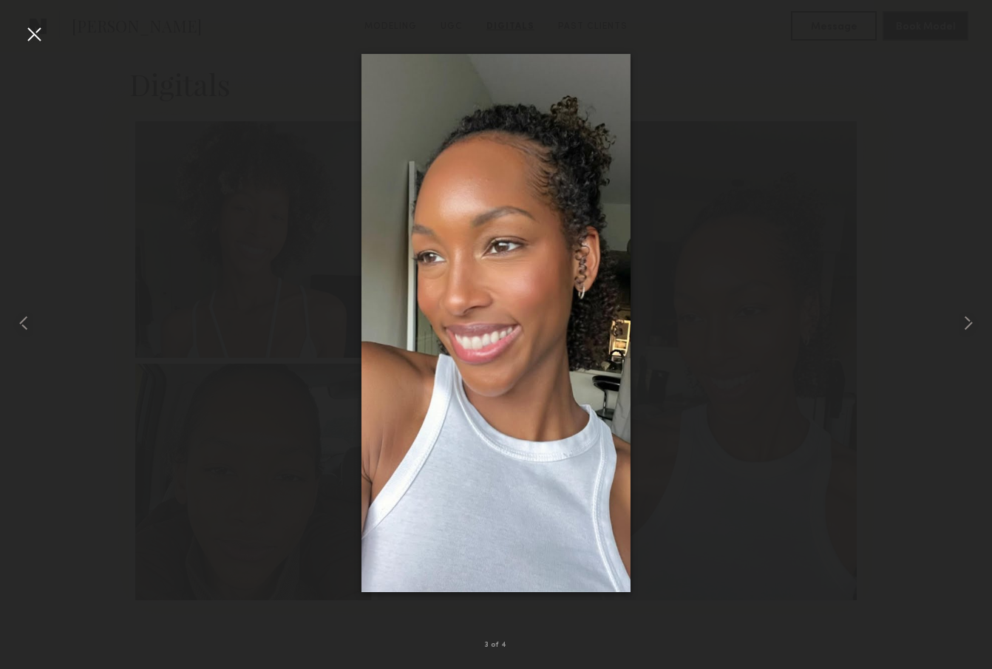
click at [36, 39] on div at bounding box center [34, 34] width 24 height 24
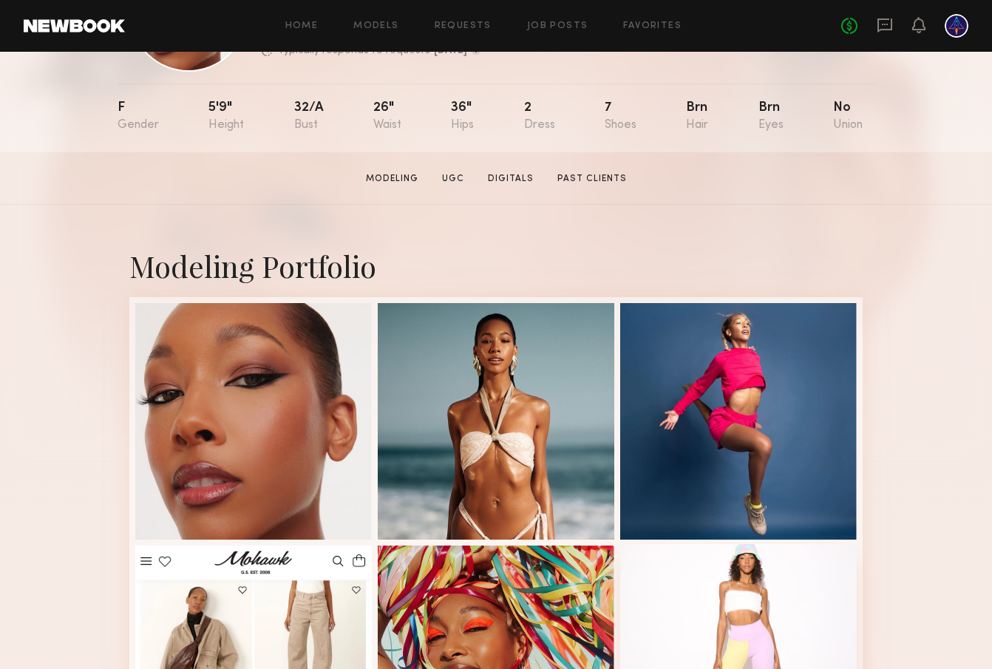
scroll to position [470, 0]
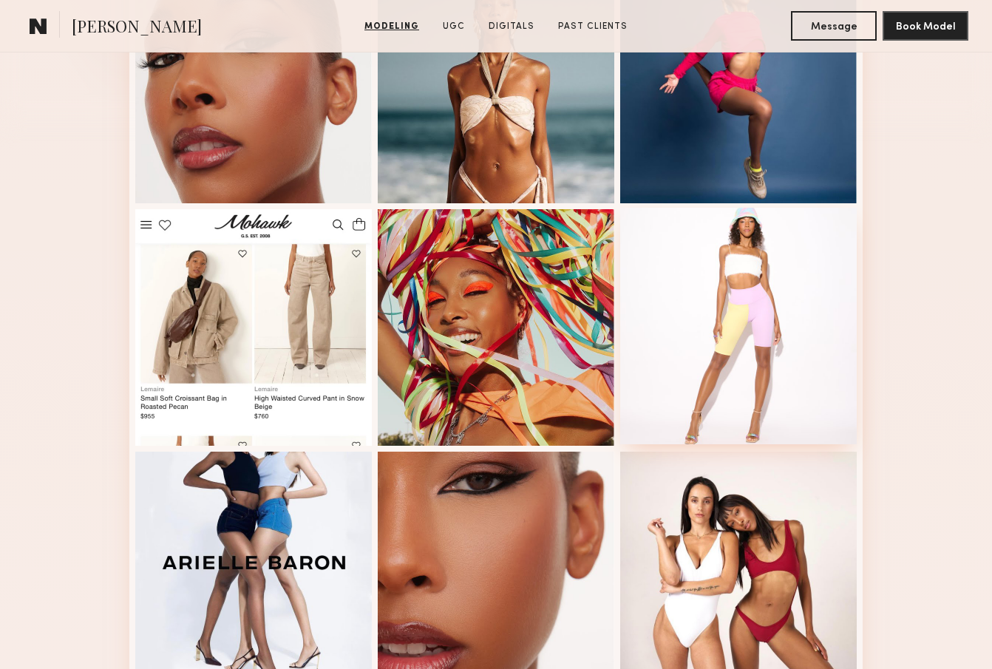
click at [749, 384] on div at bounding box center [738, 326] width 237 height 237
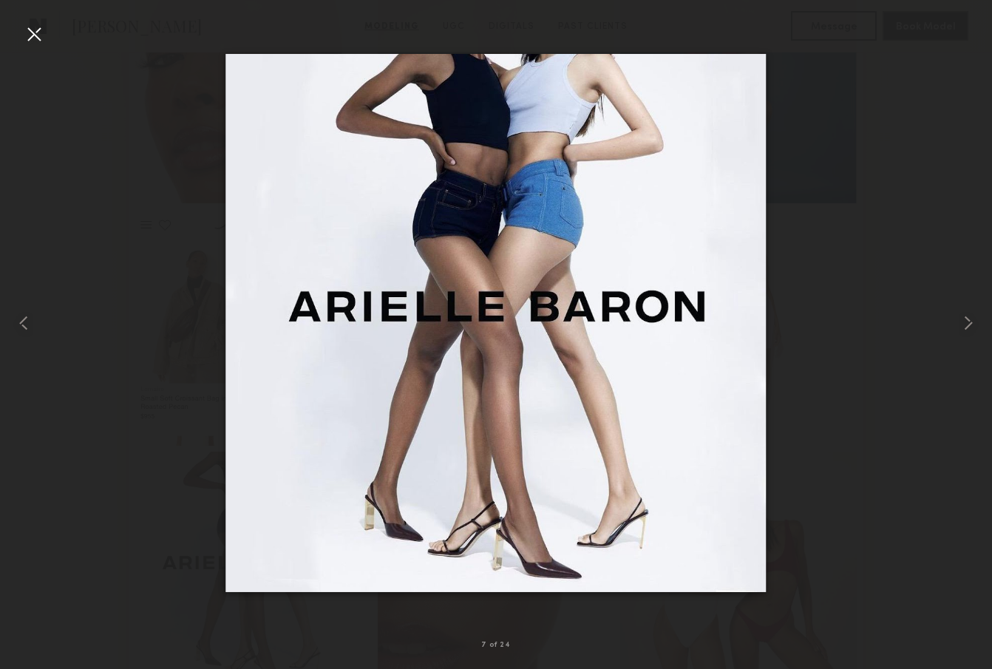
click at [38, 30] on div at bounding box center [34, 34] width 24 height 24
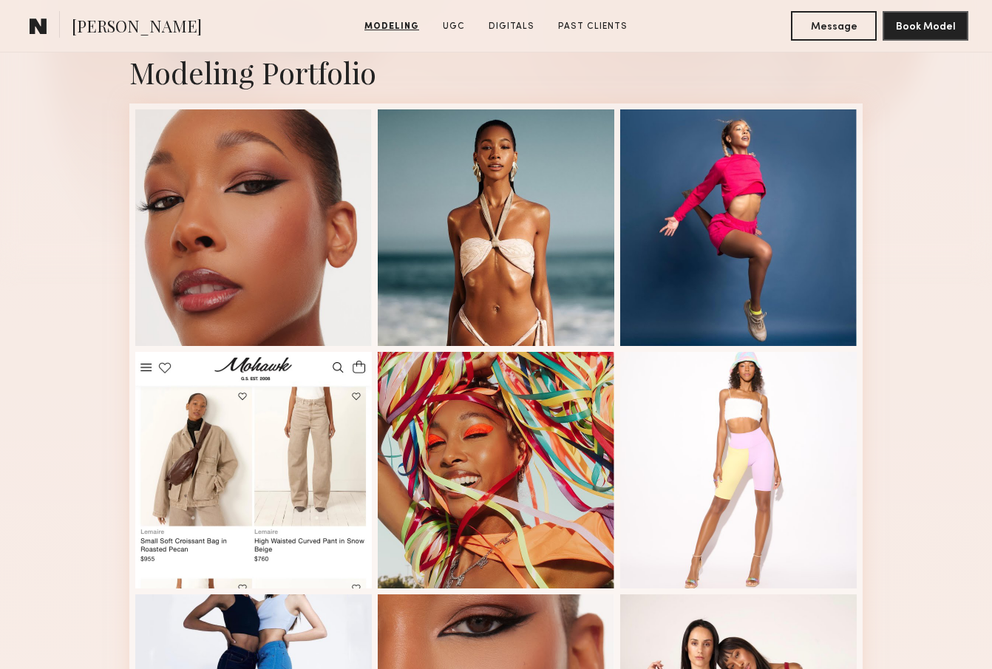
scroll to position [323, 0]
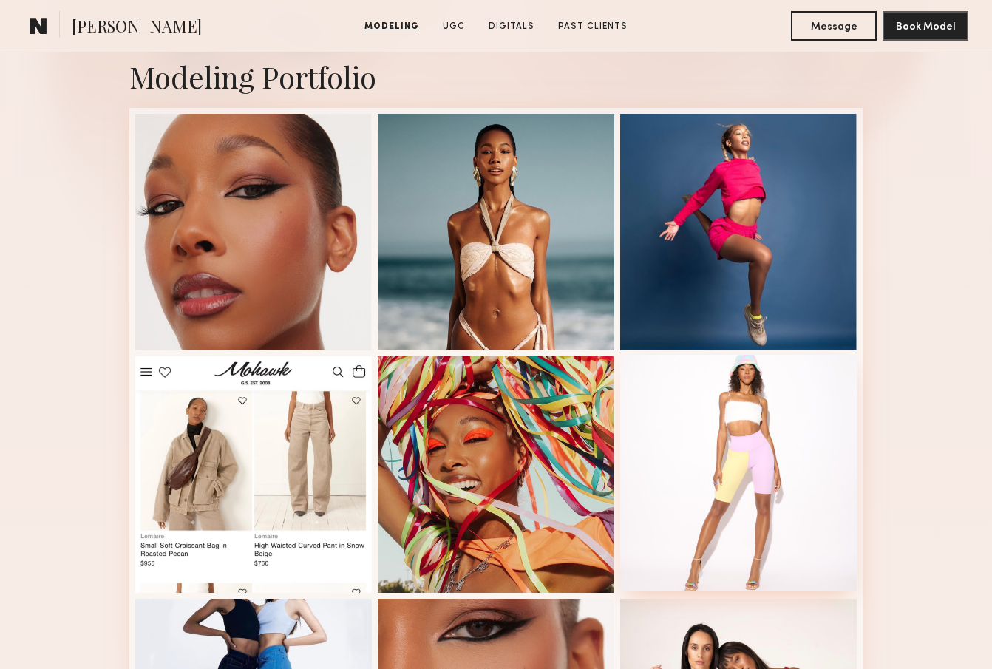
click at [675, 435] on div at bounding box center [738, 473] width 237 height 237
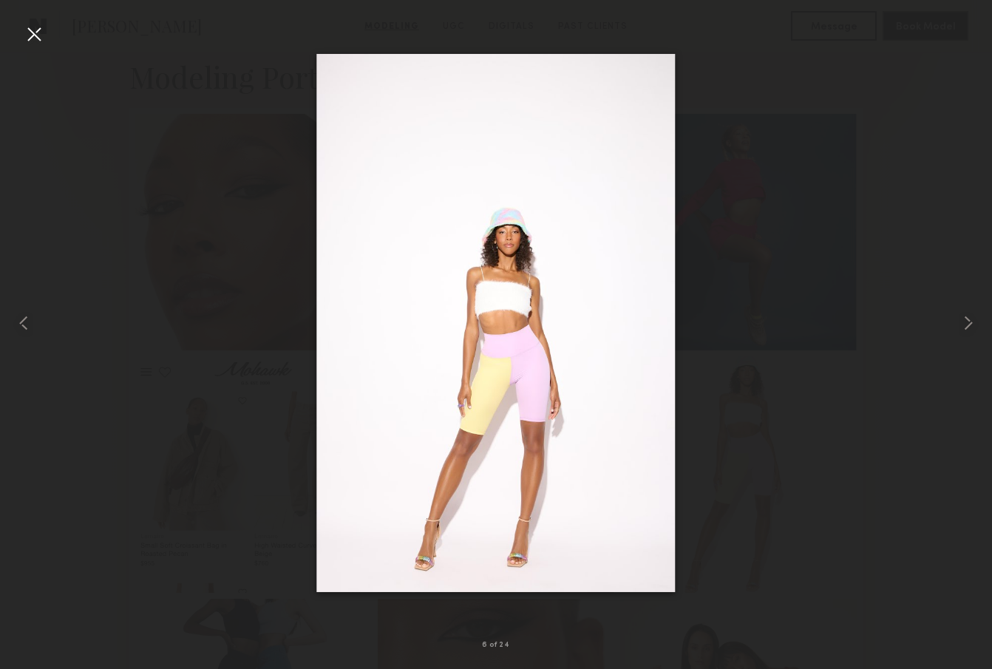
click at [30, 35] on div at bounding box center [34, 34] width 24 height 24
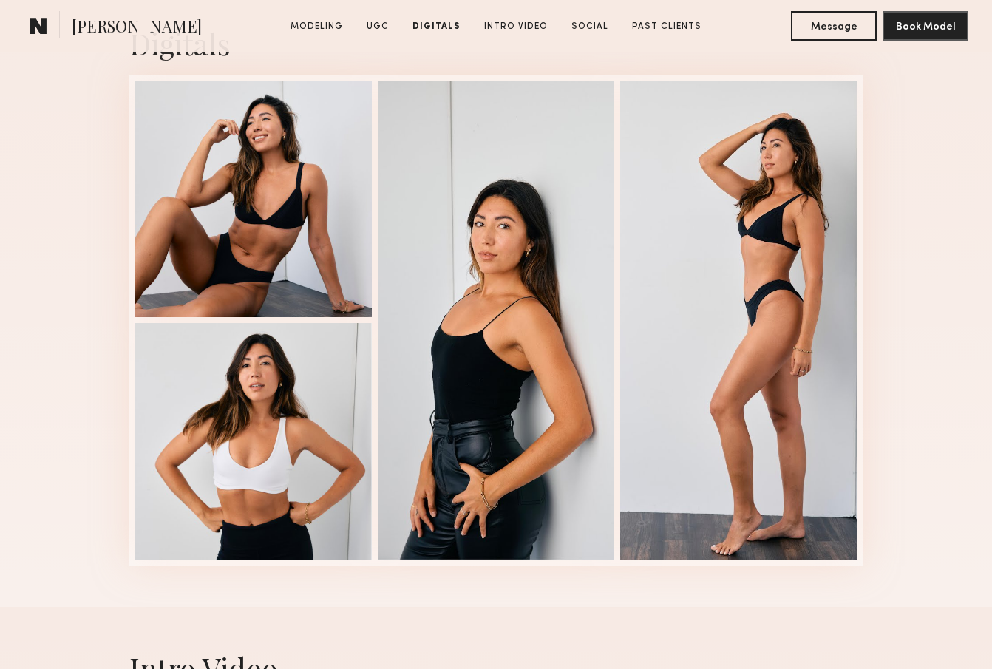
scroll to position [3672, 0]
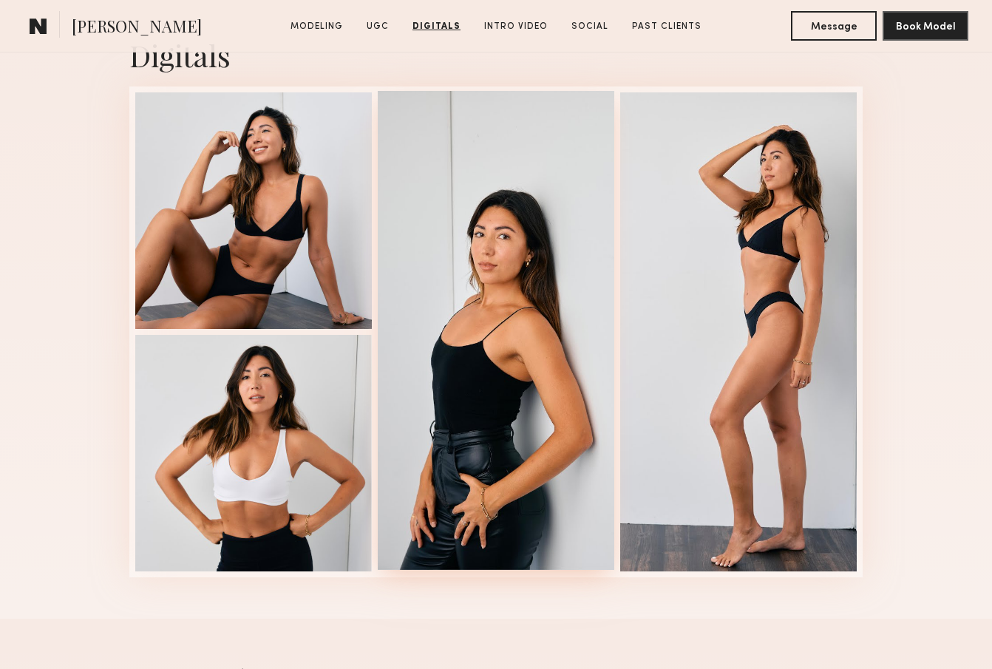
click at [545, 350] on div at bounding box center [496, 330] width 237 height 479
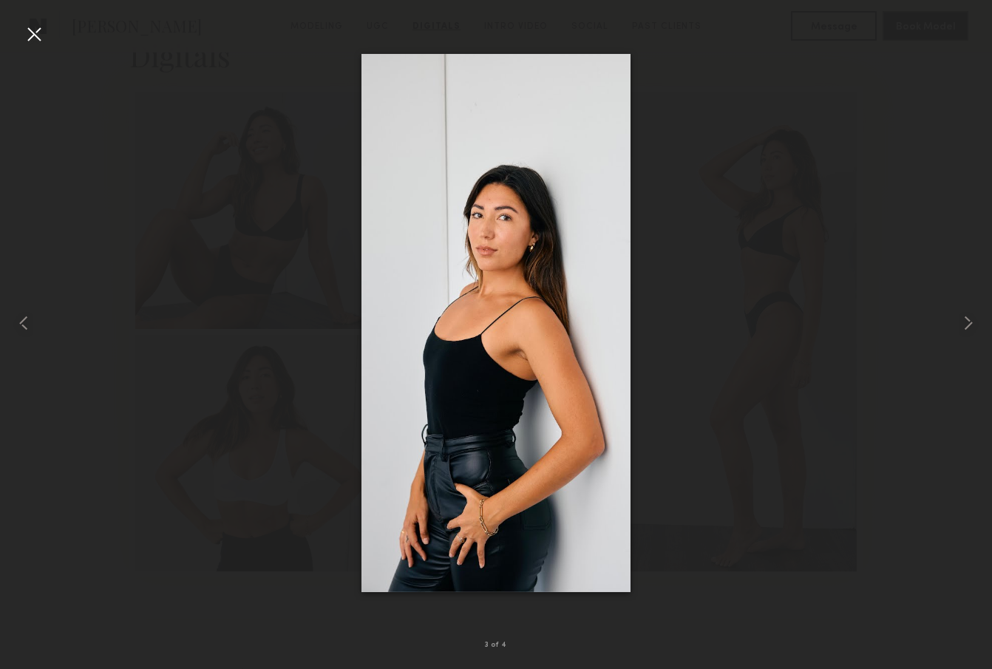
scroll to position [3669, 0]
click at [36, 32] on div at bounding box center [34, 34] width 24 height 24
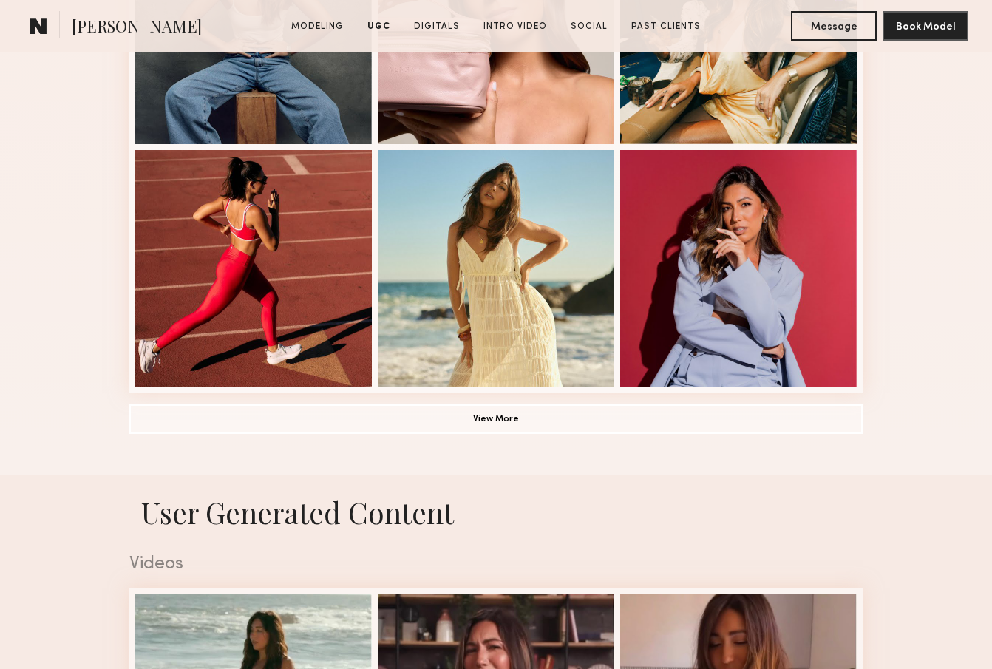
scroll to position [998, 0]
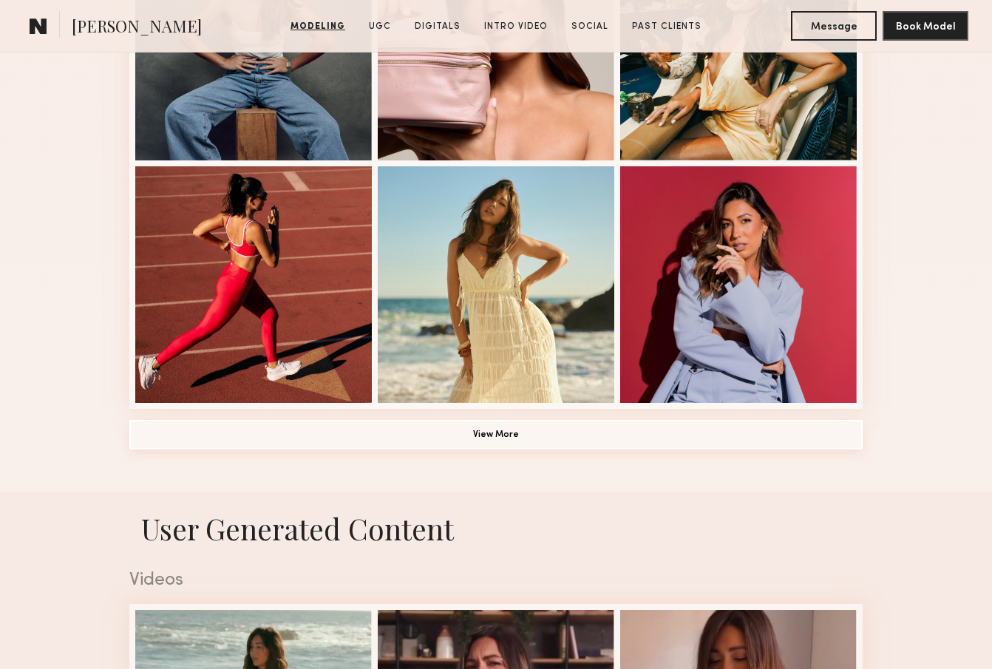
click at [441, 433] on button "View More" at bounding box center [495, 435] width 733 height 30
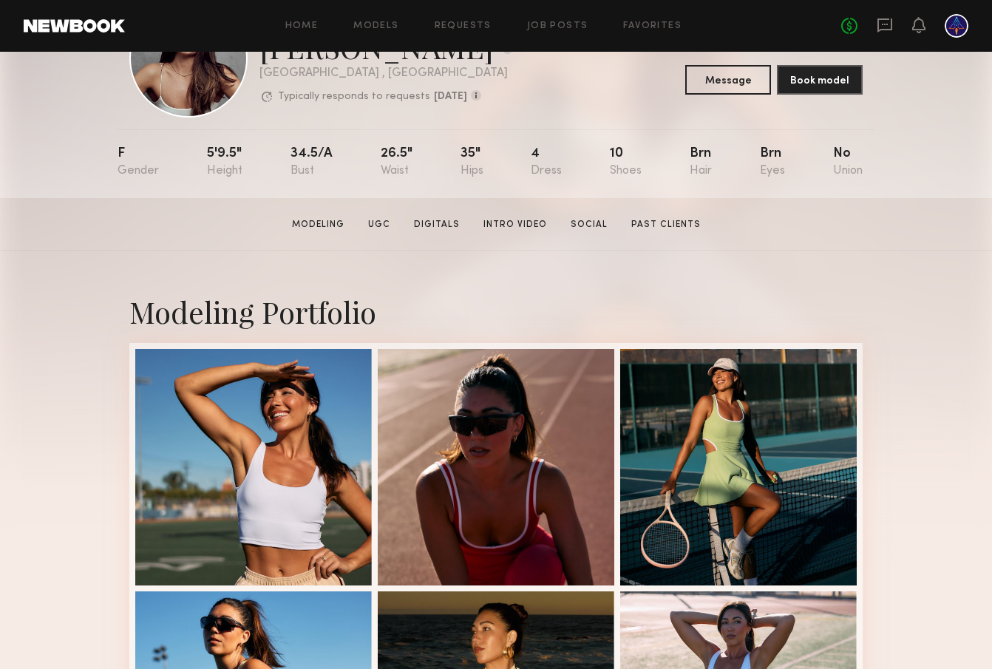
scroll to position [0, 0]
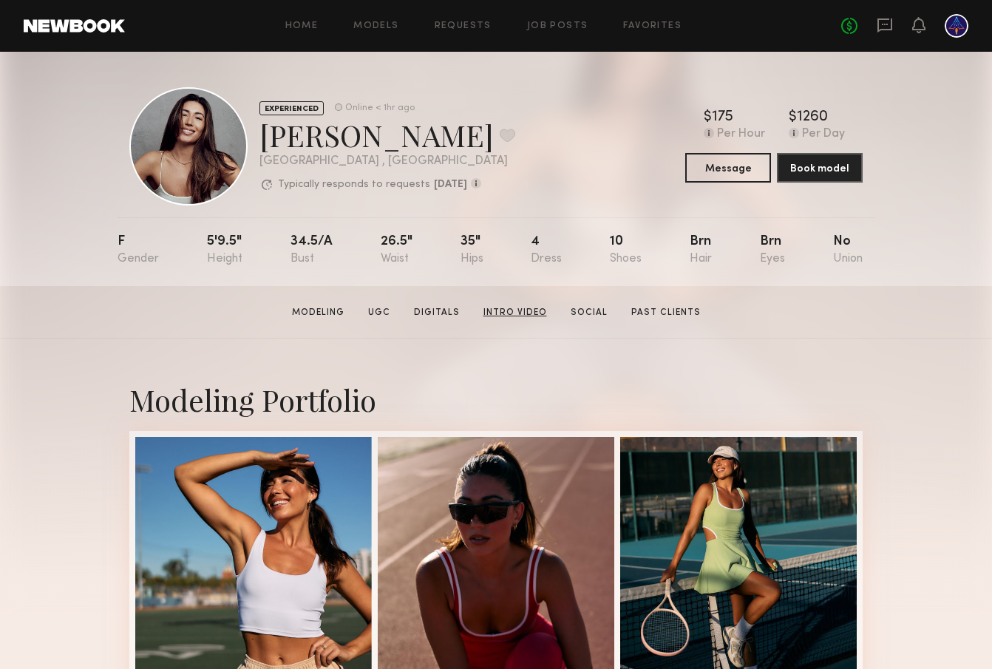
click at [514, 309] on link "Intro Video" at bounding box center [515, 312] width 75 height 13
click at [559, 24] on link "Job Posts" at bounding box center [557, 26] width 61 height 10
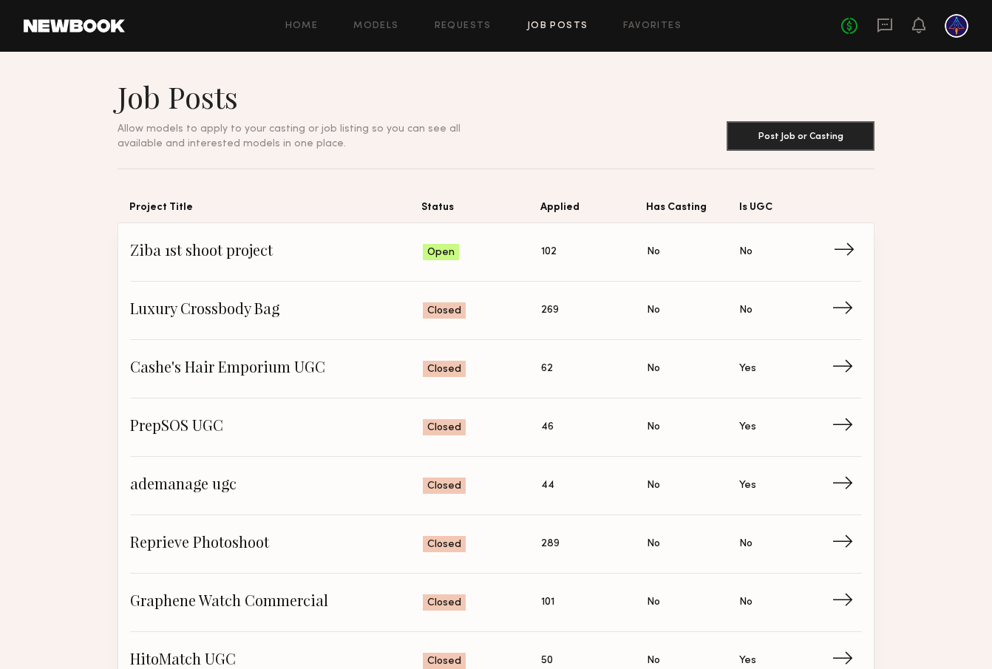
click at [243, 252] on span "Ziba 1st shoot project" at bounding box center [276, 252] width 293 height 22
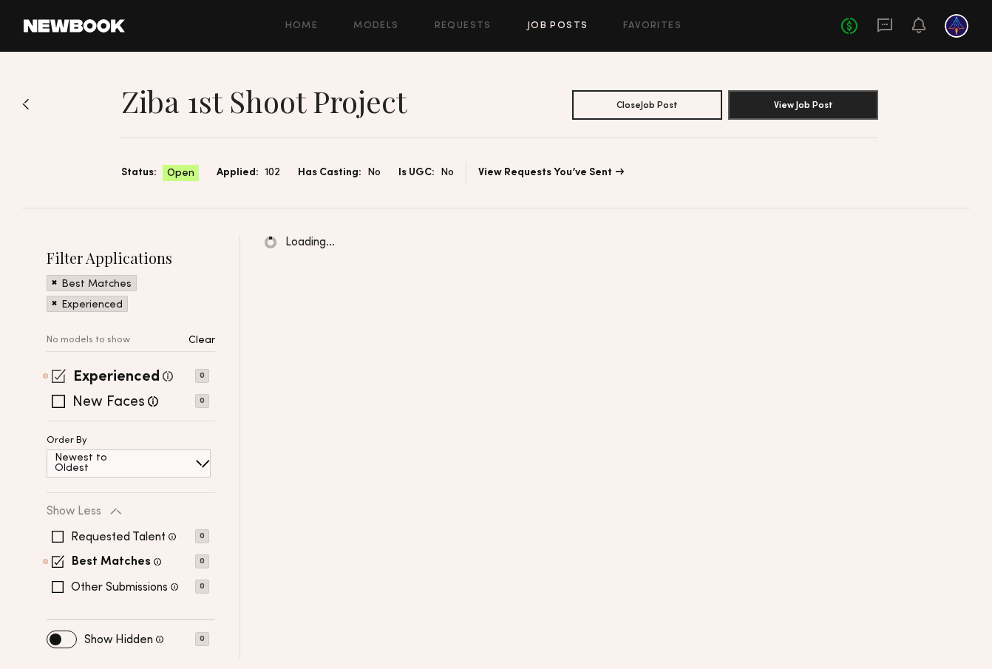
click at [58, 376] on span at bounding box center [59, 376] width 14 height 14
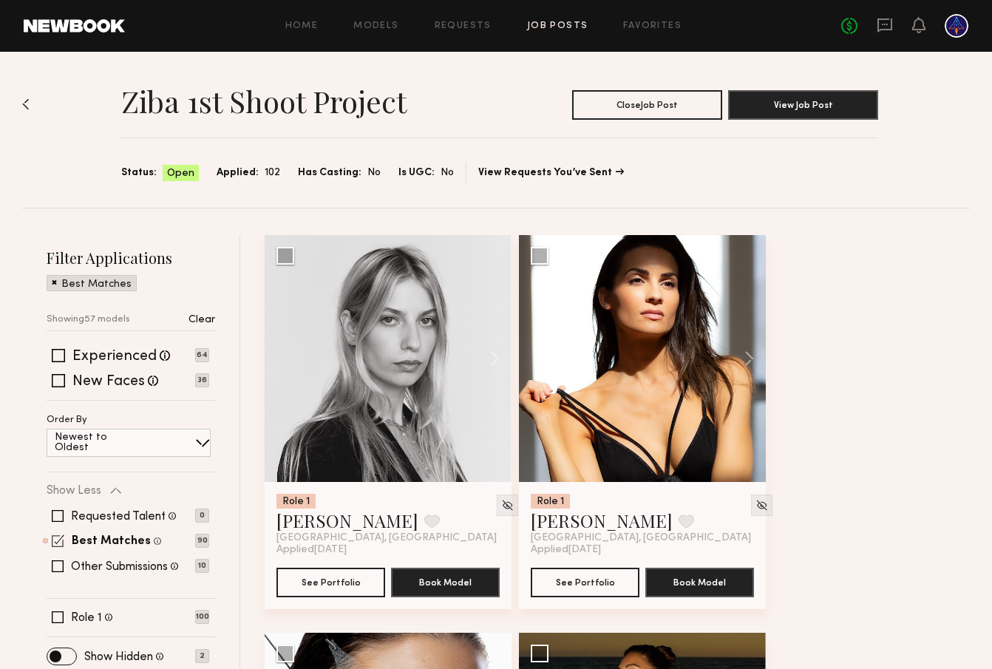
click at [59, 542] on span at bounding box center [58, 541] width 13 height 13
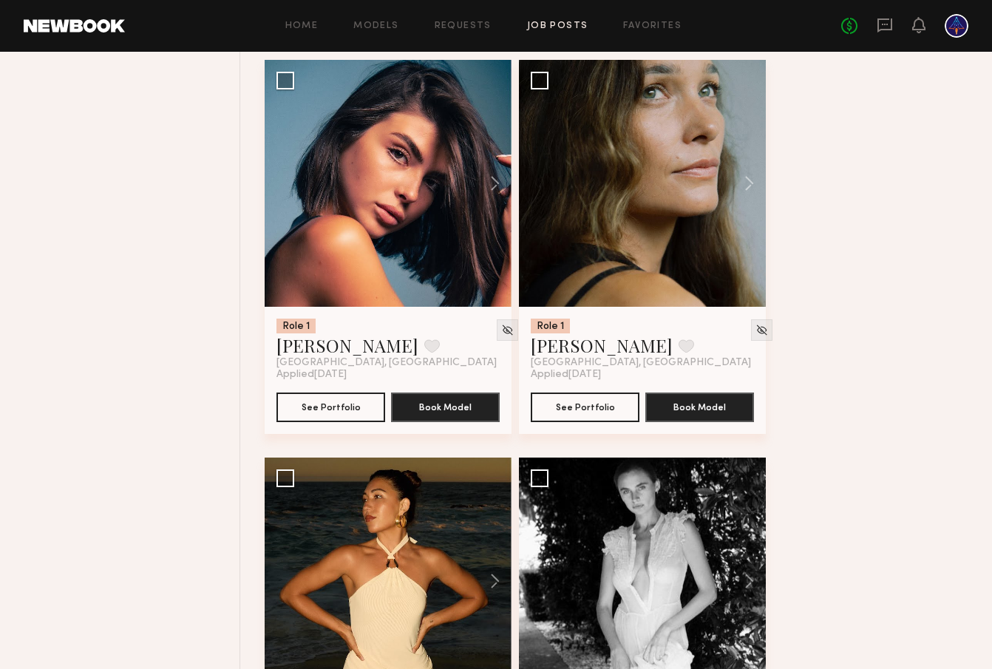
scroll to position [1295, 0]
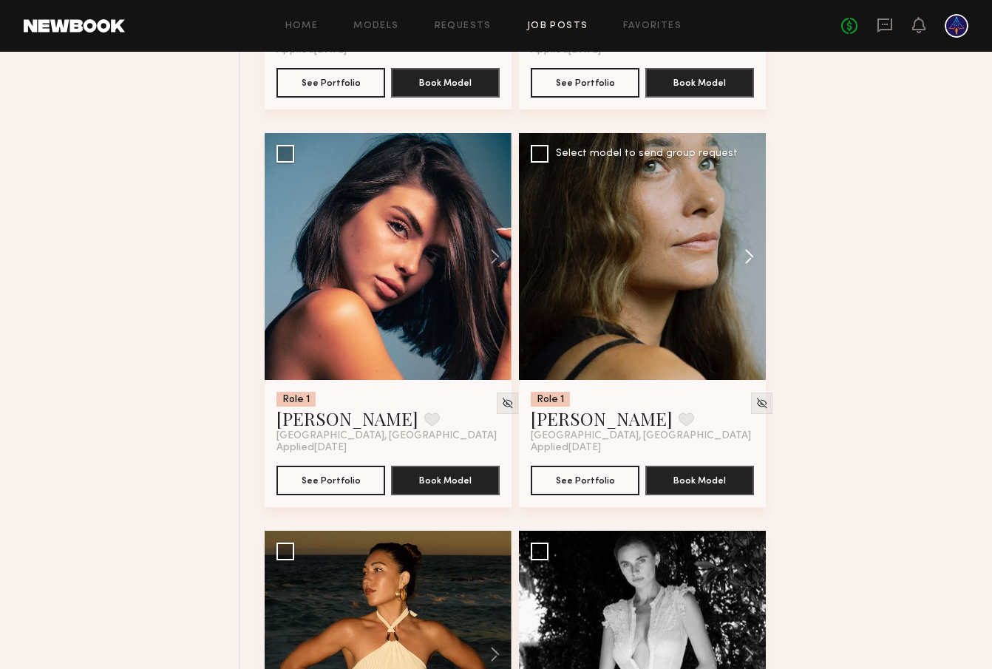
click at [738, 253] on button at bounding box center [742, 256] width 47 height 247
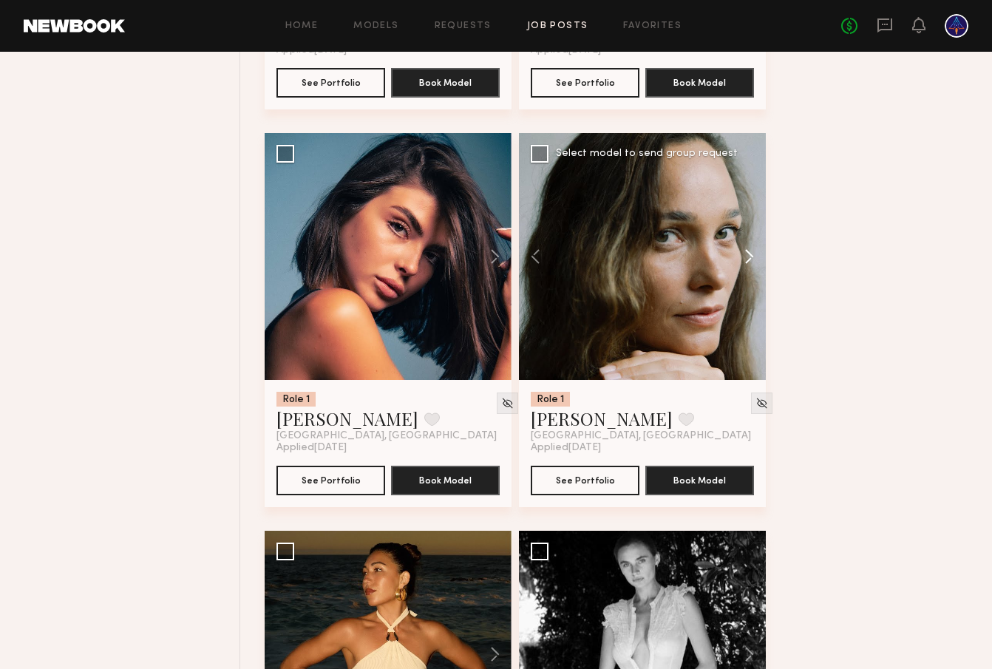
click at [738, 253] on button at bounding box center [742, 256] width 47 height 247
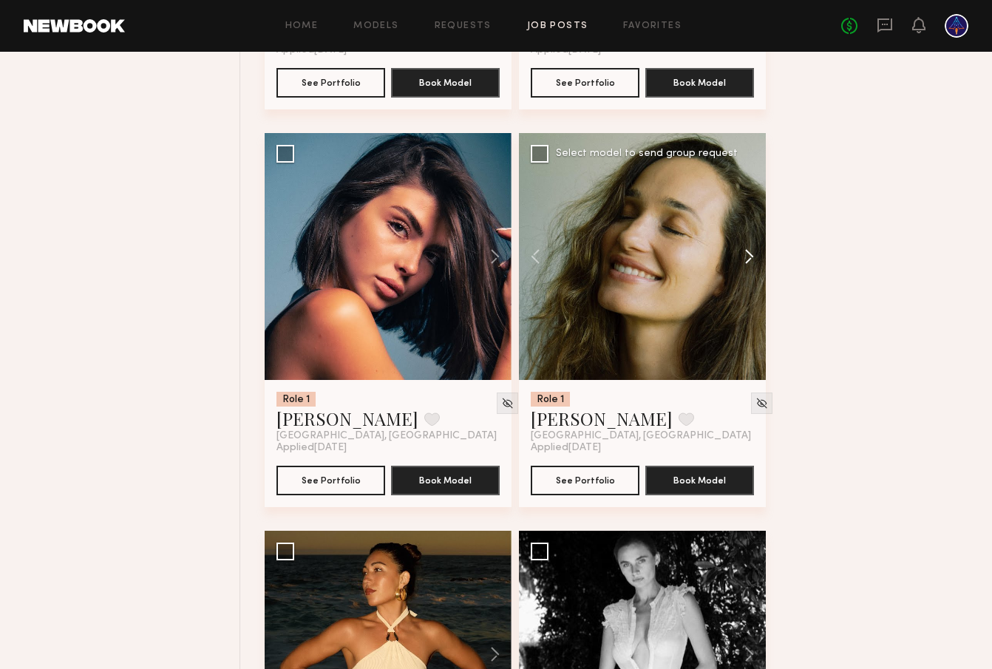
click at [738, 253] on button at bounding box center [742, 256] width 47 height 247
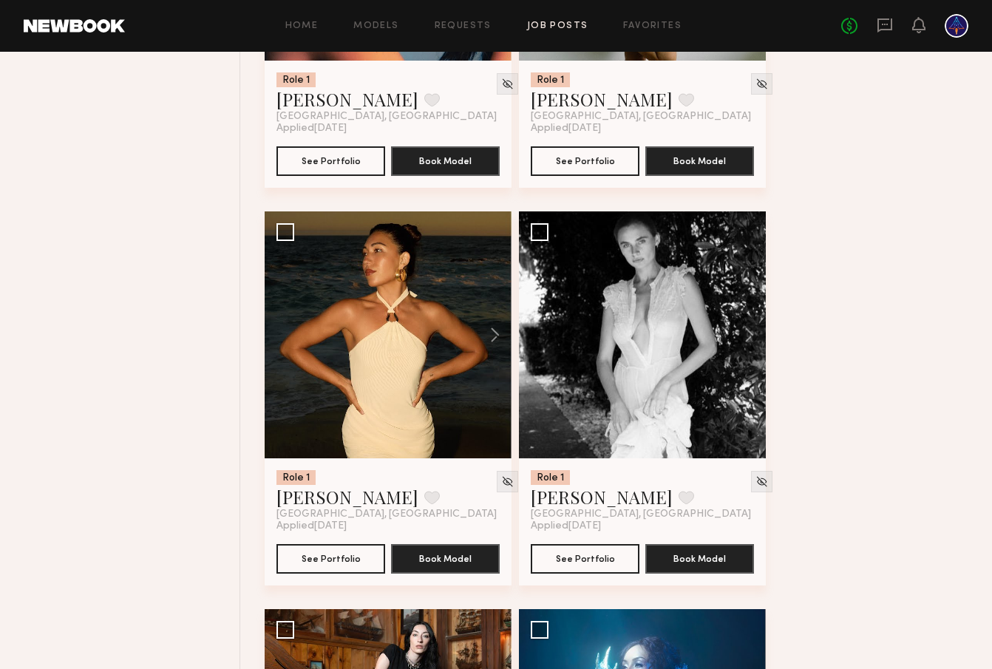
scroll to position [1653, 0]
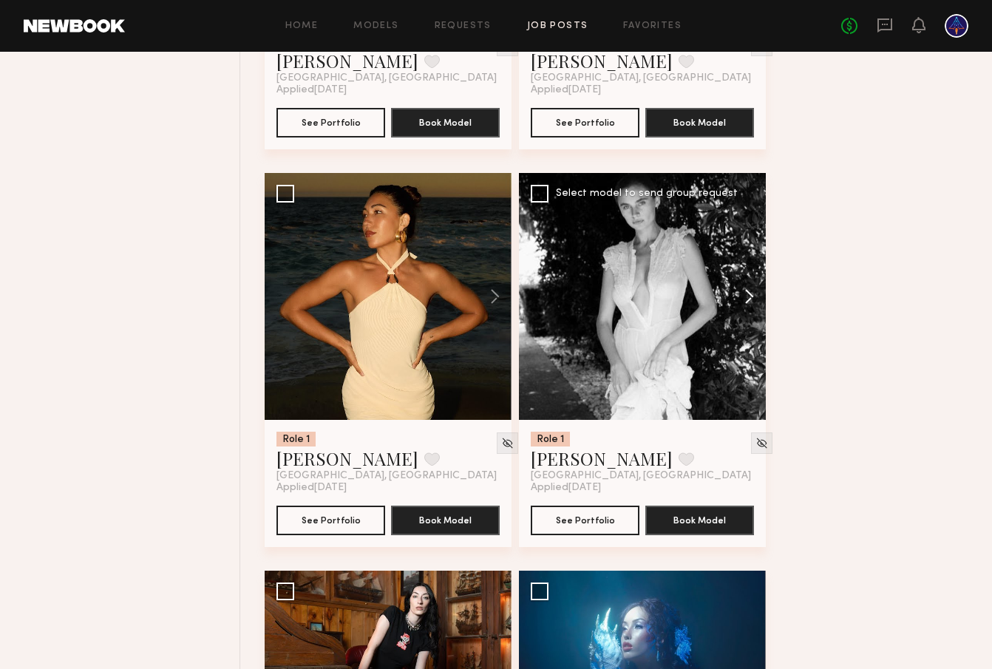
click at [751, 302] on button at bounding box center [742, 296] width 47 height 247
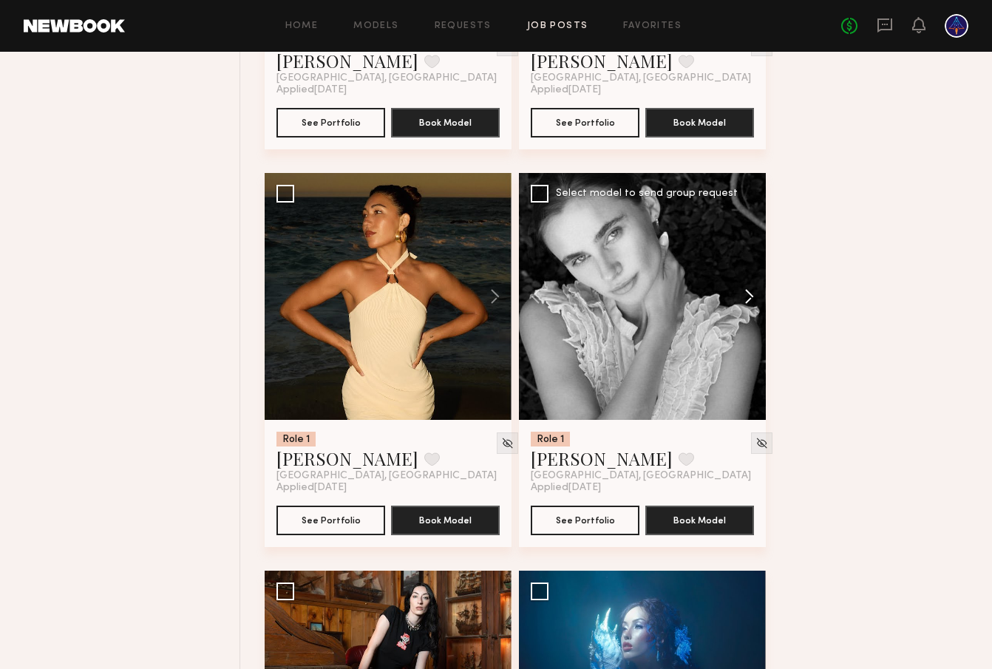
click at [750, 301] on button at bounding box center [742, 296] width 47 height 247
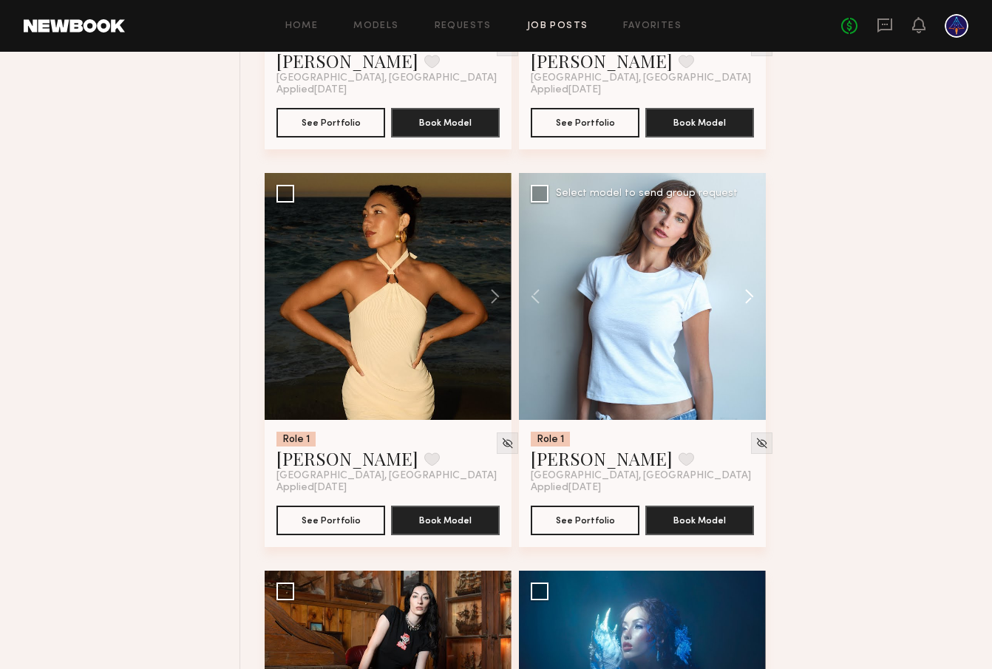
click at [750, 301] on button at bounding box center [742, 296] width 47 height 247
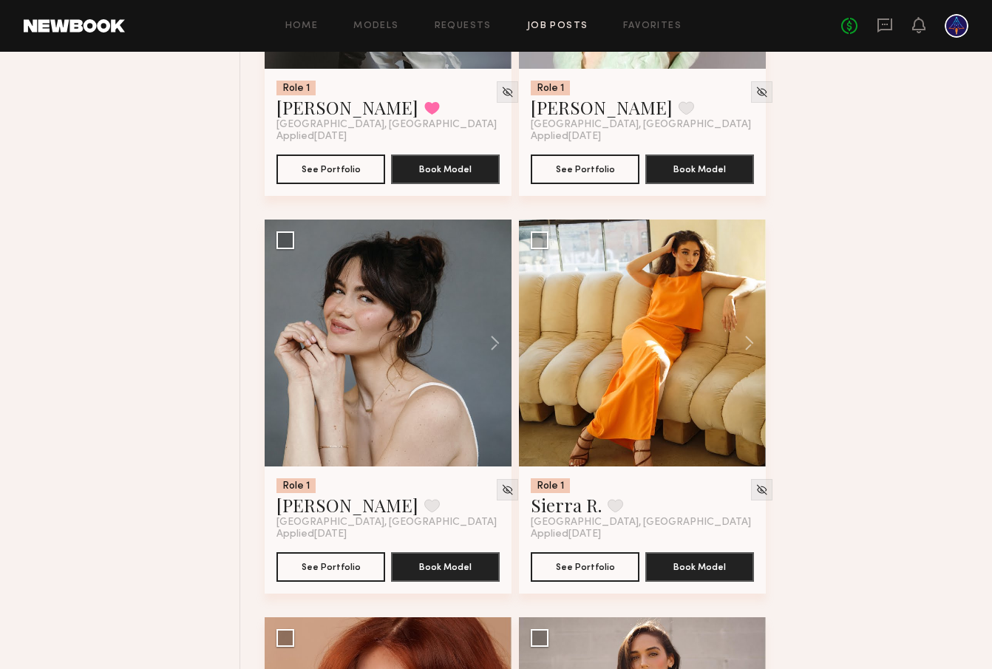
scroll to position [2798, 0]
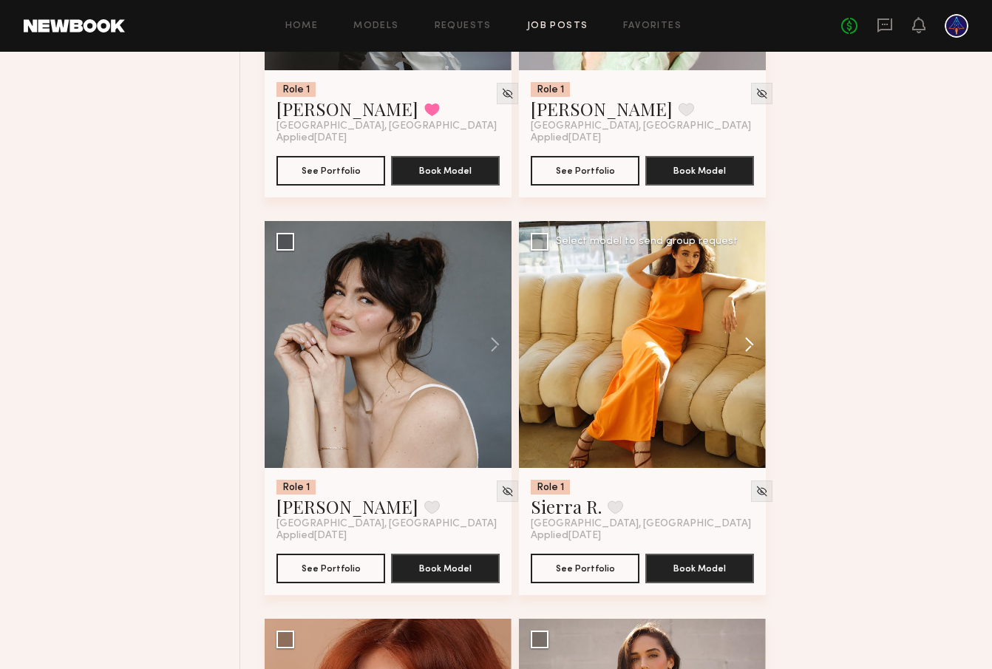
click at [747, 334] on button at bounding box center [742, 344] width 47 height 247
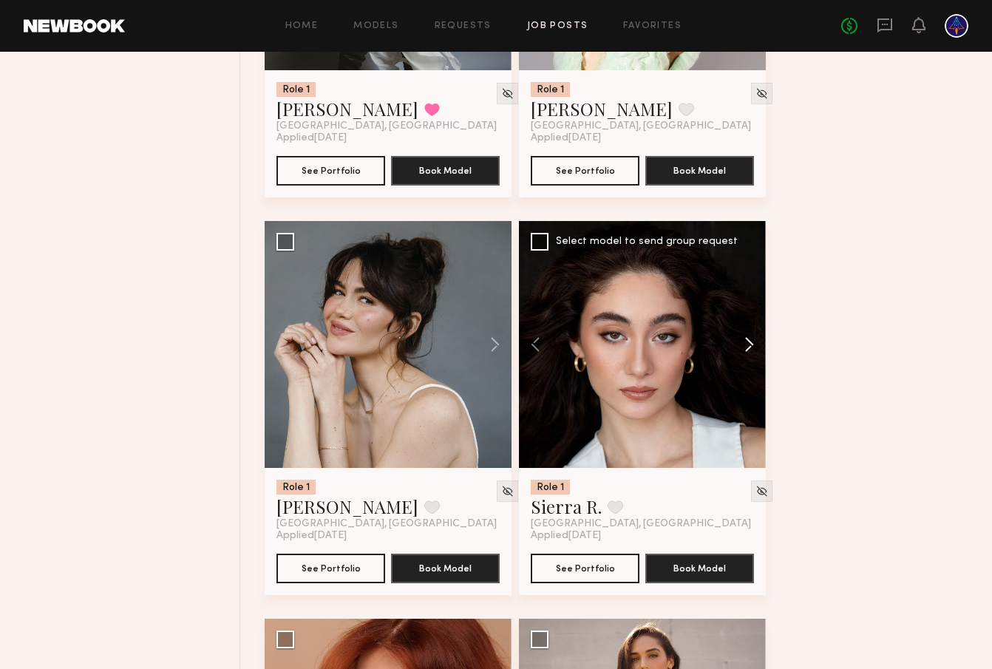
click at [747, 334] on button at bounding box center [742, 344] width 47 height 247
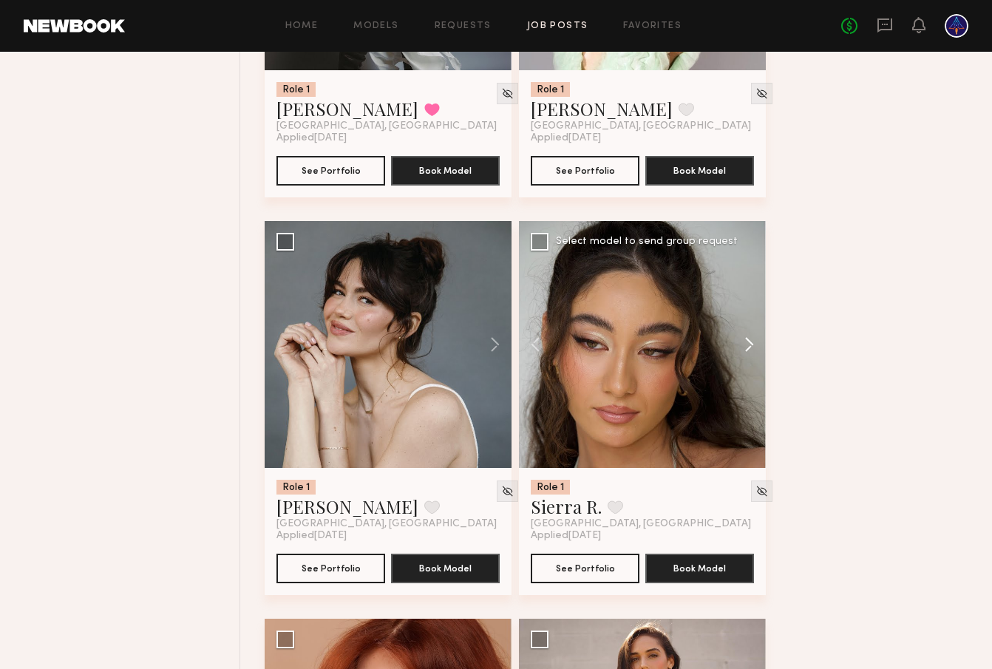
click at [747, 334] on button at bounding box center [742, 344] width 47 height 247
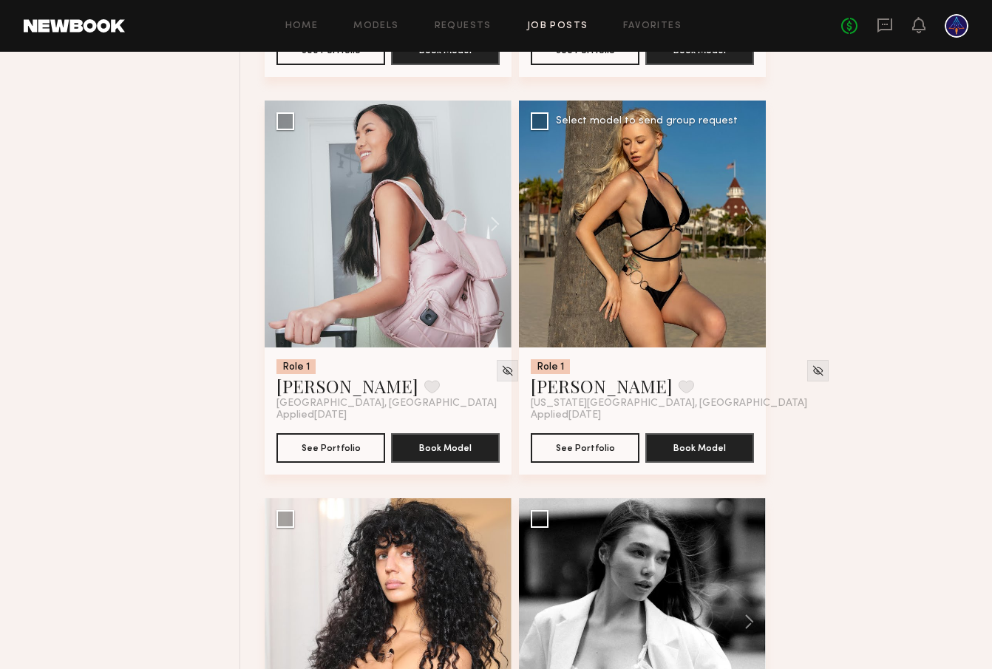
scroll to position [4506, 0]
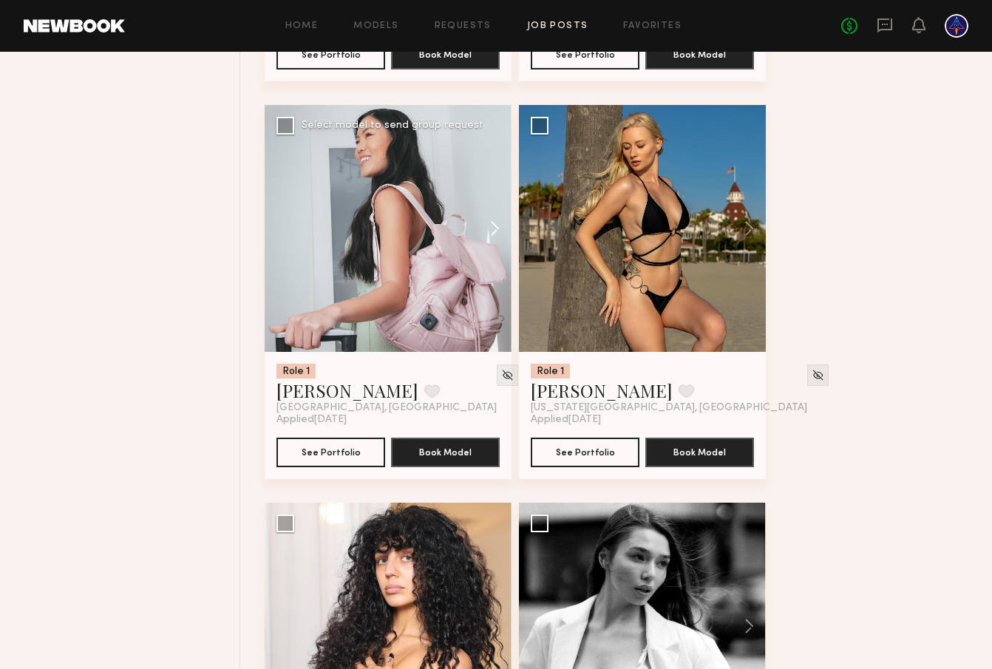
click at [501, 232] on button at bounding box center [487, 228] width 47 height 247
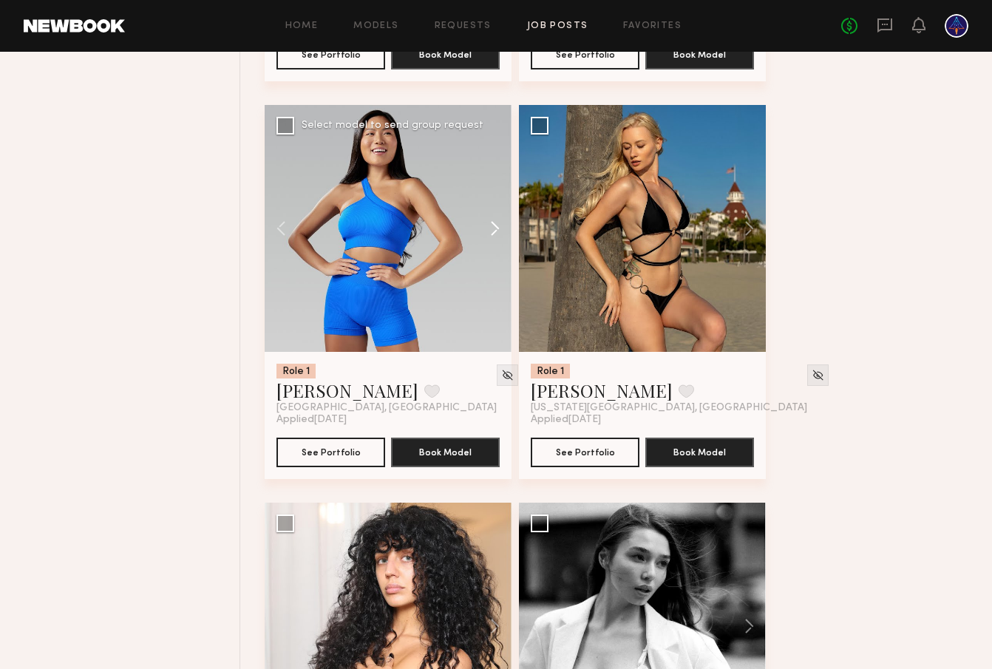
click at [501, 232] on button at bounding box center [487, 228] width 47 height 247
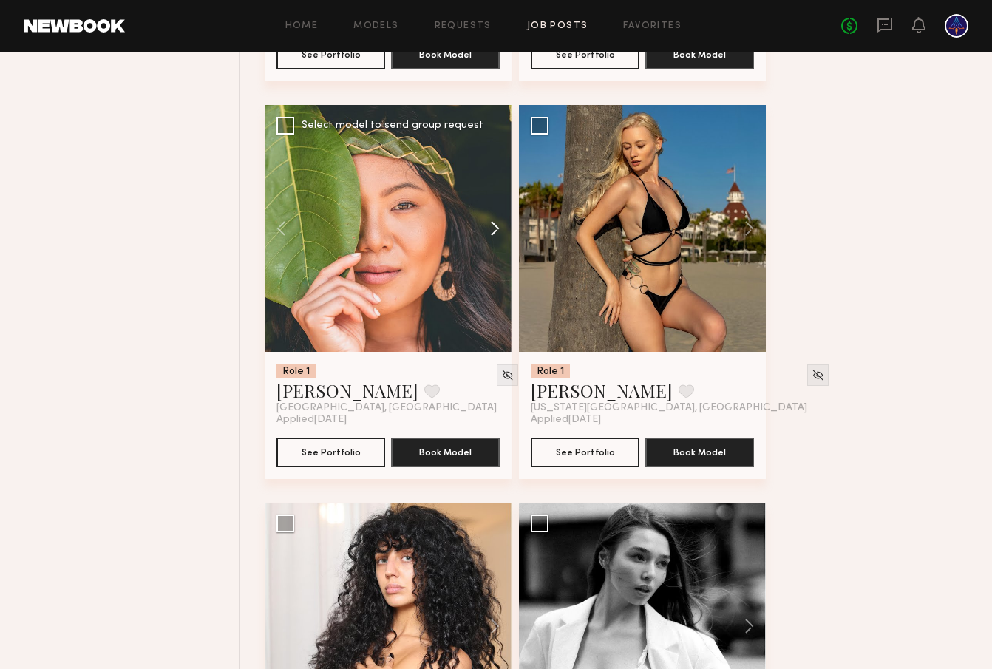
click at [501, 232] on button at bounding box center [487, 228] width 47 height 247
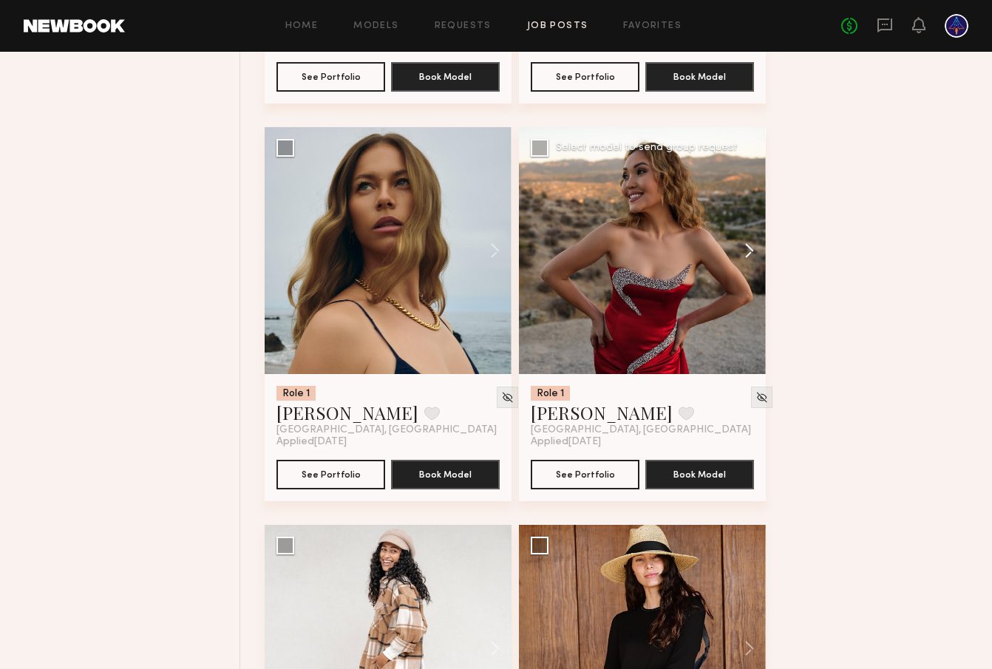
scroll to position [5667, 0]
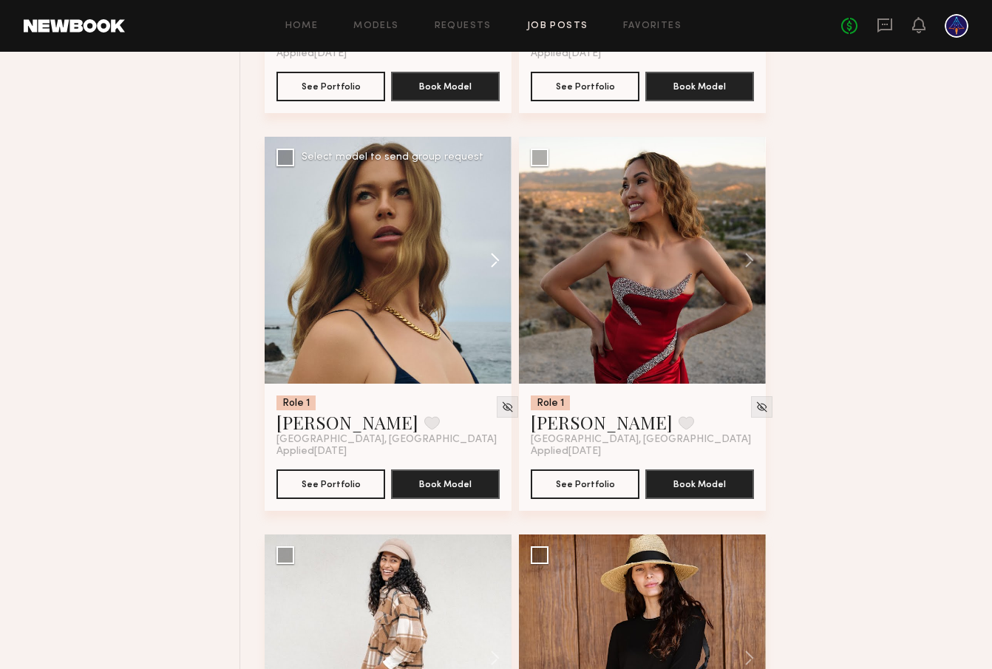
click at [491, 264] on button at bounding box center [487, 260] width 47 height 247
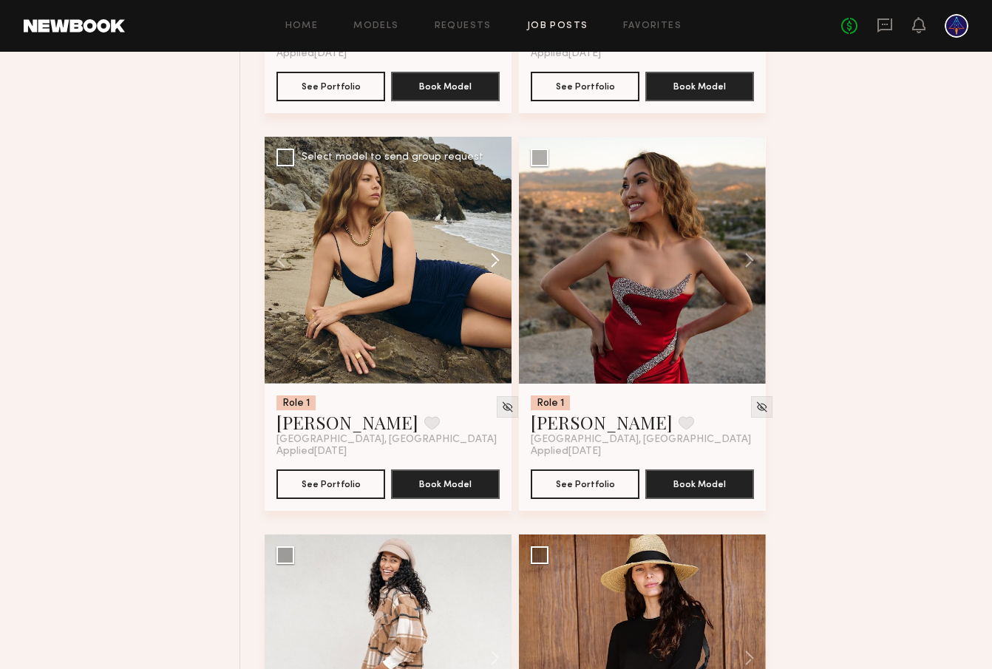
click at [491, 264] on button at bounding box center [487, 260] width 47 height 247
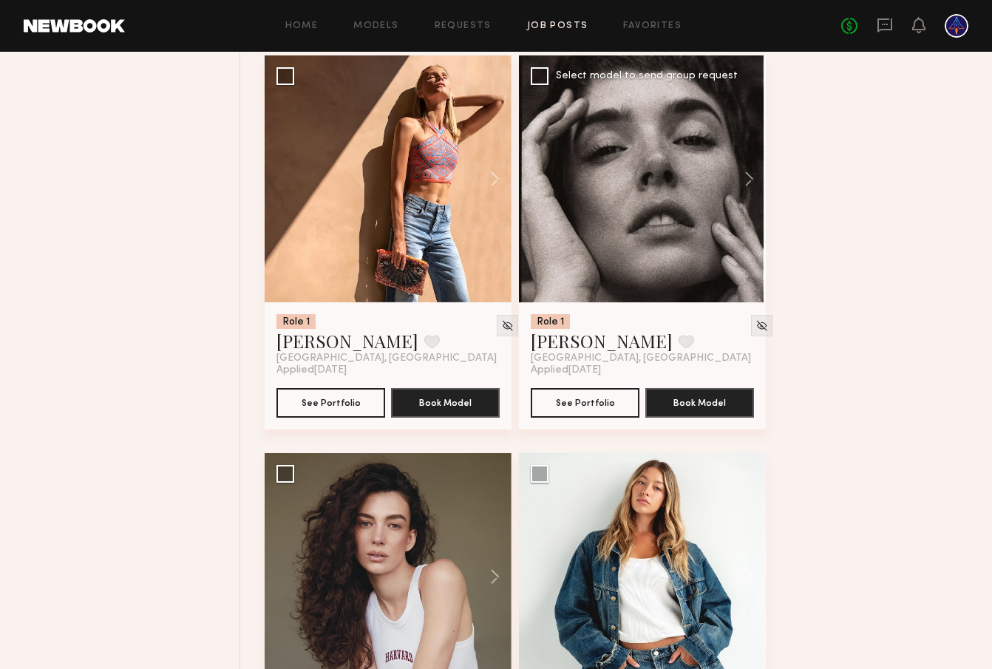
scroll to position [8532, 0]
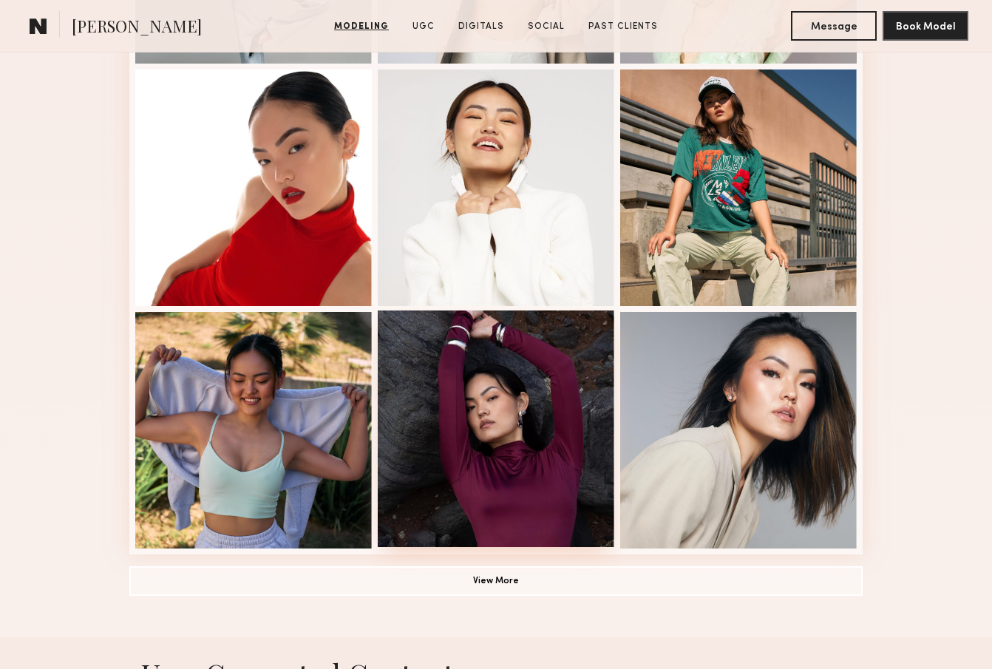
scroll to position [866, 0]
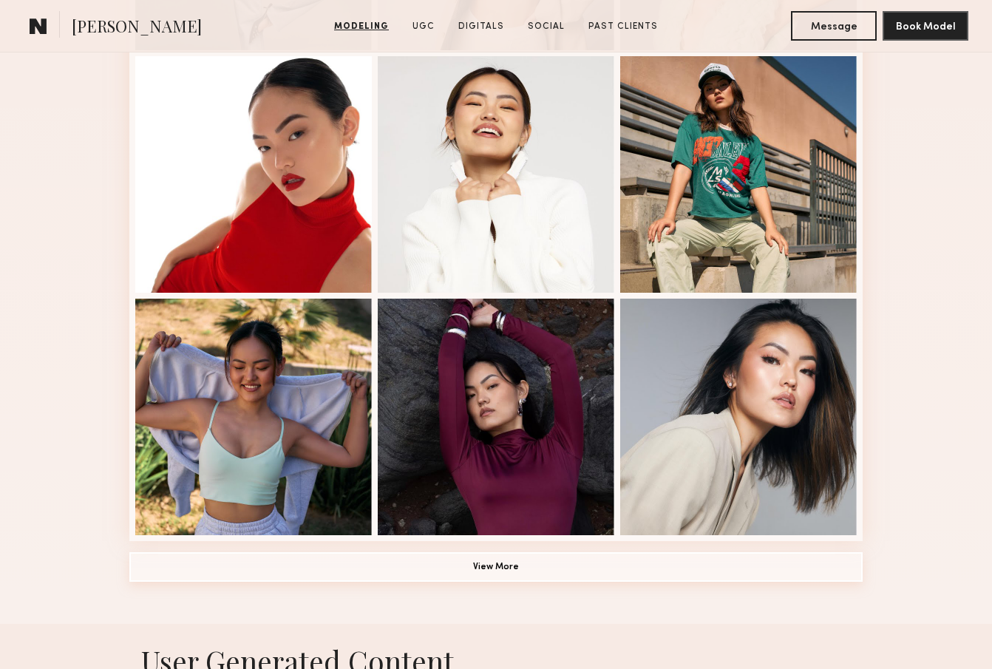
click at [529, 566] on button "View More" at bounding box center [495, 567] width 733 height 30
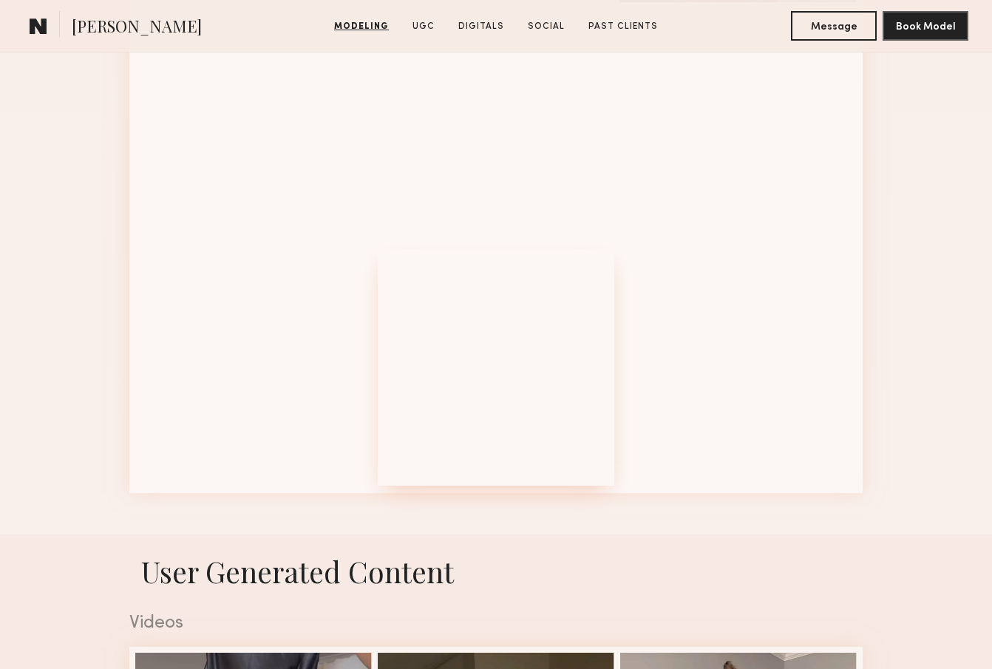
scroll to position [1929, 0]
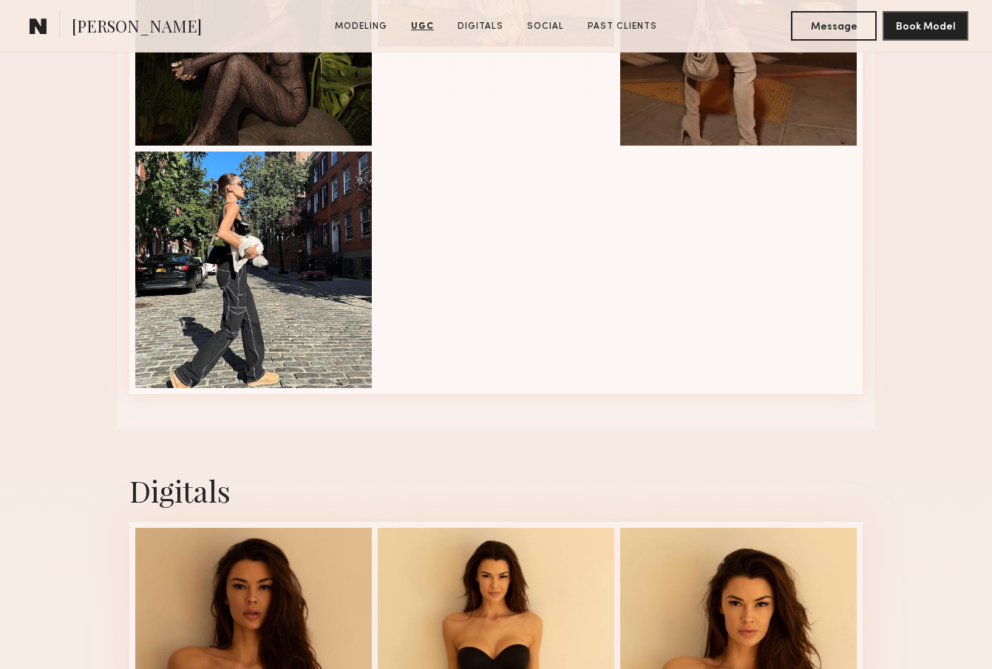
scroll to position [2389, 0]
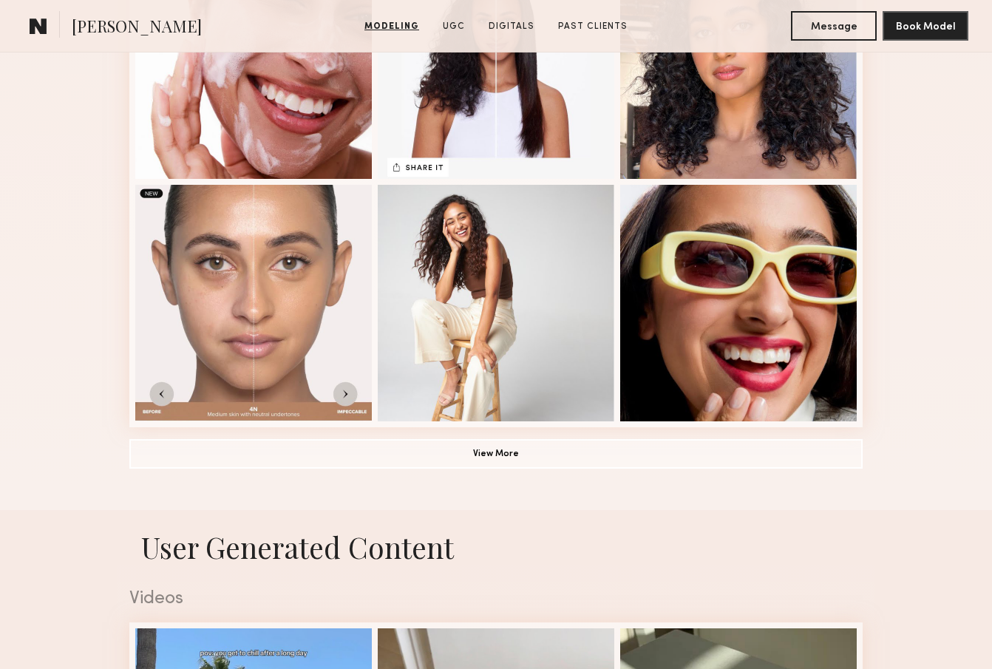
scroll to position [990, 0]
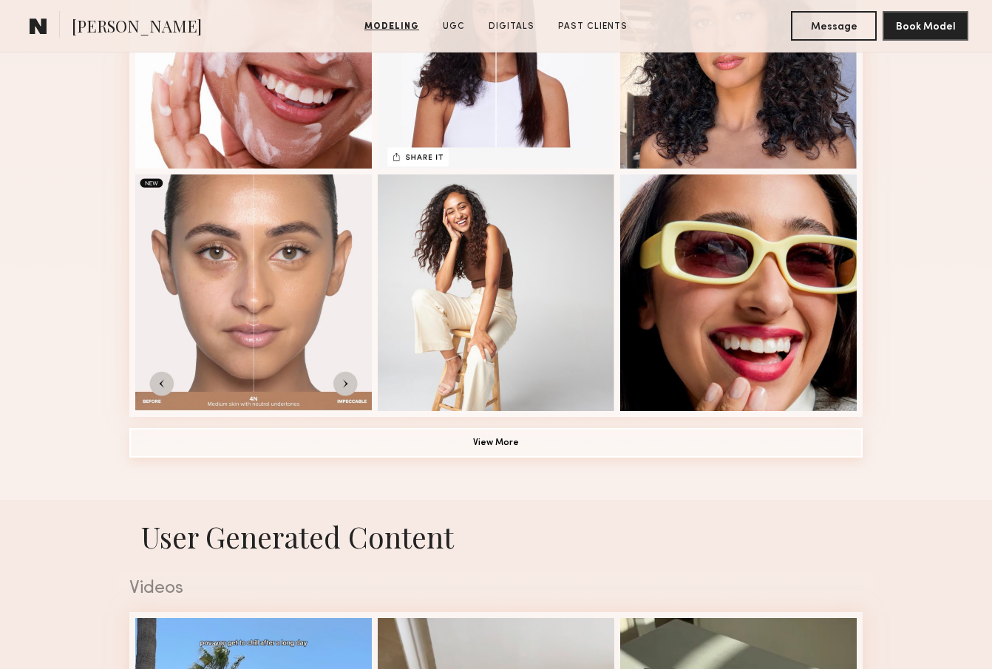
click at [536, 447] on button "View More" at bounding box center [495, 443] width 733 height 30
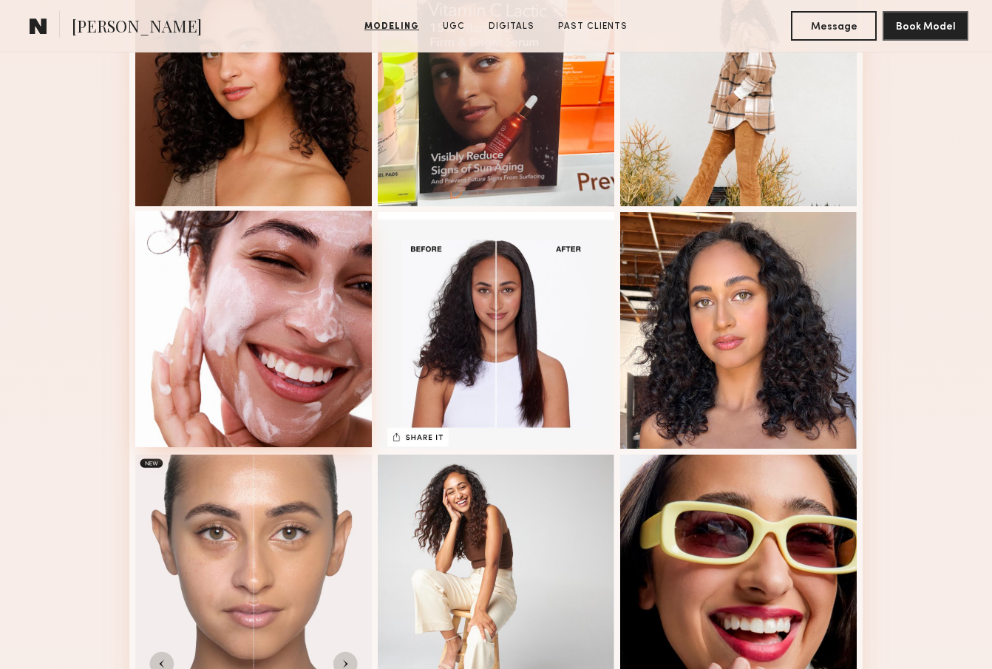
scroll to position [758, 0]
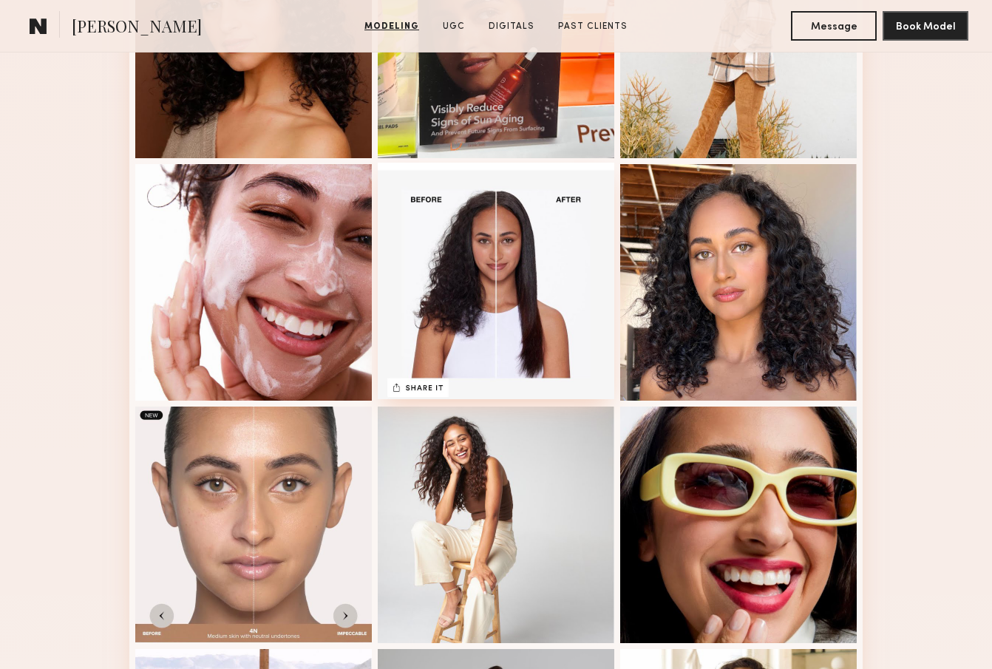
click at [483, 322] on div at bounding box center [496, 281] width 237 height 237
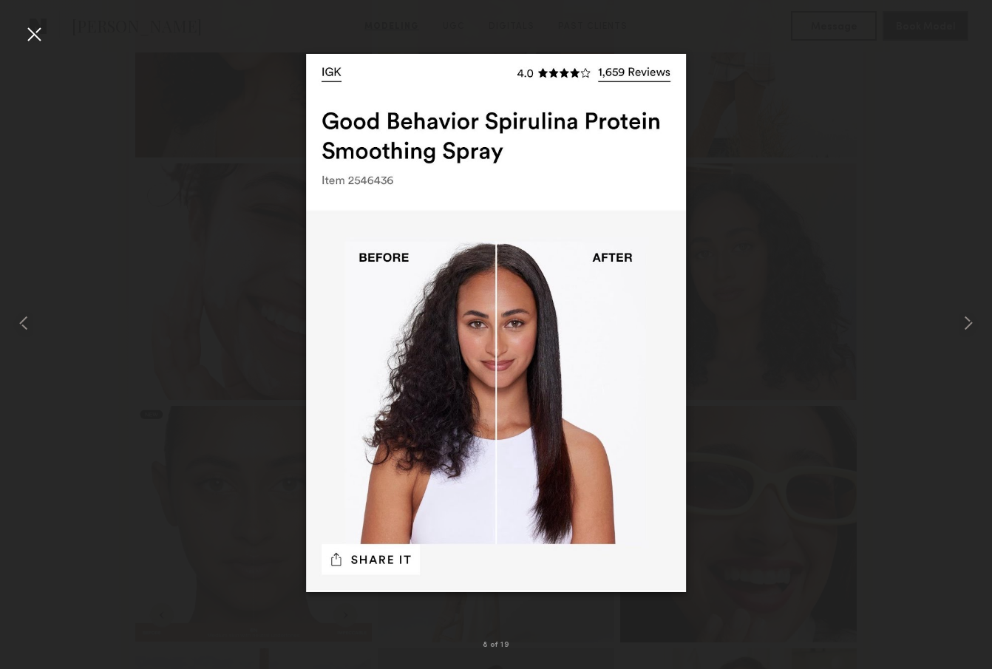
click at [38, 31] on div at bounding box center [34, 34] width 24 height 24
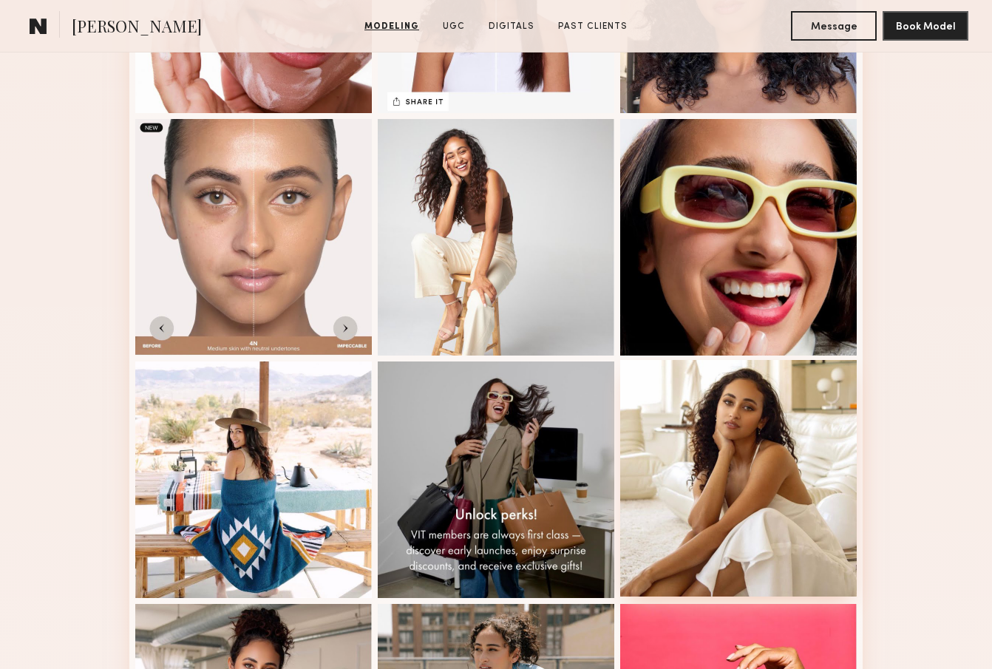
scroll to position [1236, 0]
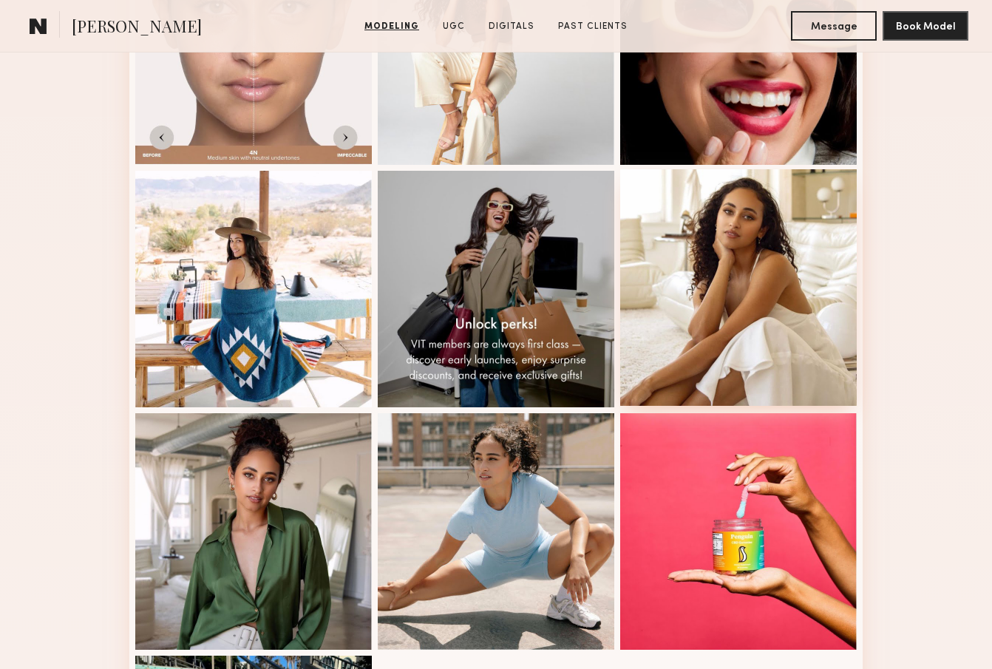
click at [793, 367] on div at bounding box center [738, 287] width 237 height 237
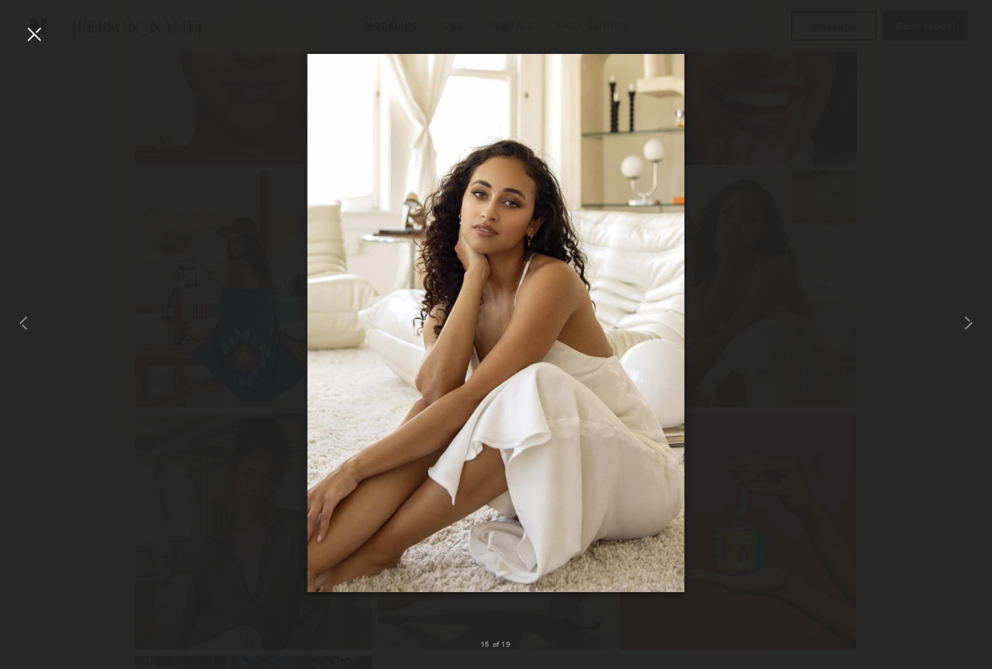
click at [33, 35] on div at bounding box center [34, 34] width 24 height 24
